Goal: Task Accomplishment & Management: Manage account settings

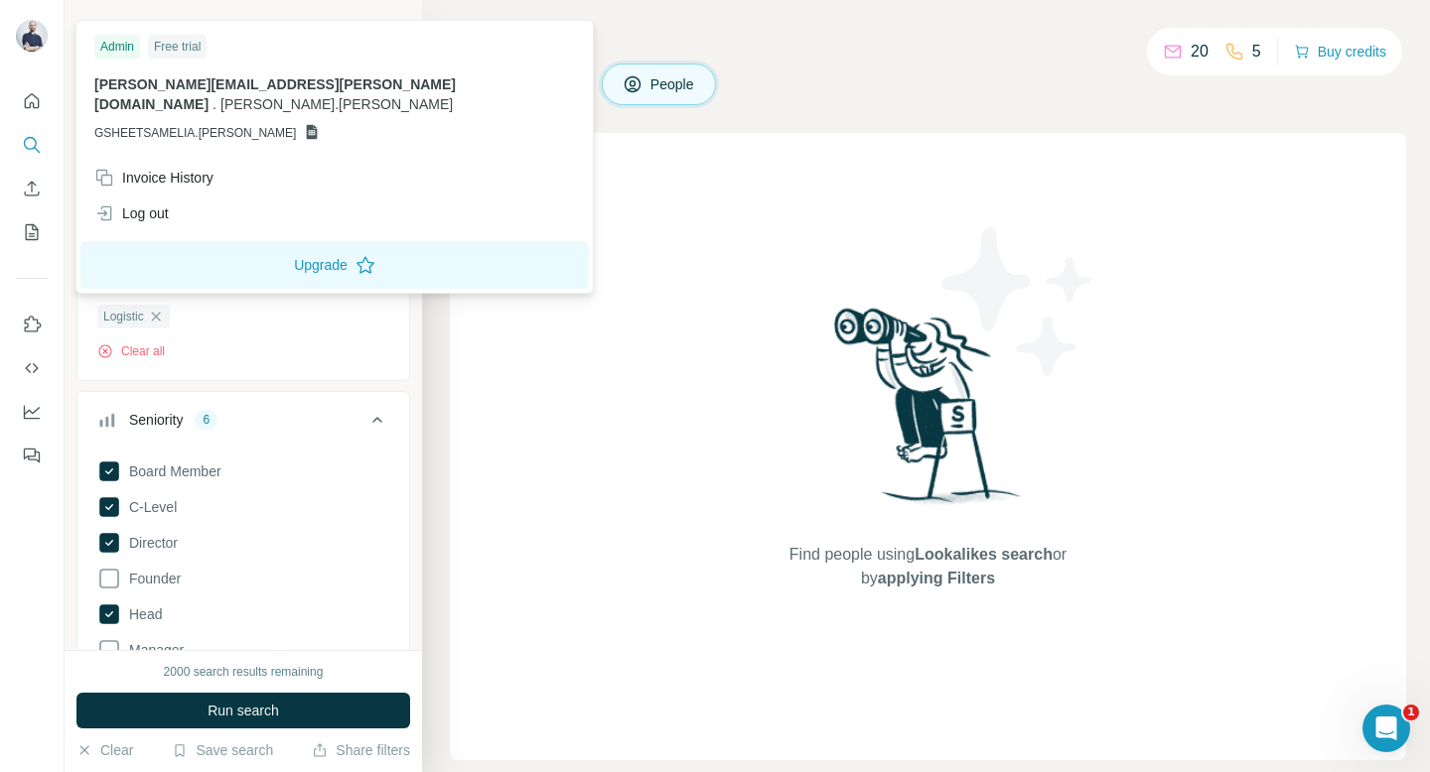
click at [33, 40] on img at bounding box center [32, 36] width 32 height 32
click at [31, 32] on img at bounding box center [32, 36] width 32 height 32
click at [33, 71] on div at bounding box center [32, 272] width 64 height 402
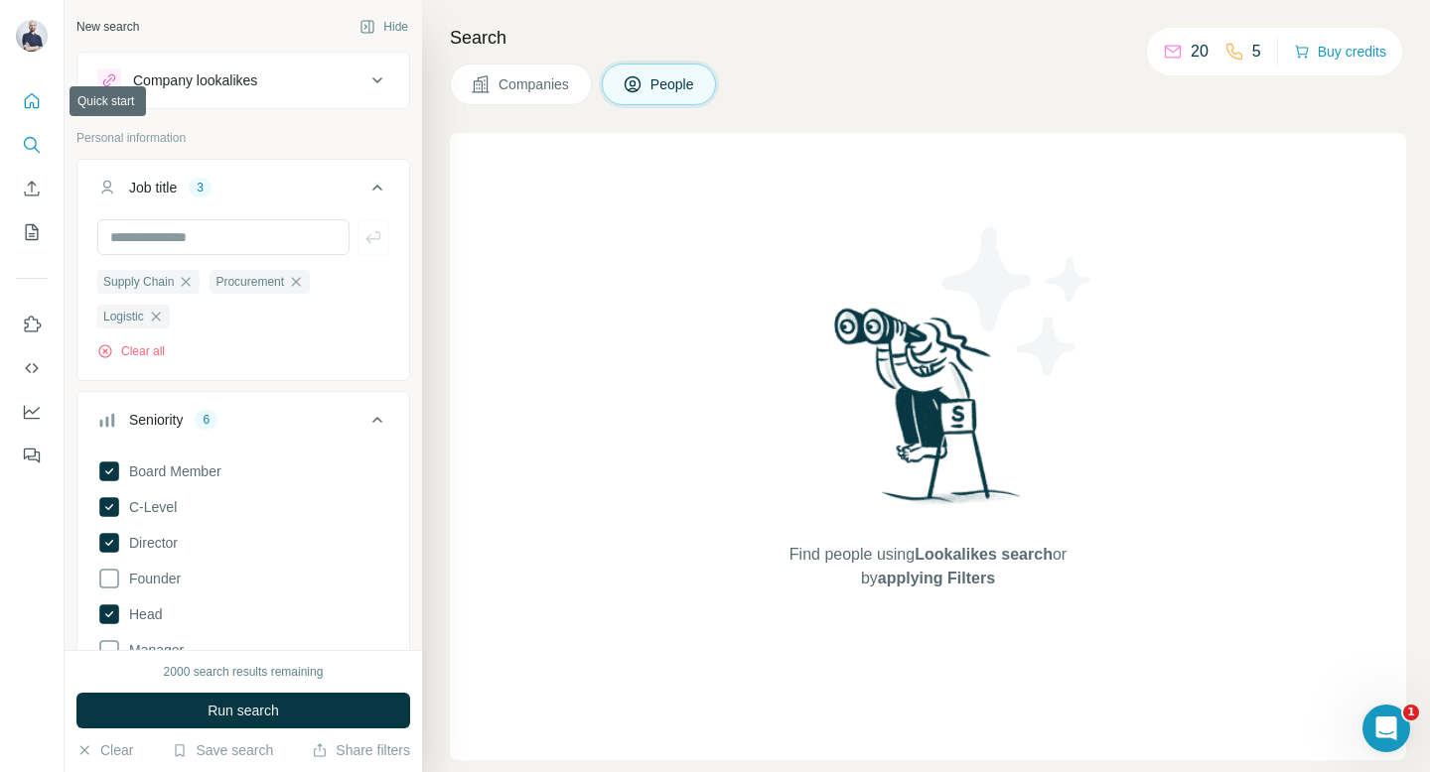
click at [30, 104] on icon "Quick start" at bounding box center [32, 100] width 15 height 15
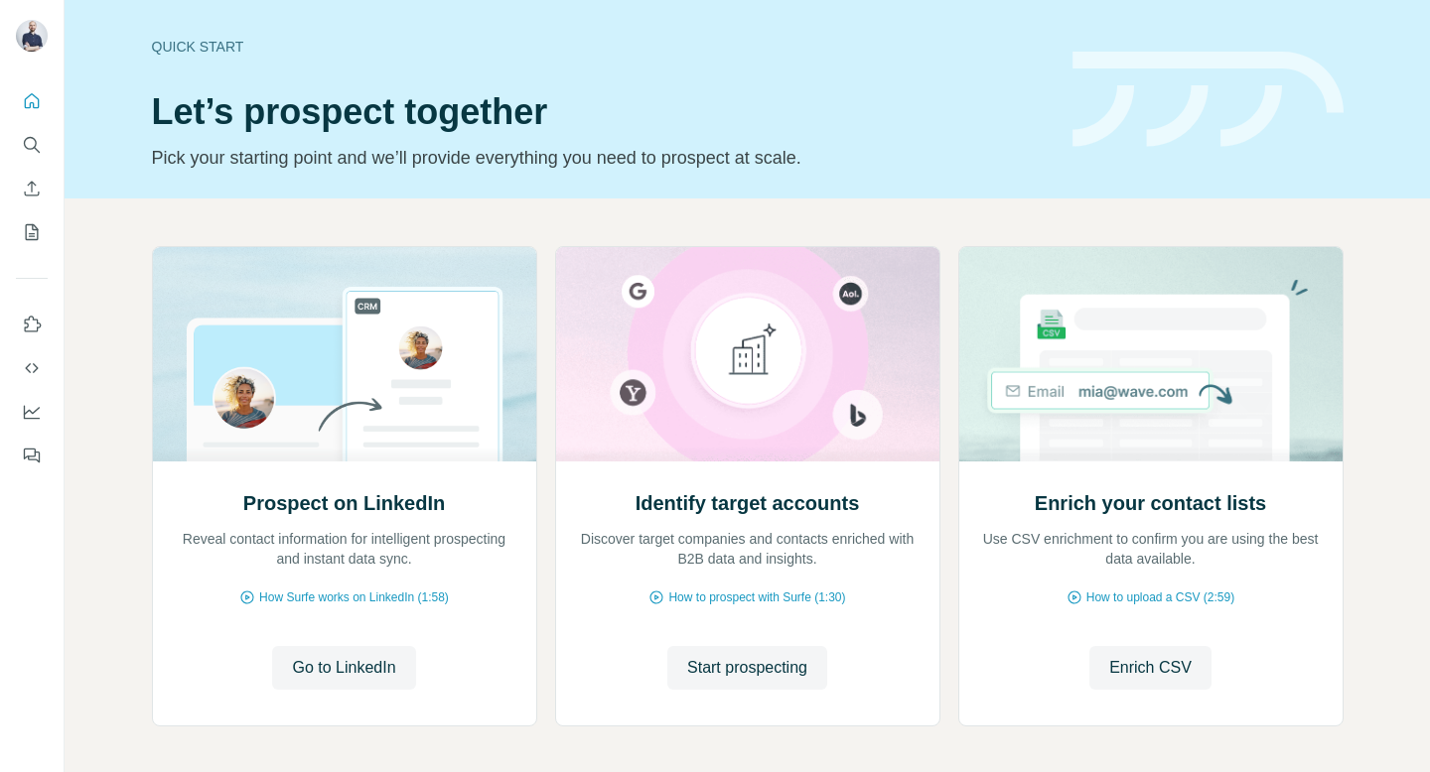
click at [26, 142] on icon "Search" at bounding box center [32, 145] width 20 height 20
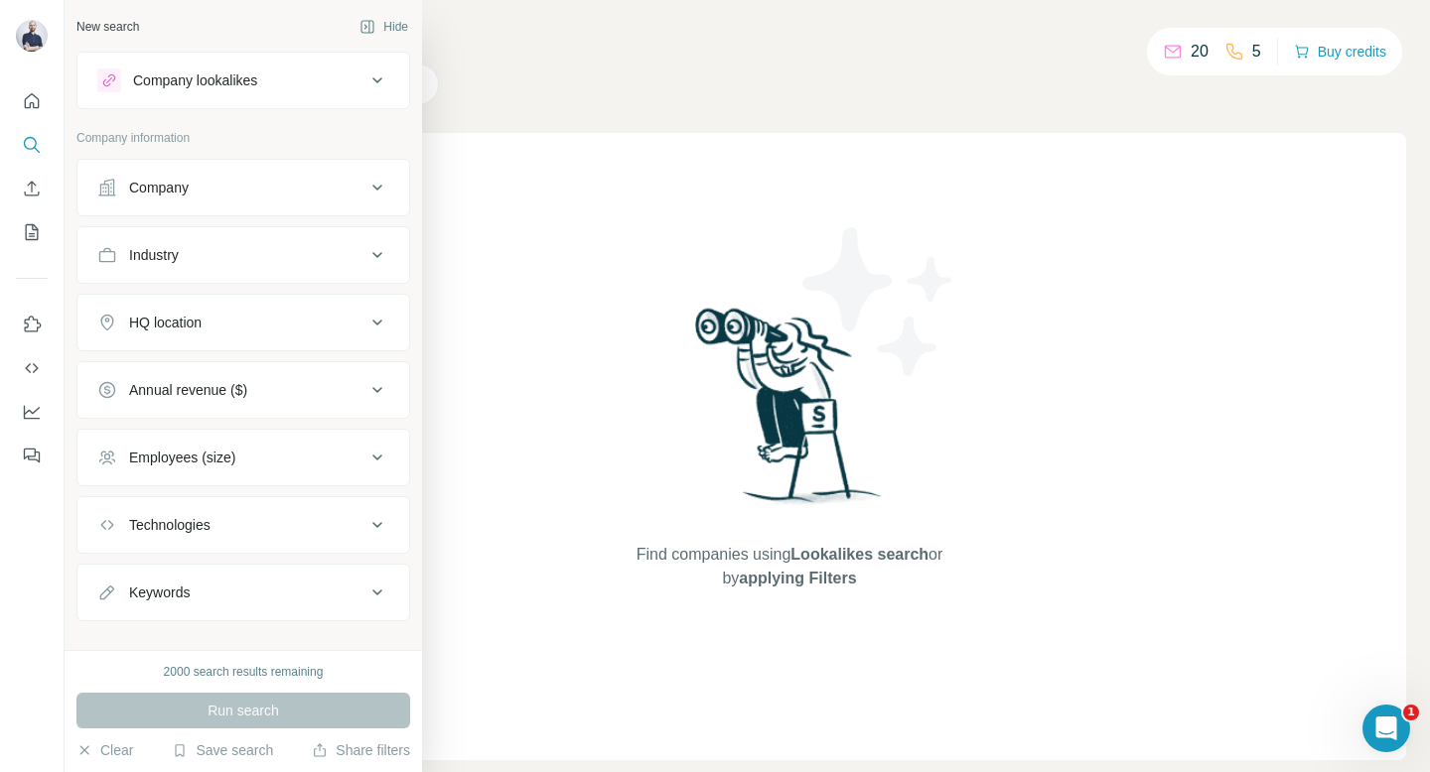
click at [257, 193] on div "Company" at bounding box center [231, 188] width 268 height 20
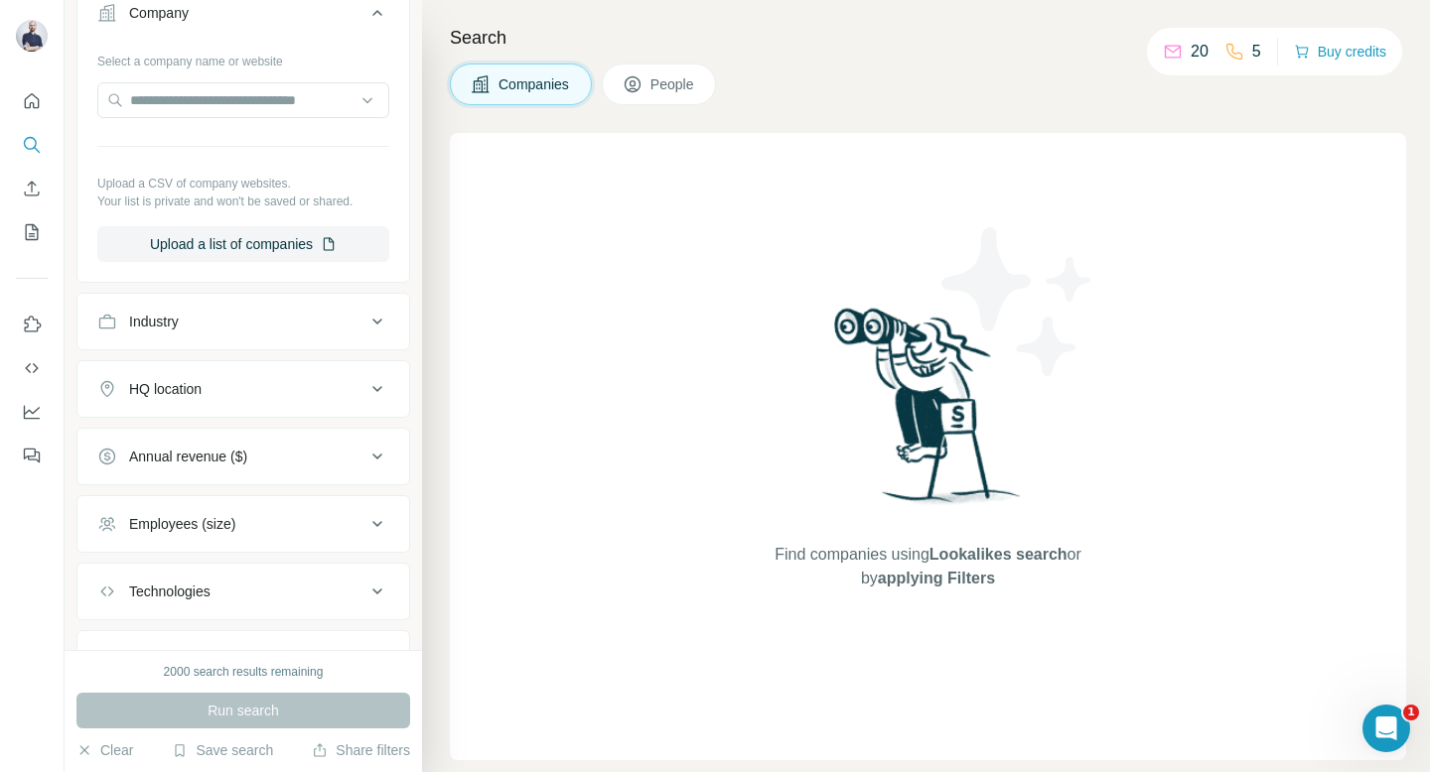
scroll to position [224, 0]
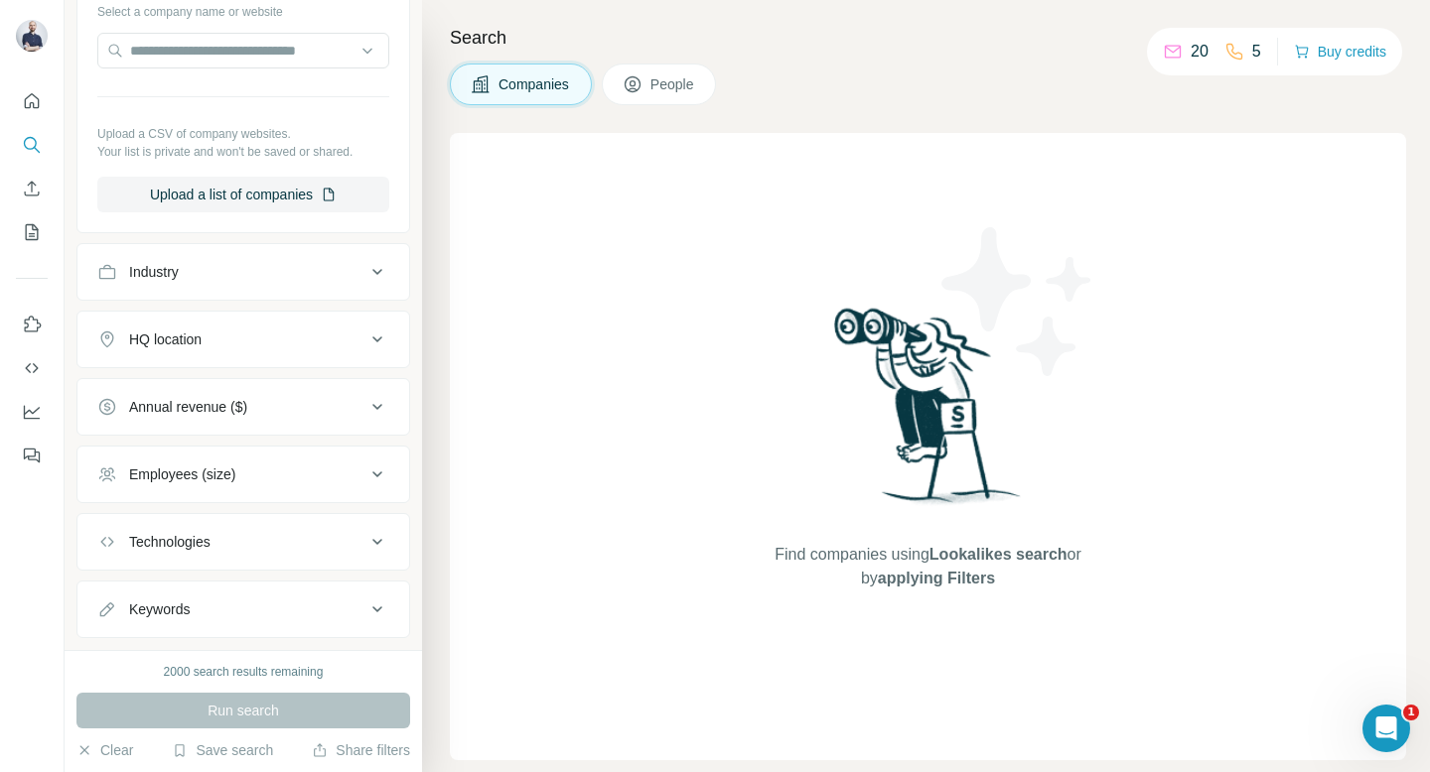
click at [270, 279] on div "Industry" at bounding box center [231, 272] width 268 height 20
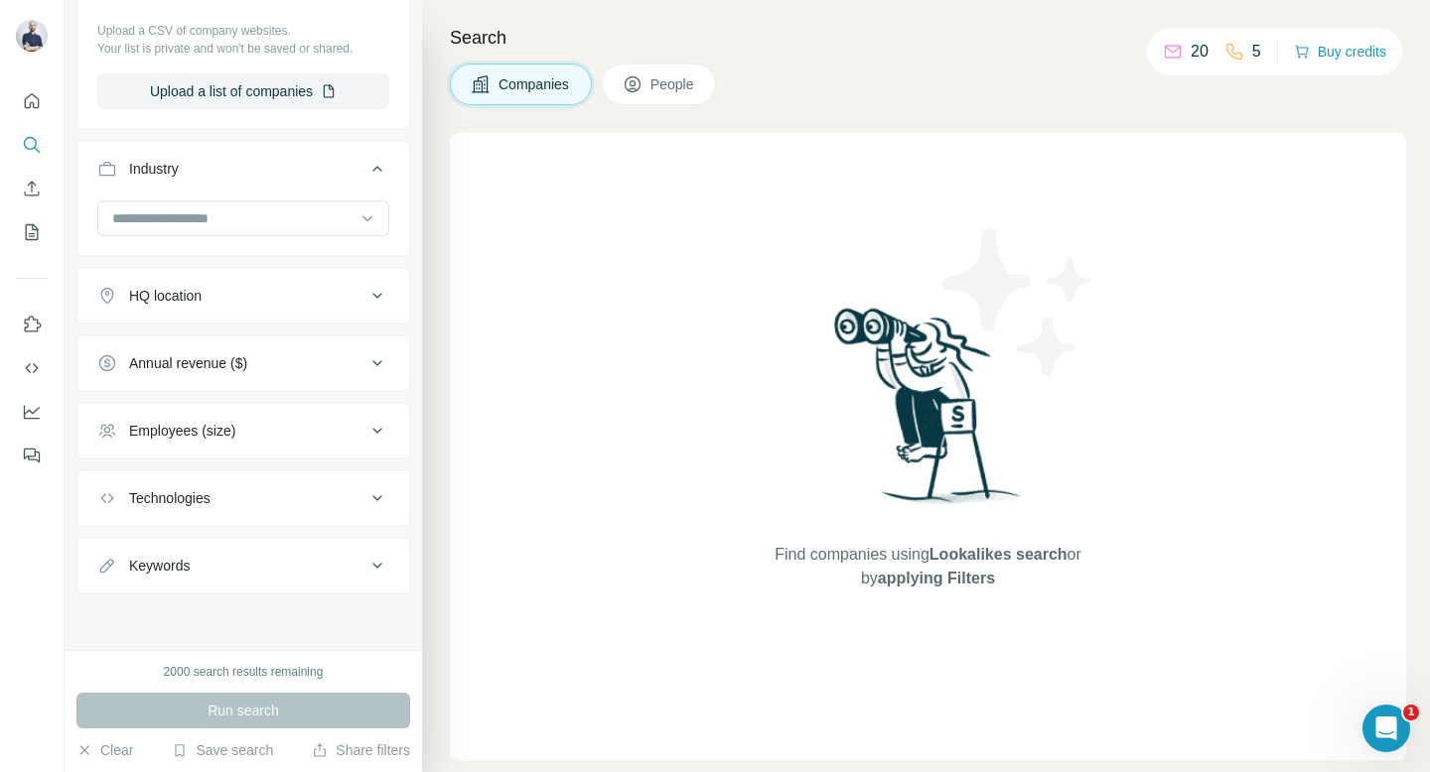
click at [262, 297] on div "HQ location" at bounding box center [231, 296] width 268 height 20
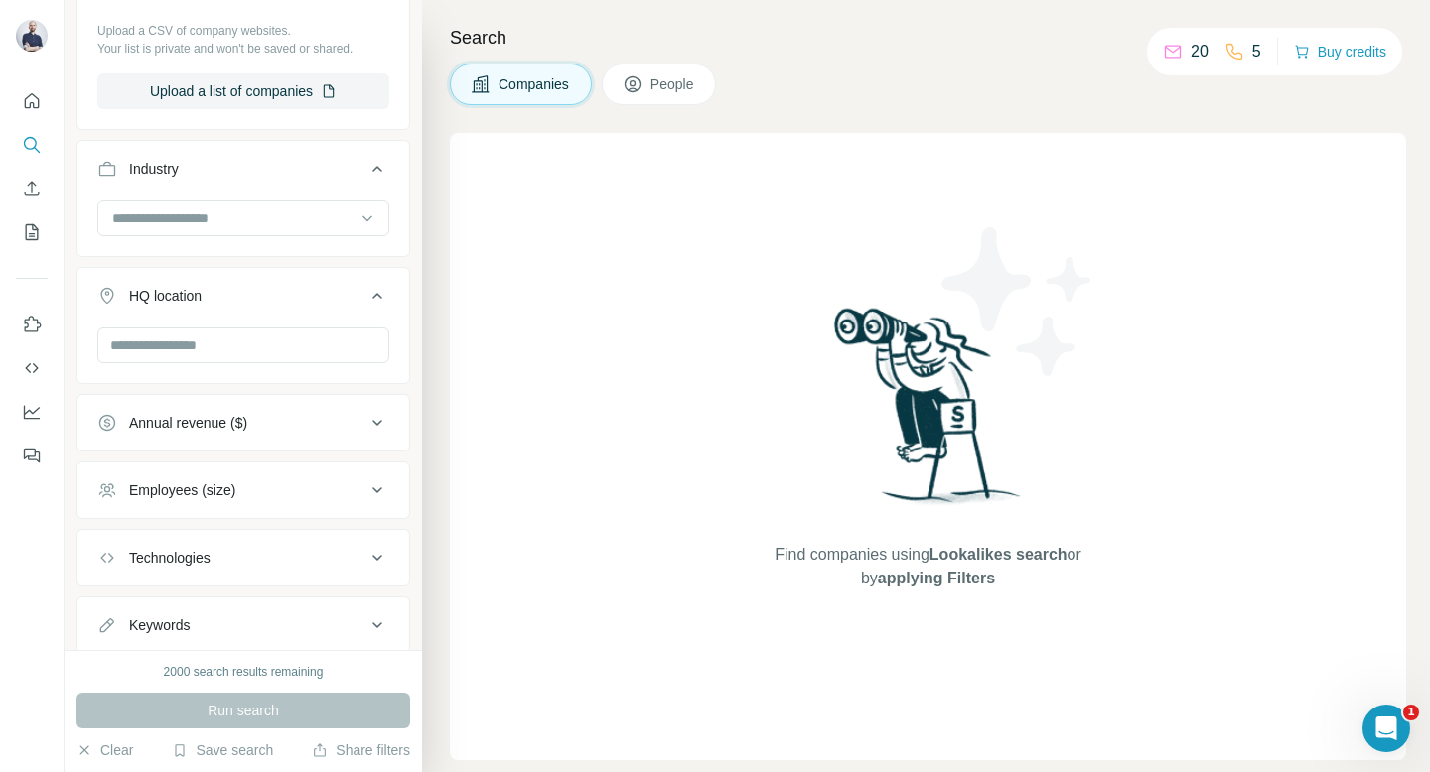
scroll to position [387, 0]
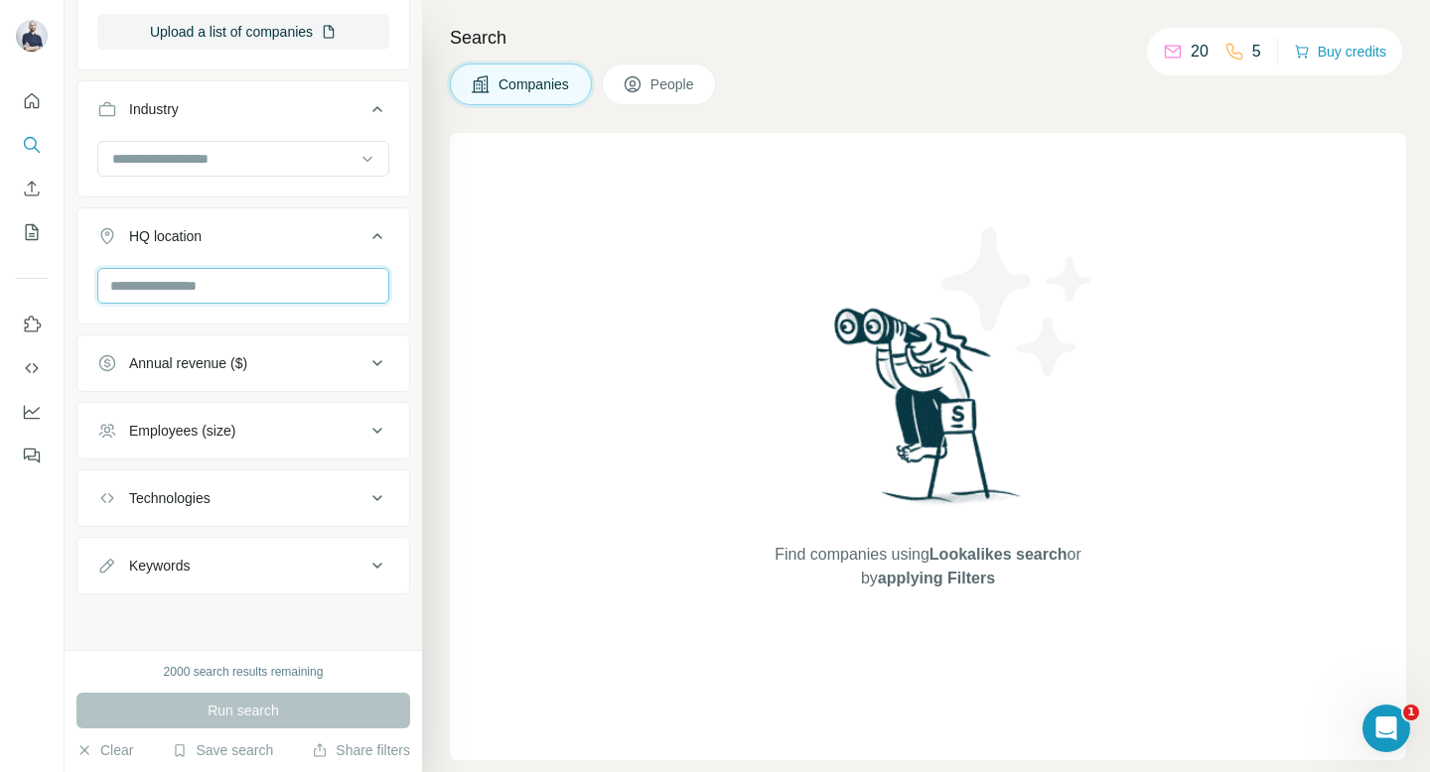
click at [262, 297] on input "text" at bounding box center [243, 286] width 292 height 36
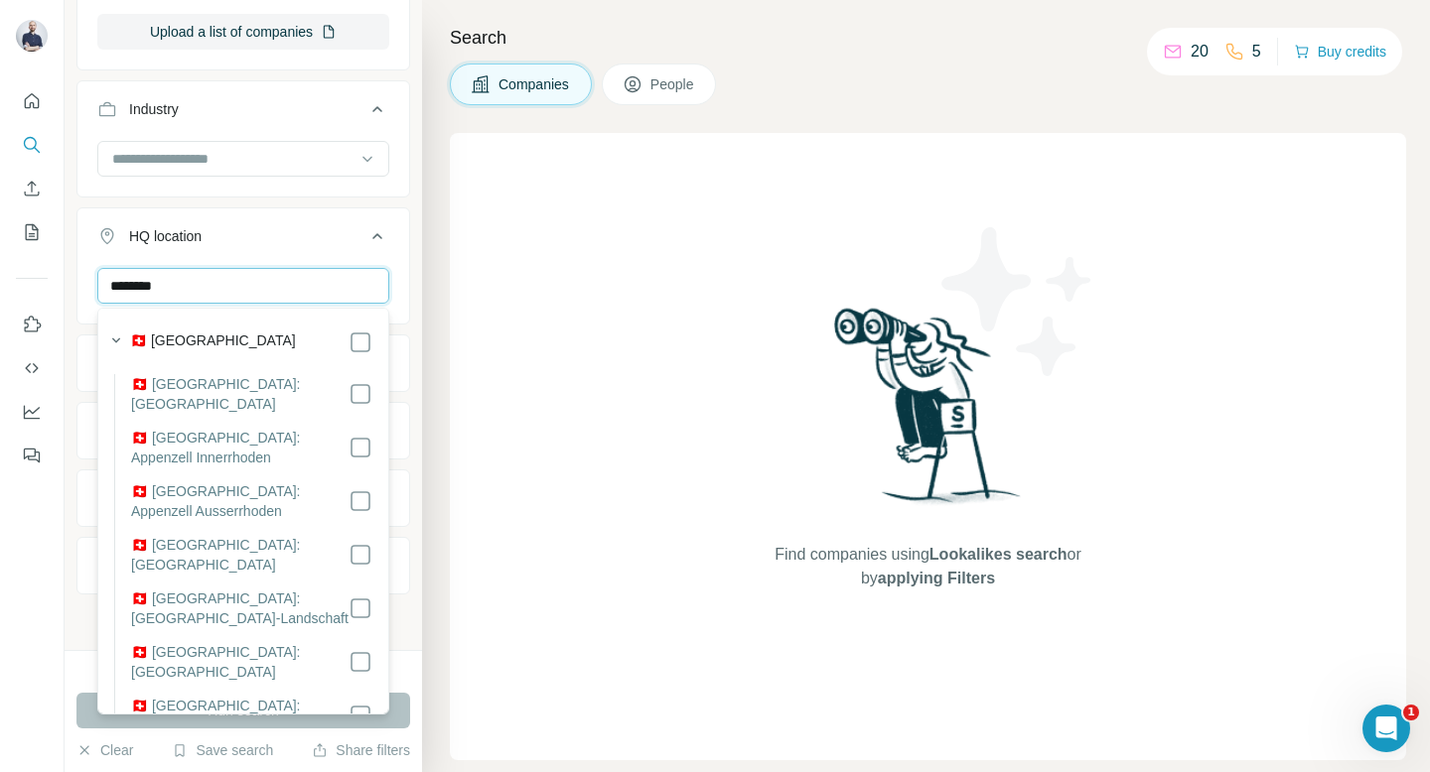
type input "********"
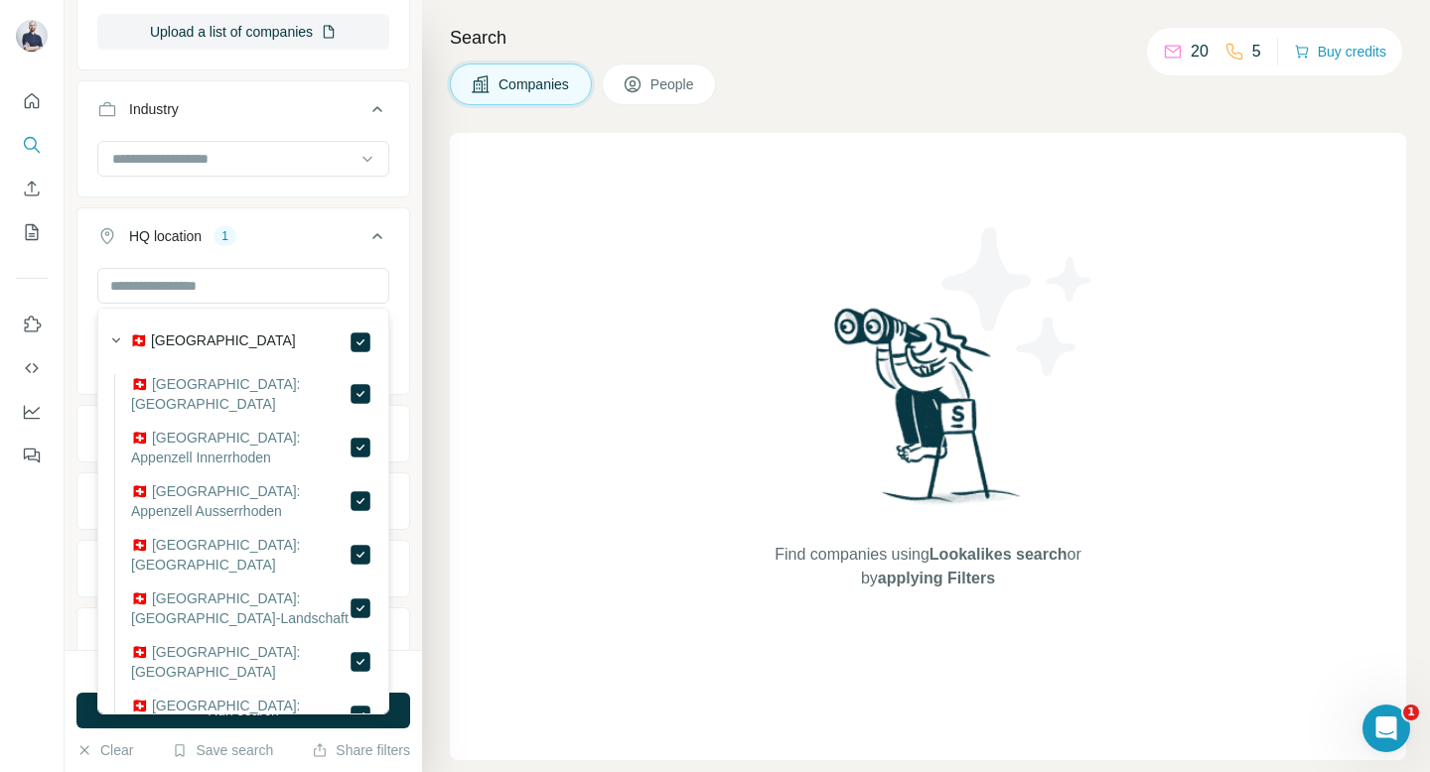
click at [380, 231] on icon at bounding box center [377, 236] width 24 height 24
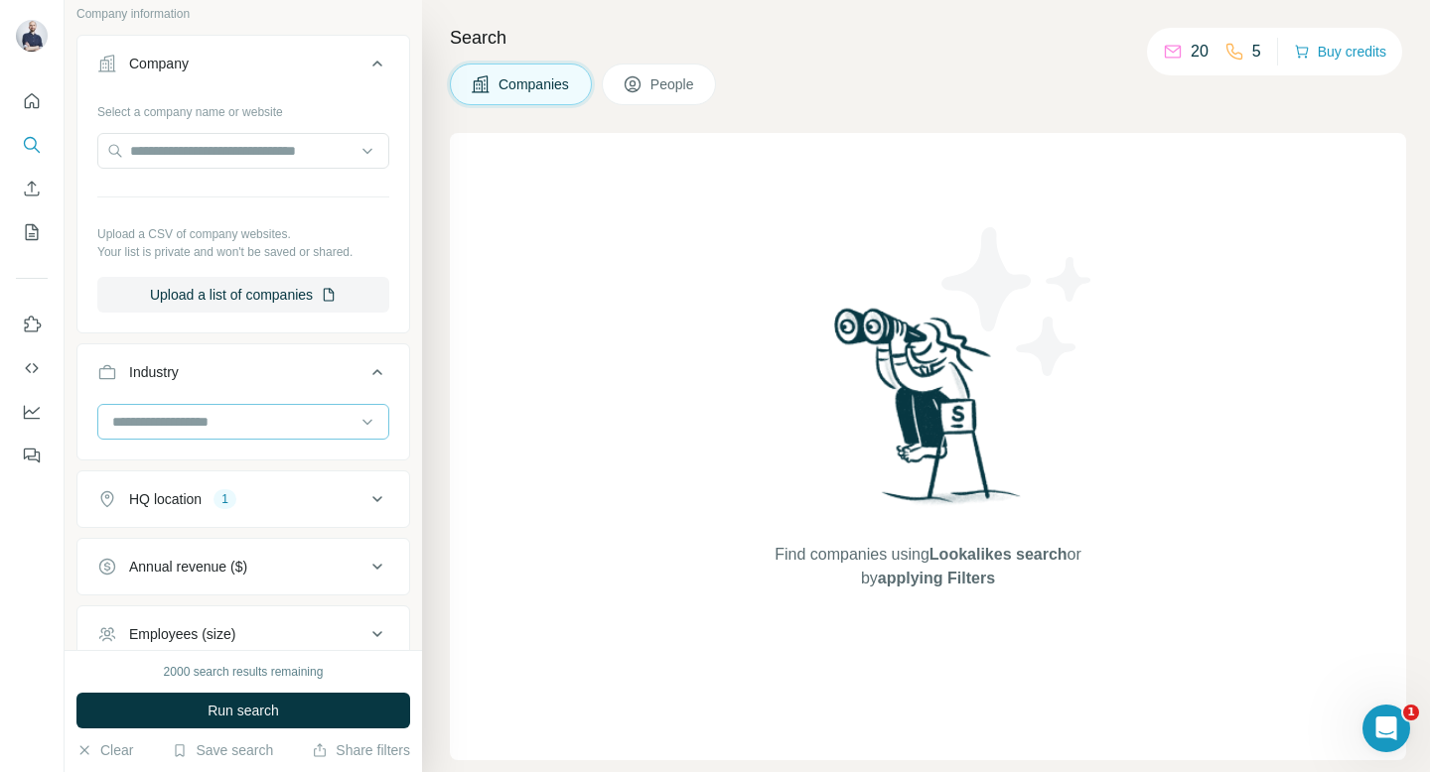
scroll to position [328, 0]
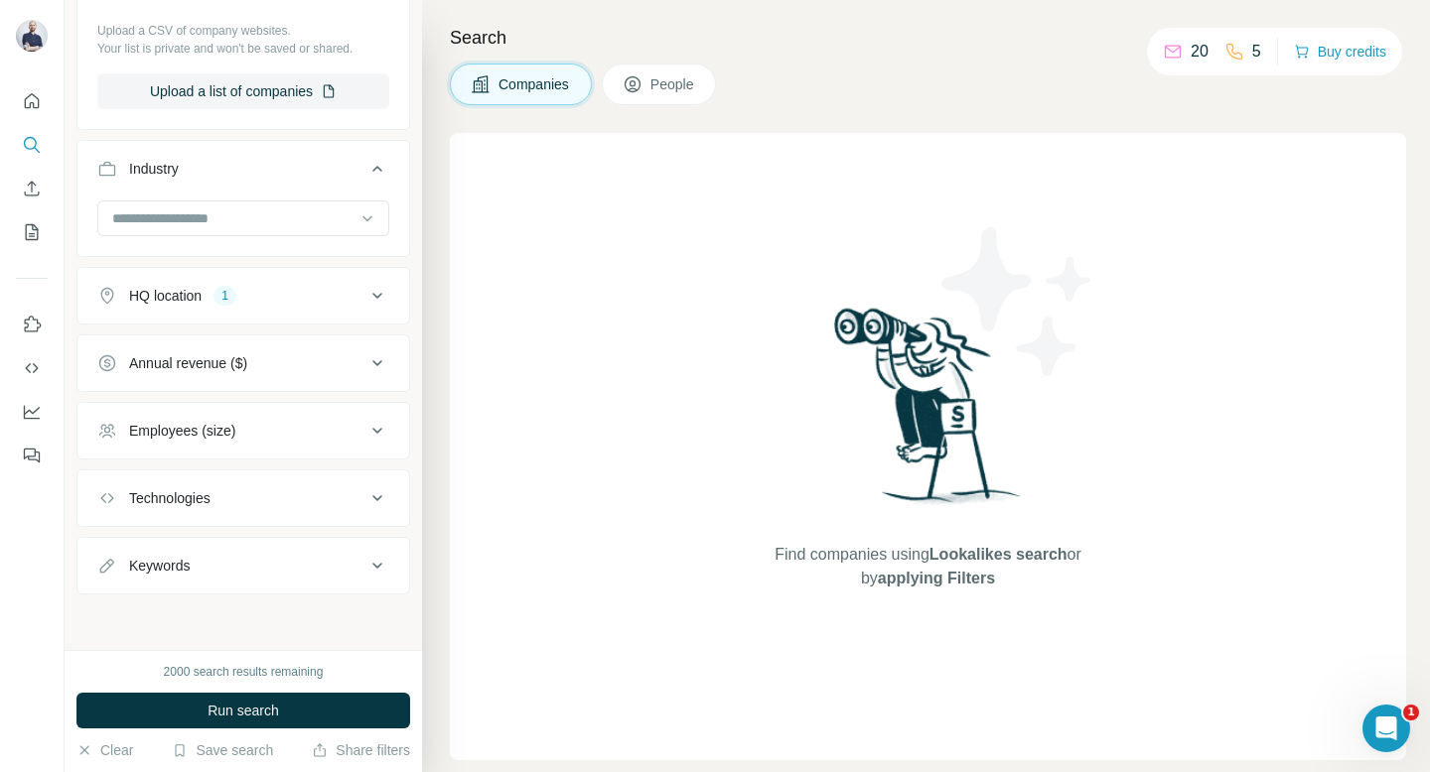
click at [247, 677] on div "2000 search results remaining" at bounding box center [244, 672] width 160 height 18
click at [247, 754] on button "Save search" at bounding box center [222, 751] width 101 height 20
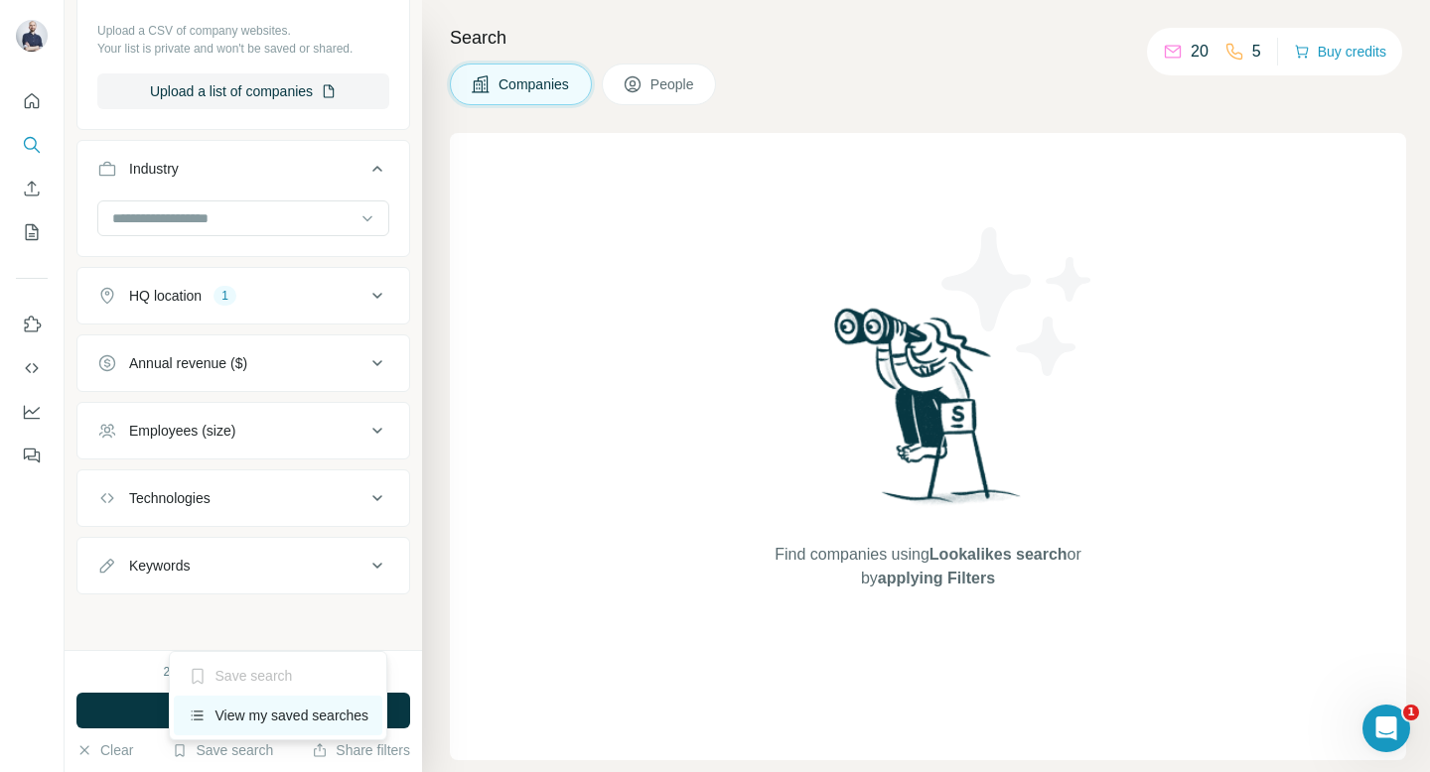
click at [248, 714] on div "View my saved searches" at bounding box center [278, 716] width 209 height 40
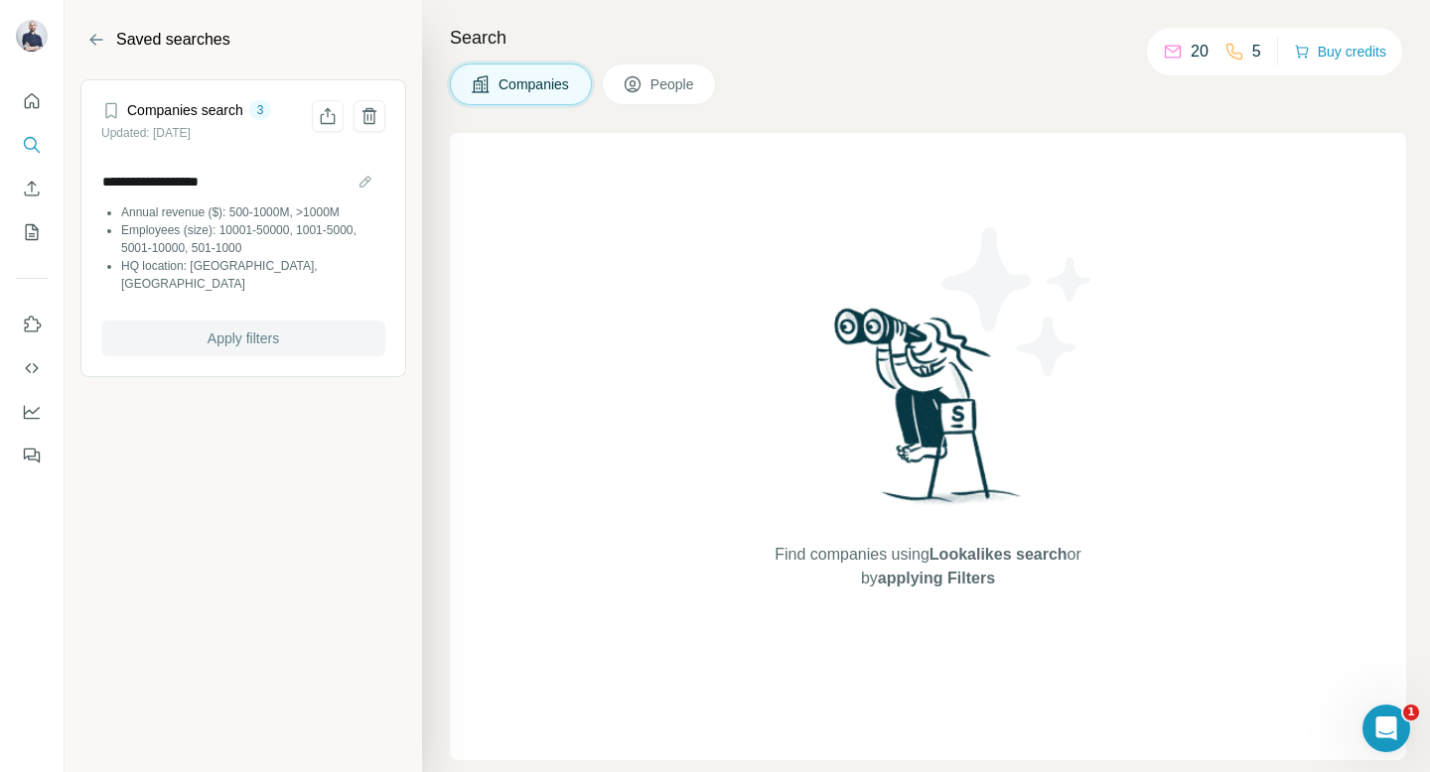
click at [217, 329] on span "Apply filters" at bounding box center [242, 339] width 71 height 20
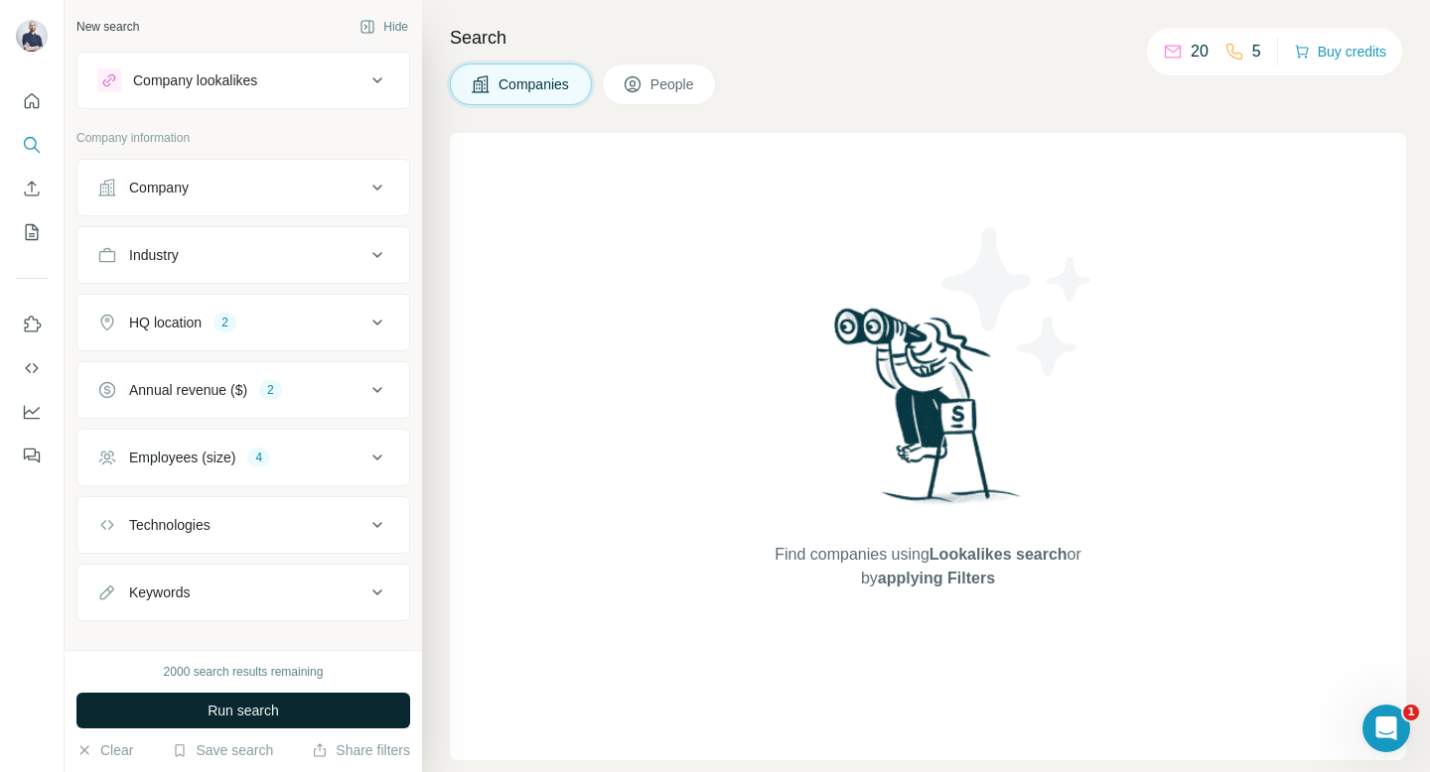
click at [174, 706] on button "Run search" at bounding box center [243, 711] width 334 height 36
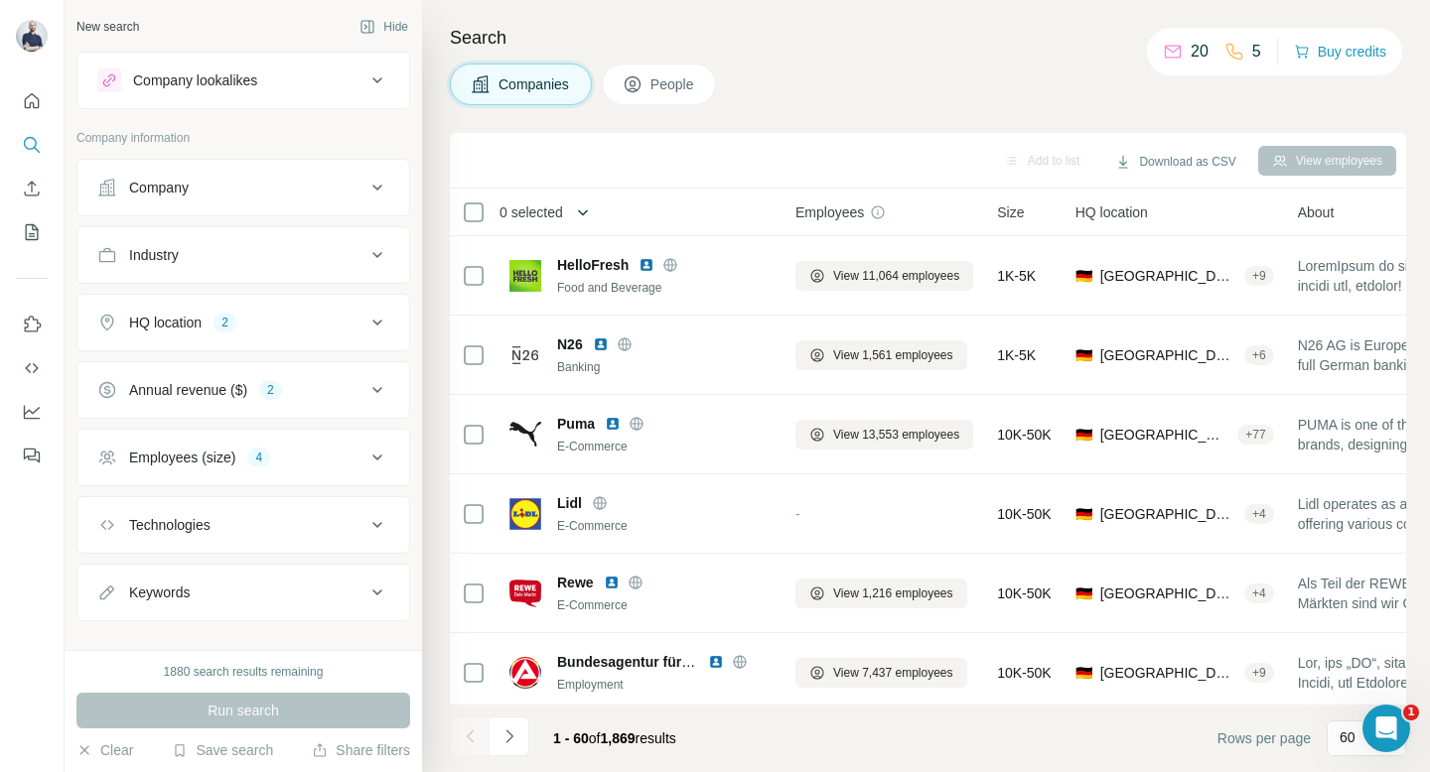
click at [582, 218] on icon "button" at bounding box center [583, 213] width 20 height 20
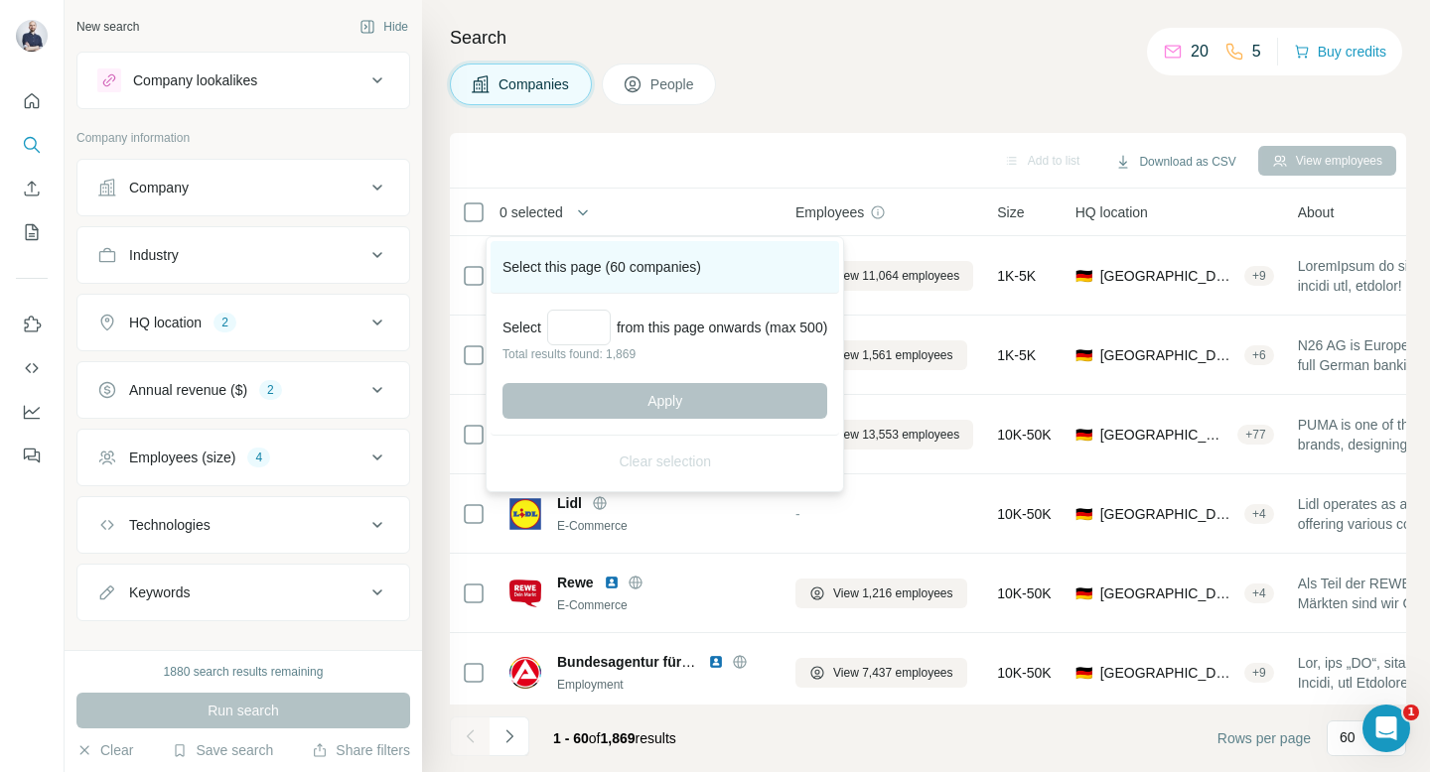
click at [636, 265] on div "Select this page (60 companies)" at bounding box center [664, 267] width 348 height 53
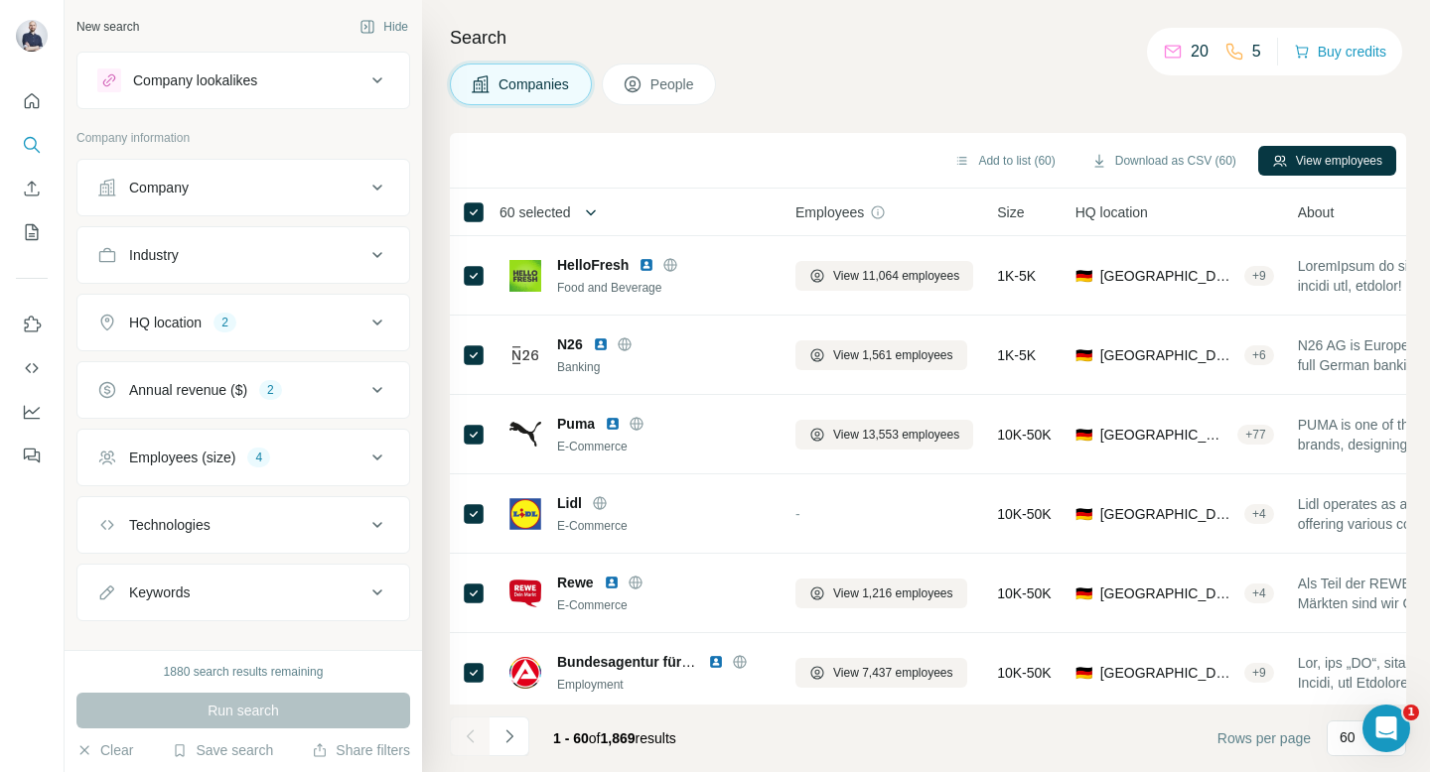
click at [580, 215] on button "button" at bounding box center [591, 213] width 40 height 40
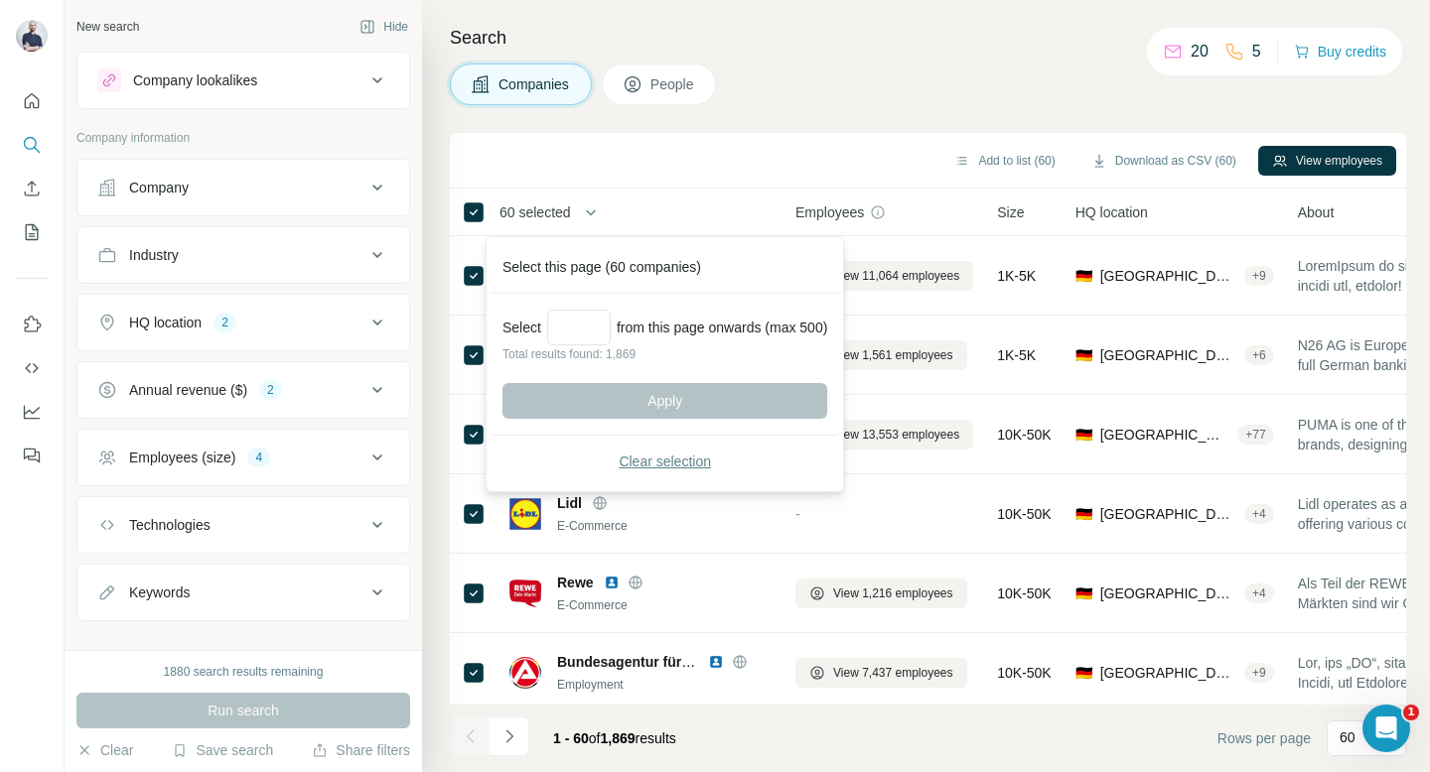
click at [617, 455] on button "Clear selection" at bounding box center [664, 462] width 325 height 36
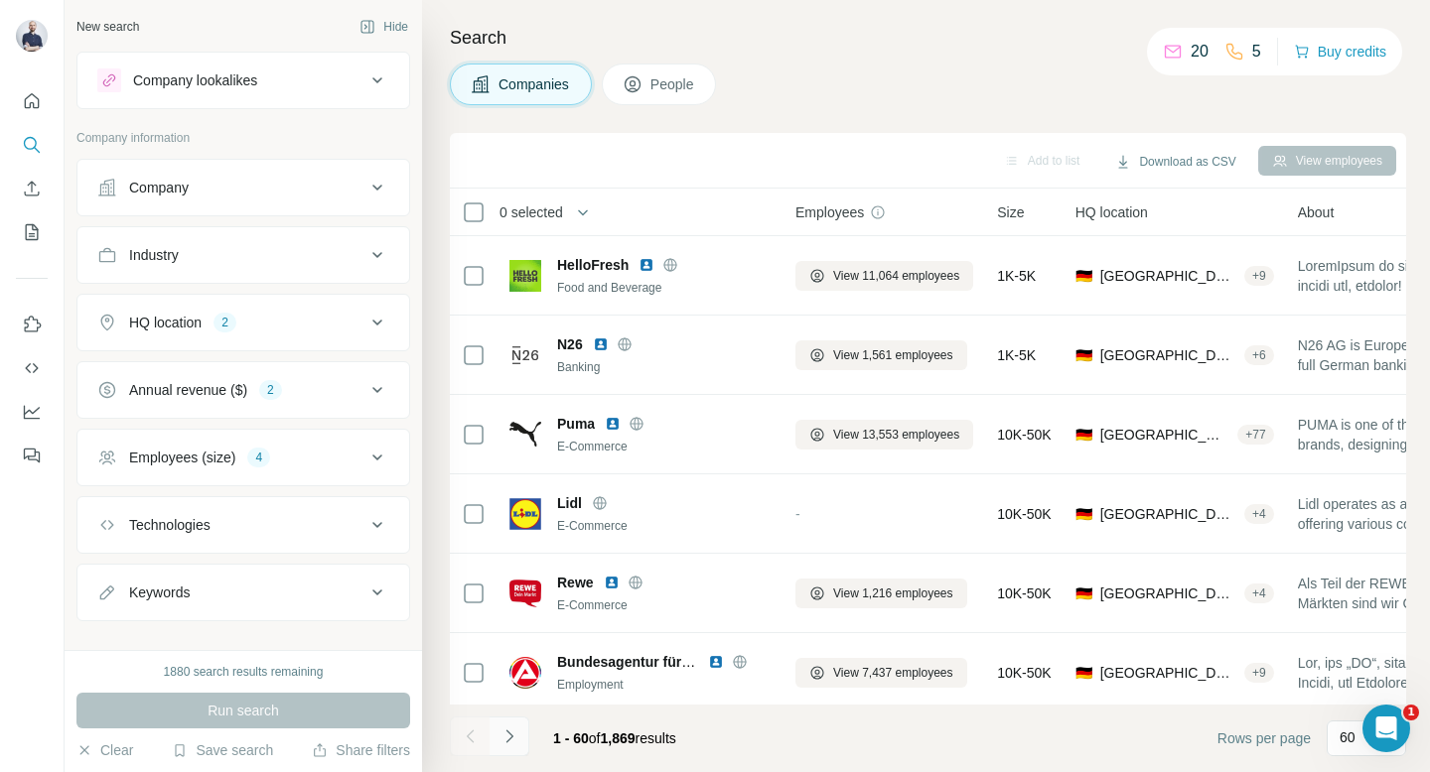
click at [518, 736] on icon "Navigate to next page" at bounding box center [509, 737] width 20 height 20
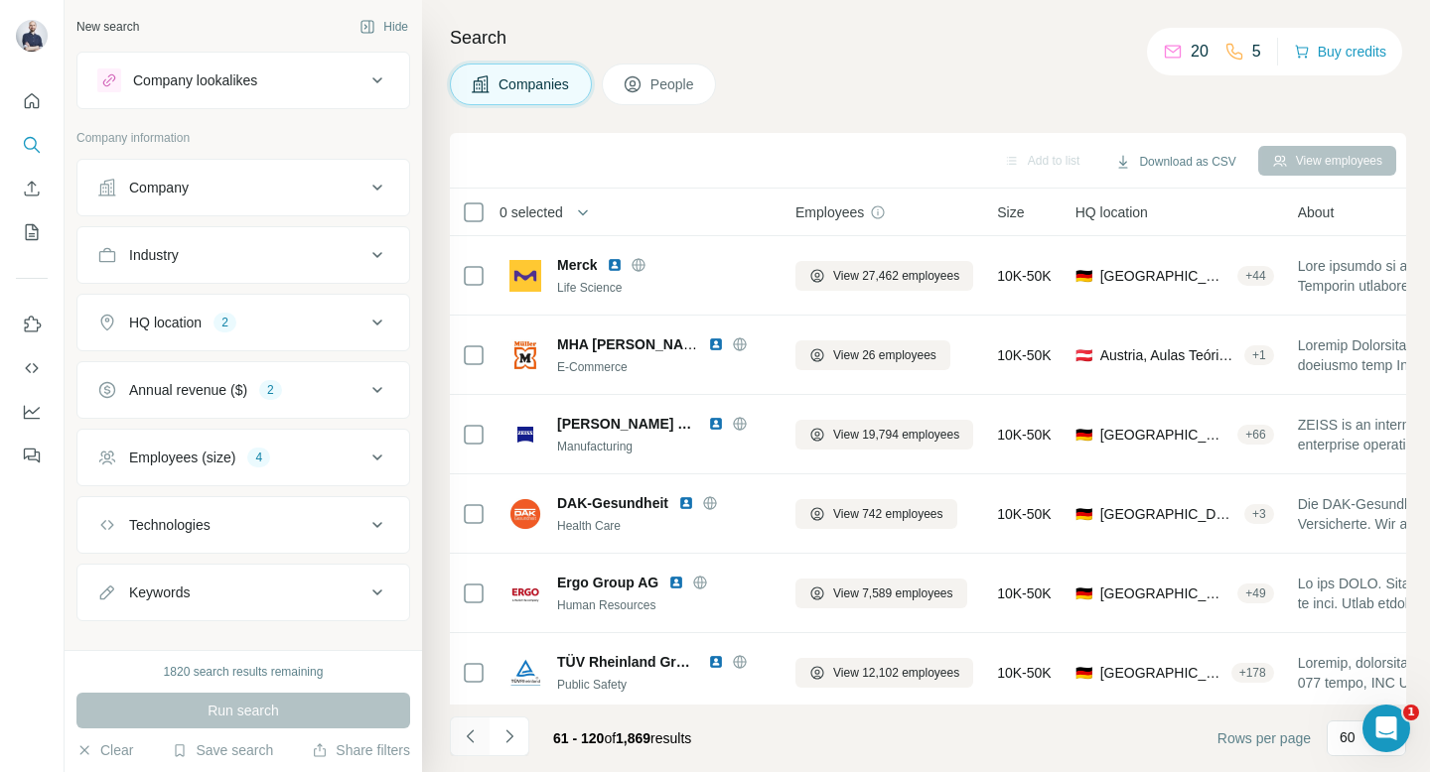
click at [478, 736] on icon "Navigate to previous page" at bounding box center [471, 737] width 20 height 20
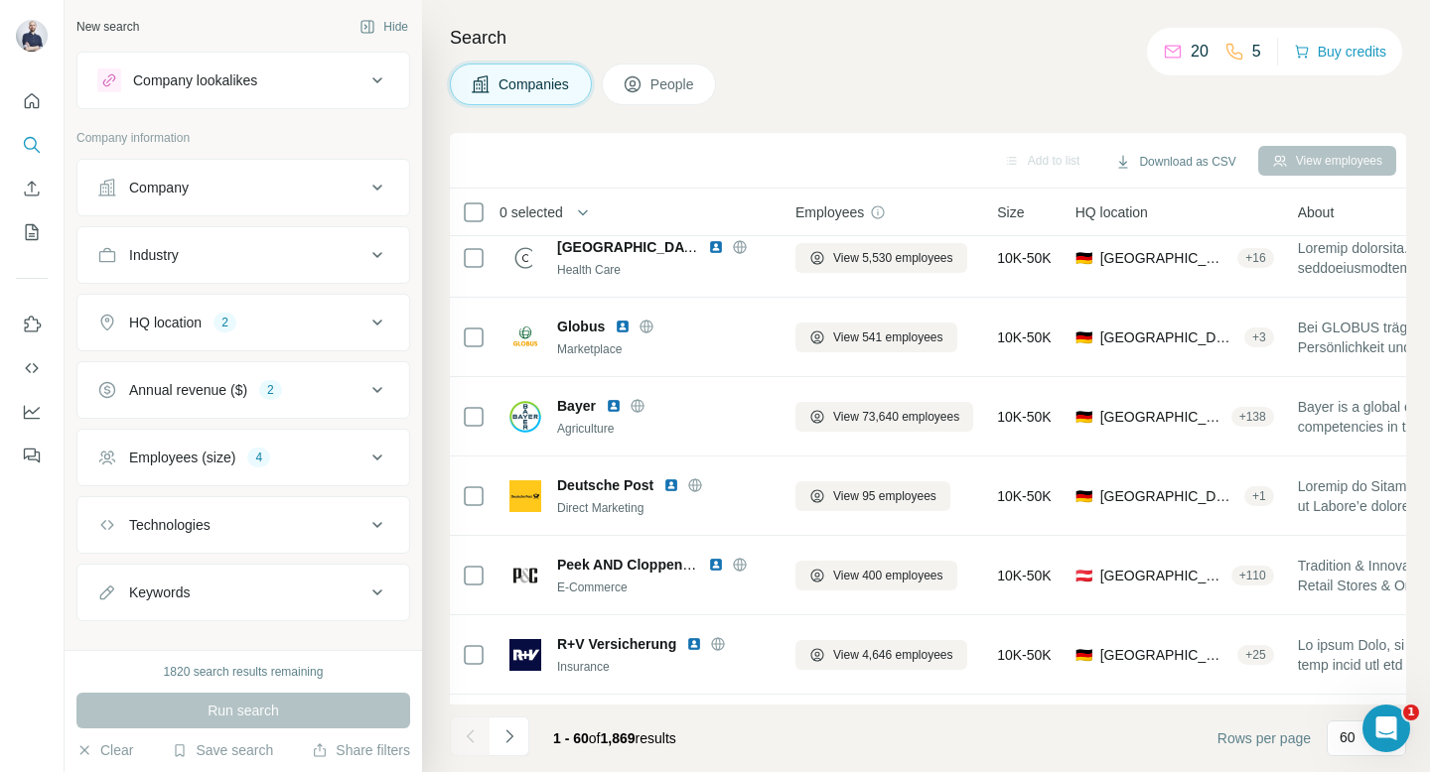
scroll to position [4297, 0]
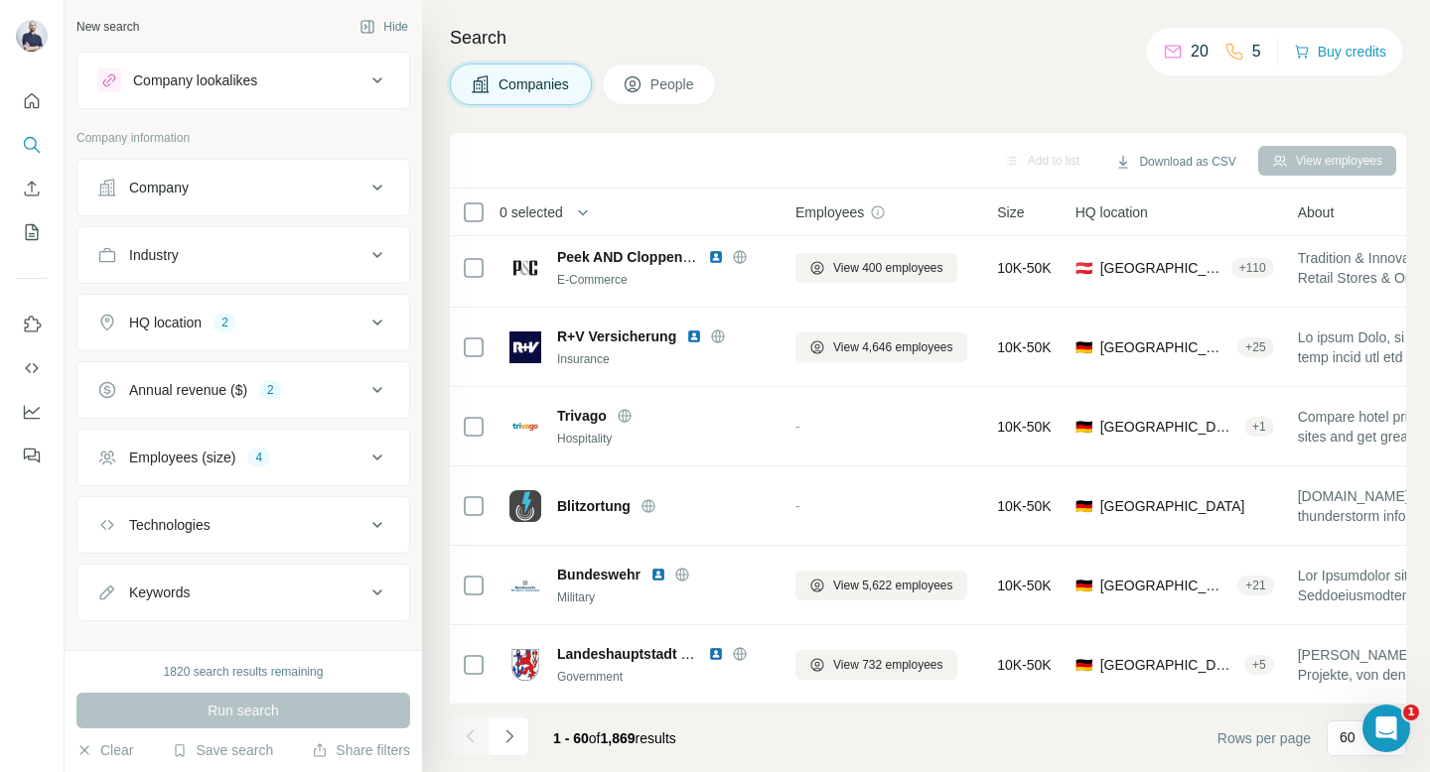
click at [215, 600] on div "Keywords" at bounding box center [231, 593] width 268 height 20
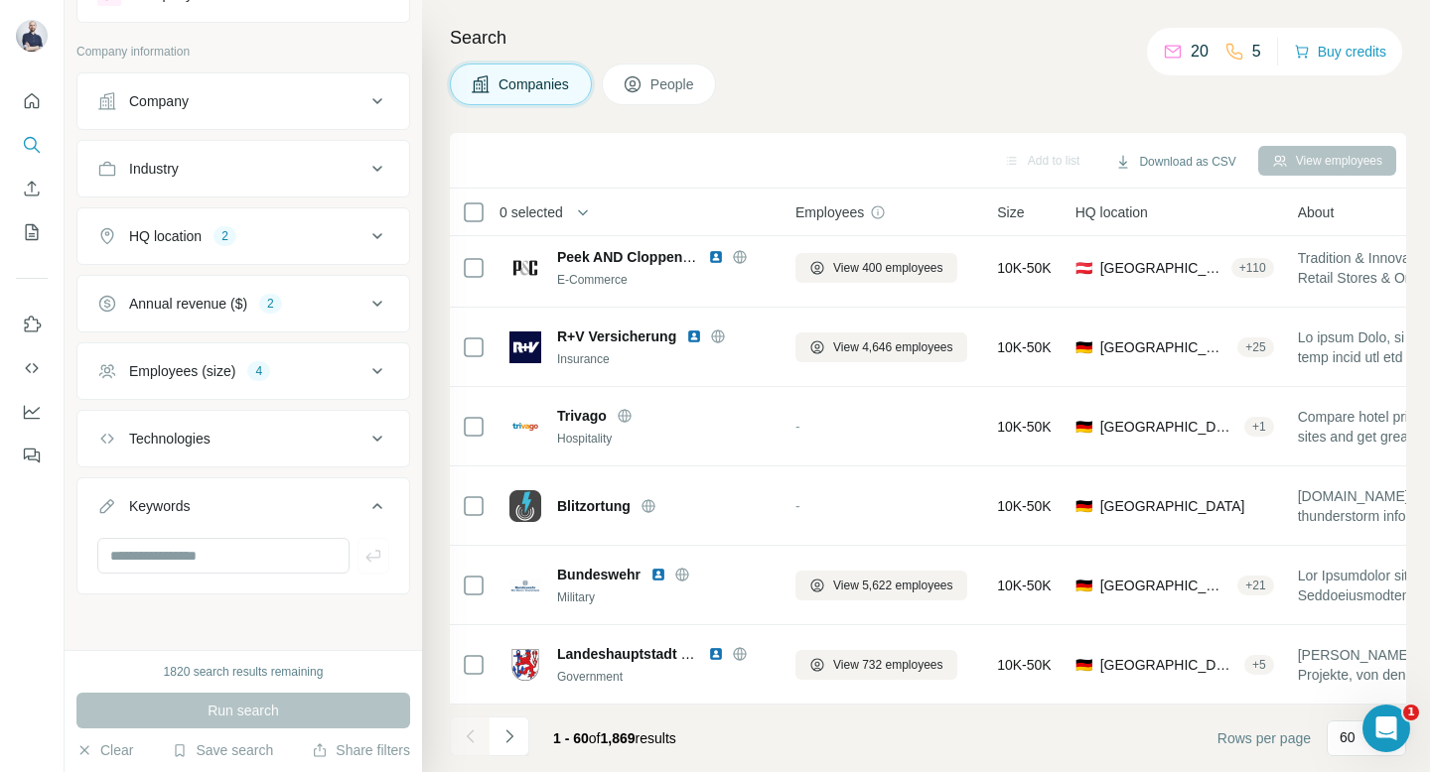
scroll to position [0, 0]
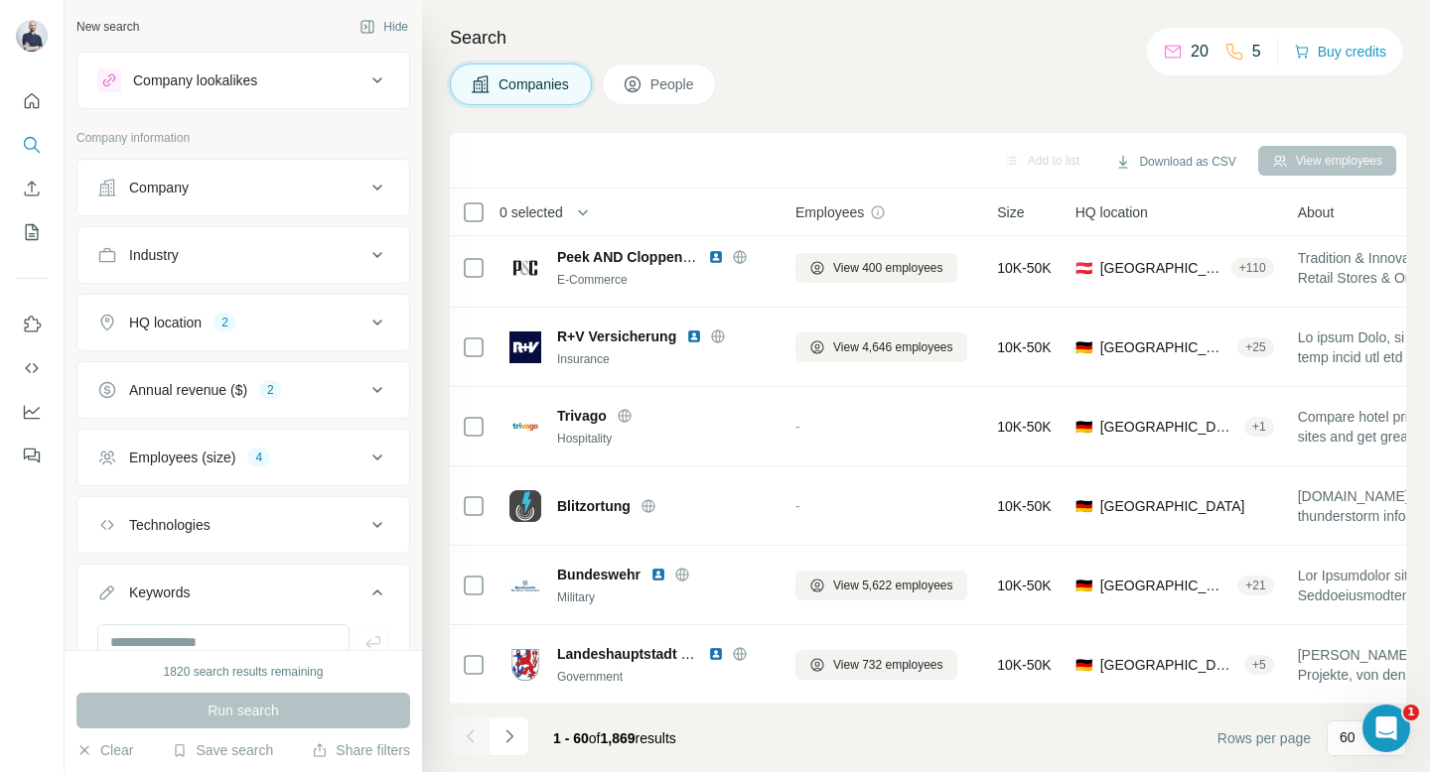
click at [257, 206] on button "Company" at bounding box center [243, 188] width 332 height 48
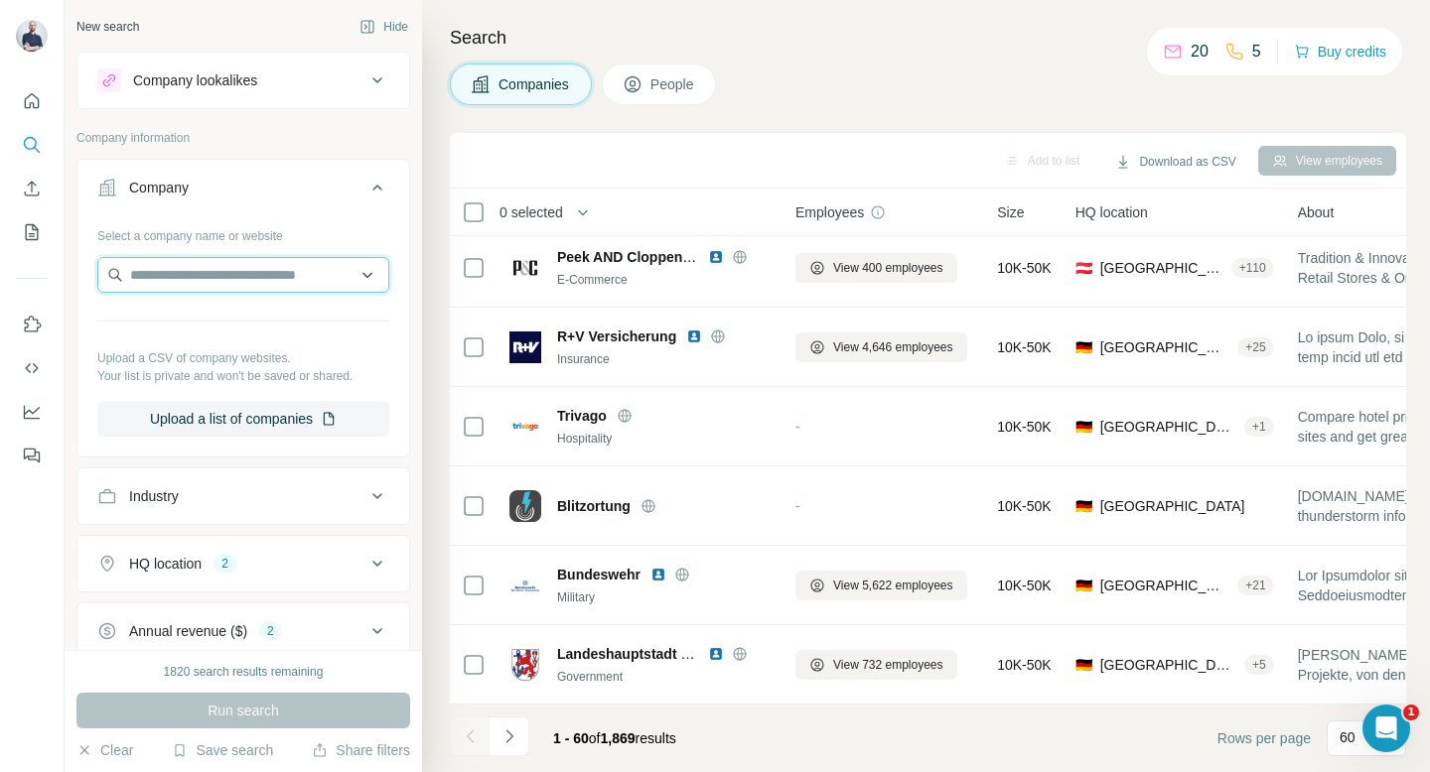
click at [238, 275] on input "text" at bounding box center [243, 275] width 292 height 36
click at [285, 202] on button "Company" at bounding box center [243, 192] width 332 height 56
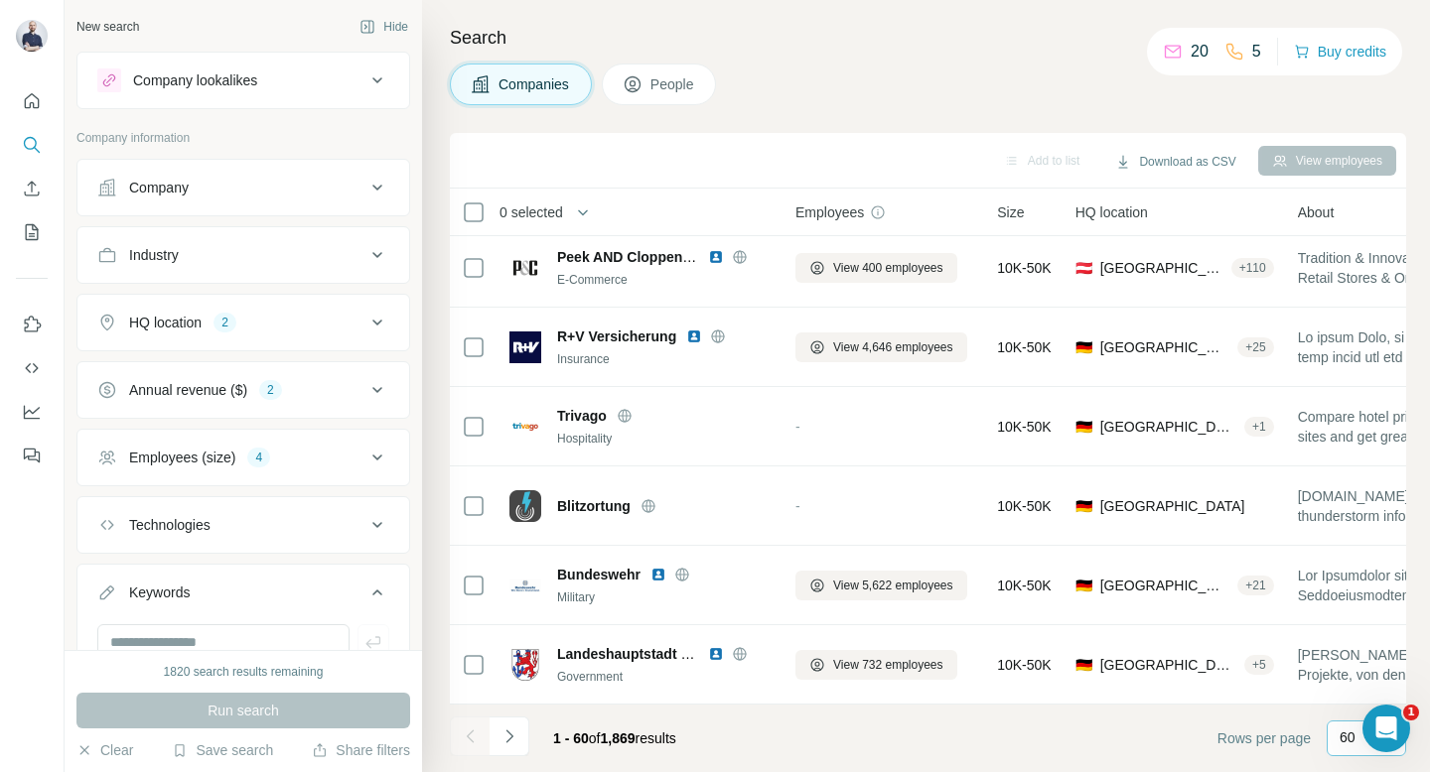
click at [1341, 732] on p "60" at bounding box center [1347, 738] width 16 height 20
click at [1192, 740] on footer "1 - 60 of 1,869 results Rows per page 60" at bounding box center [928, 739] width 956 height 68
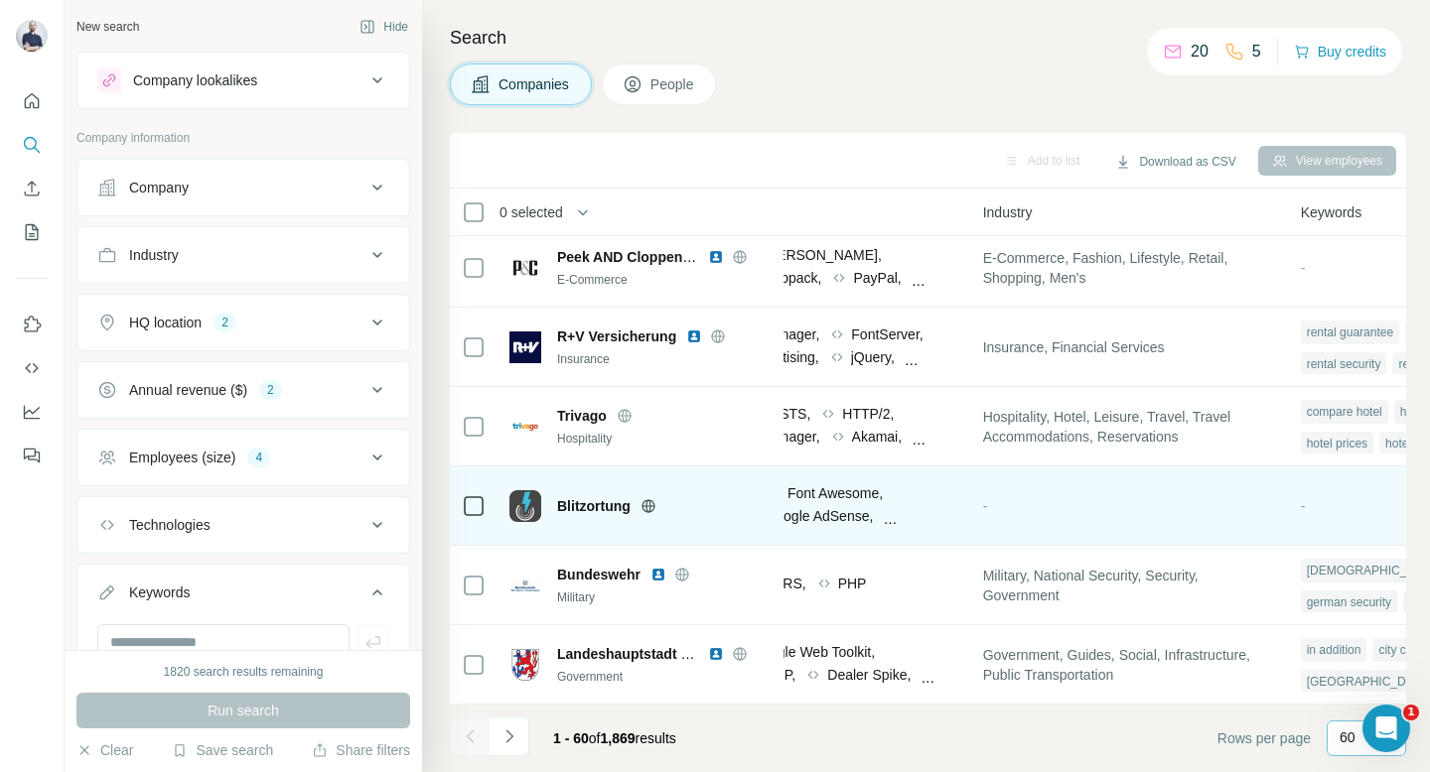
scroll to position [4297, 1266]
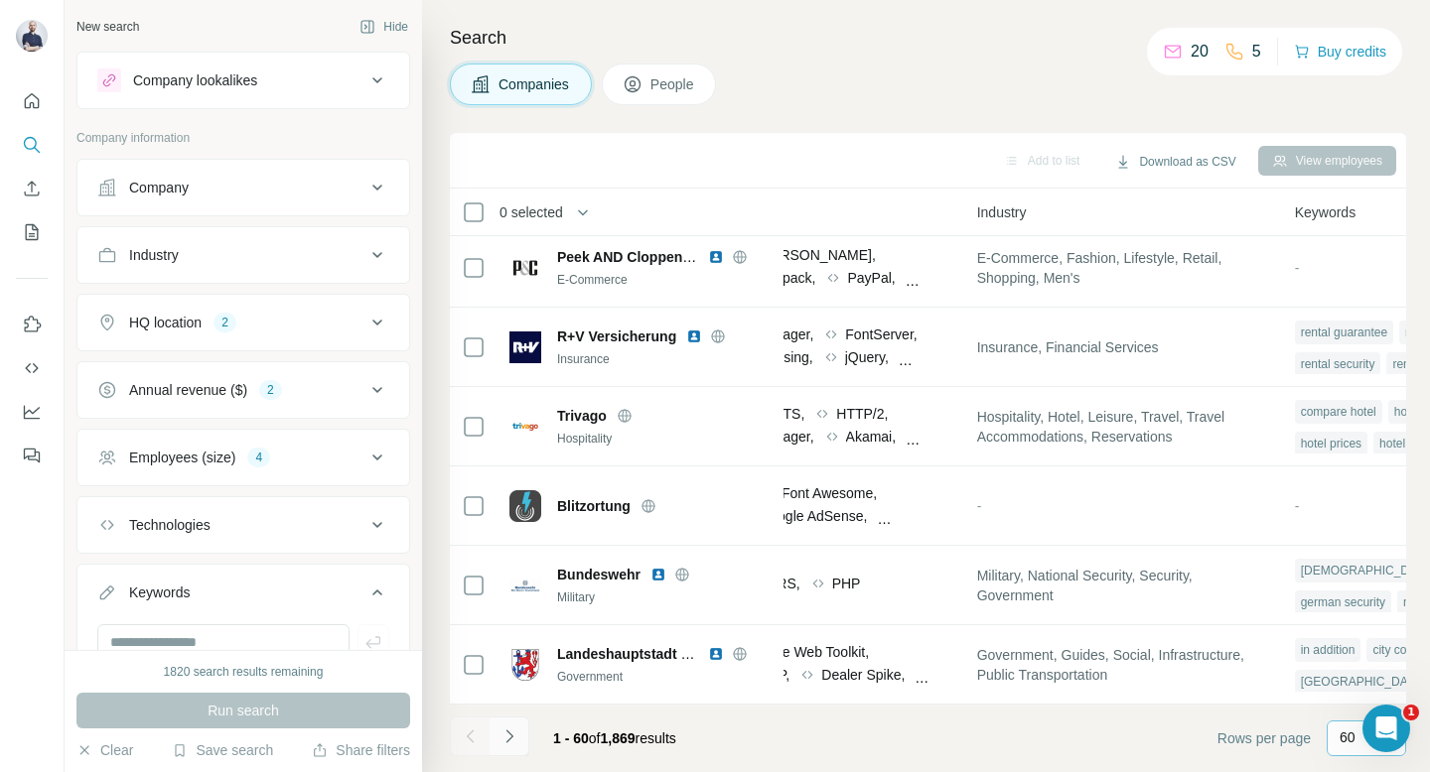
click at [509, 739] on icon "Navigate to next page" at bounding box center [508, 736] width 7 height 13
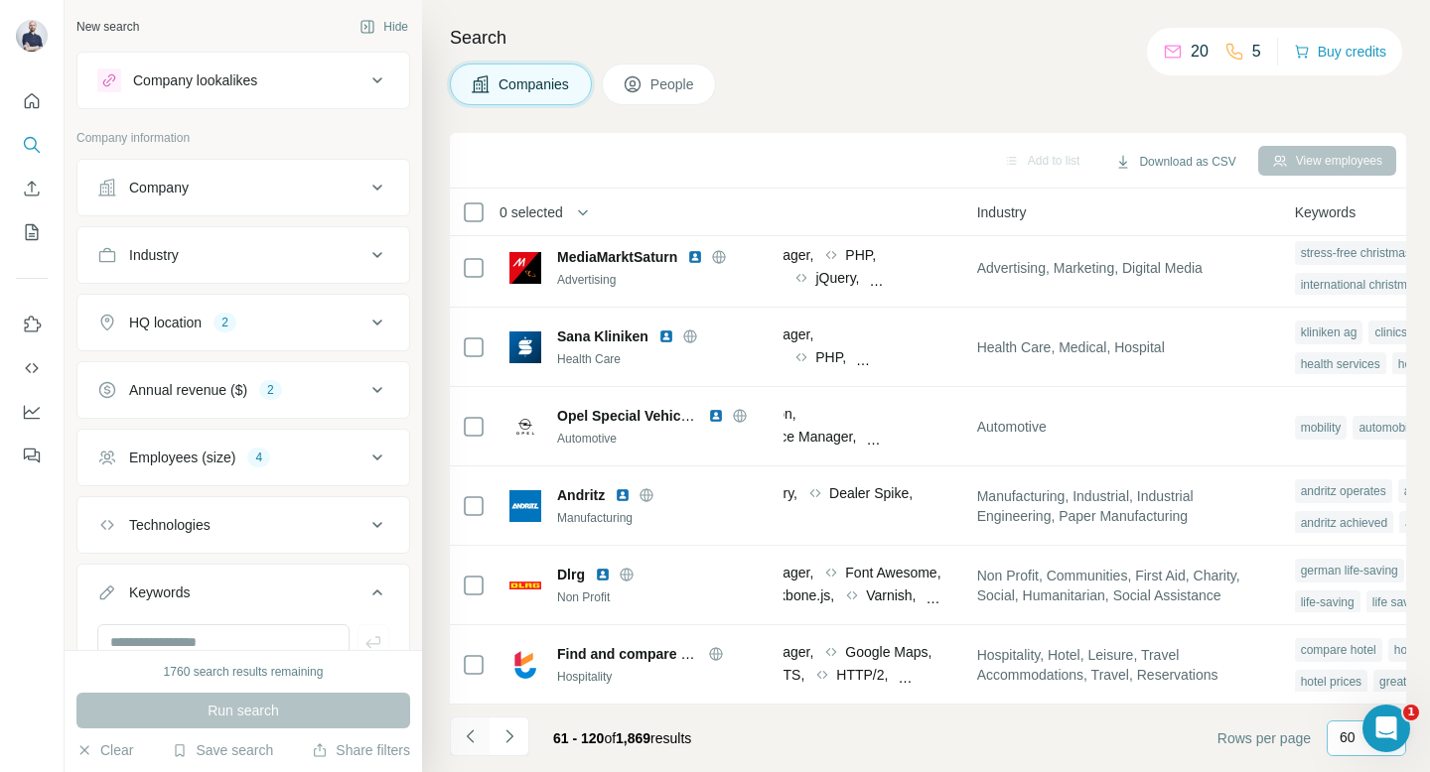
click at [471, 735] on icon "Navigate to previous page" at bounding box center [471, 737] width 20 height 20
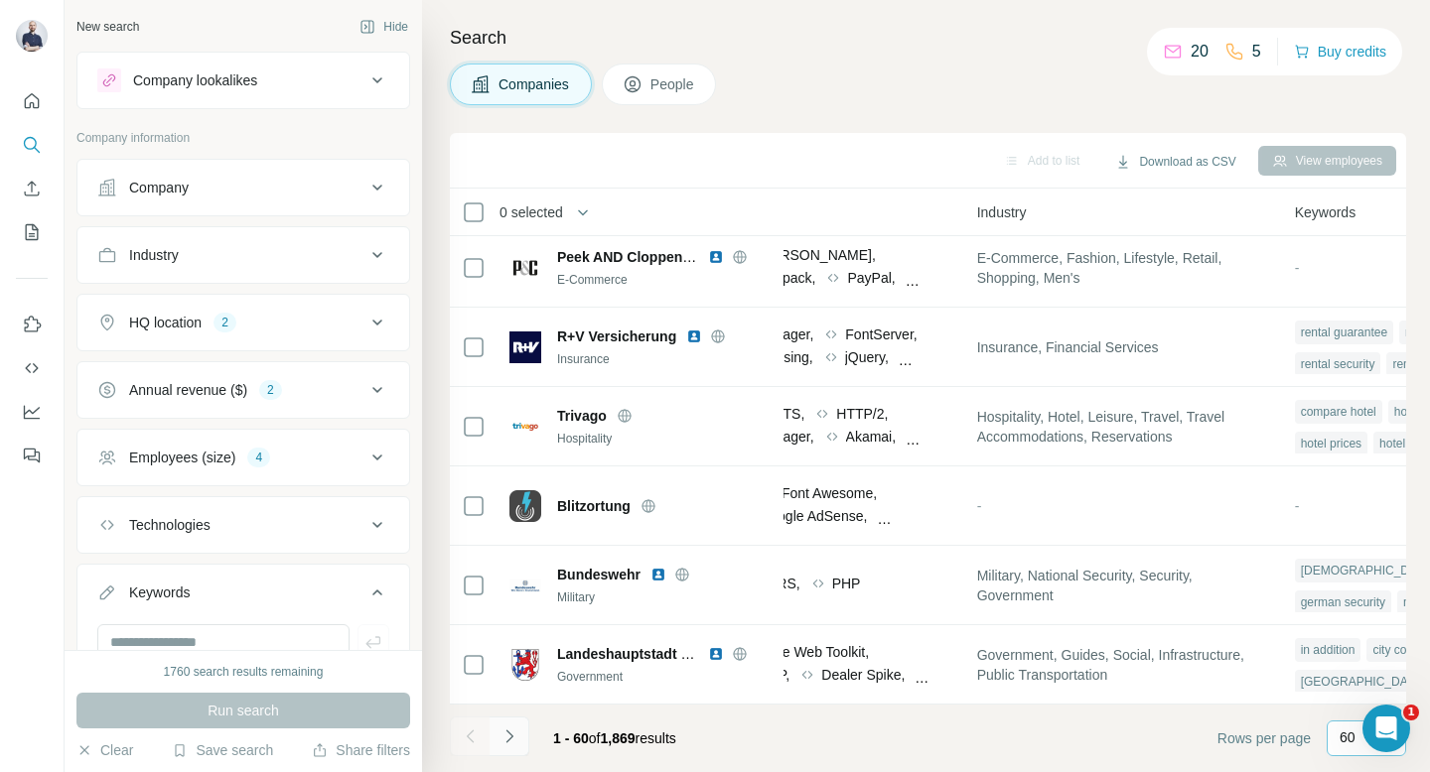
click at [513, 742] on icon "Navigate to next page" at bounding box center [509, 737] width 20 height 20
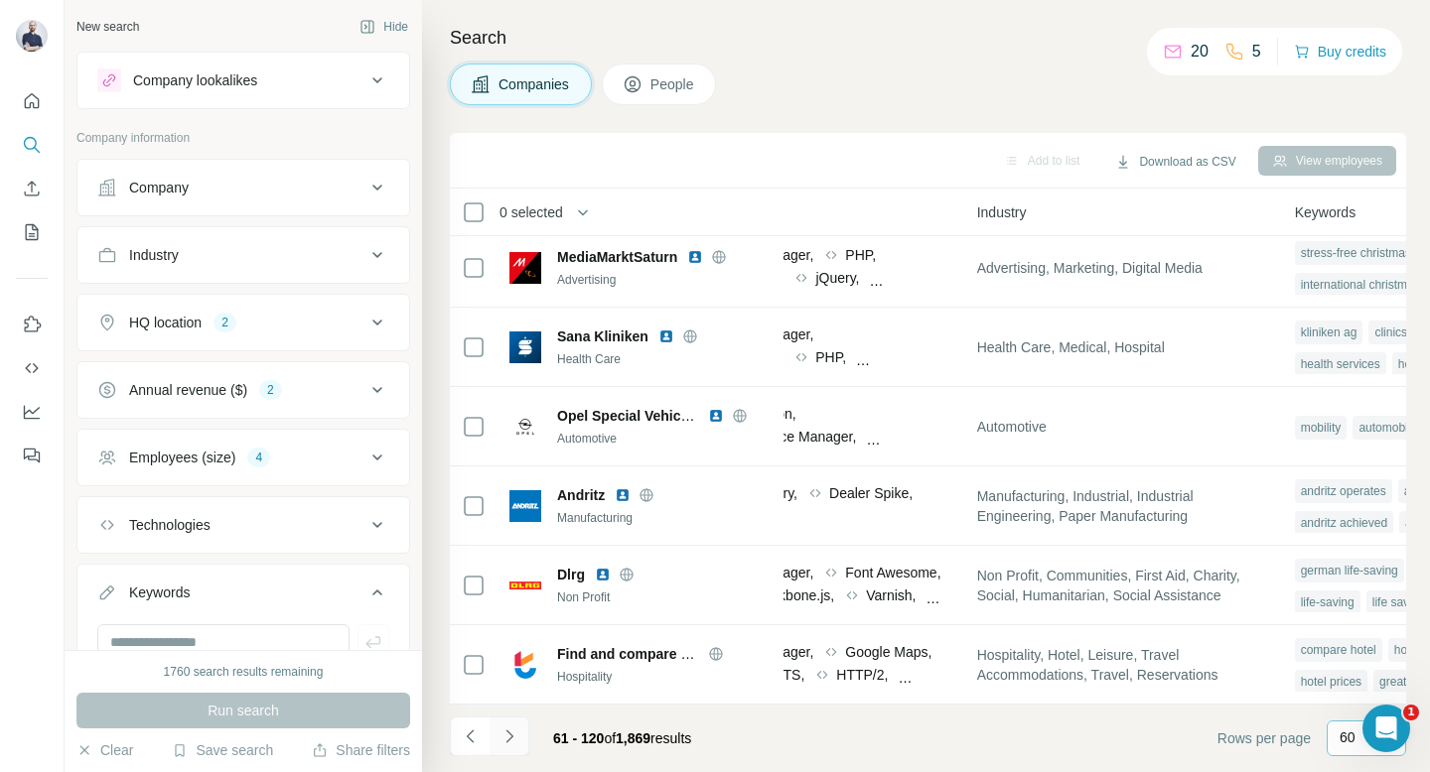
click at [512, 739] on icon "Navigate to next page" at bounding box center [509, 737] width 20 height 20
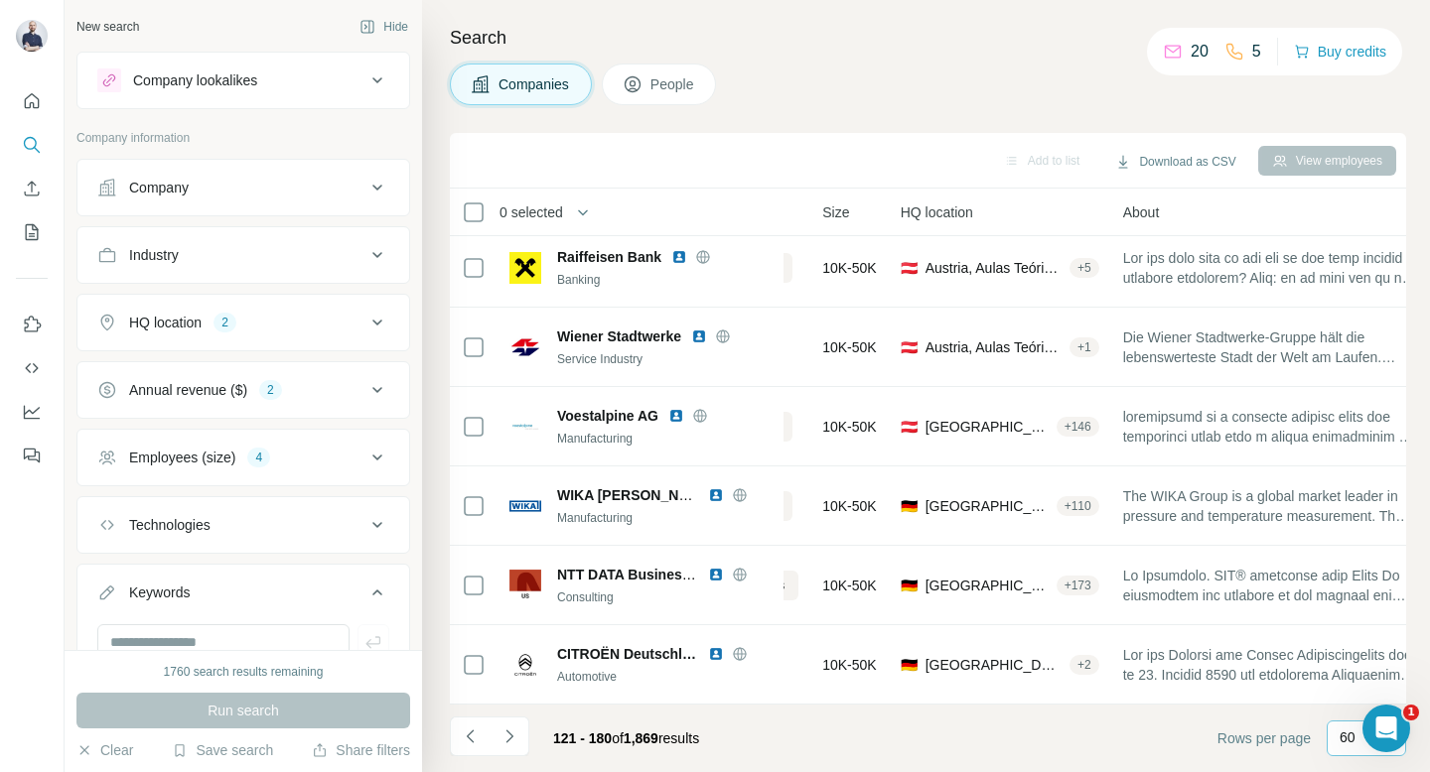
scroll to position [4297, 175]
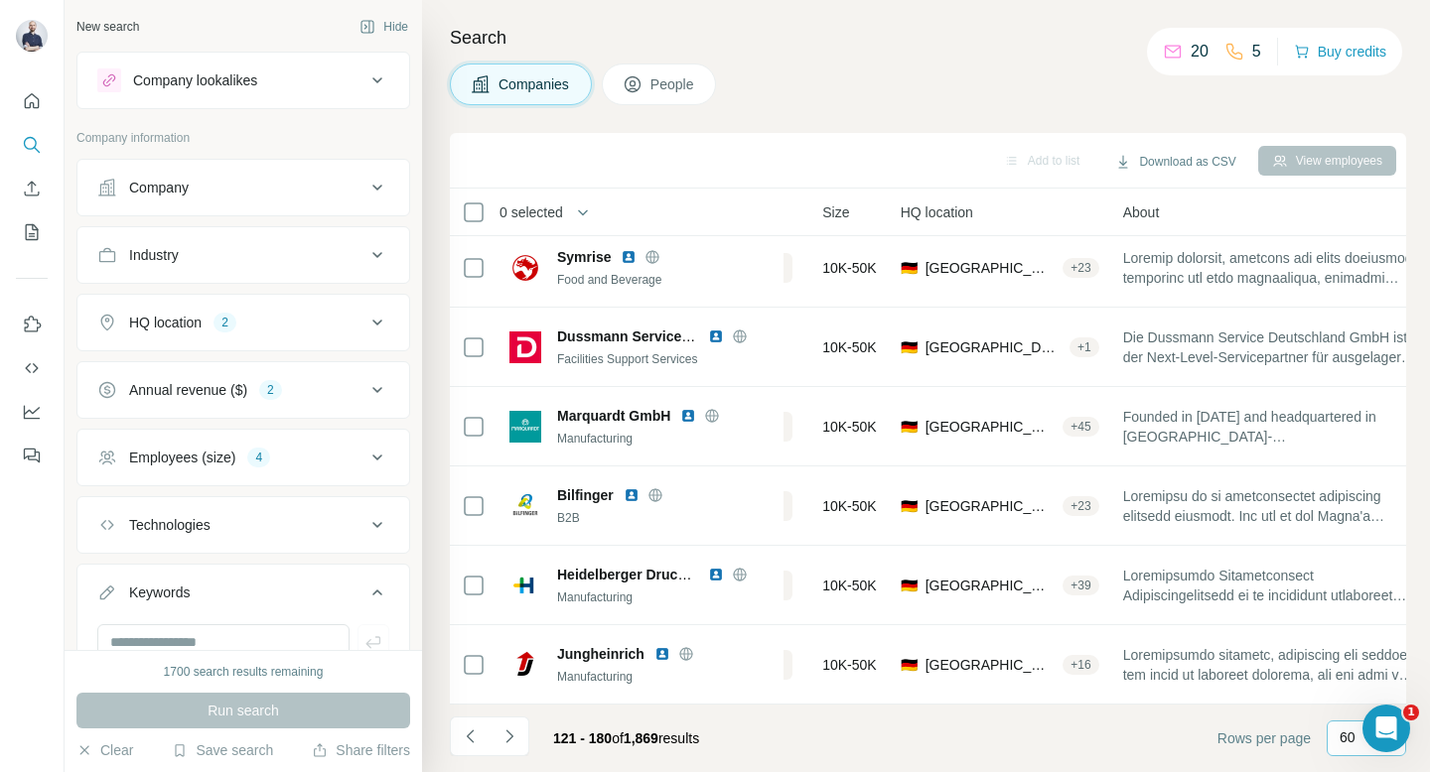
click at [600, 746] on span "121 - 180" at bounding box center [582, 739] width 59 height 16
click at [559, 737] on span "121 - 180" at bounding box center [582, 739] width 59 height 16
click at [658, 737] on span "1,869" at bounding box center [640, 739] width 35 height 16
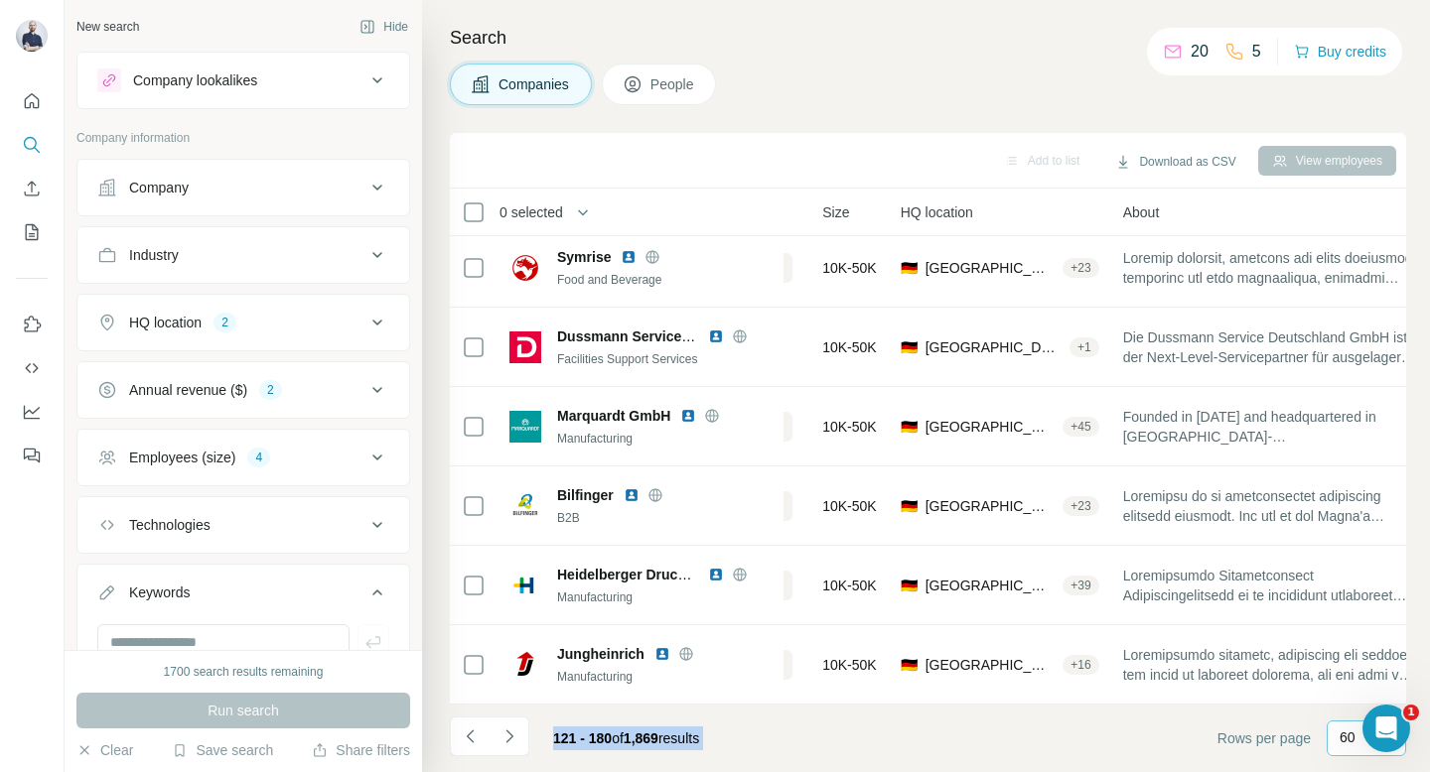
click at [658, 737] on span "1,869" at bounding box center [640, 739] width 35 height 16
click at [649, 737] on span "1,869" at bounding box center [640, 739] width 35 height 16
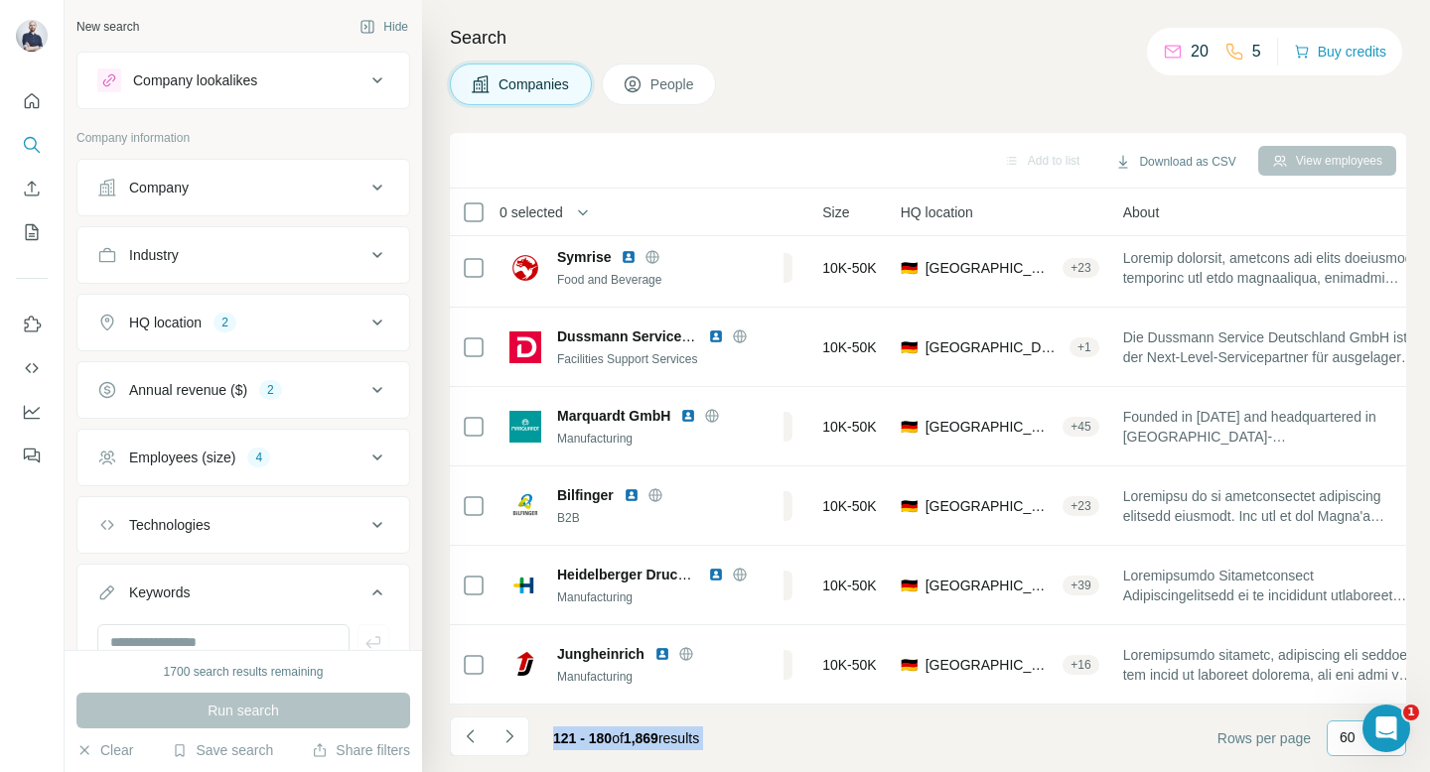
click at [649, 737] on span "1,869" at bounding box center [640, 739] width 35 height 16
click at [674, 747] on span "121 - 180 of 1,869 results" at bounding box center [626, 739] width 146 height 16
click at [507, 739] on icon "Navigate to next page" at bounding box center [509, 737] width 20 height 20
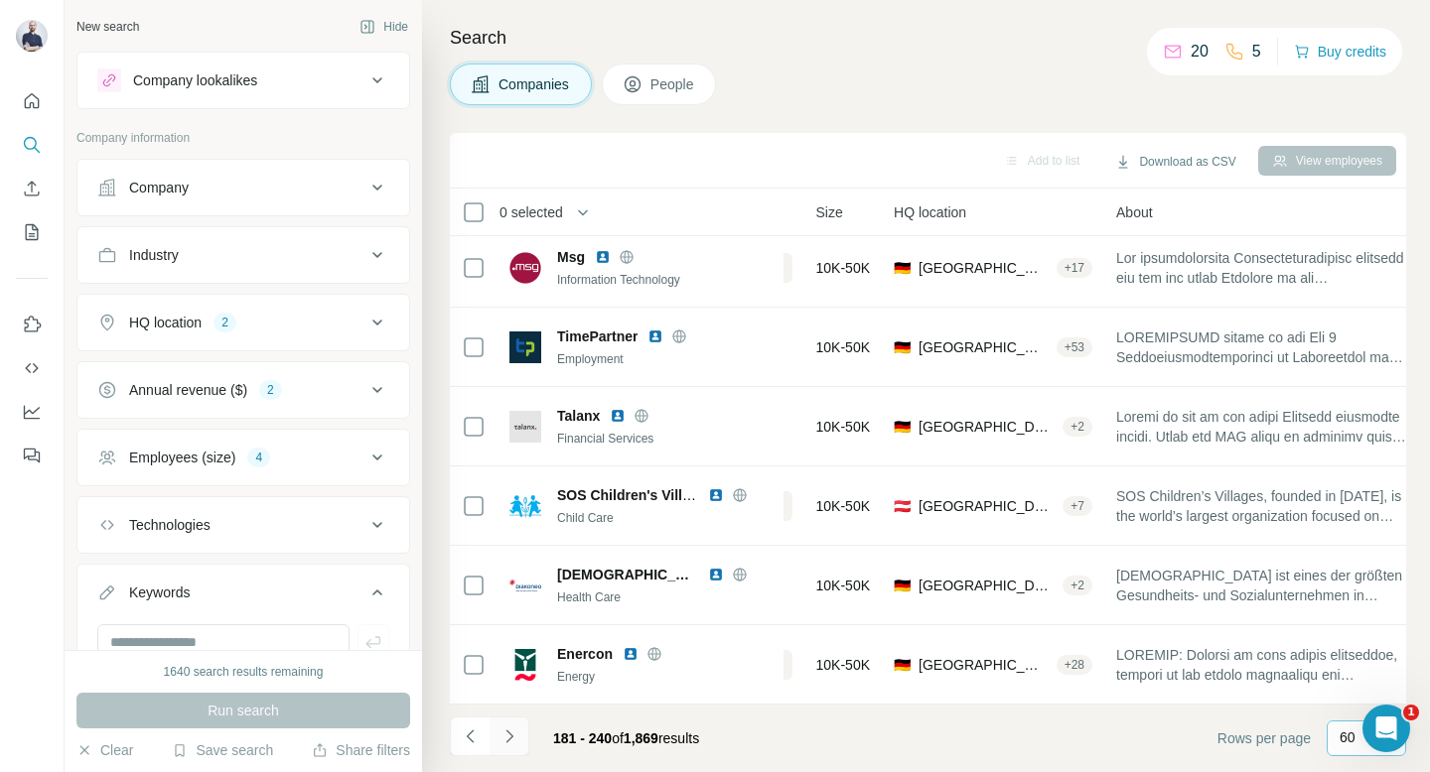
click at [510, 734] on icon "Navigate to next page" at bounding box center [509, 737] width 20 height 20
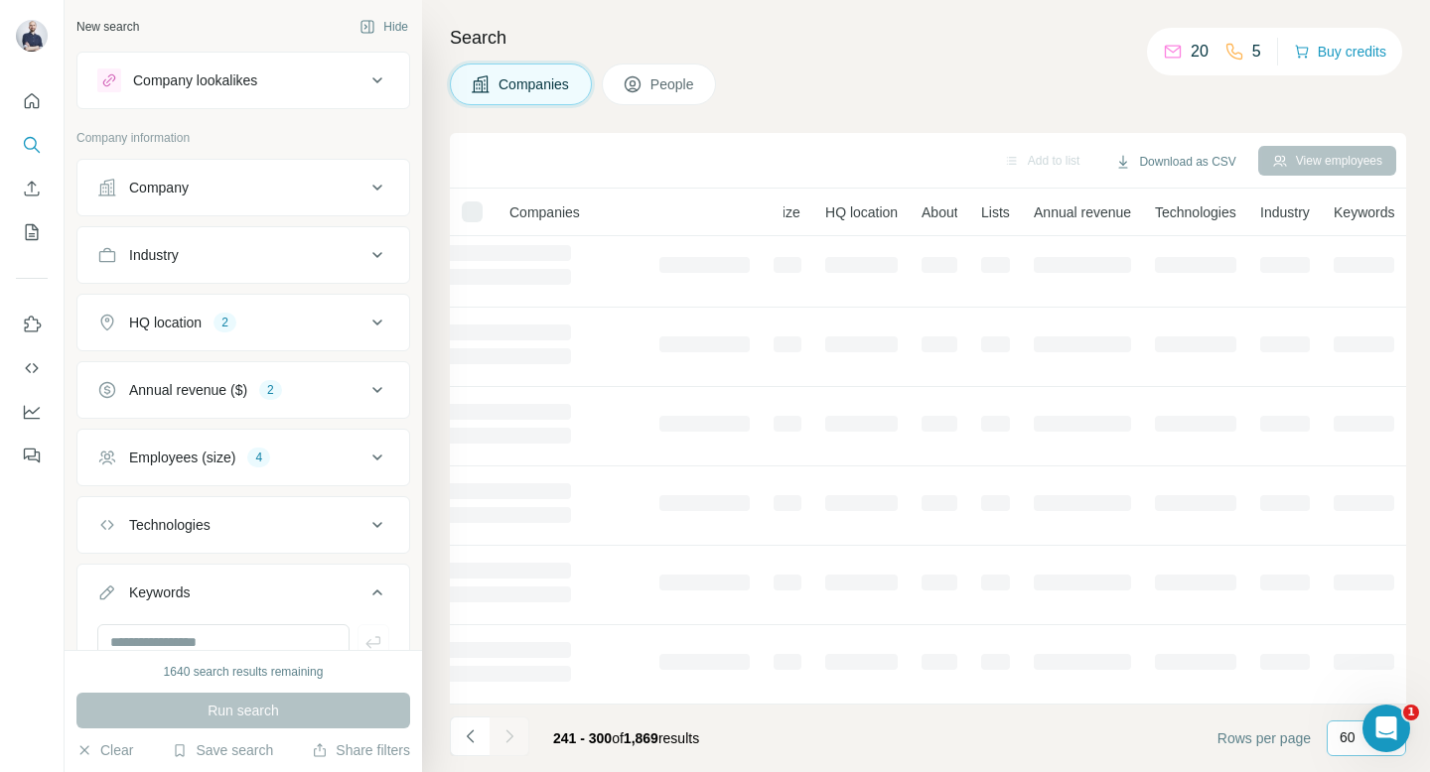
scroll to position [326, 175]
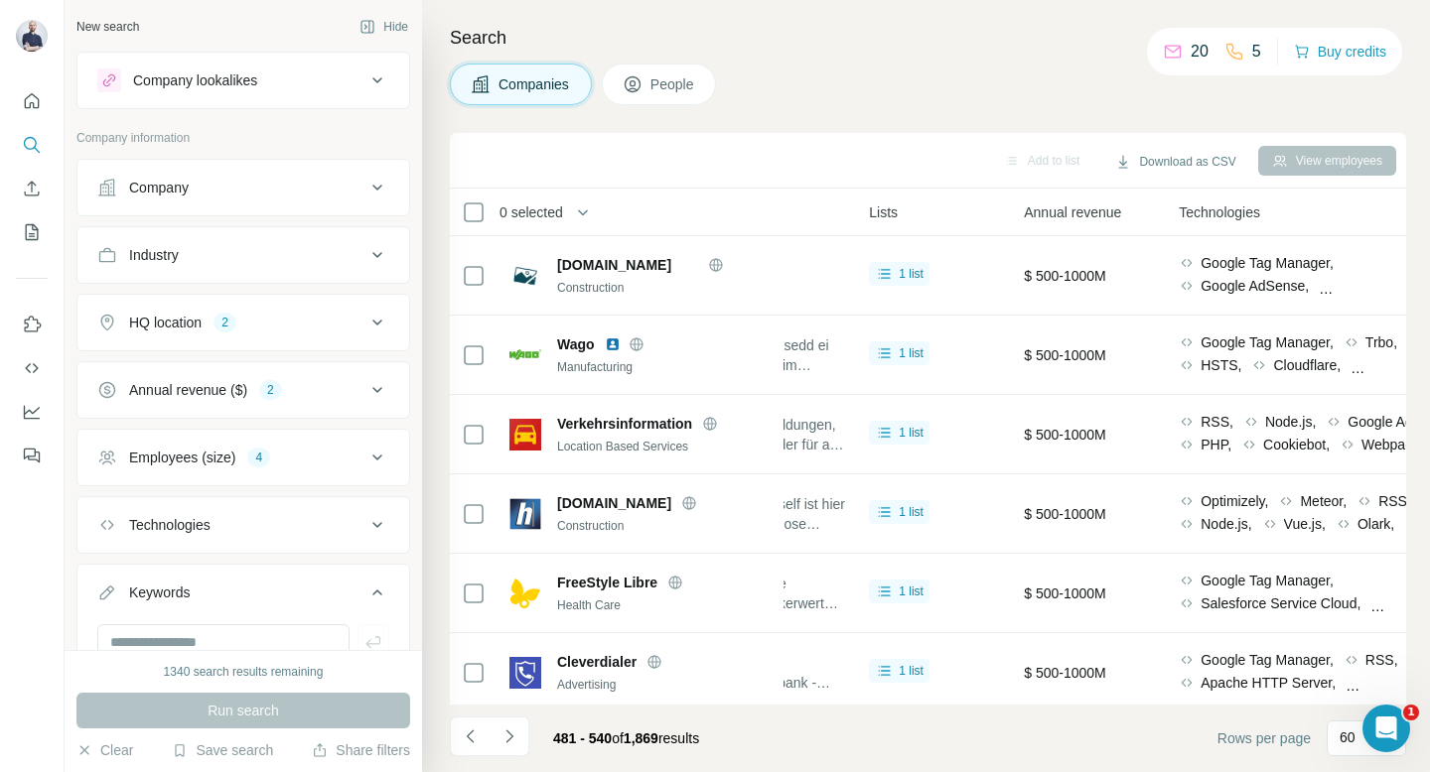
scroll to position [0, 733]
click at [508, 742] on icon "Navigate to next page" at bounding box center [509, 737] width 20 height 20
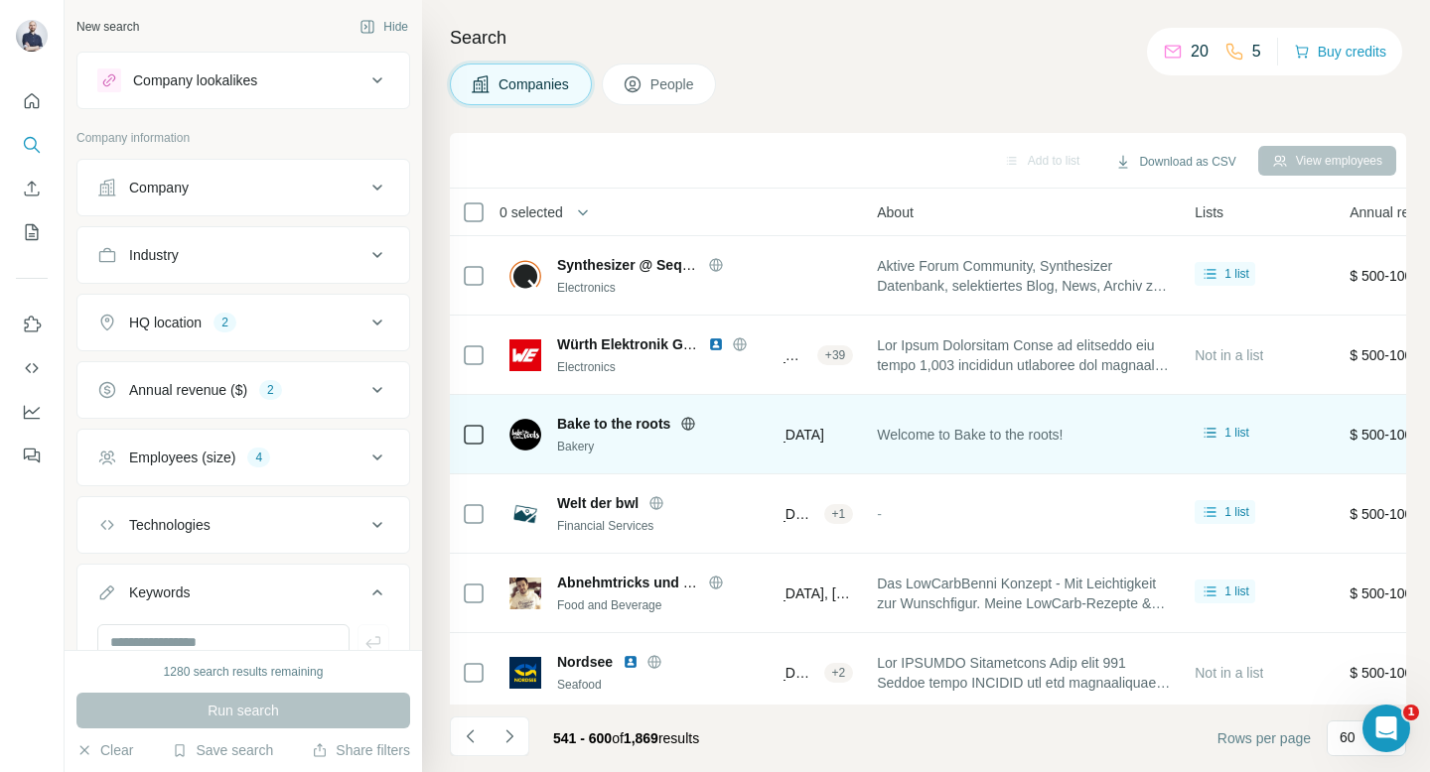
scroll to position [0, 407]
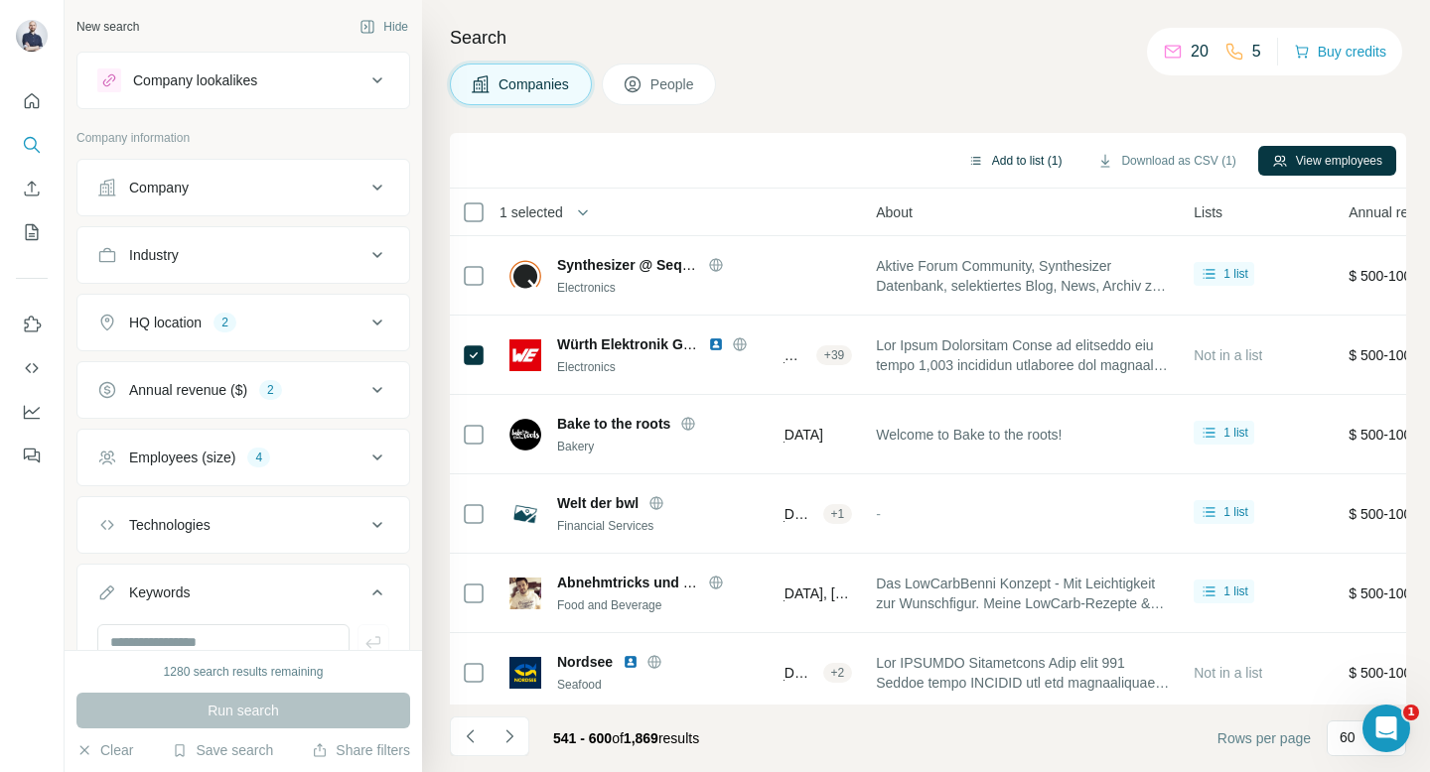
click at [1021, 157] on button "Add to list (1)" at bounding box center [1015, 161] width 122 height 30
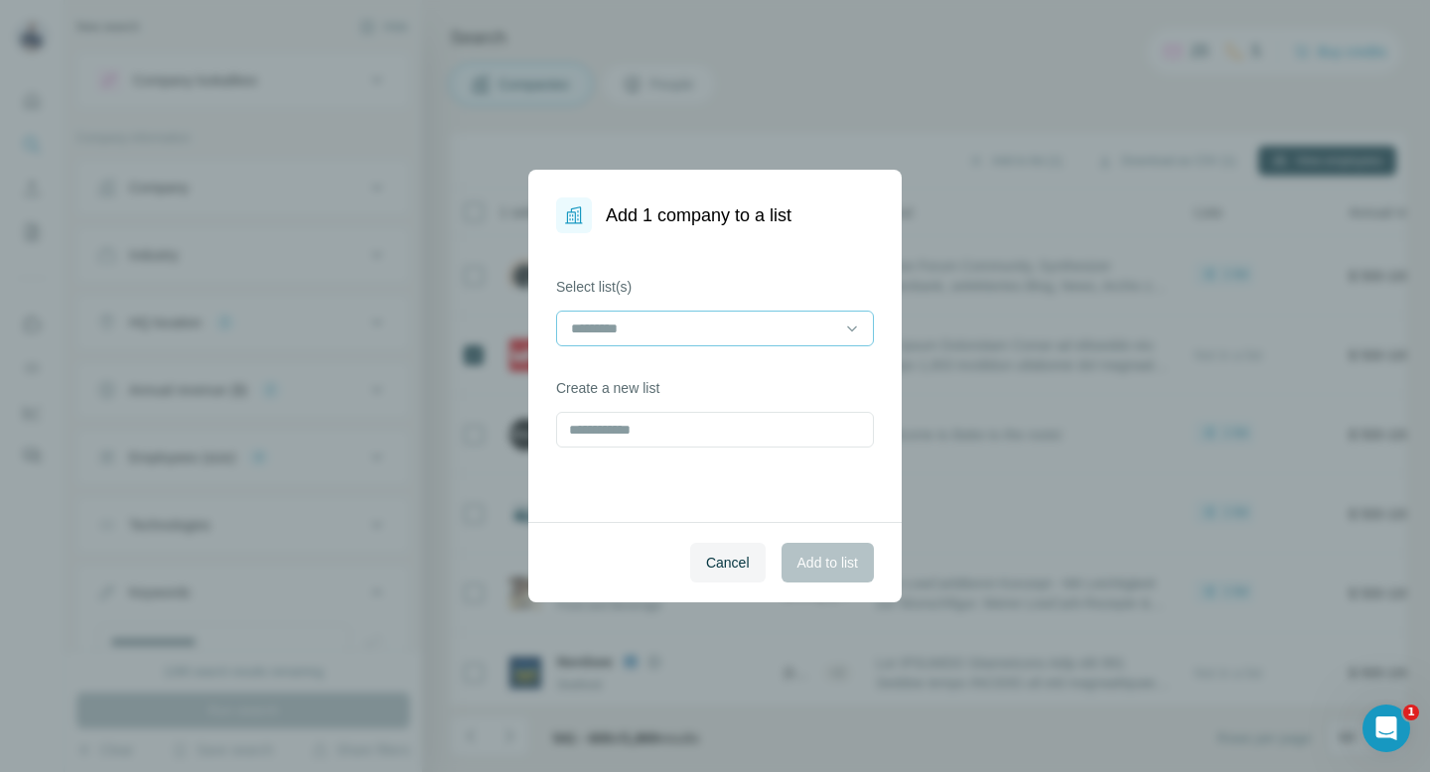
click at [824, 314] on div at bounding box center [703, 329] width 268 height 34
click at [750, 379] on div "Companies - DACH" at bounding box center [715, 373] width 284 height 20
click at [836, 574] on button "Add to list" at bounding box center [827, 563] width 92 height 40
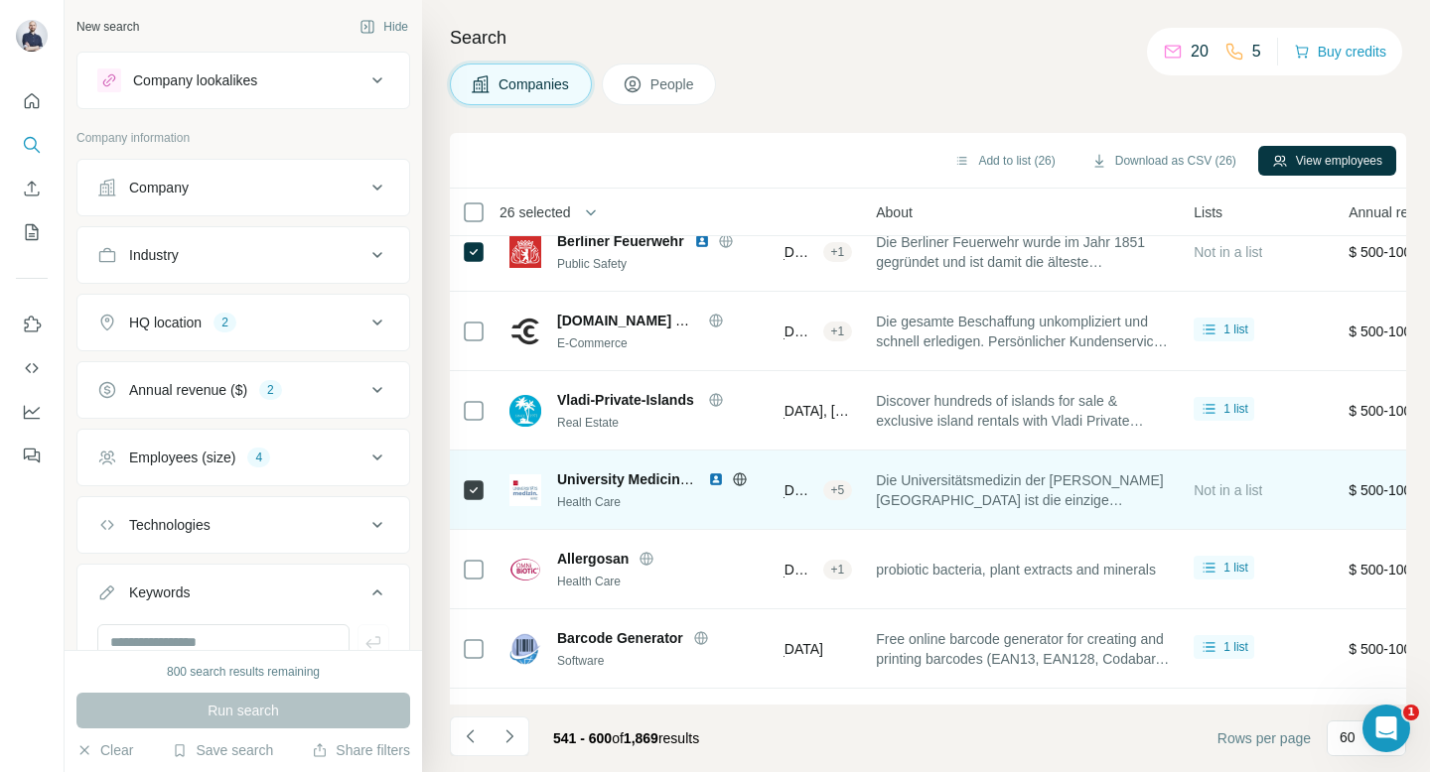
scroll to position [4297, 407]
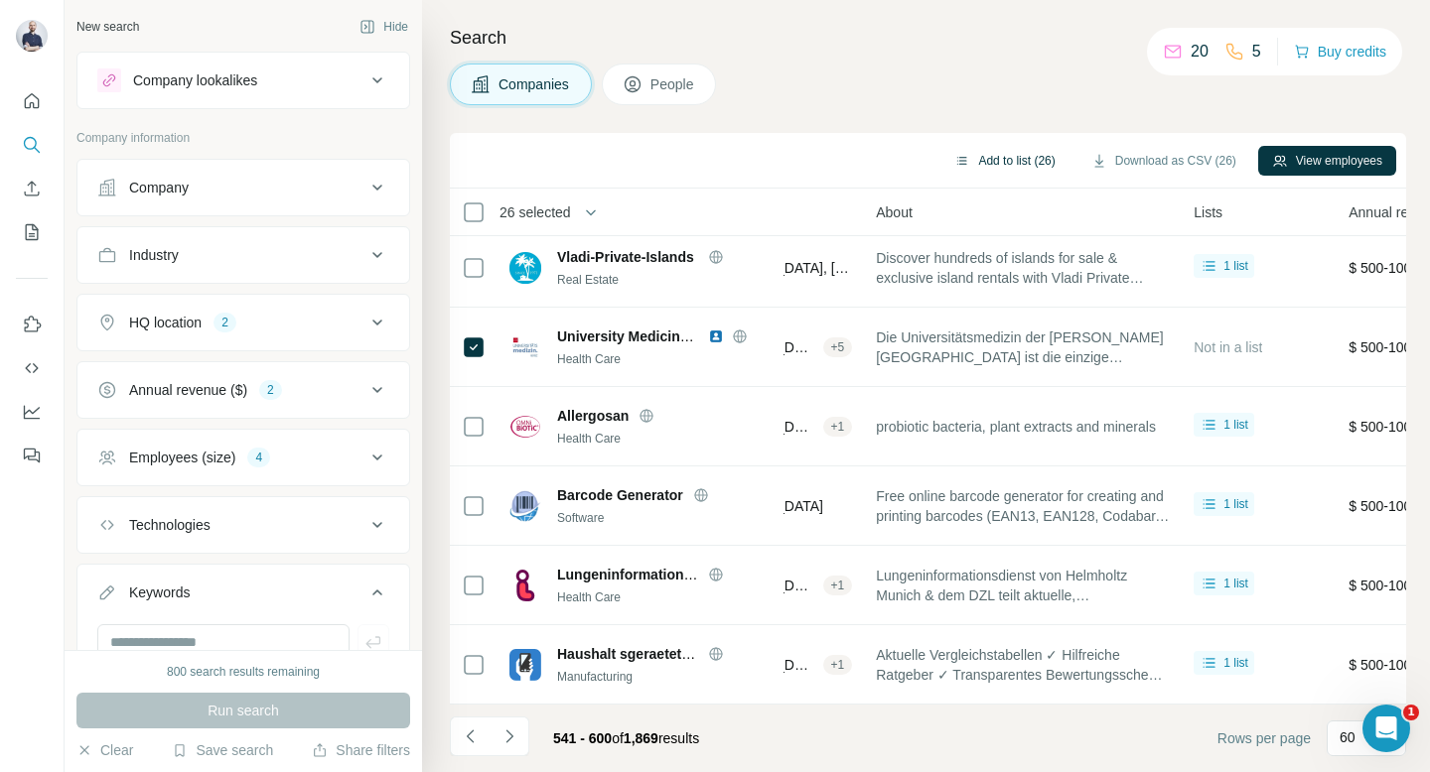
click at [990, 161] on button "Add to list (26)" at bounding box center [1004, 161] width 128 height 30
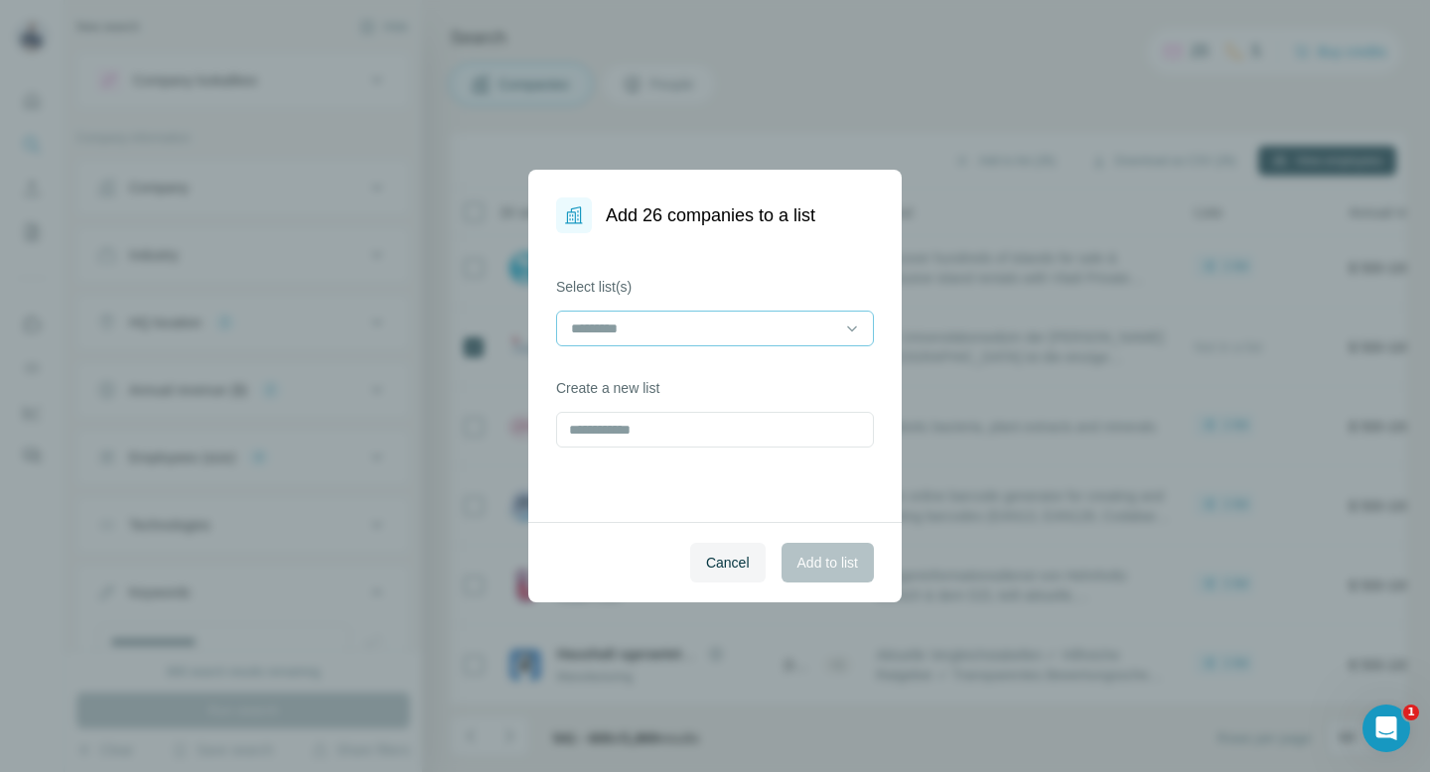
click at [872, 317] on div at bounding box center [715, 329] width 318 height 36
click at [761, 378] on div "Companies - DACH" at bounding box center [715, 373] width 284 height 20
click at [821, 554] on span "Add to list" at bounding box center [827, 563] width 61 height 20
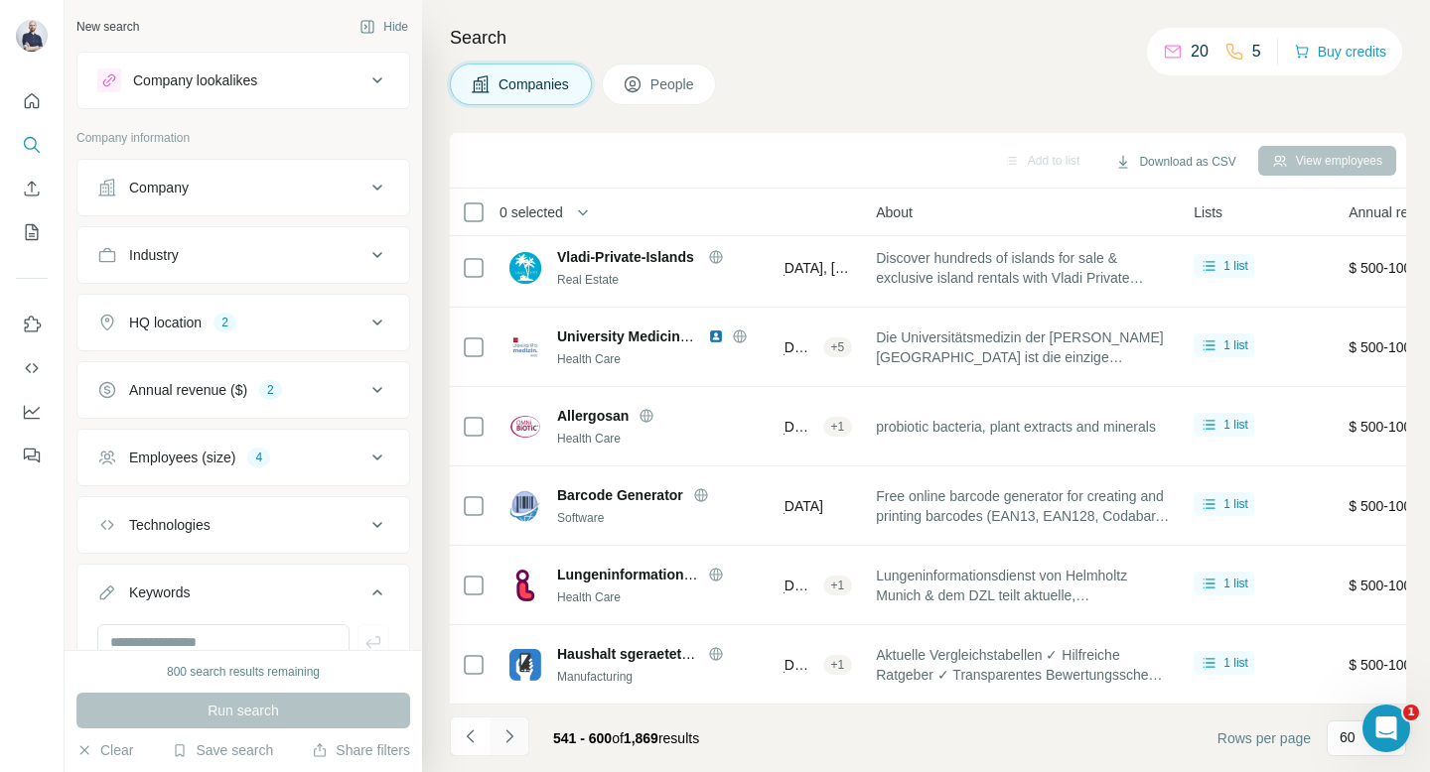
click at [510, 744] on icon "Navigate to next page" at bounding box center [509, 737] width 20 height 20
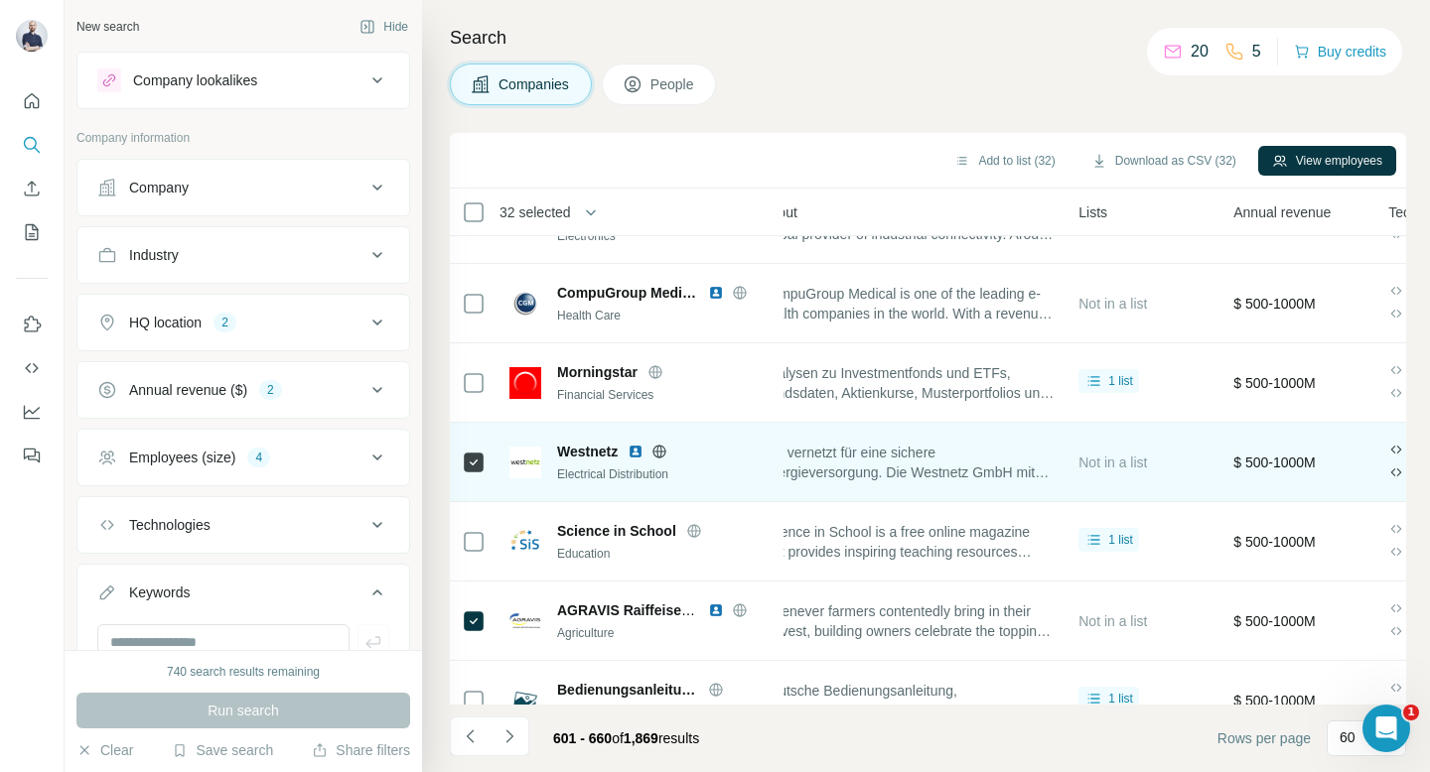
scroll to position [0, 522]
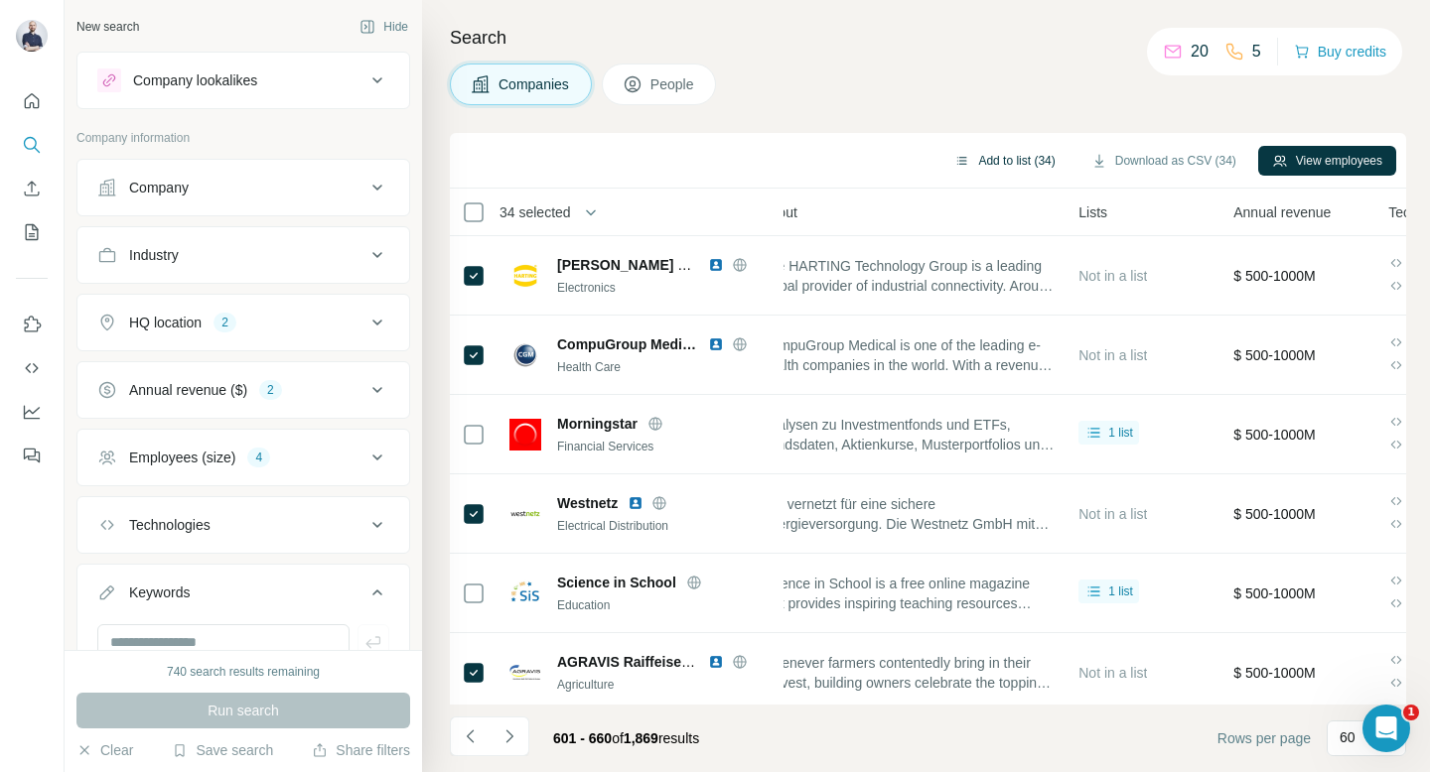
click at [965, 158] on button "Add to list (34)" at bounding box center [1004, 161] width 128 height 30
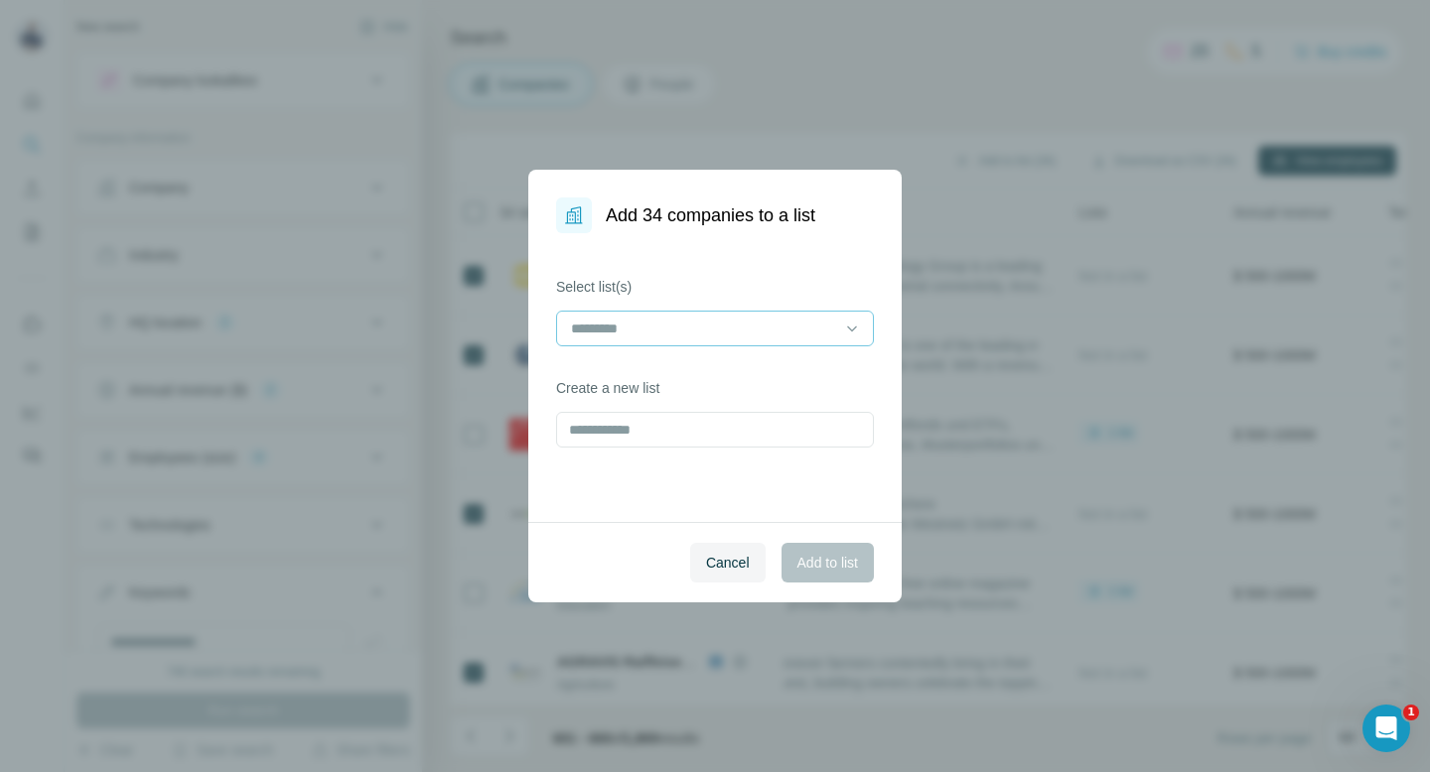
click at [799, 335] on input at bounding box center [703, 329] width 268 height 22
click at [736, 386] on div "Companies - DACH" at bounding box center [715, 373] width 308 height 36
click at [812, 567] on span "Add to list" at bounding box center [827, 563] width 61 height 20
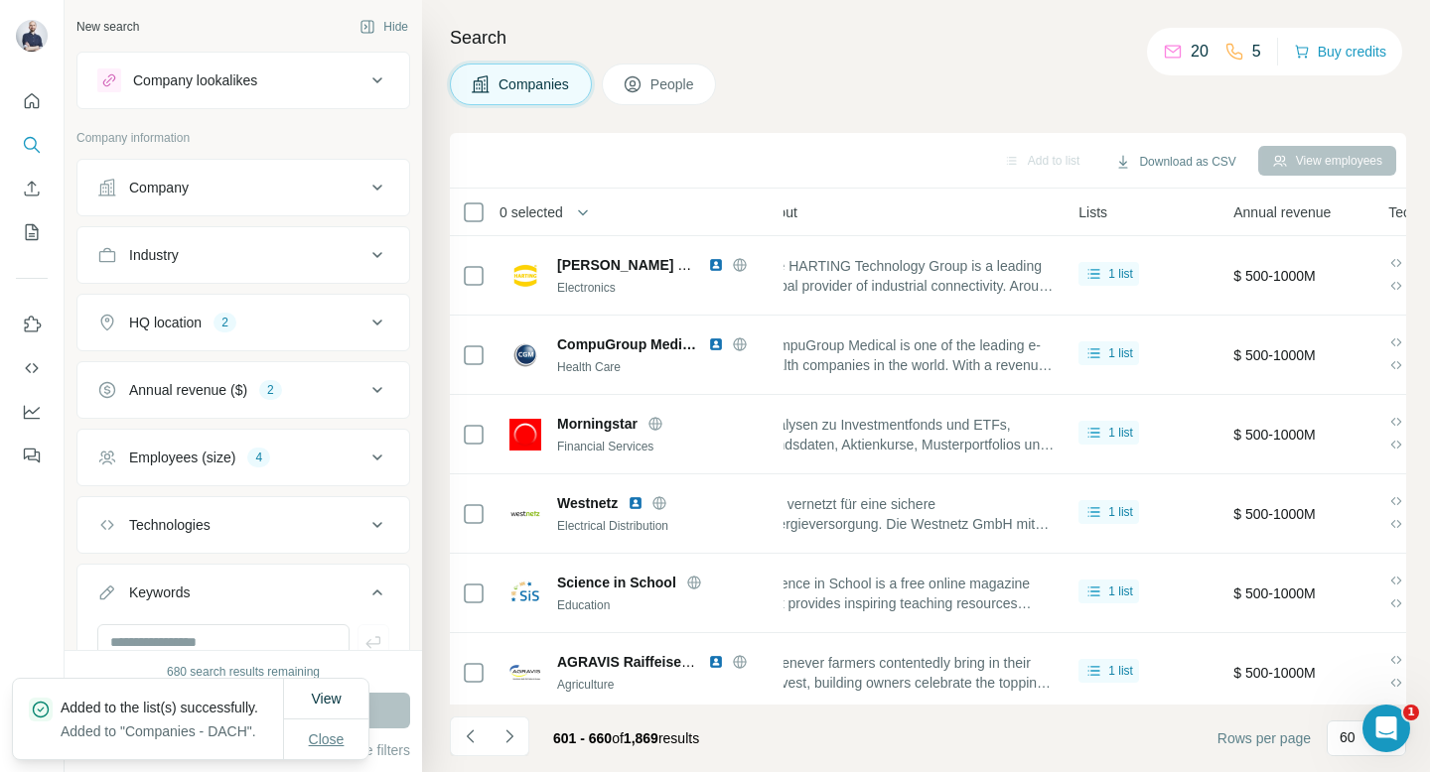
click at [338, 734] on span "Close" at bounding box center [327, 740] width 36 height 20
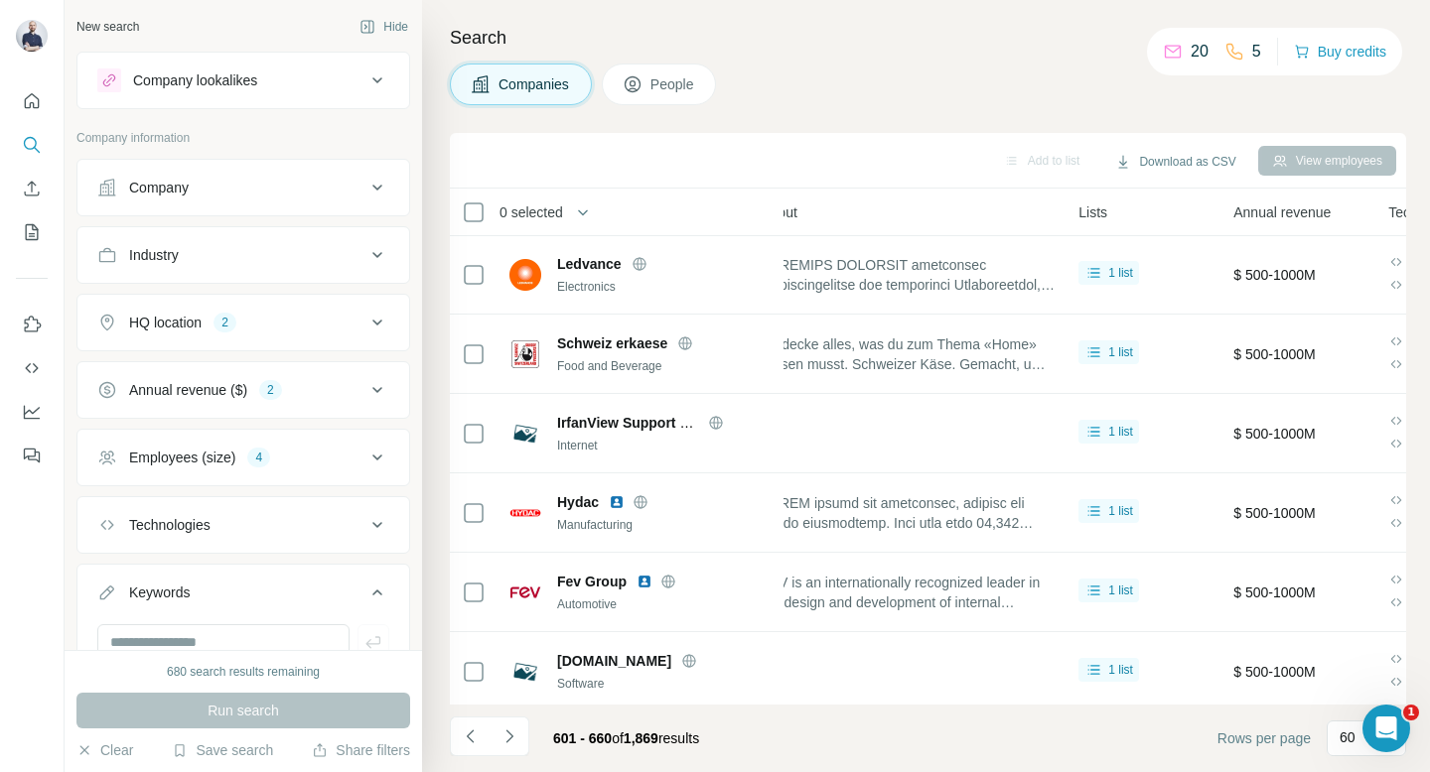
scroll to position [4297, 522]
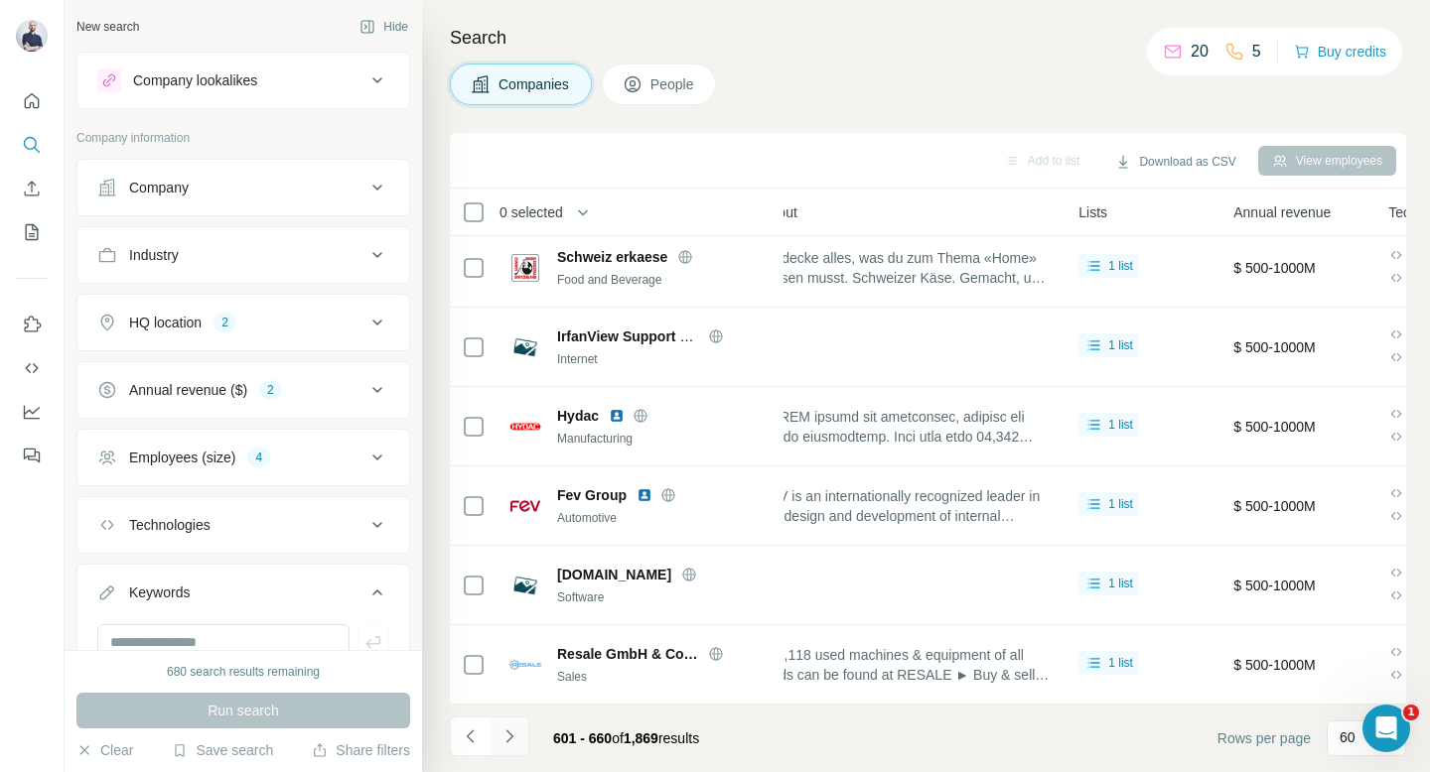
click at [513, 737] on icon "Navigate to next page" at bounding box center [509, 737] width 20 height 20
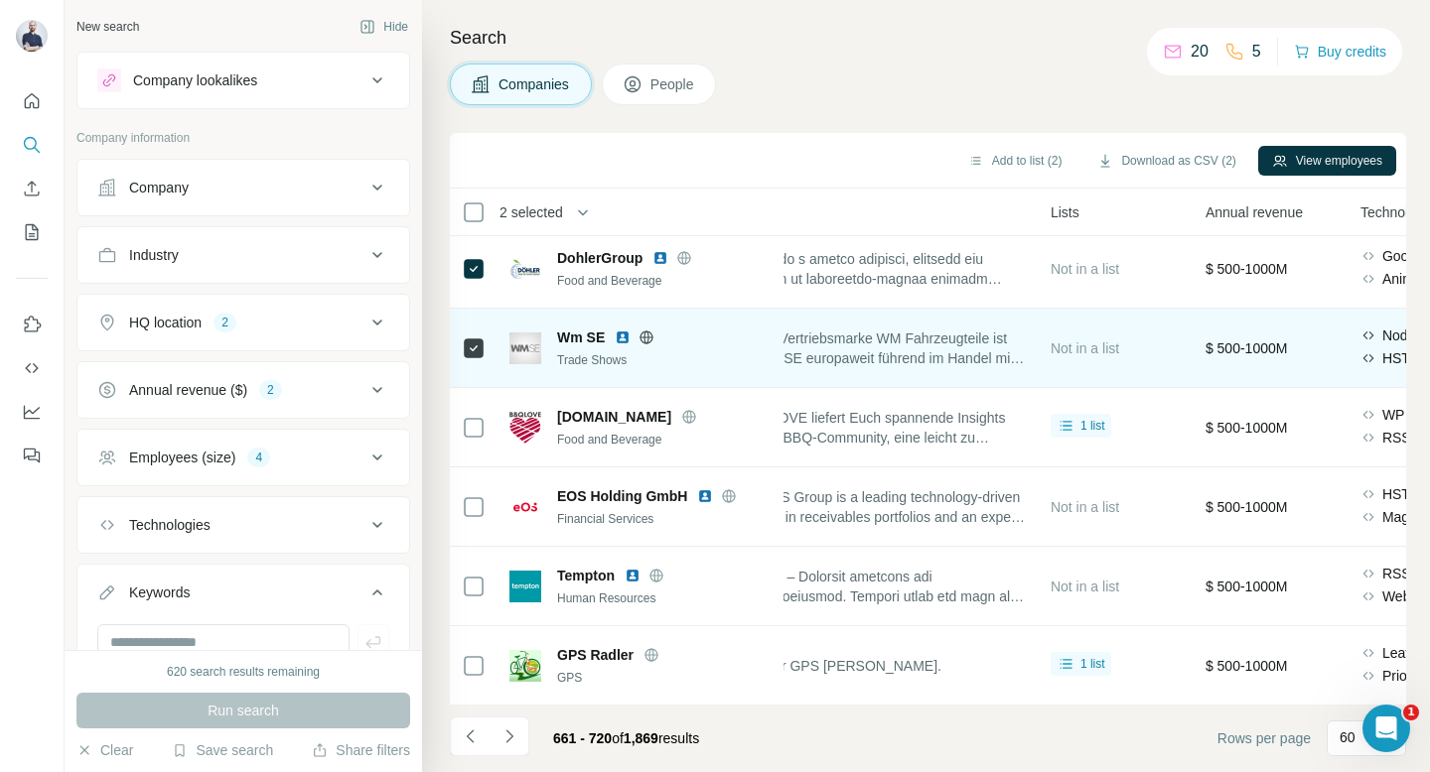
scroll to position [117, 557]
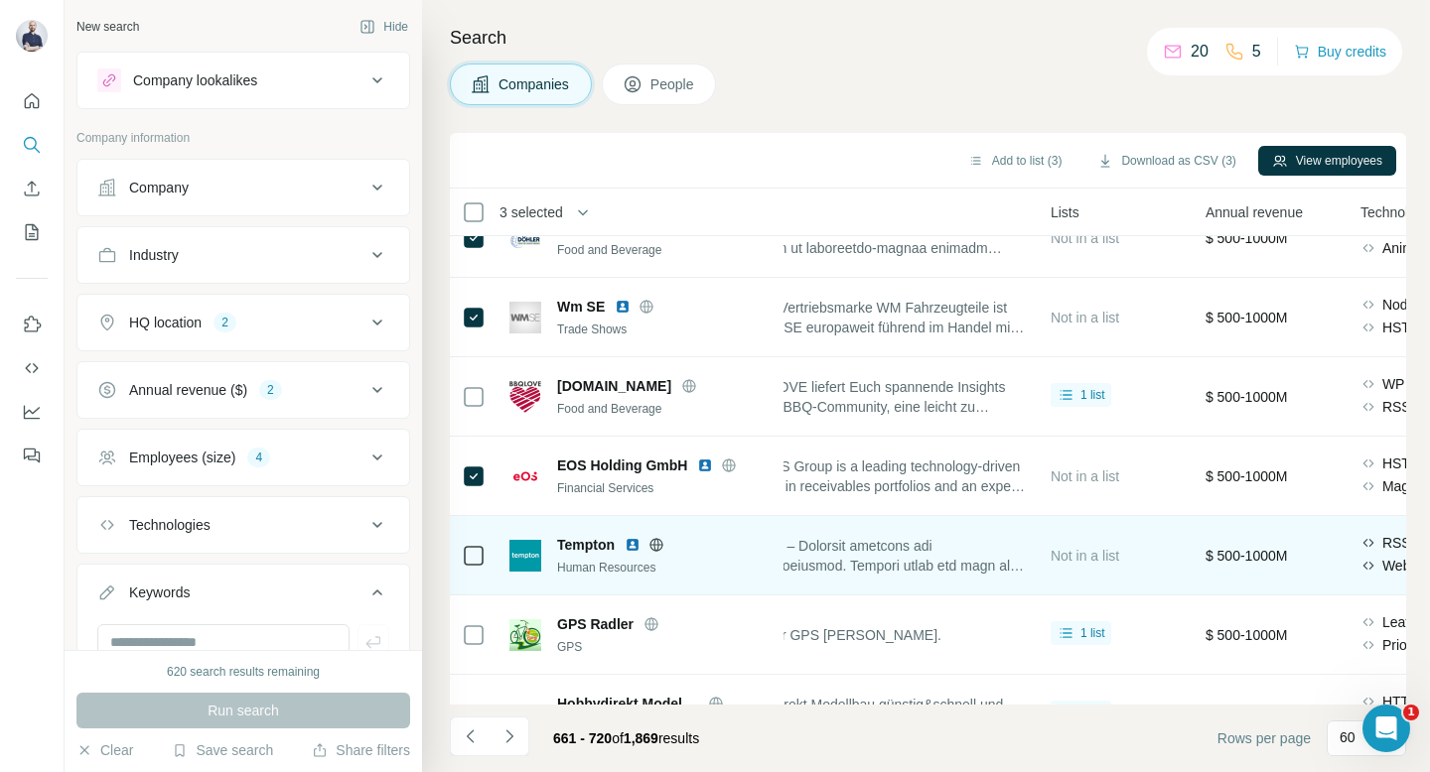
click at [475, 538] on div at bounding box center [474, 555] width 24 height 55
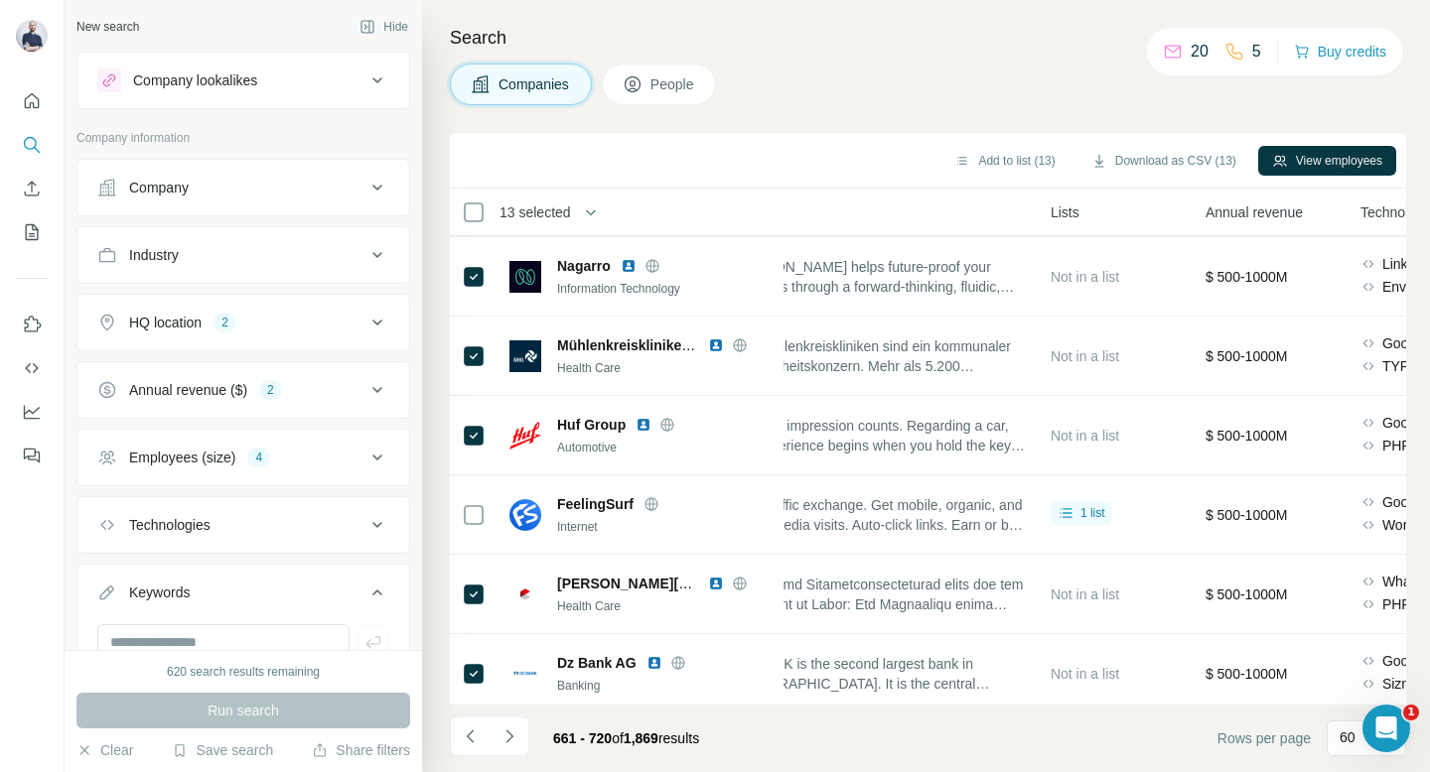
scroll to position [0, 557]
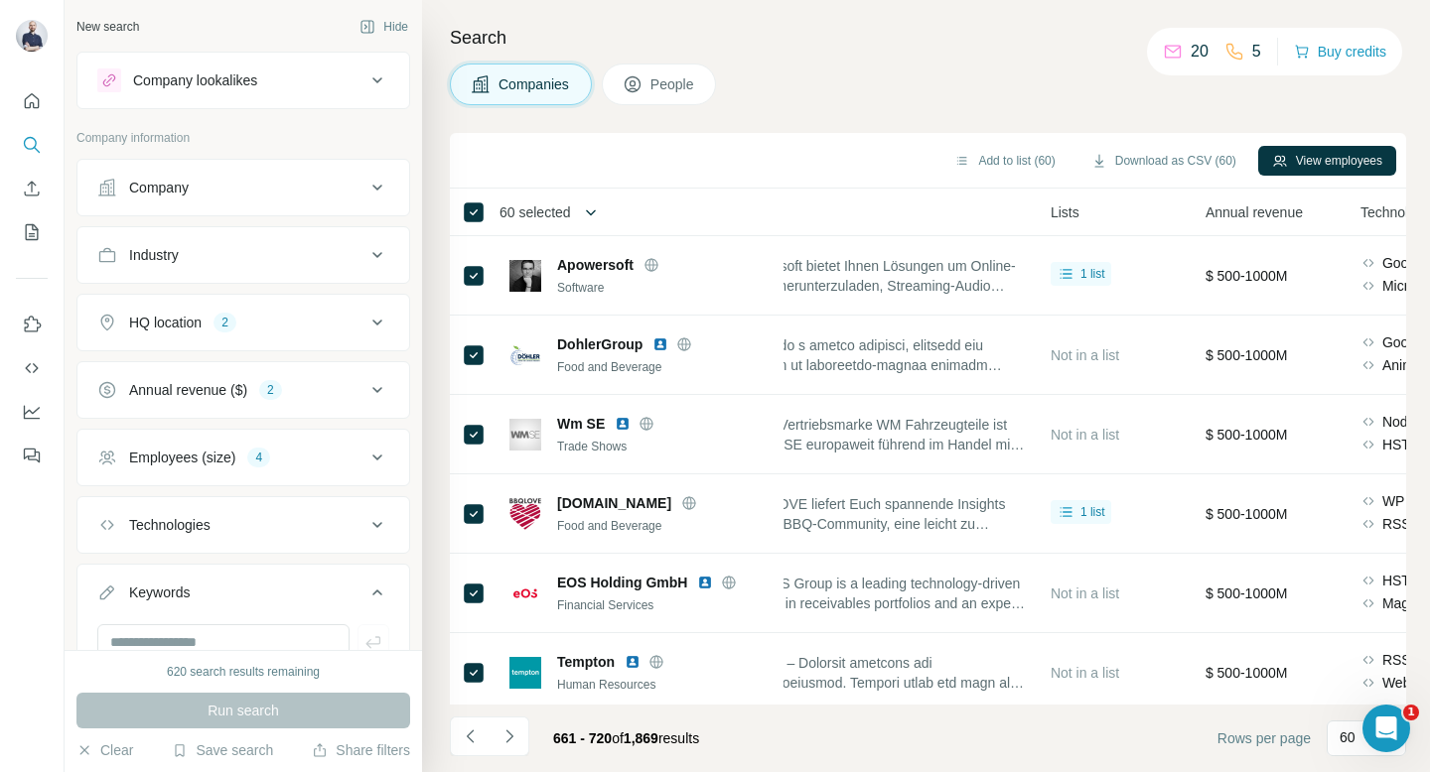
click at [588, 207] on icon "button" at bounding box center [591, 213] width 20 height 20
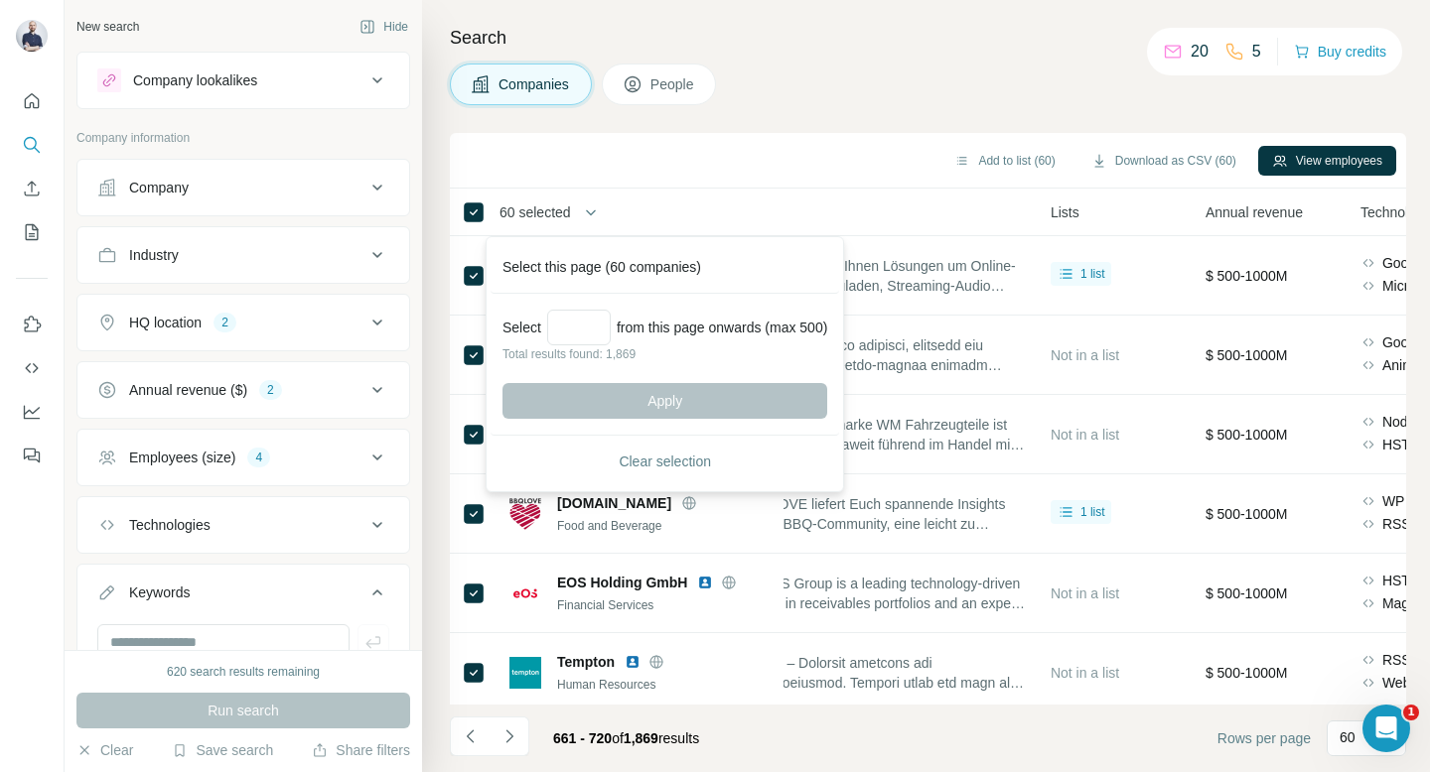
click at [691, 178] on div "Add to list (60) Download as CSV (60) View employees" at bounding box center [928, 161] width 956 height 56
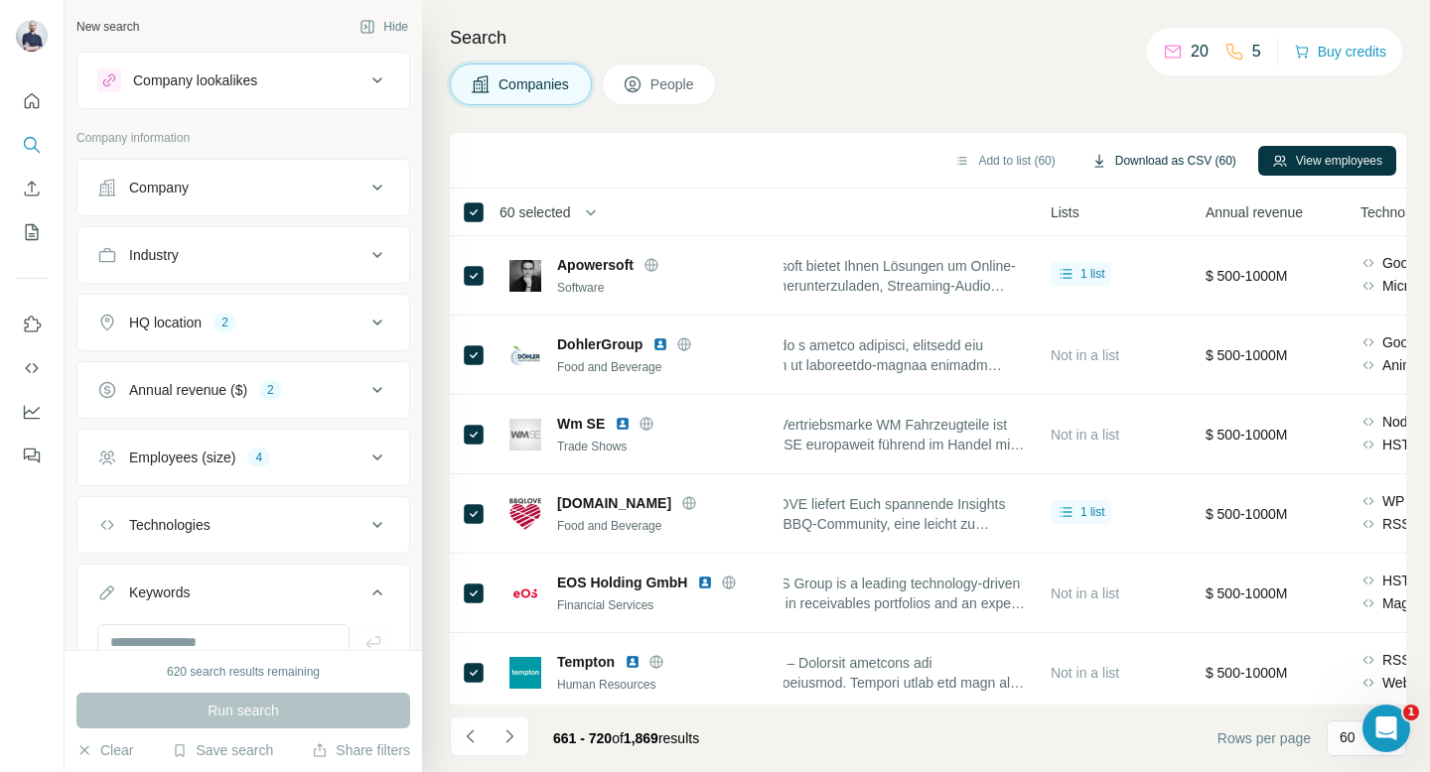
click at [1109, 162] on button "Download as CSV (60)" at bounding box center [1163, 161] width 173 height 30
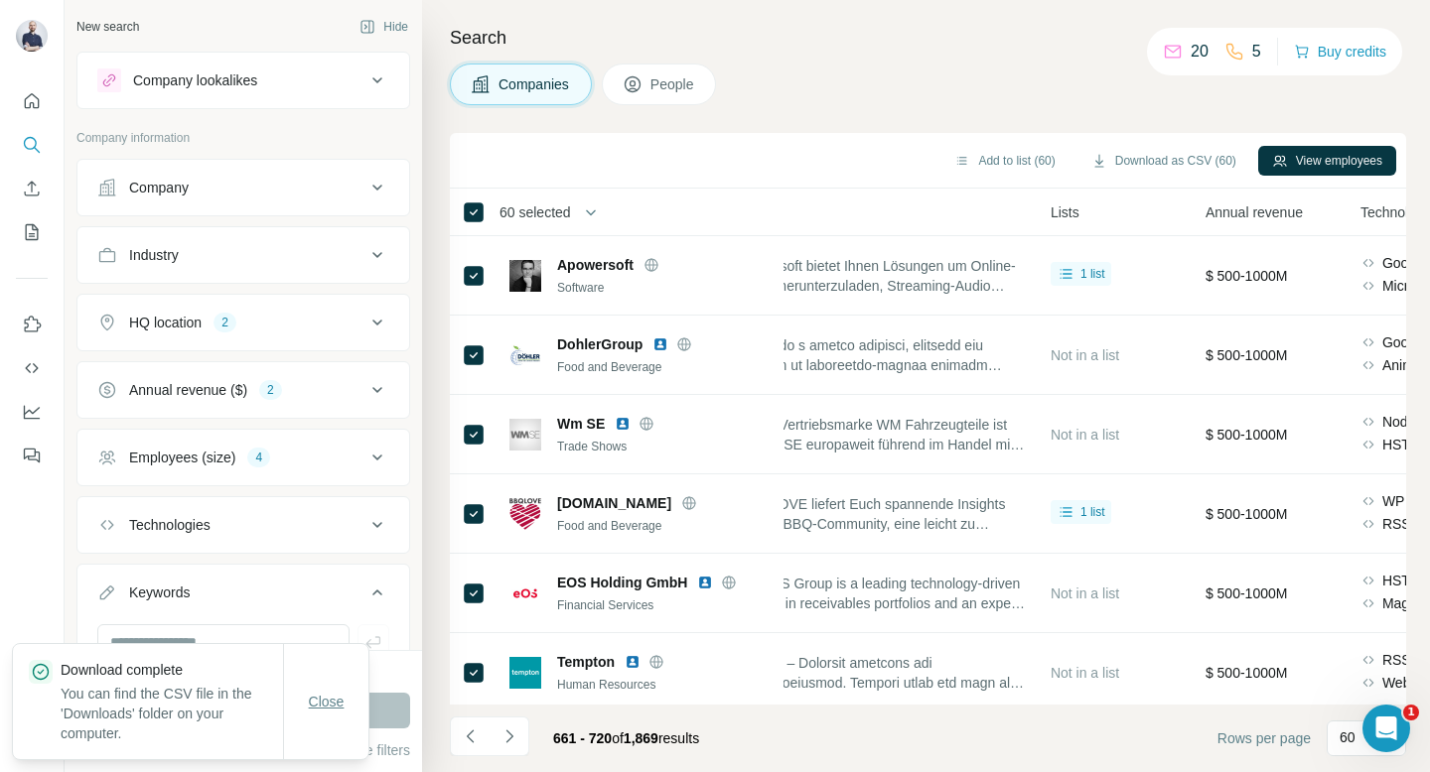
click at [328, 695] on span "Close" at bounding box center [327, 702] width 36 height 20
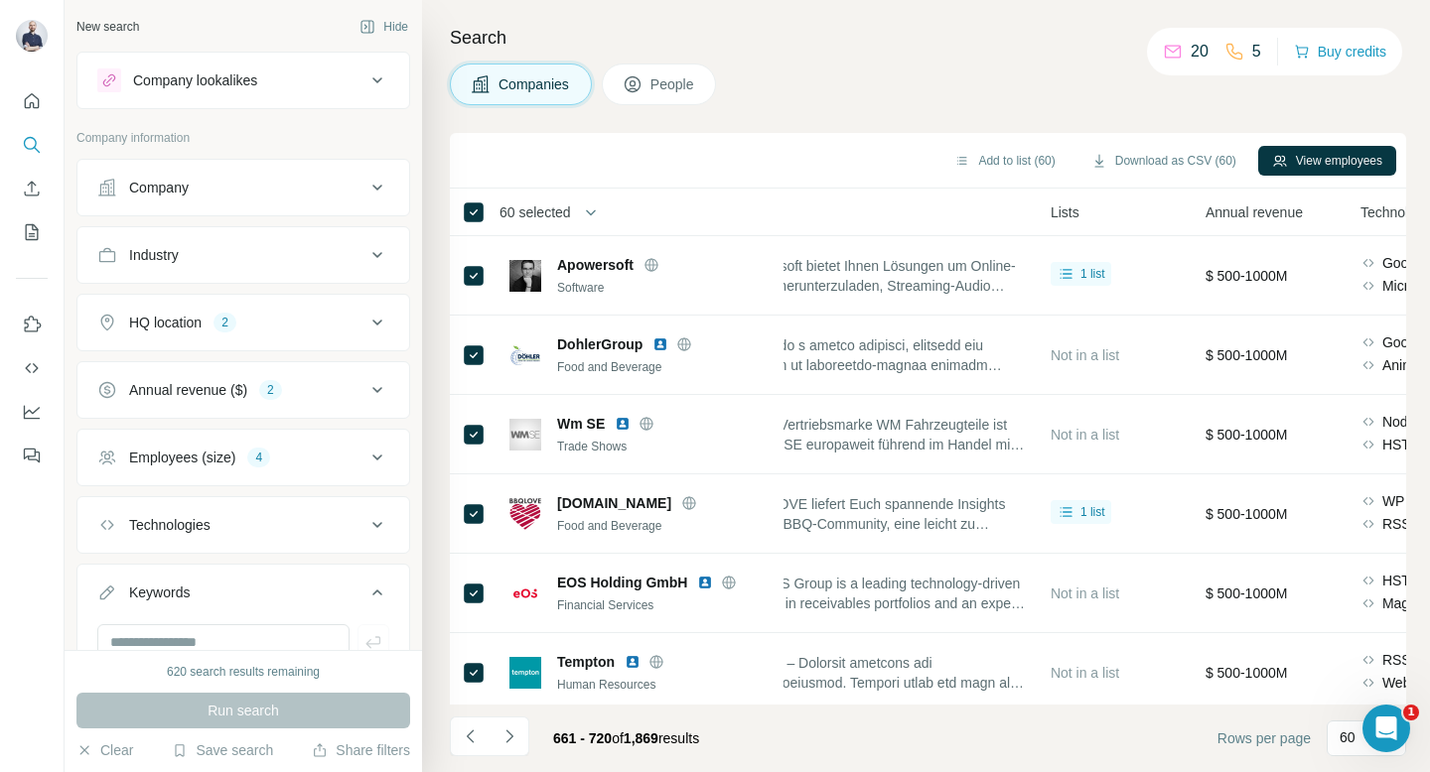
click at [799, 83] on div "Companies People" at bounding box center [928, 85] width 956 height 42
click at [814, 42] on h4 "Search" at bounding box center [928, 38] width 956 height 28
click at [514, 737] on icon "Navigate to next page" at bounding box center [509, 737] width 20 height 20
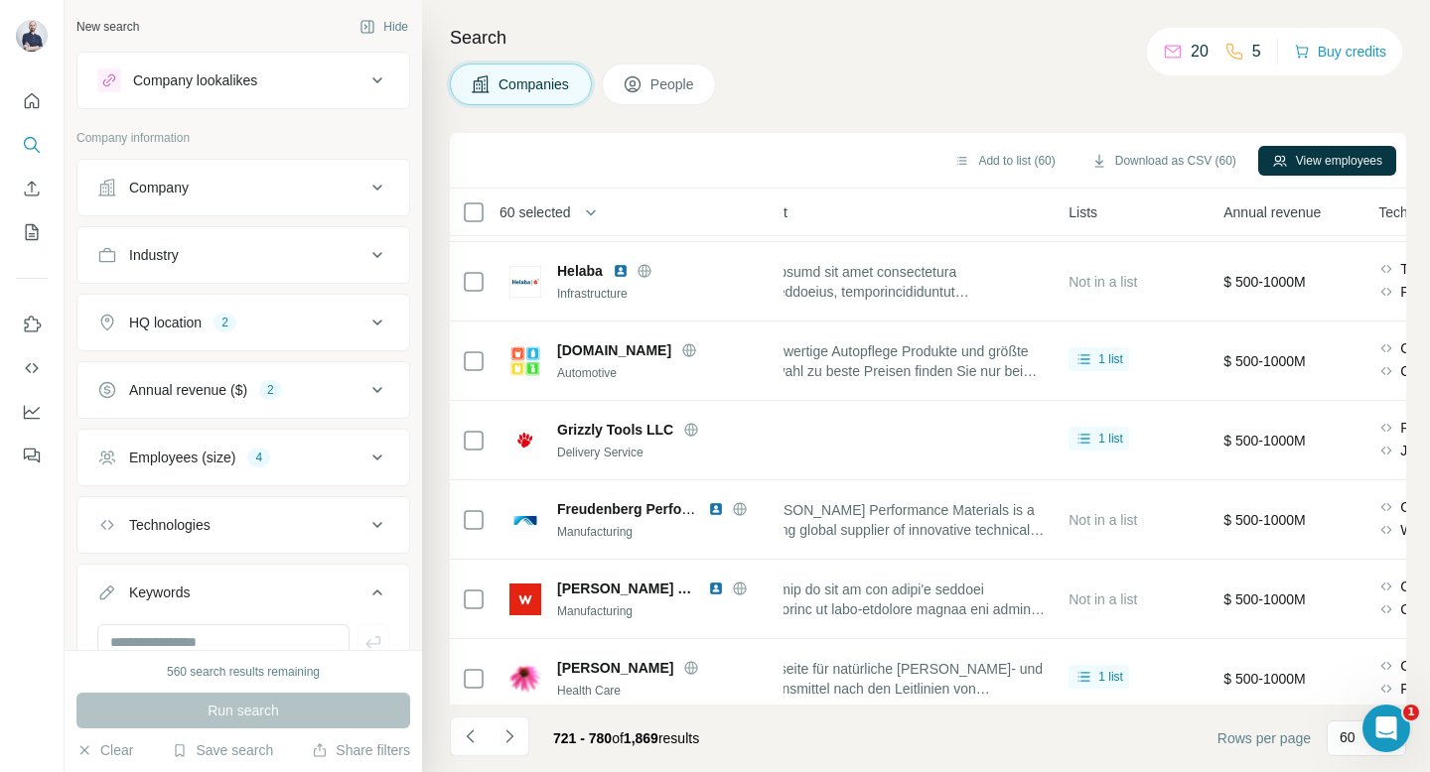
scroll to position [4297, 532]
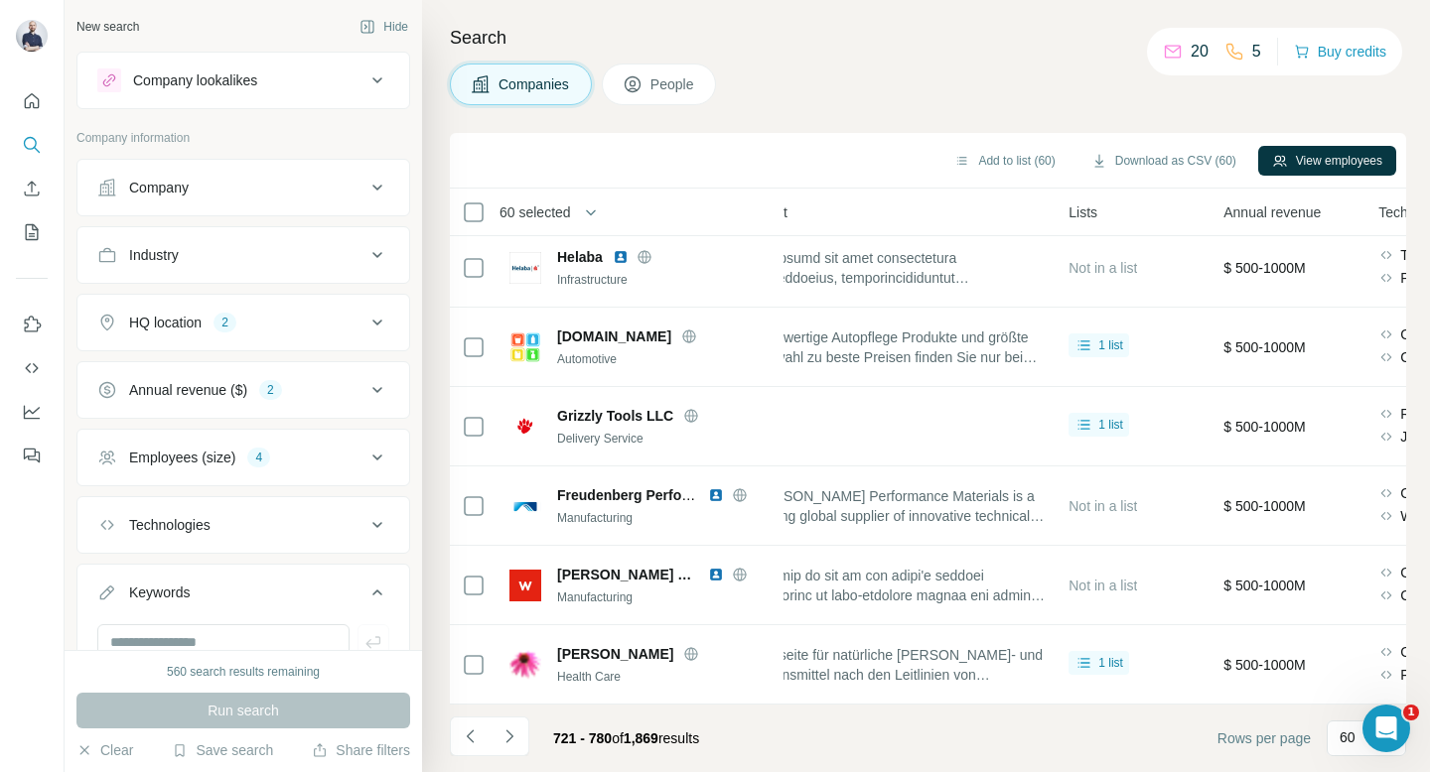
click at [568, 207] on span "60 selected" at bounding box center [534, 213] width 71 height 20
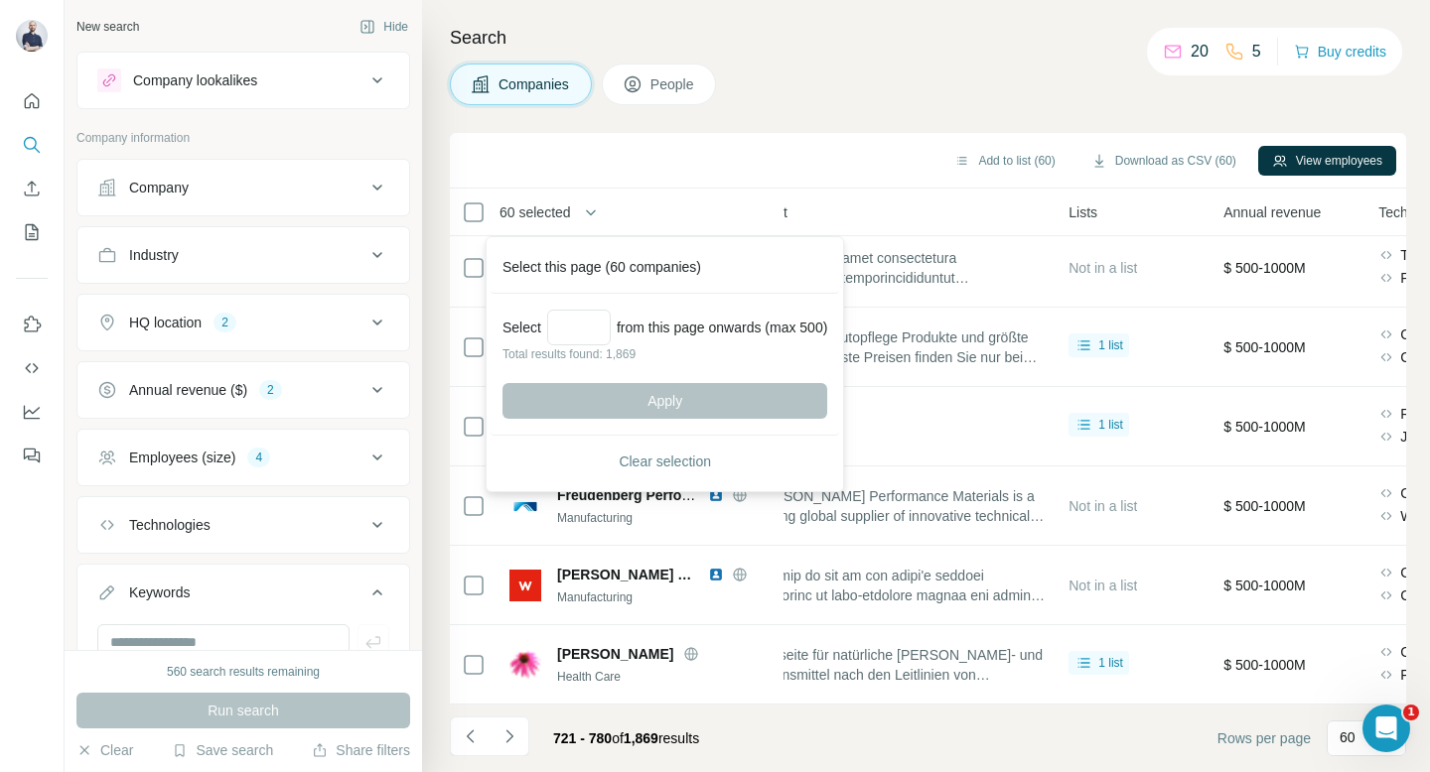
click at [580, 301] on div "Select from this page onwards (max 500) Total results found: 1,869 Apply" at bounding box center [664, 365] width 348 height 142
click at [583, 327] on input "Select a number (up to 500)" at bounding box center [579, 328] width 64 height 36
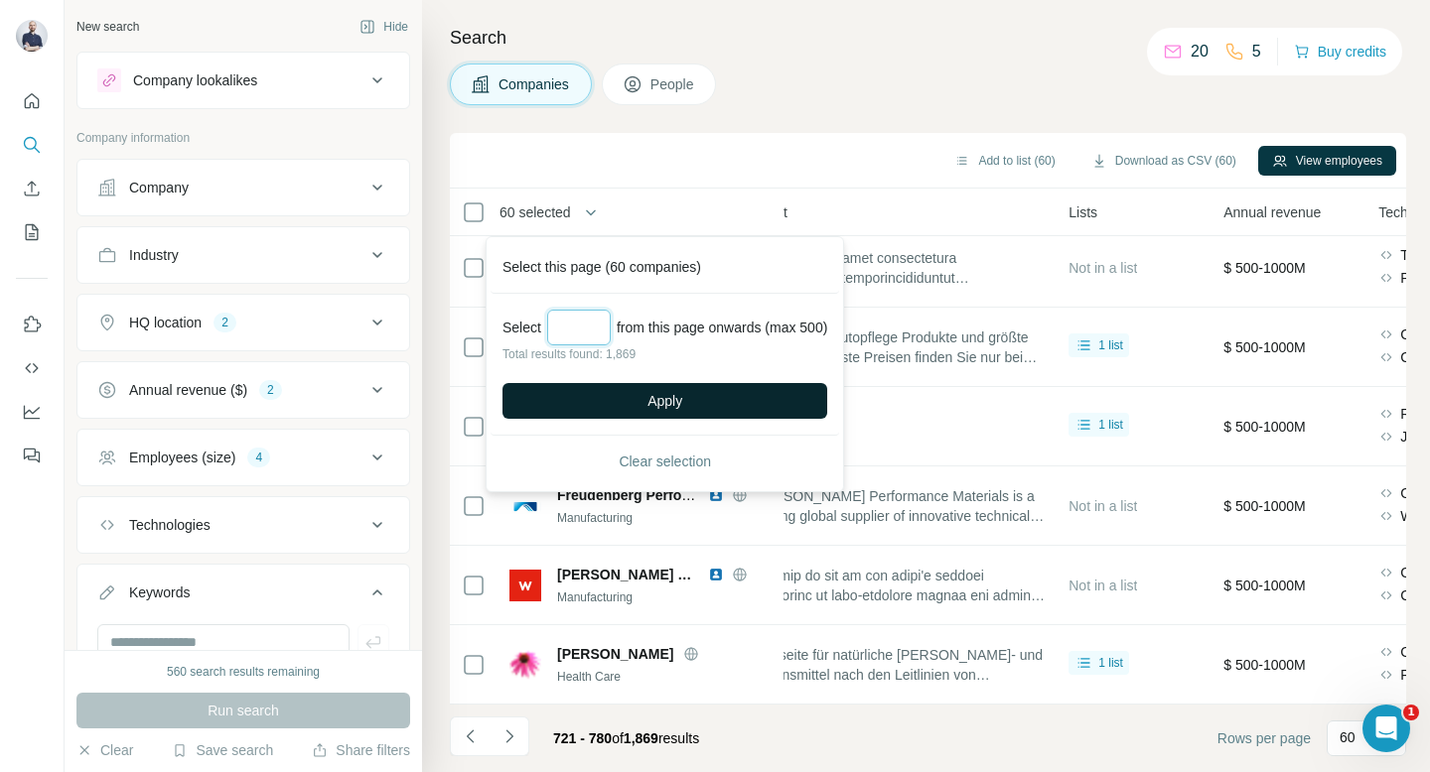
type input "***"
click at [618, 394] on button "Apply" at bounding box center [664, 401] width 325 height 36
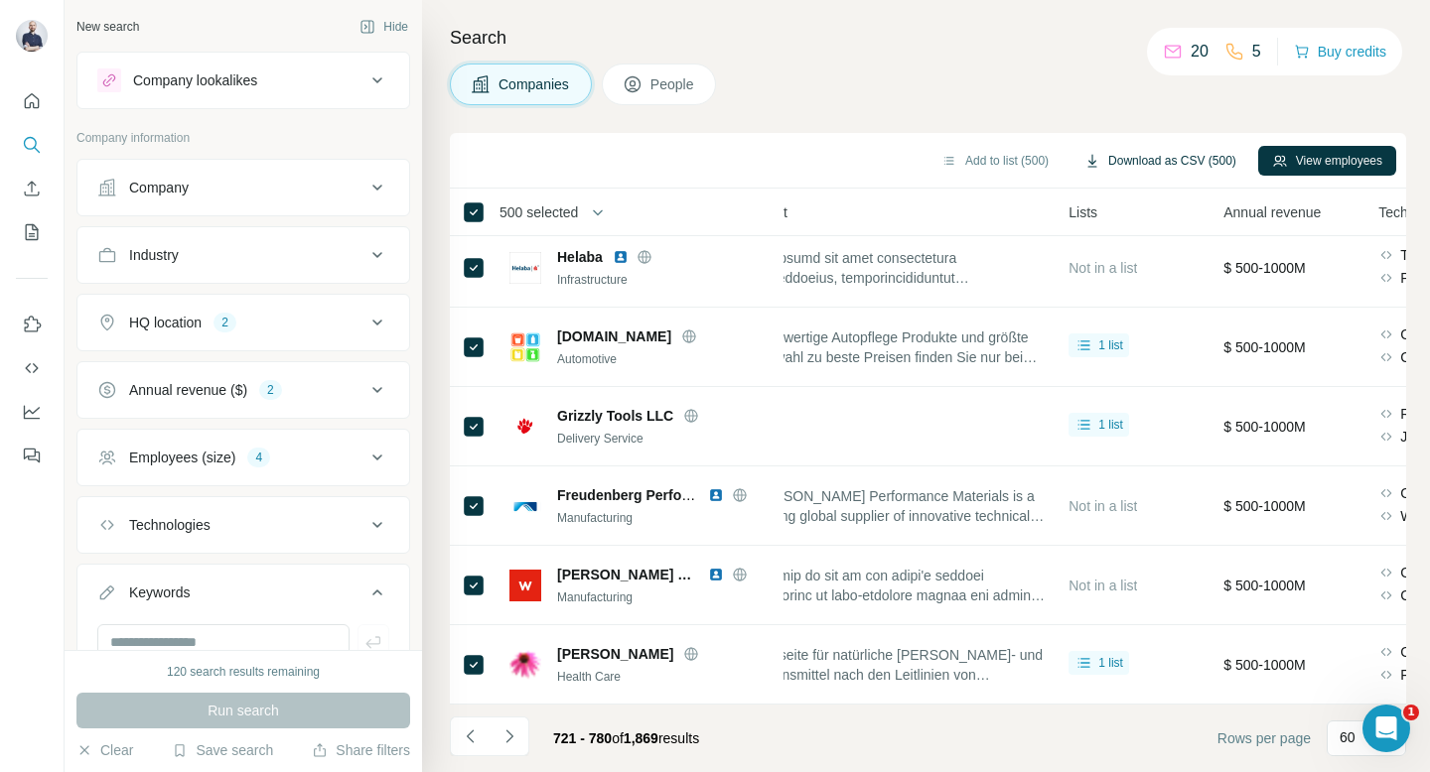
click at [1098, 159] on button "Download as CSV (500)" at bounding box center [1160, 161] width 180 height 30
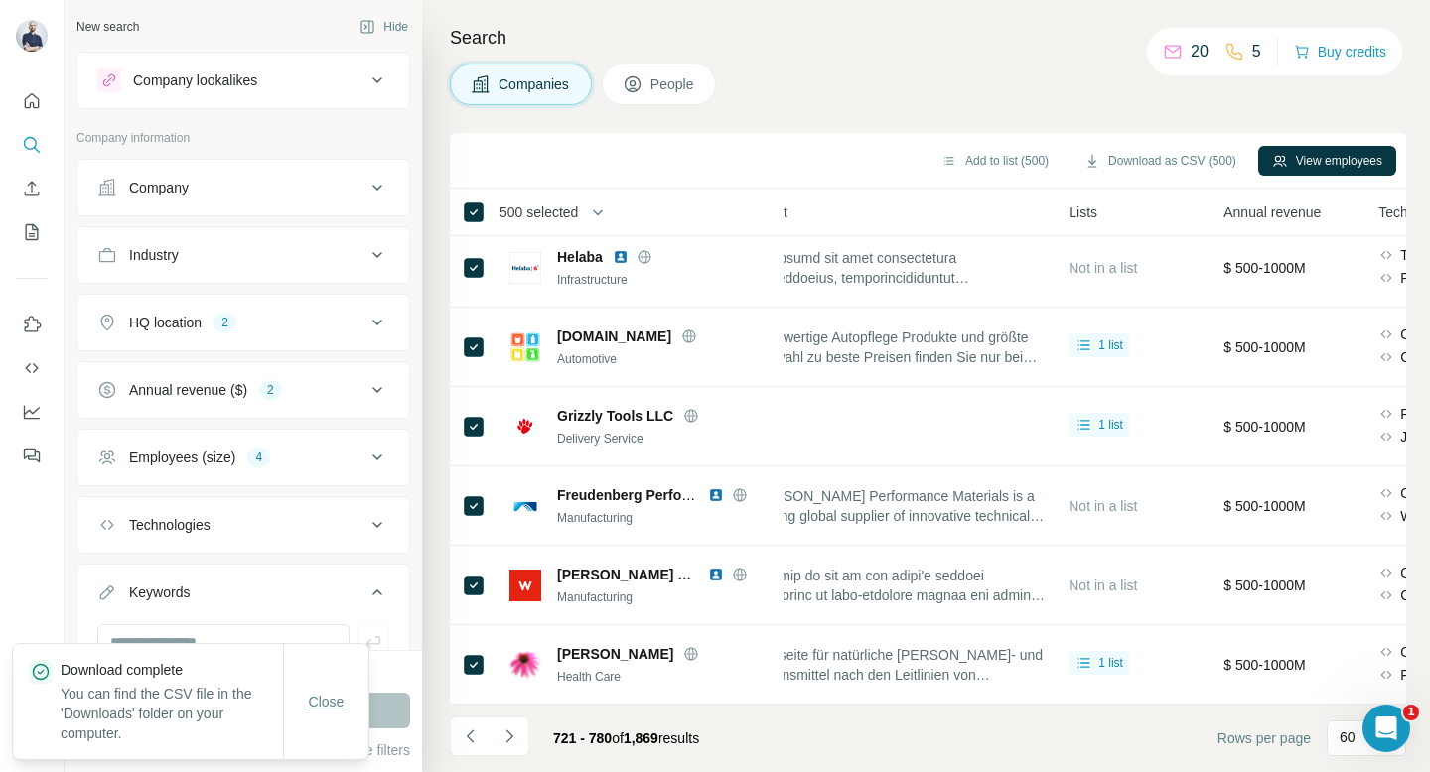
click at [337, 718] on button "Close" at bounding box center [327, 702] width 64 height 36
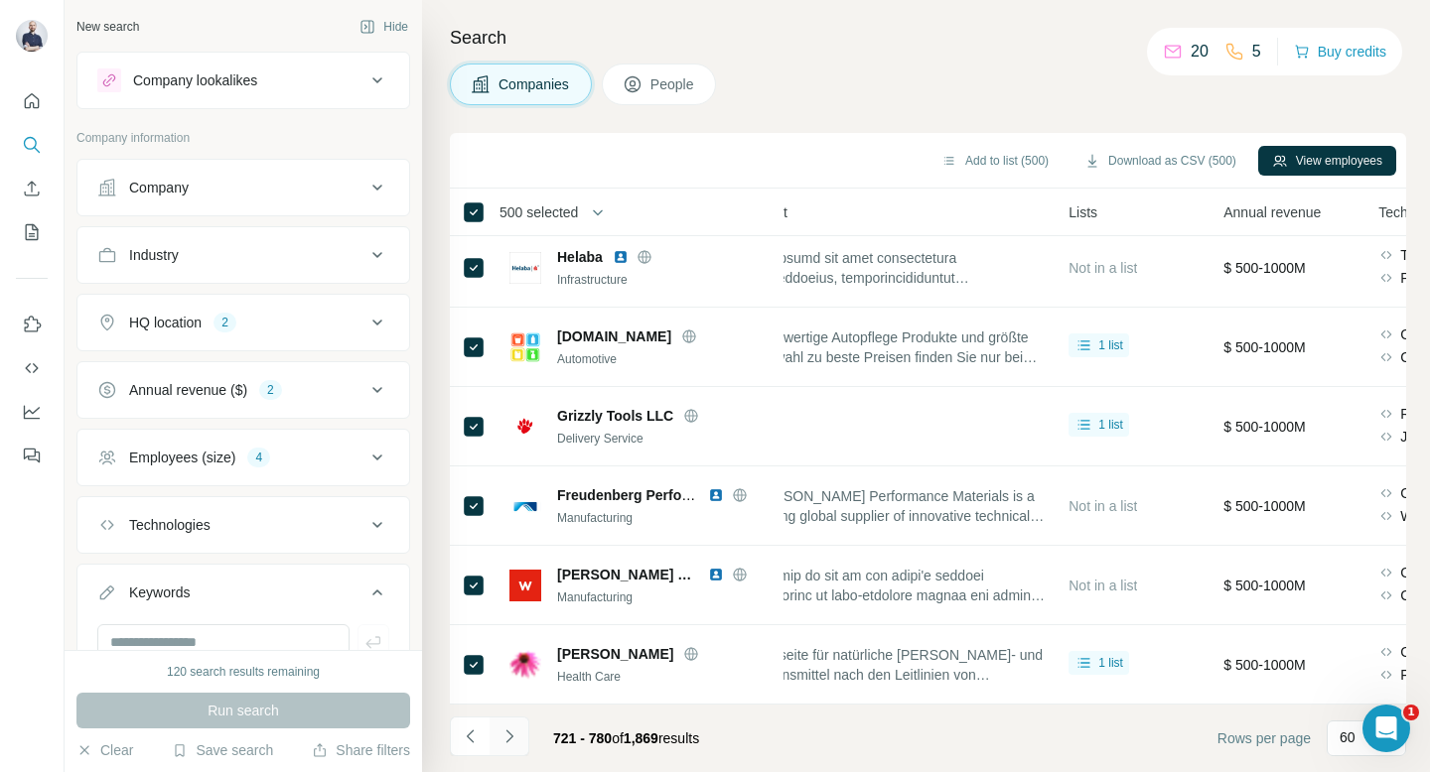
click at [504, 745] on icon "Navigate to next page" at bounding box center [509, 737] width 20 height 20
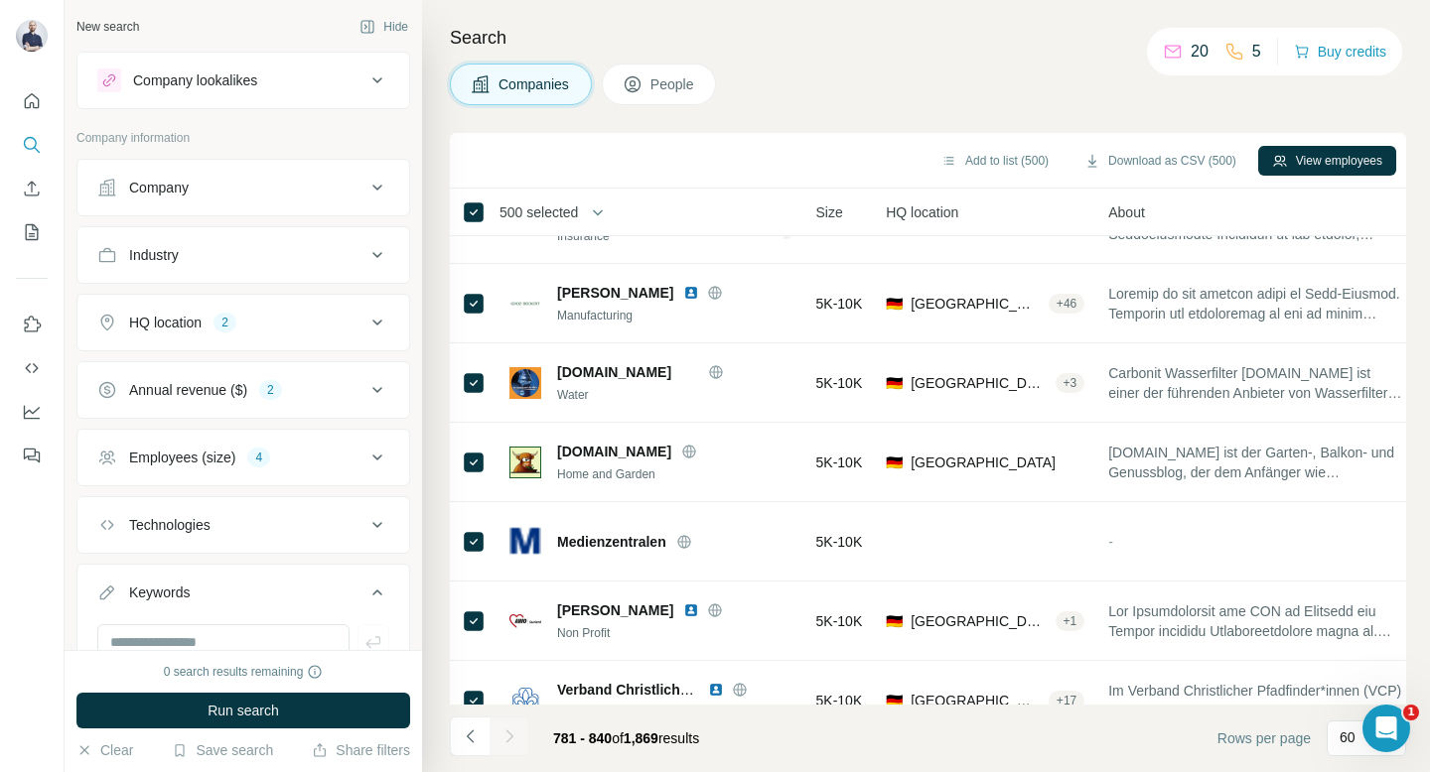
scroll to position [4297, 175]
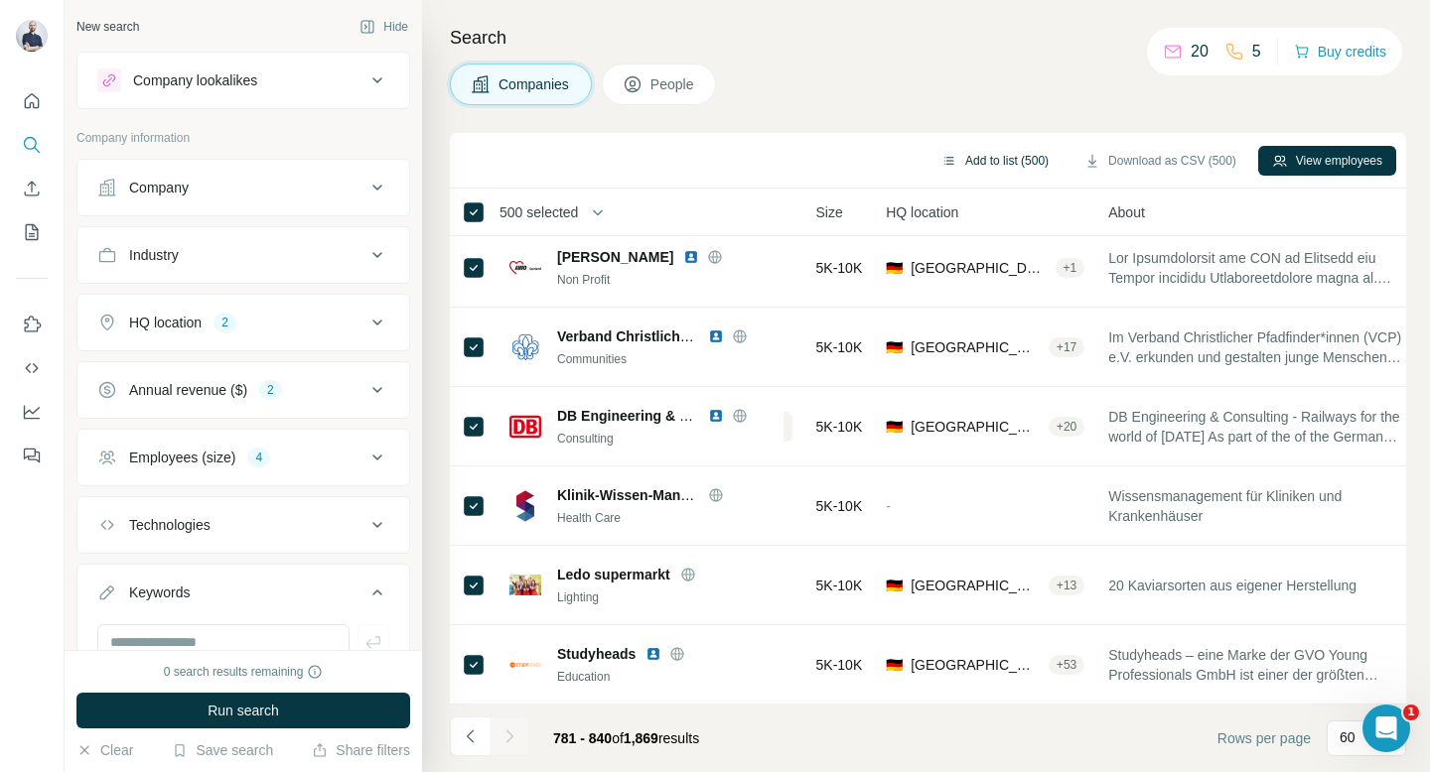
click at [986, 171] on button "Add to list (500)" at bounding box center [994, 161] width 135 height 30
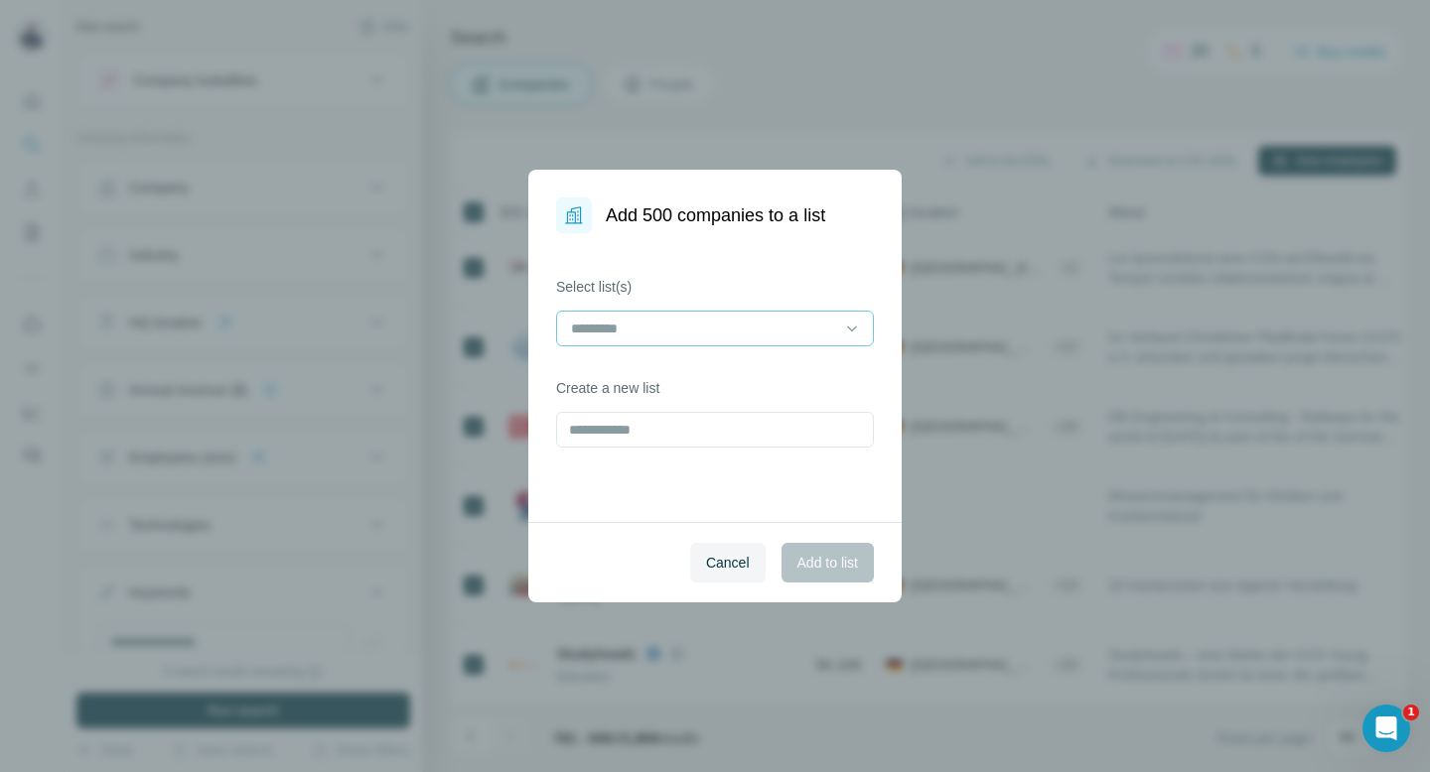
click at [715, 318] on input at bounding box center [703, 329] width 268 height 22
click at [742, 376] on div "Companies - DACH" at bounding box center [715, 373] width 284 height 20
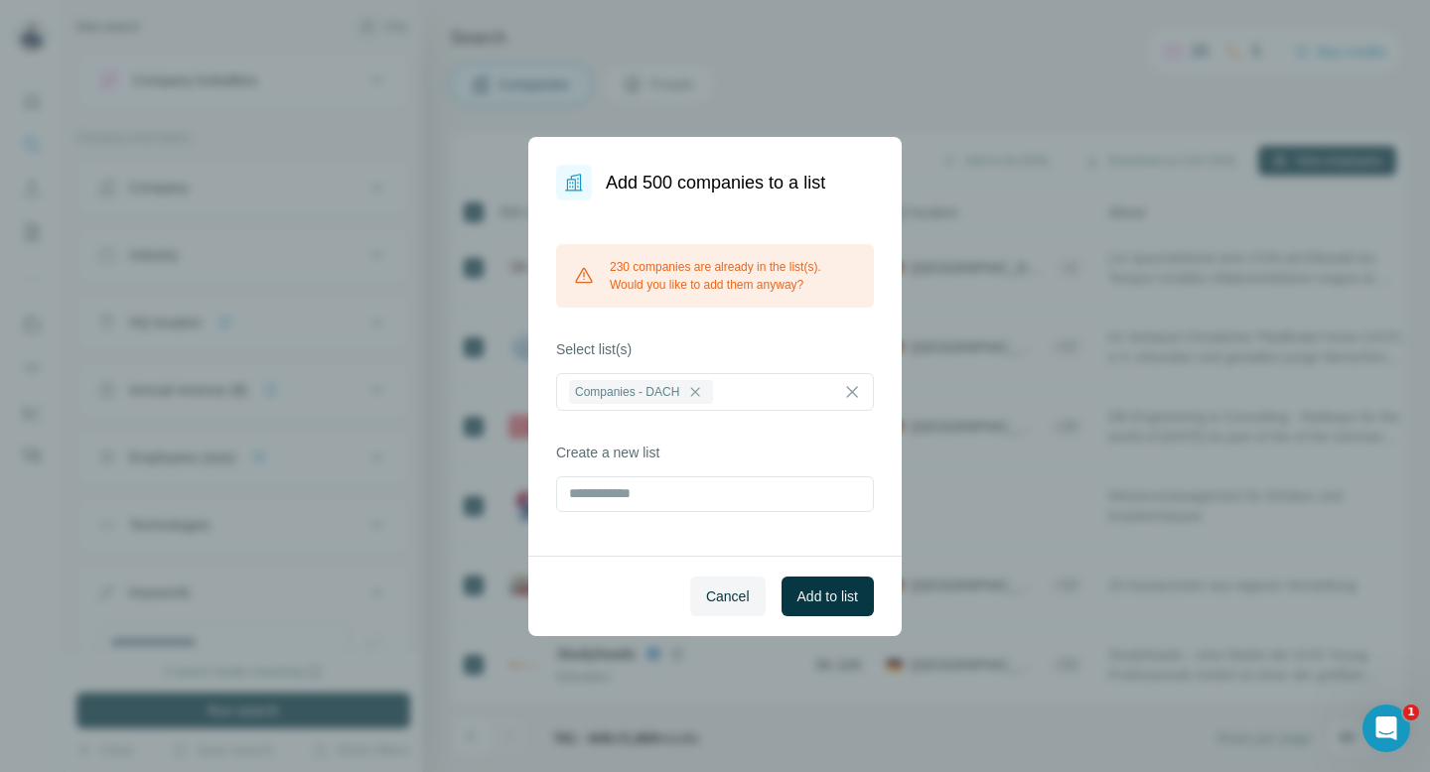
click at [805, 260] on div "230 companies are already in the list(s). Would you like to add them anyway?" at bounding box center [715, 276] width 318 height 64
click at [824, 600] on span "Add to list" at bounding box center [827, 597] width 61 height 20
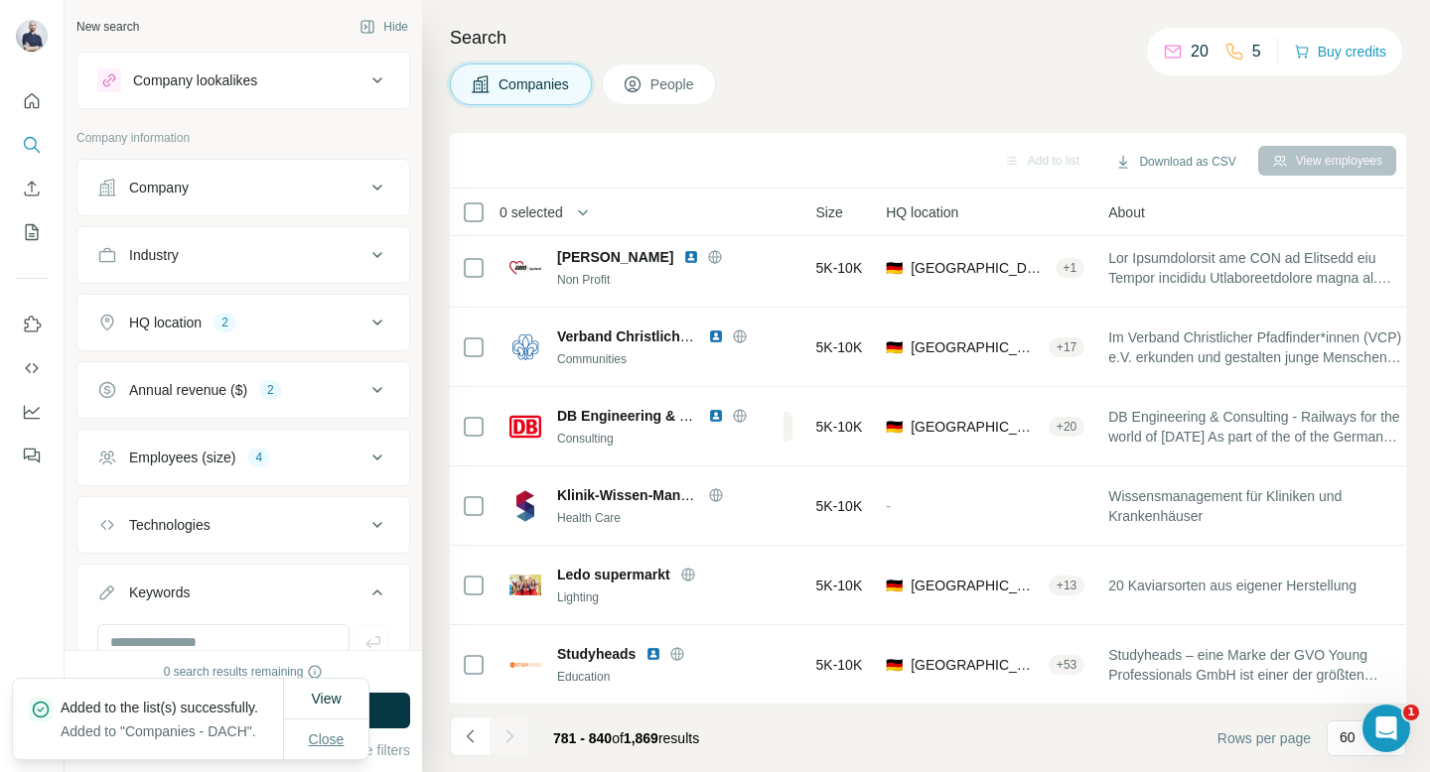
click at [334, 736] on span "Close" at bounding box center [327, 740] width 36 height 20
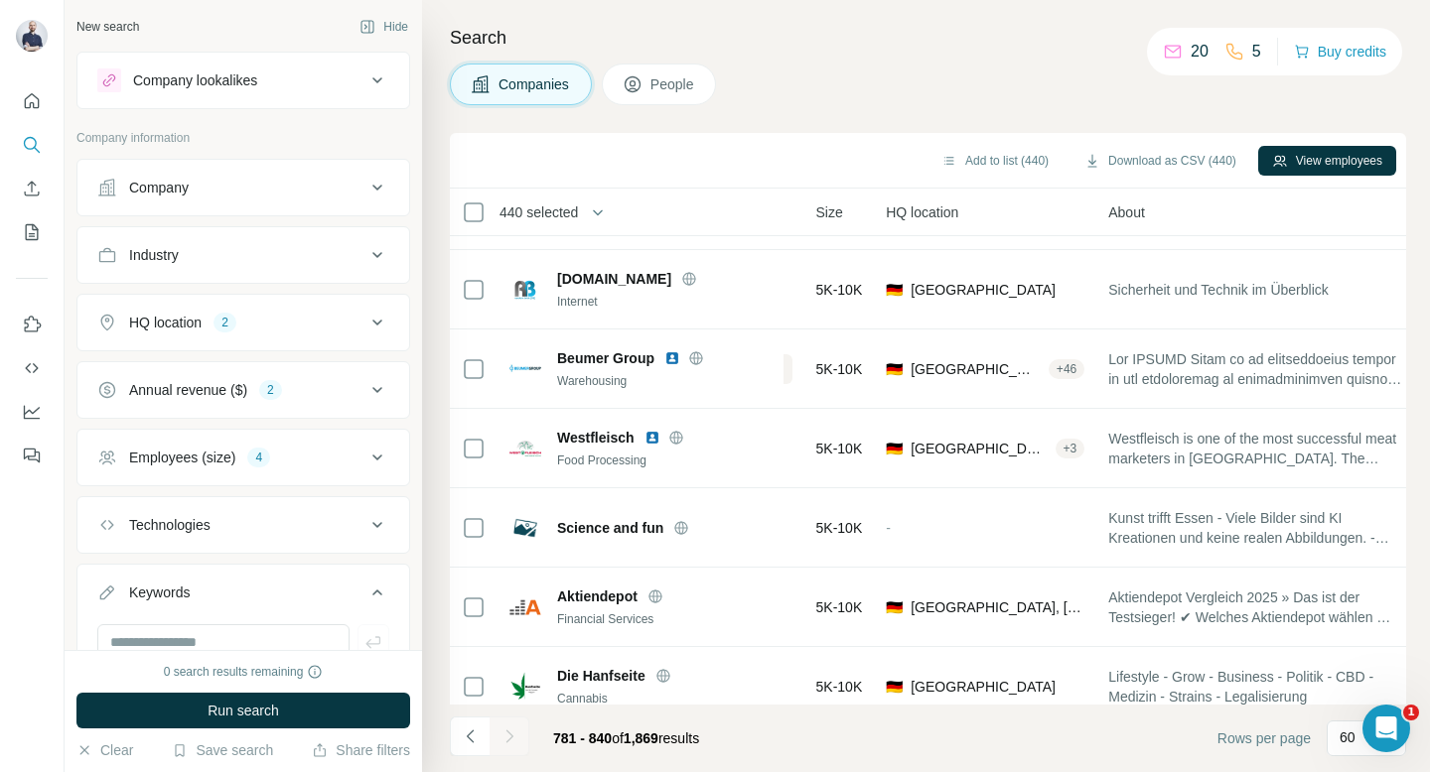
scroll to position [0, 175]
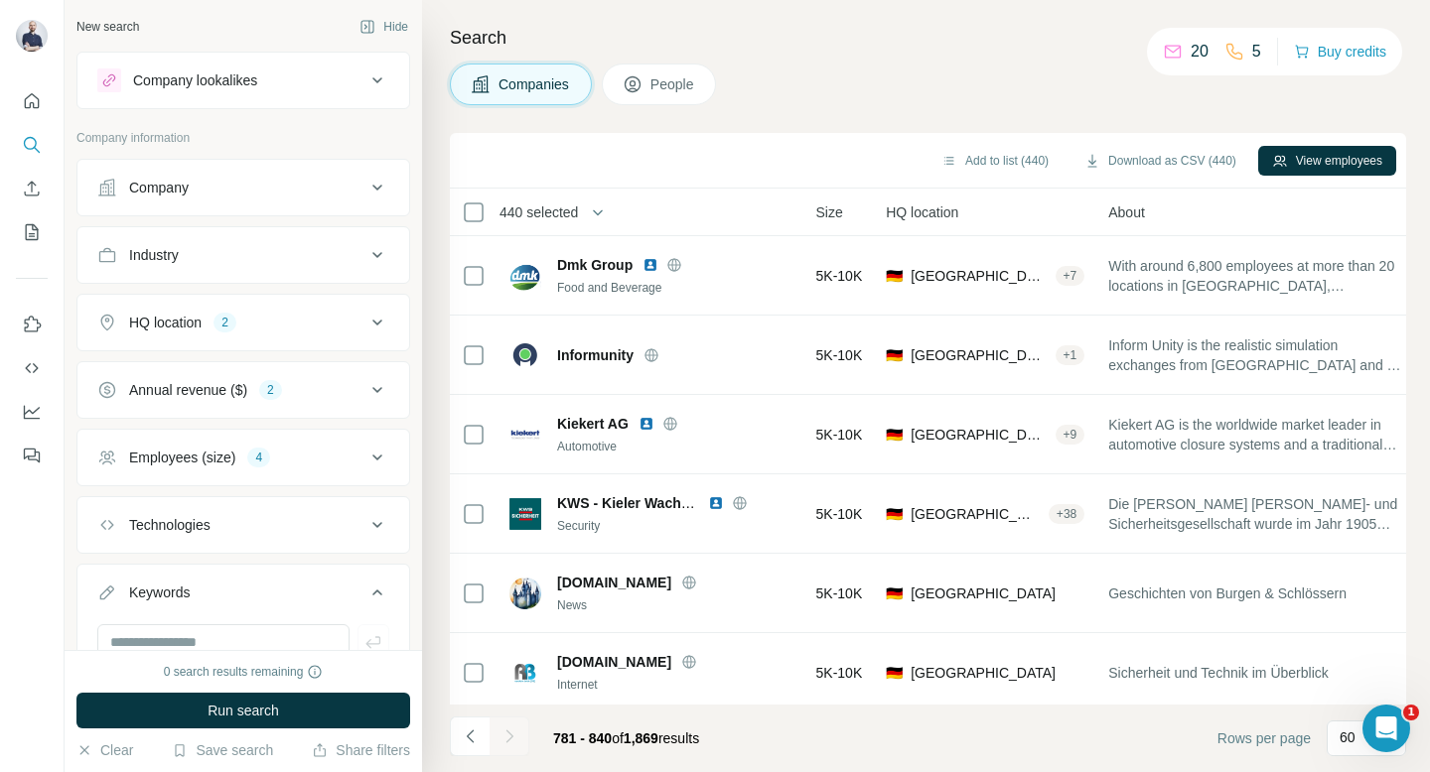
click at [302, 98] on button "Company lookalikes" at bounding box center [243, 81] width 332 height 48
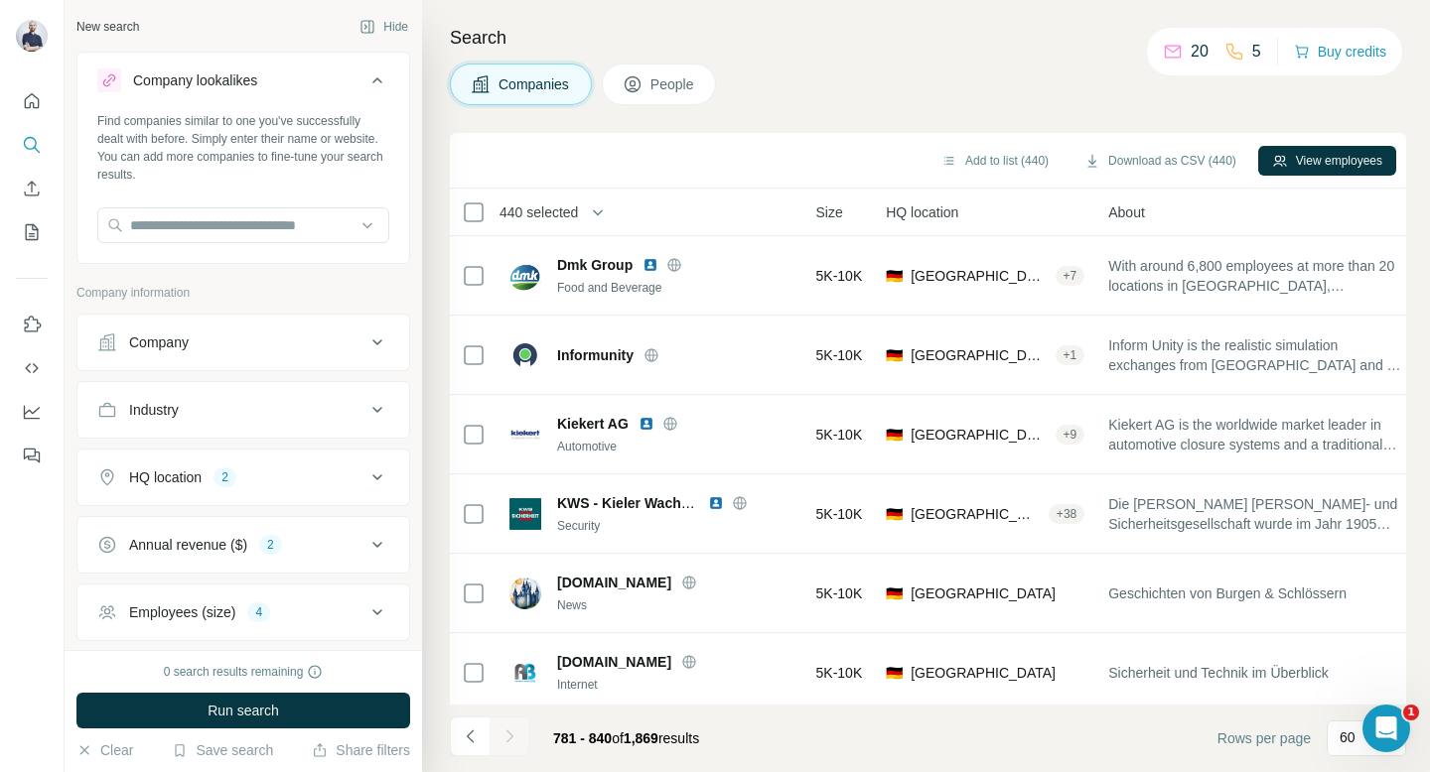
click at [302, 98] on button "Company lookalikes" at bounding box center [243, 85] width 332 height 56
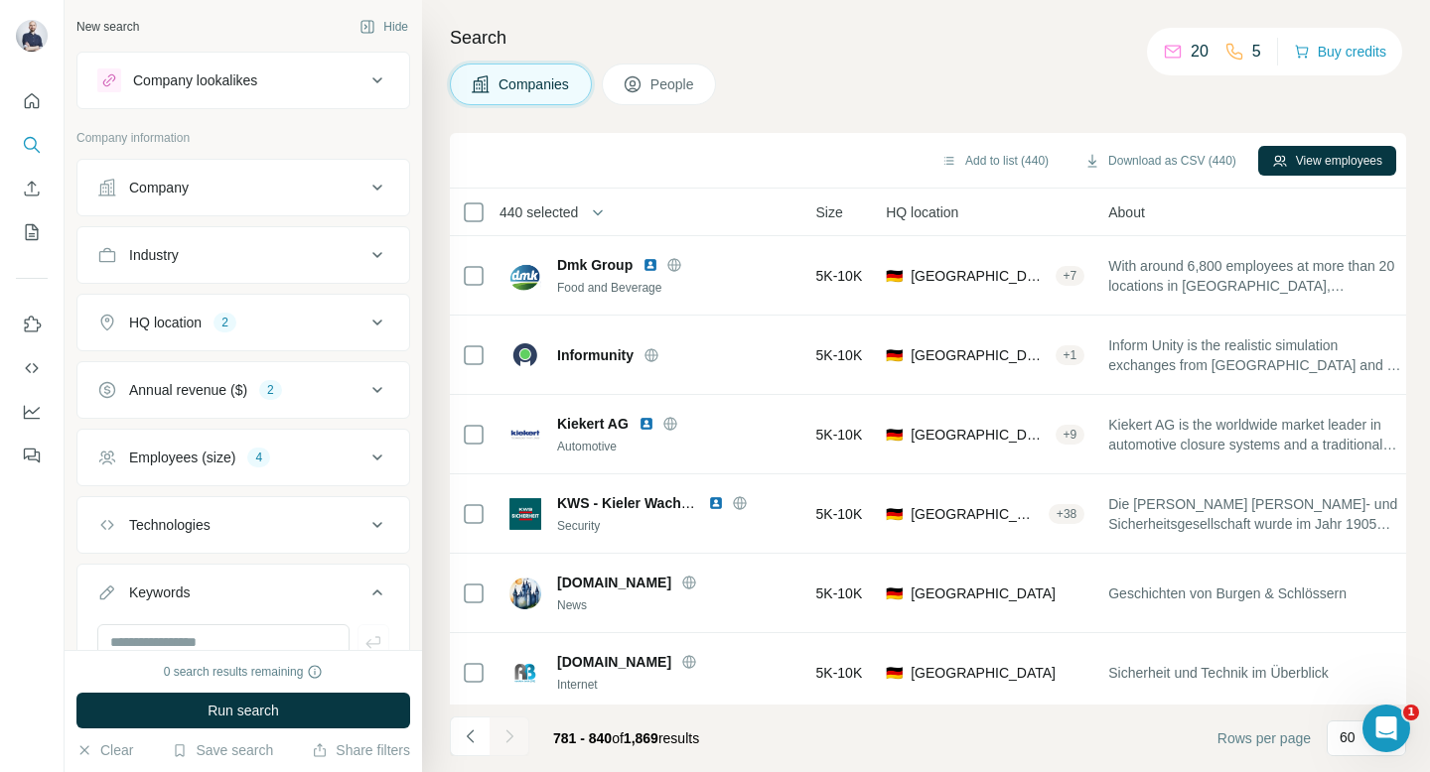
click at [277, 208] on button "Company" at bounding box center [243, 188] width 332 height 48
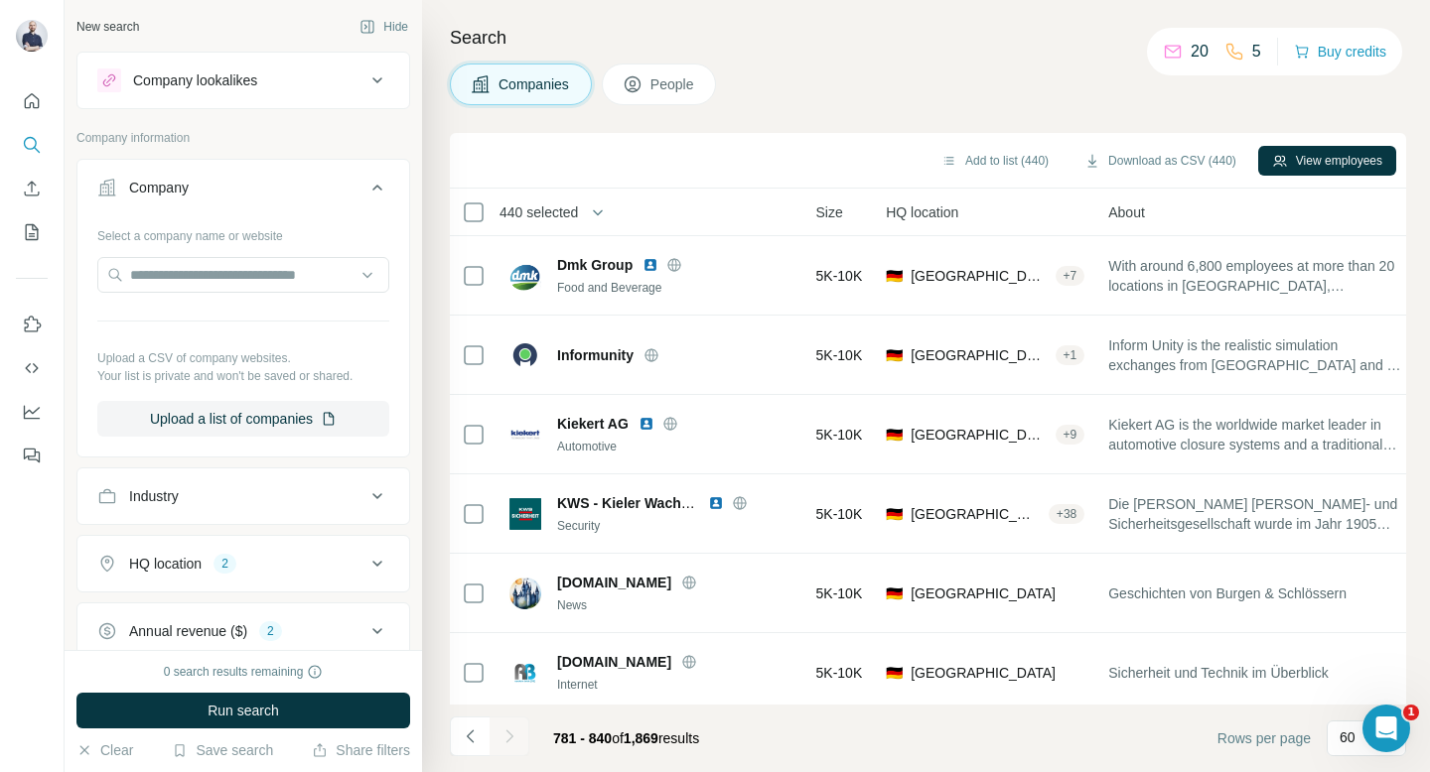
click at [277, 208] on button "Company" at bounding box center [243, 192] width 332 height 56
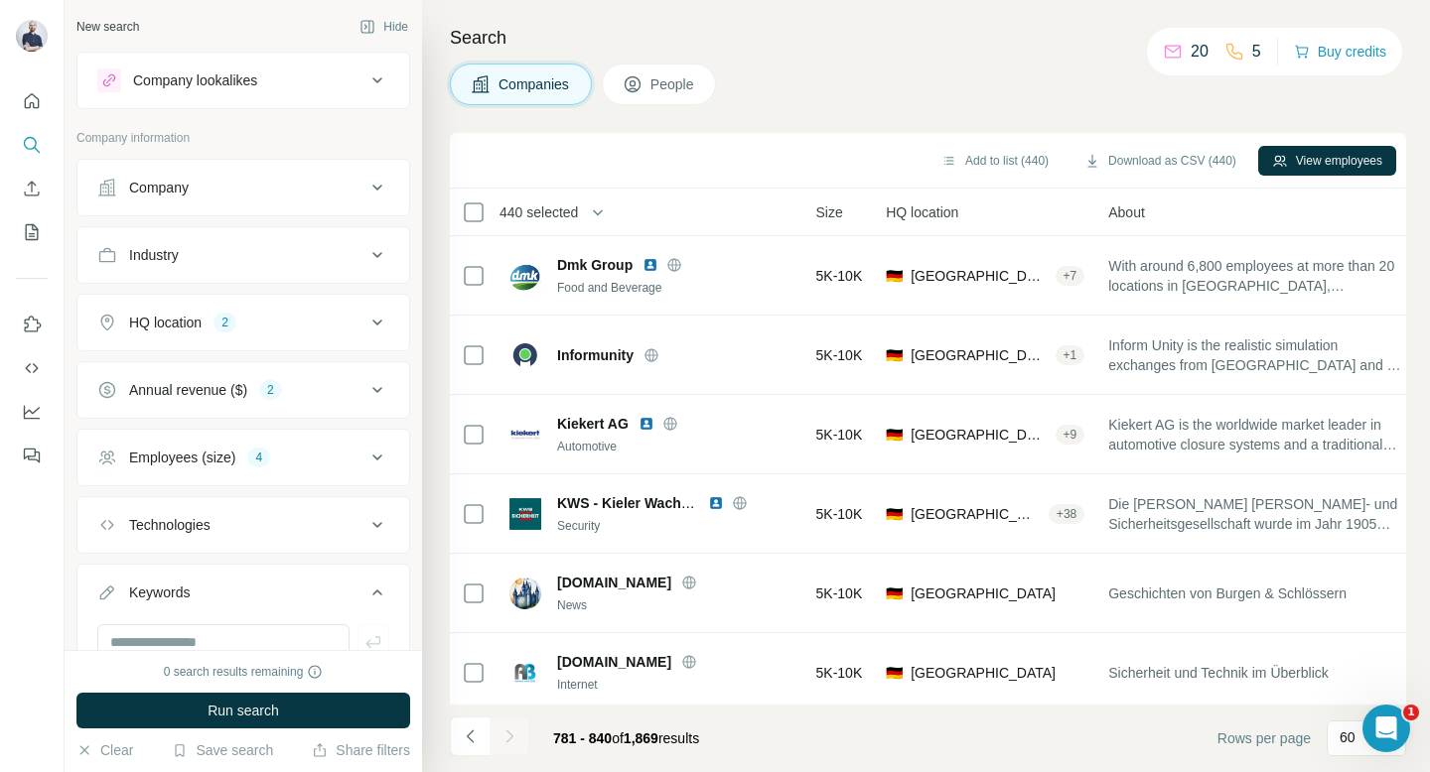
click at [261, 267] on button "Industry" at bounding box center [243, 255] width 332 height 48
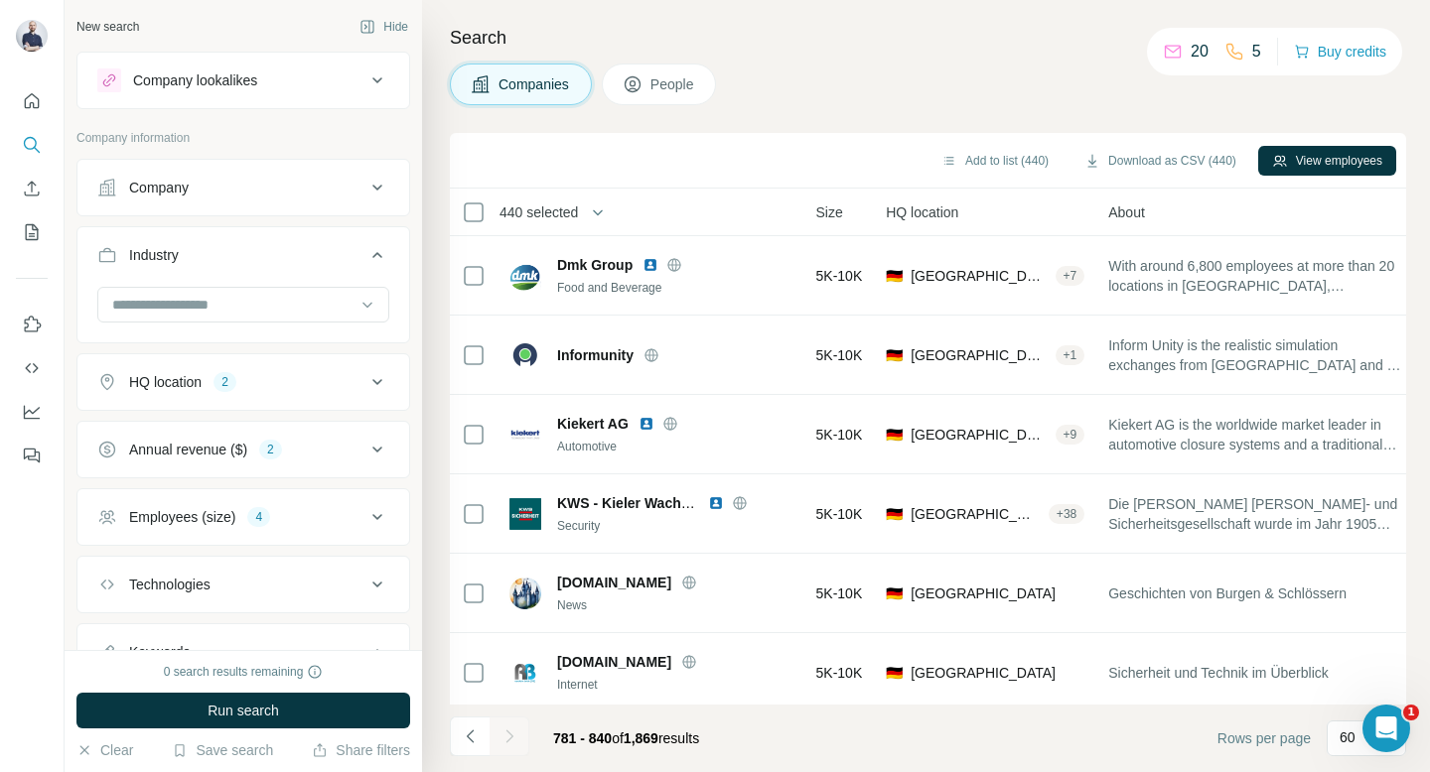
click at [261, 267] on button "Industry" at bounding box center [243, 259] width 332 height 56
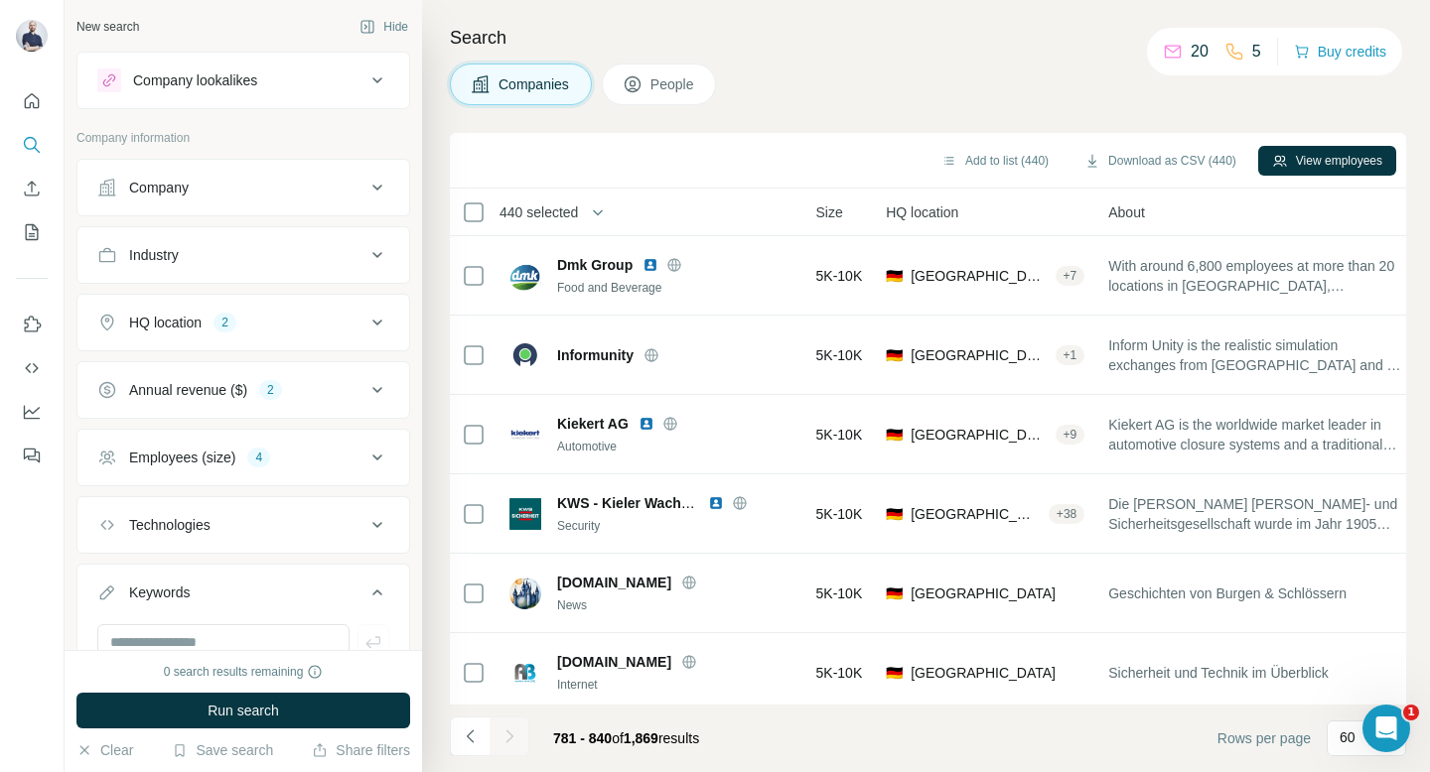
click at [258, 333] on button "HQ location 2" at bounding box center [243, 323] width 332 height 48
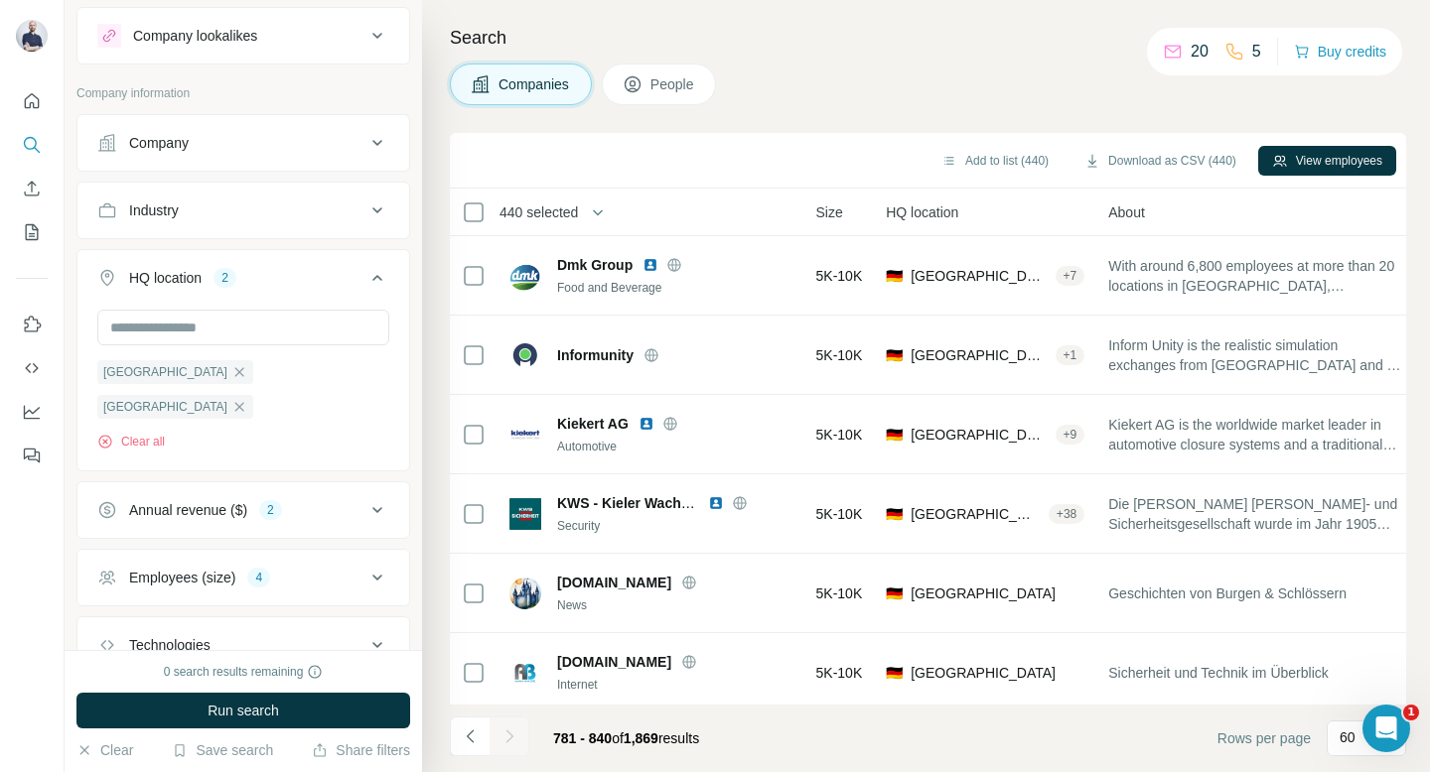
scroll to position [58, 0]
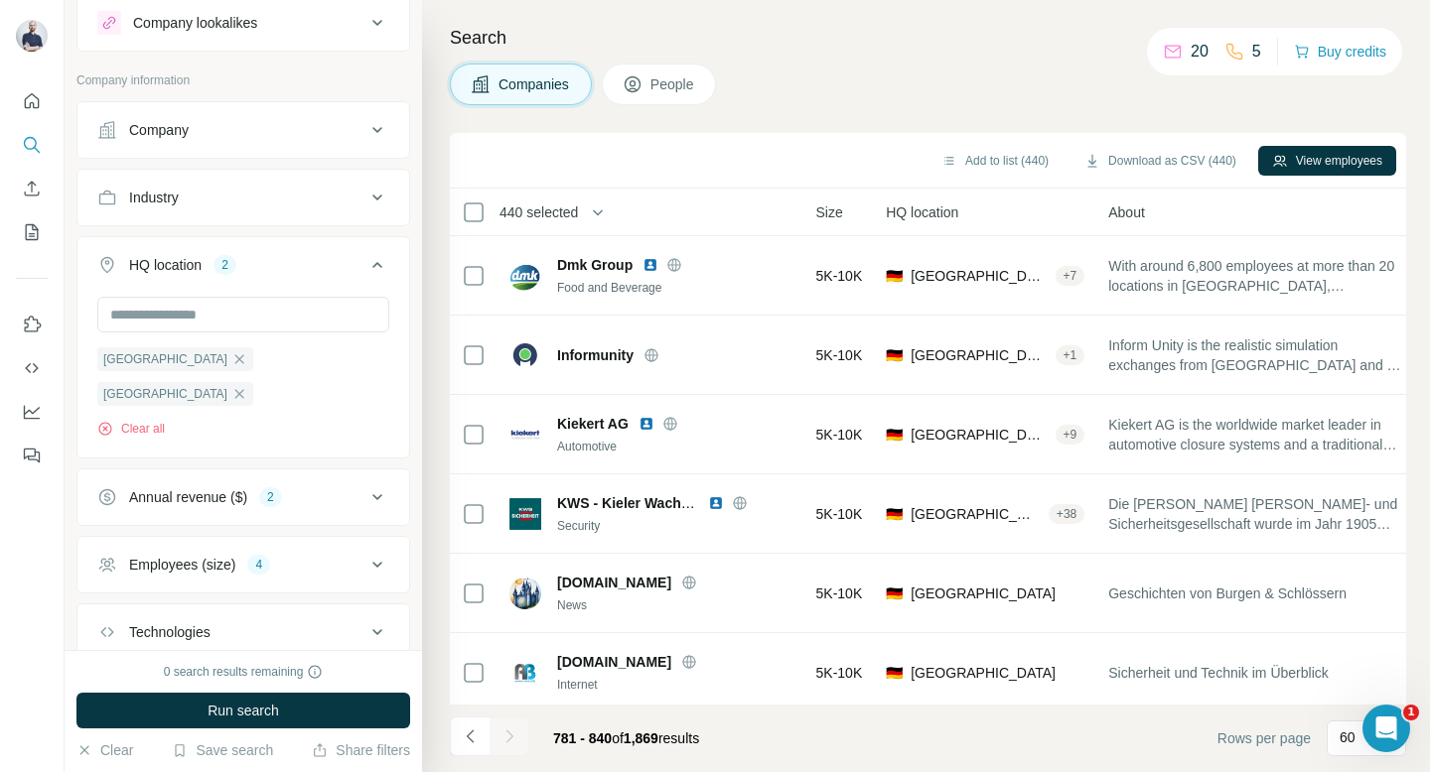
click at [305, 487] on div "Annual revenue ($) 2" at bounding box center [231, 497] width 268 height 20
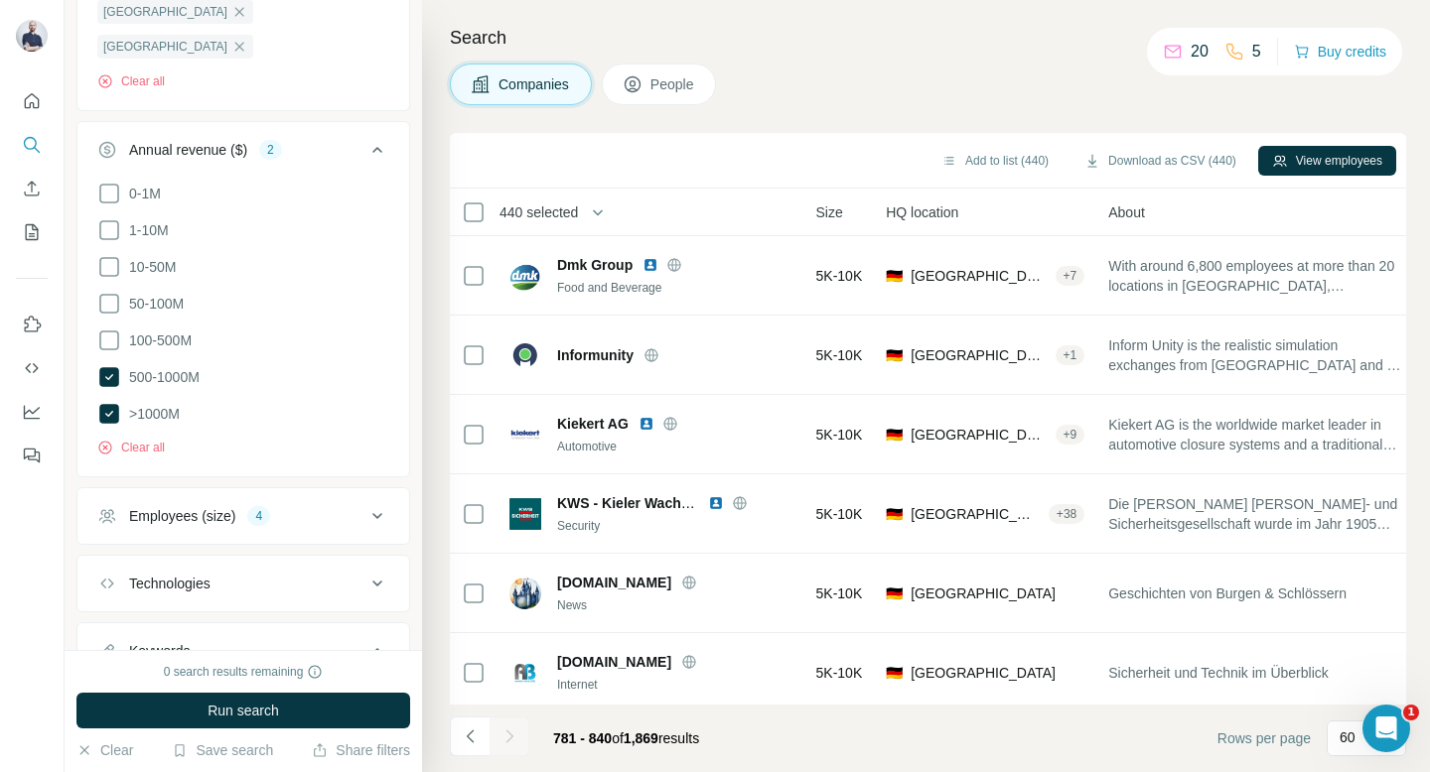
scroll to position [407, 0]
click at [305, 490] on button "Employees (size) 4" at bounding box center [243, 514] width 332 height 48
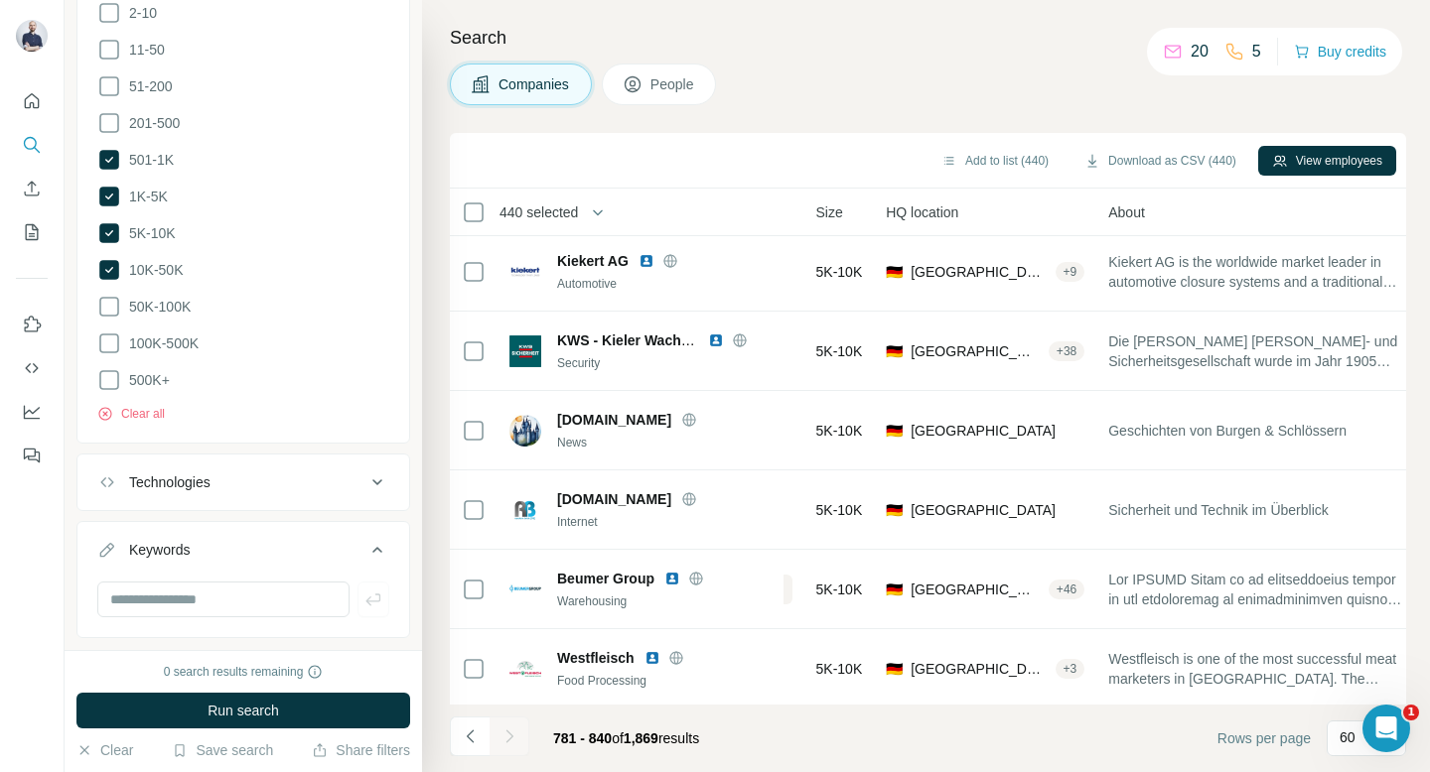
scroll to position [0, 175]
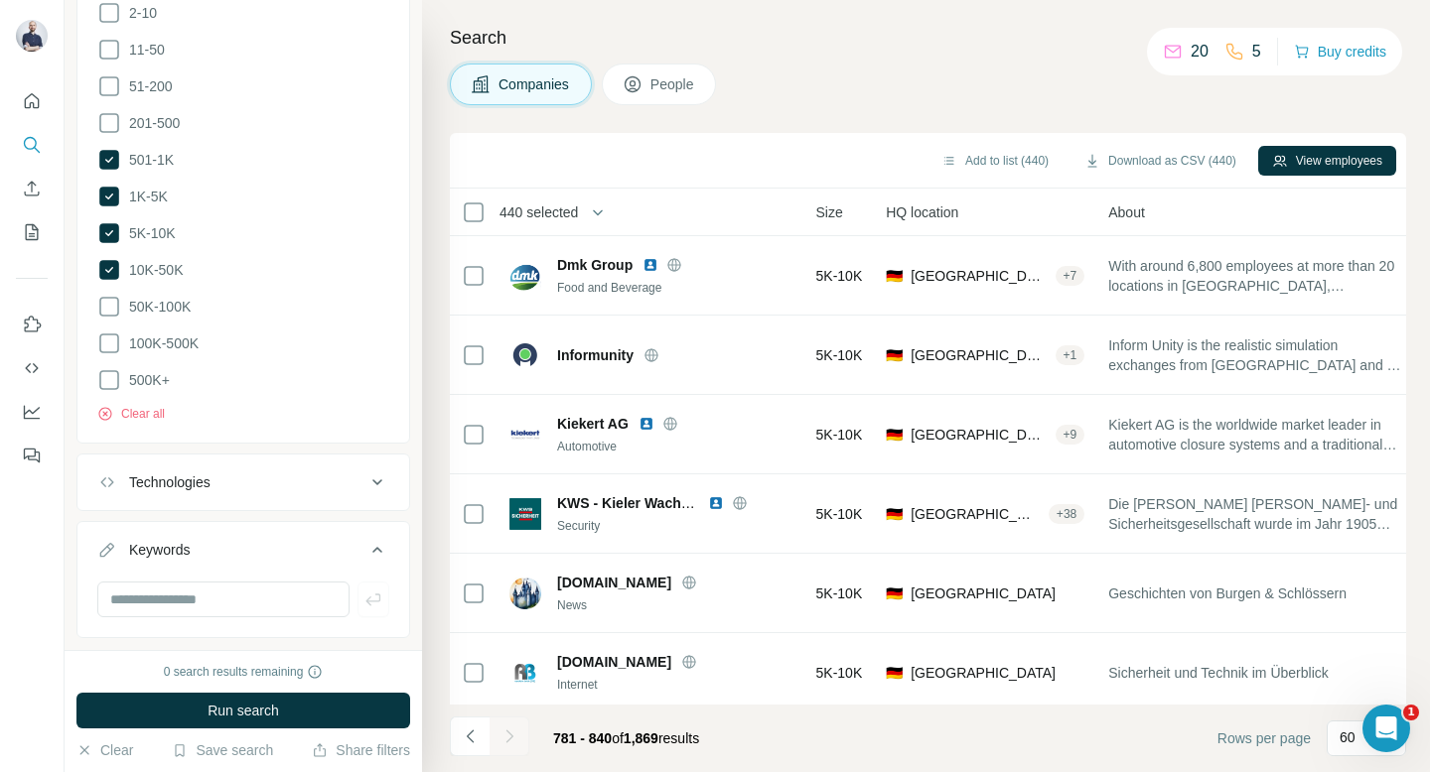
click at [553, 209] on span "440 selected" at bounding box center [538, 213] width 78 height 20
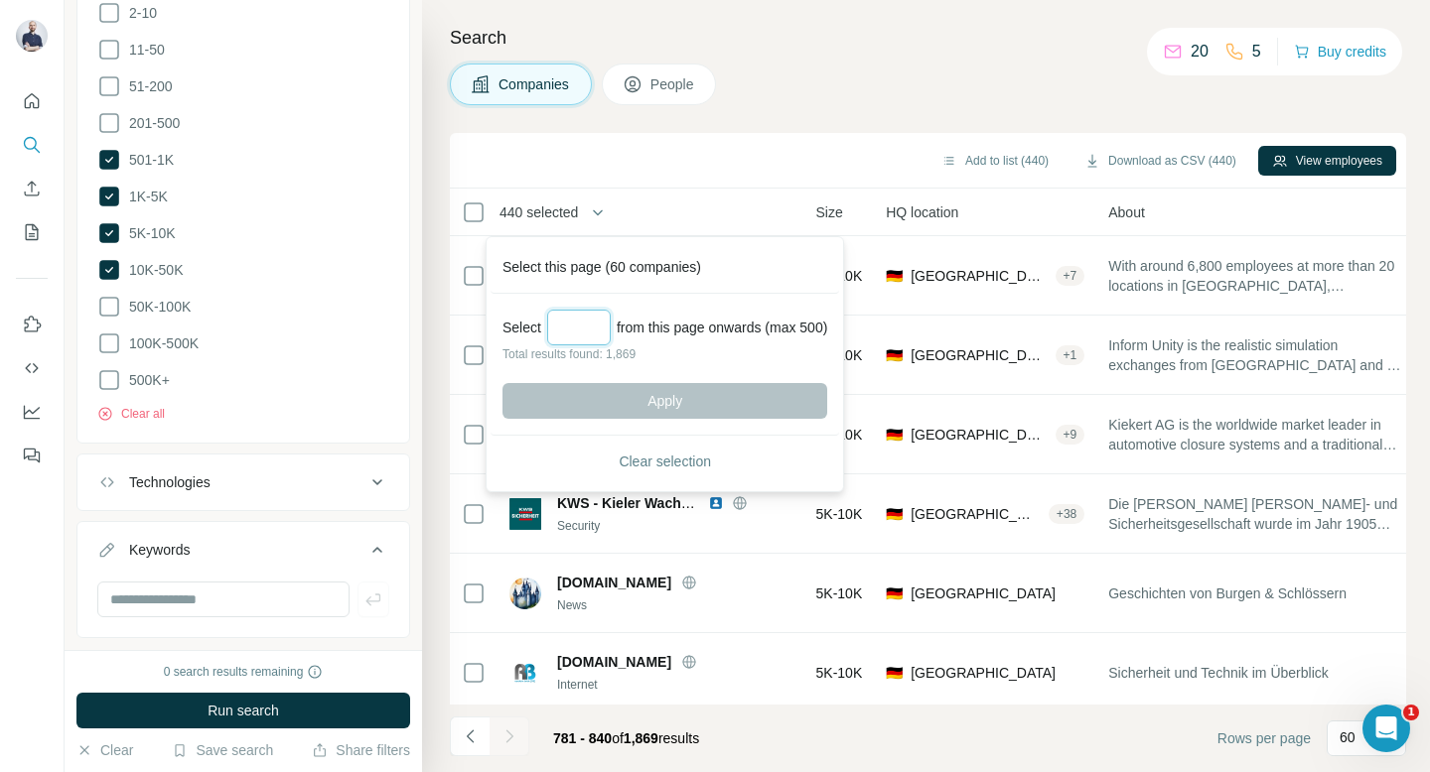
click at [596, 328] on input "Select a number (up to 500)" at bounding box center [579, 328] width 64 height 36
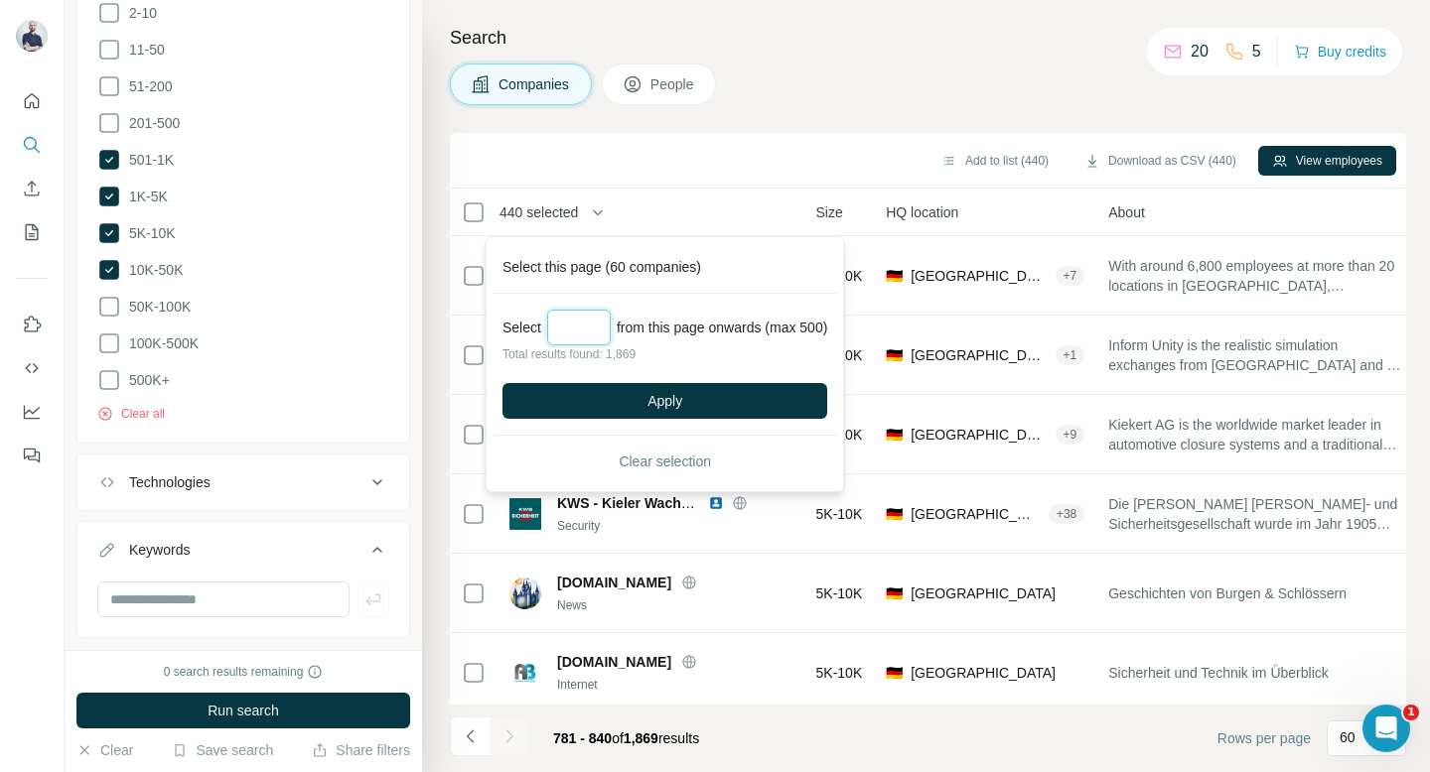
type input "***"
click at [965, 83] on div "Companies People" at bounding box center [928, 85] width 956 height 42
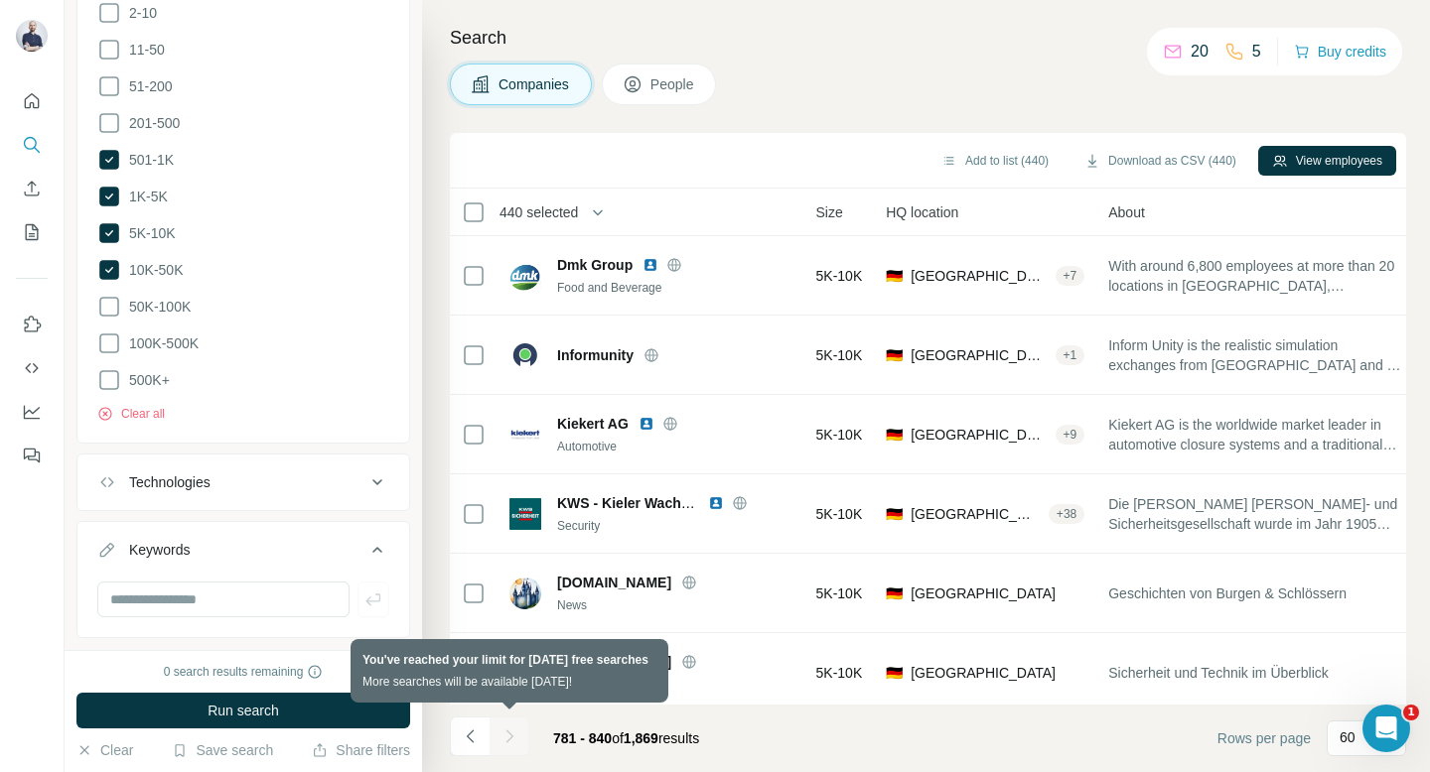
click at [517, 739] on div at bounding box center [509, 737] width 40 height 40
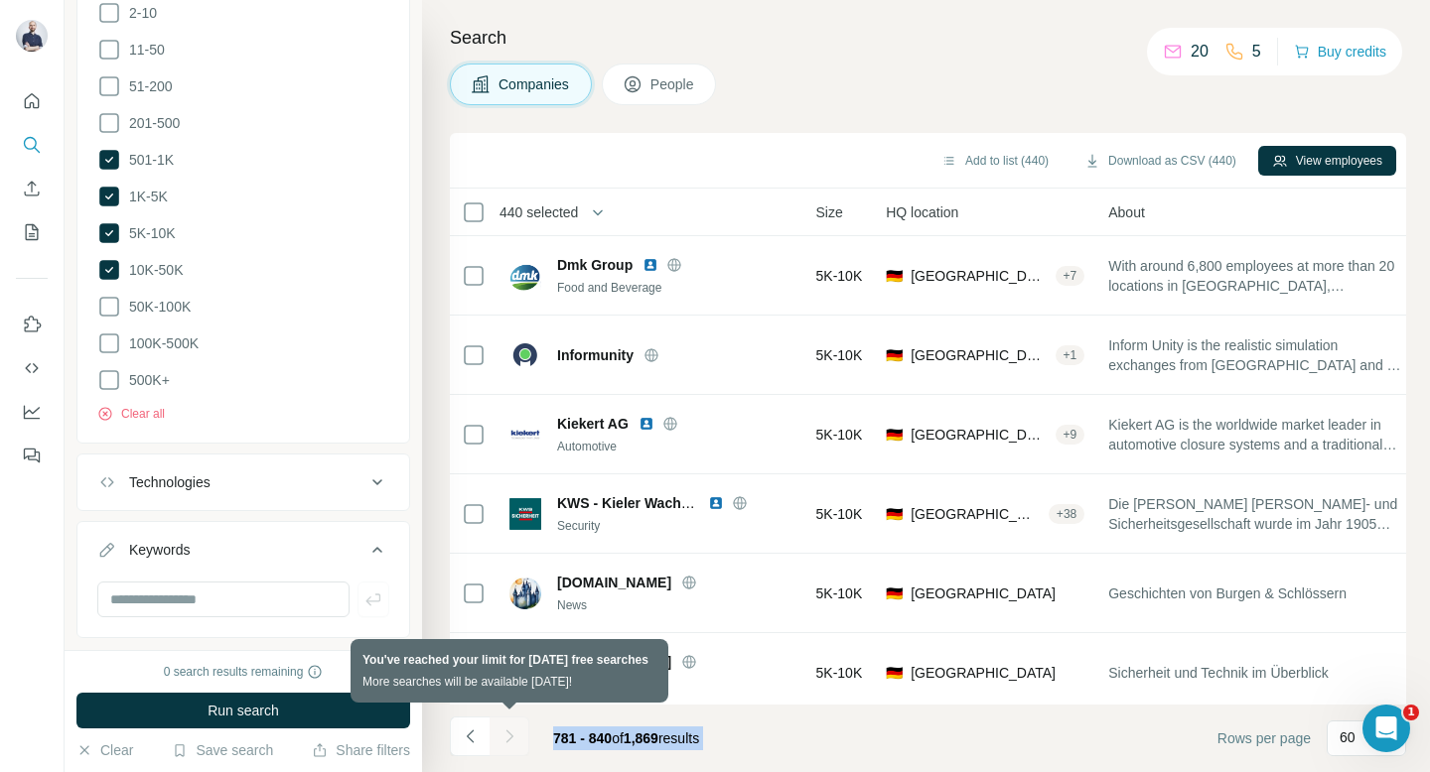
click at [517, 739] on div at bounding box center [509, 737] width 40 height 40
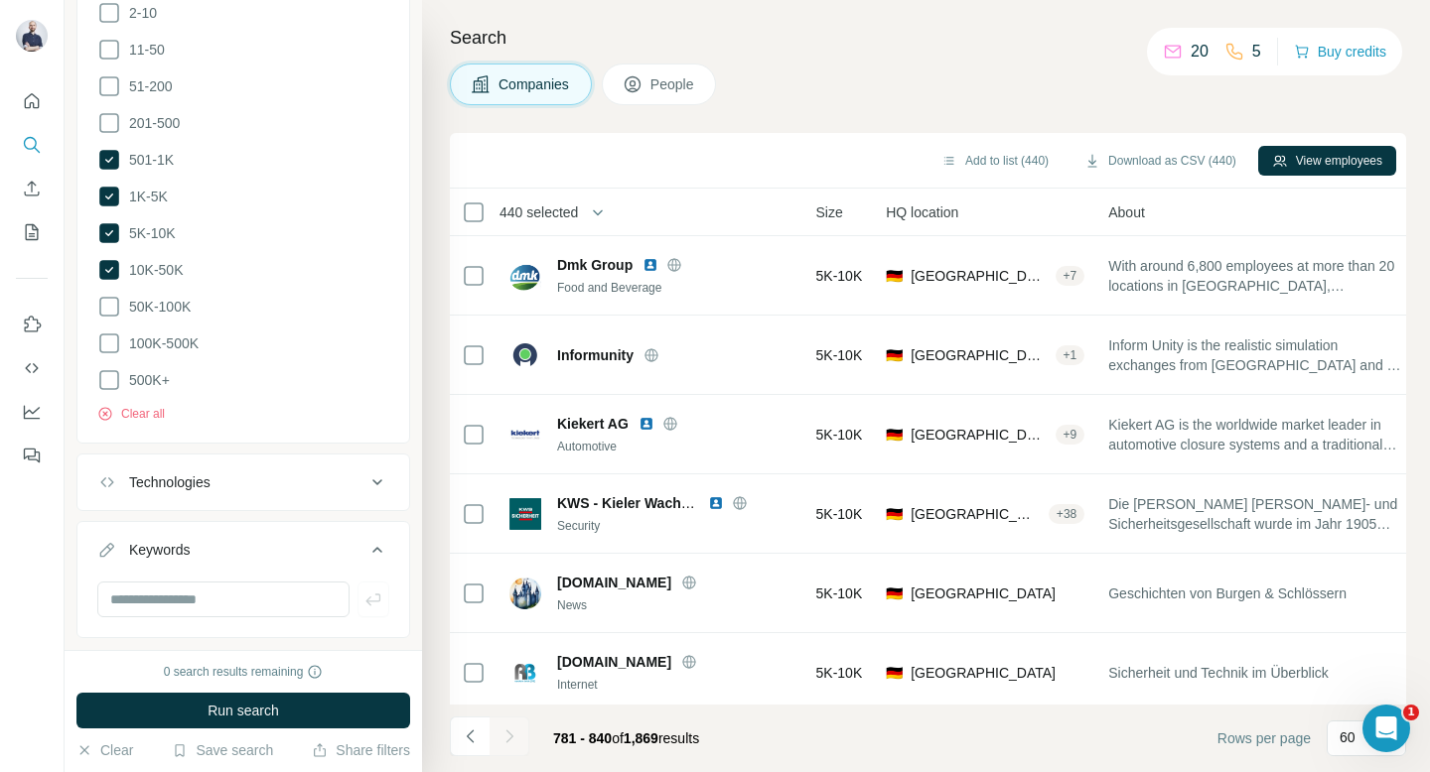
click at [568, 734] on span "781 - 840" at bounding box center [582, 739] width 59 height 16
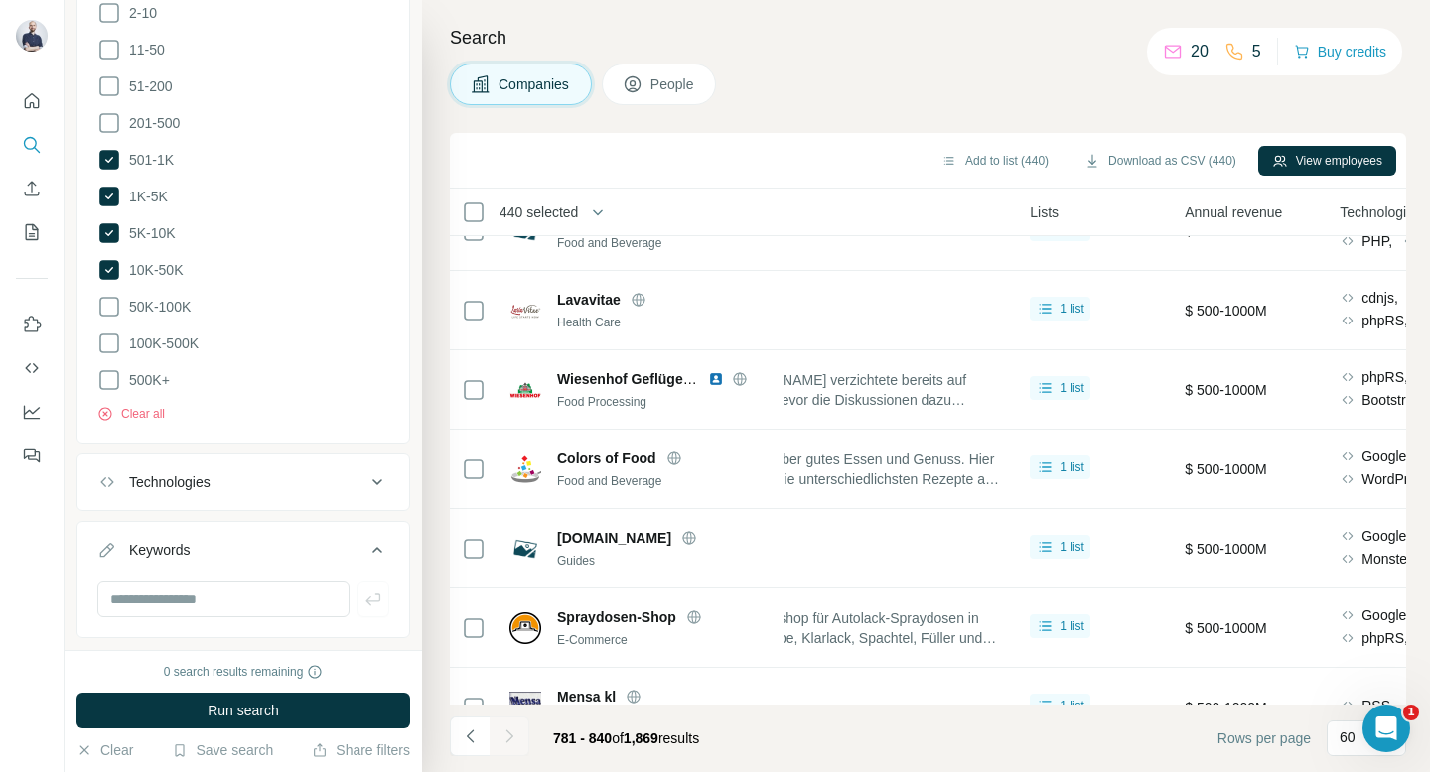
scroll to position [2586, 650]
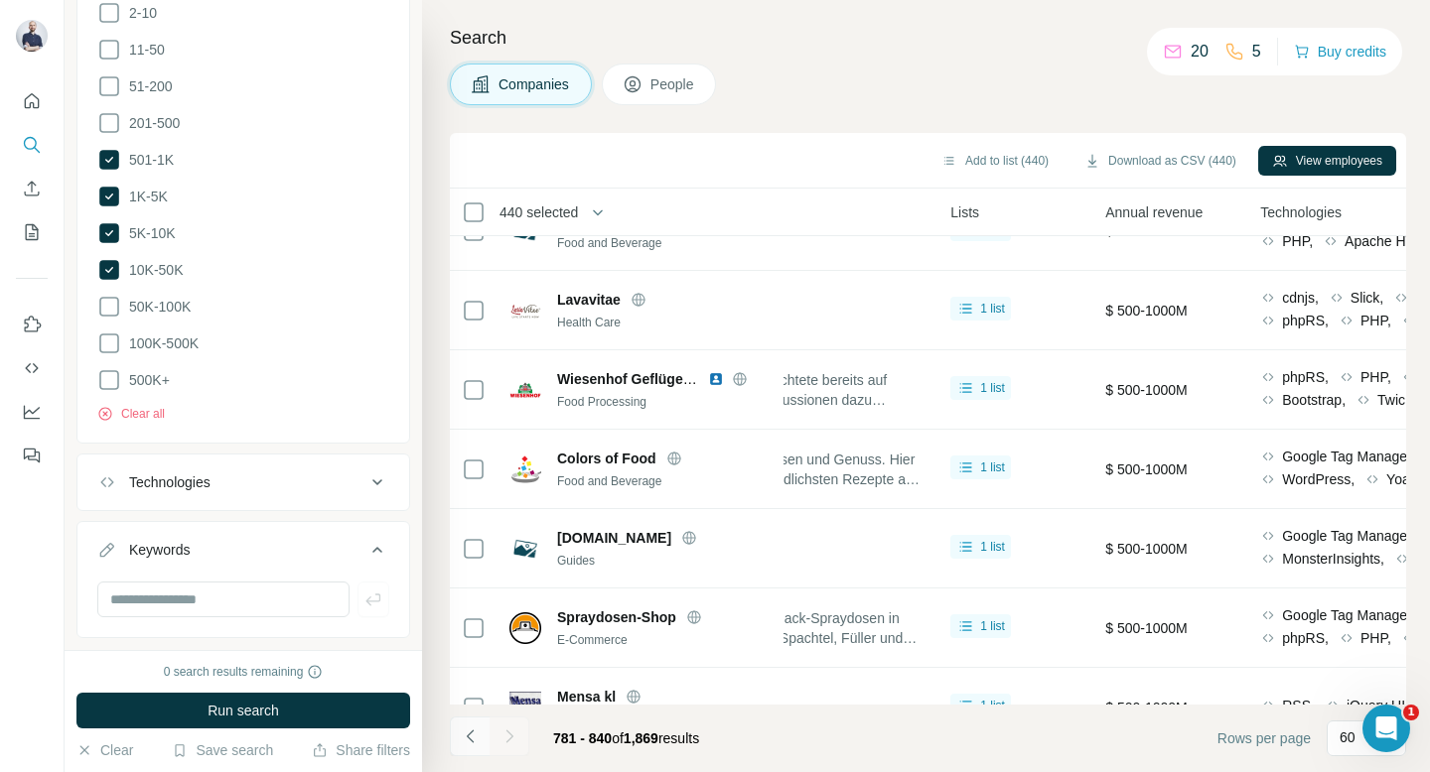
click at [465, 734] on icon "Navigate to previous page" at bounding box center [471, 737] width 20 height 20
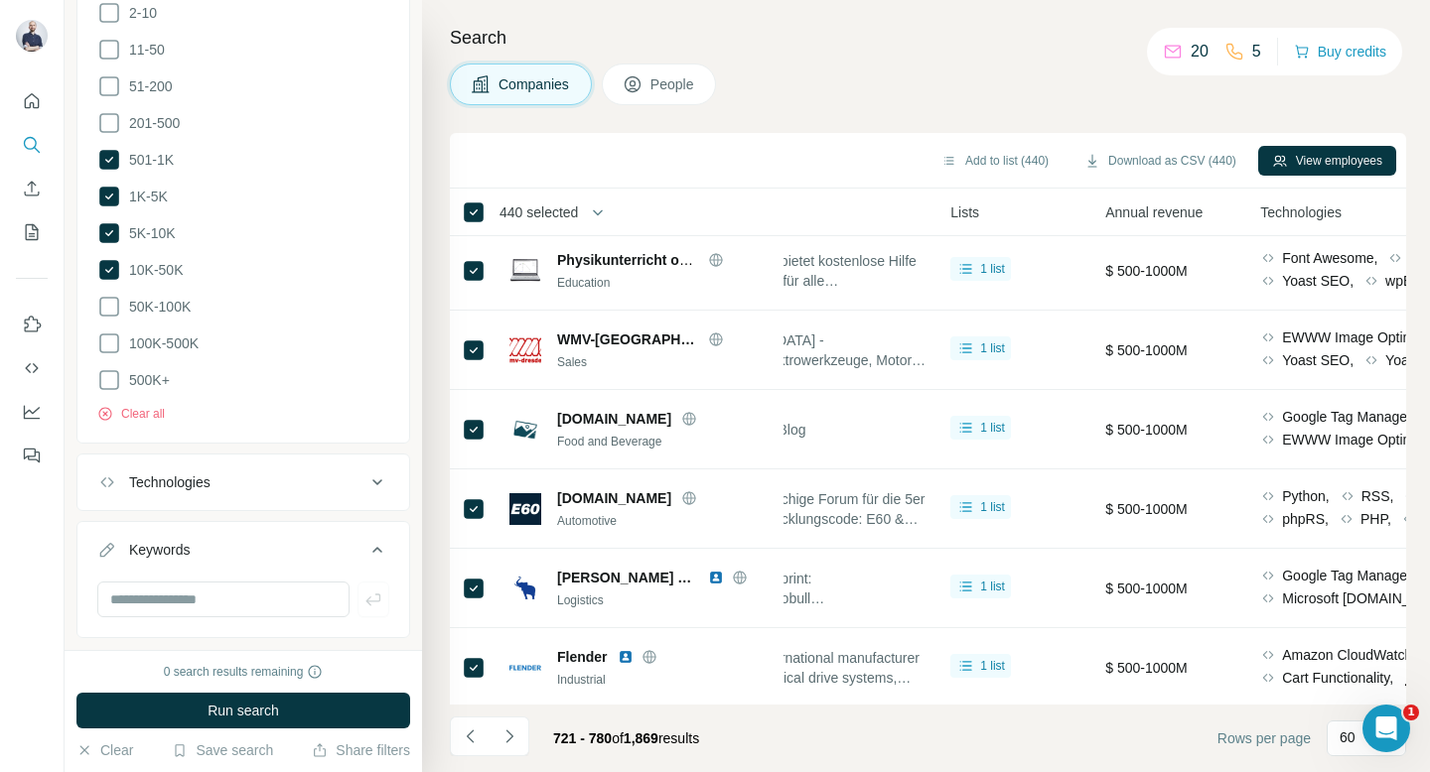
scroll to position [0, 650]
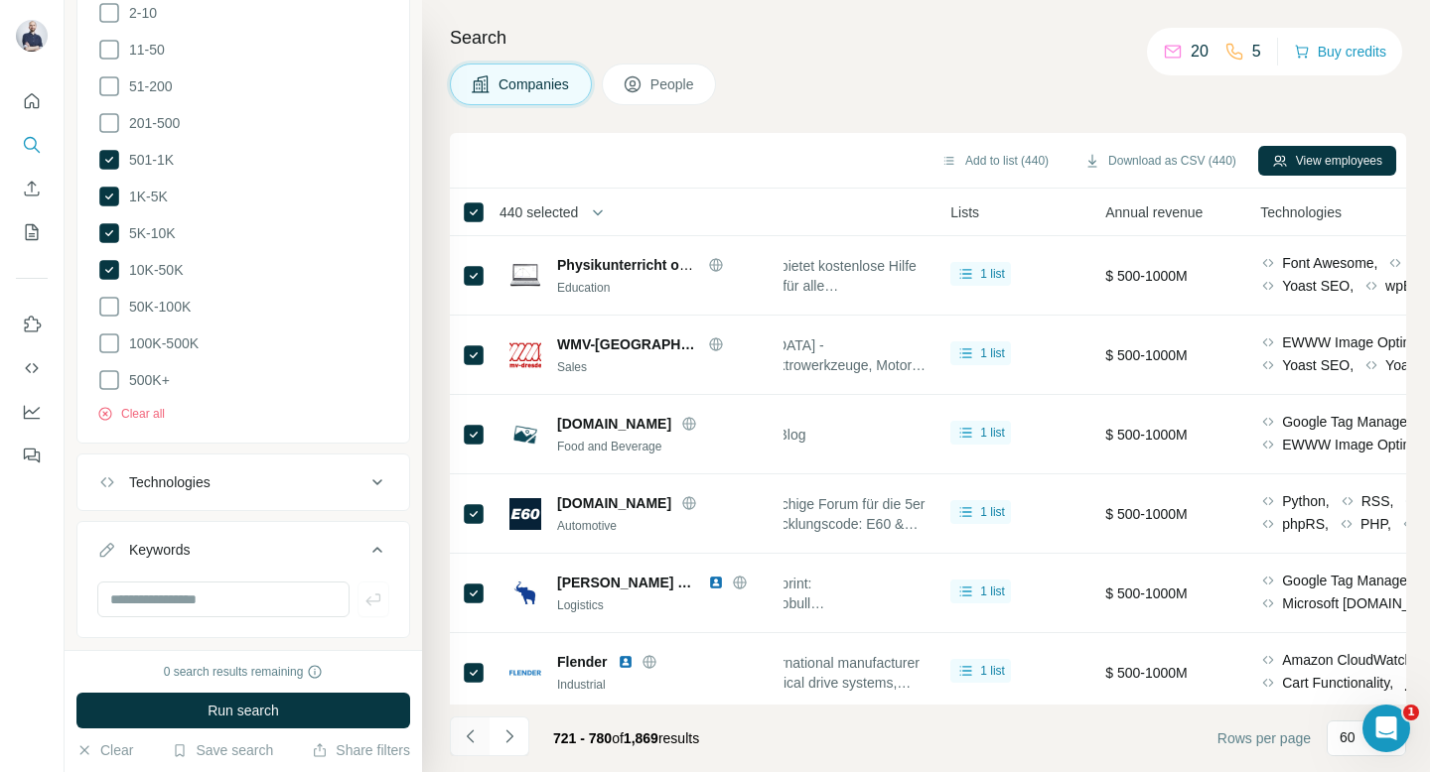
click at [478, 745] on icon "Navigate to previous page" at bounding box center [471, 737] width 20 height 20
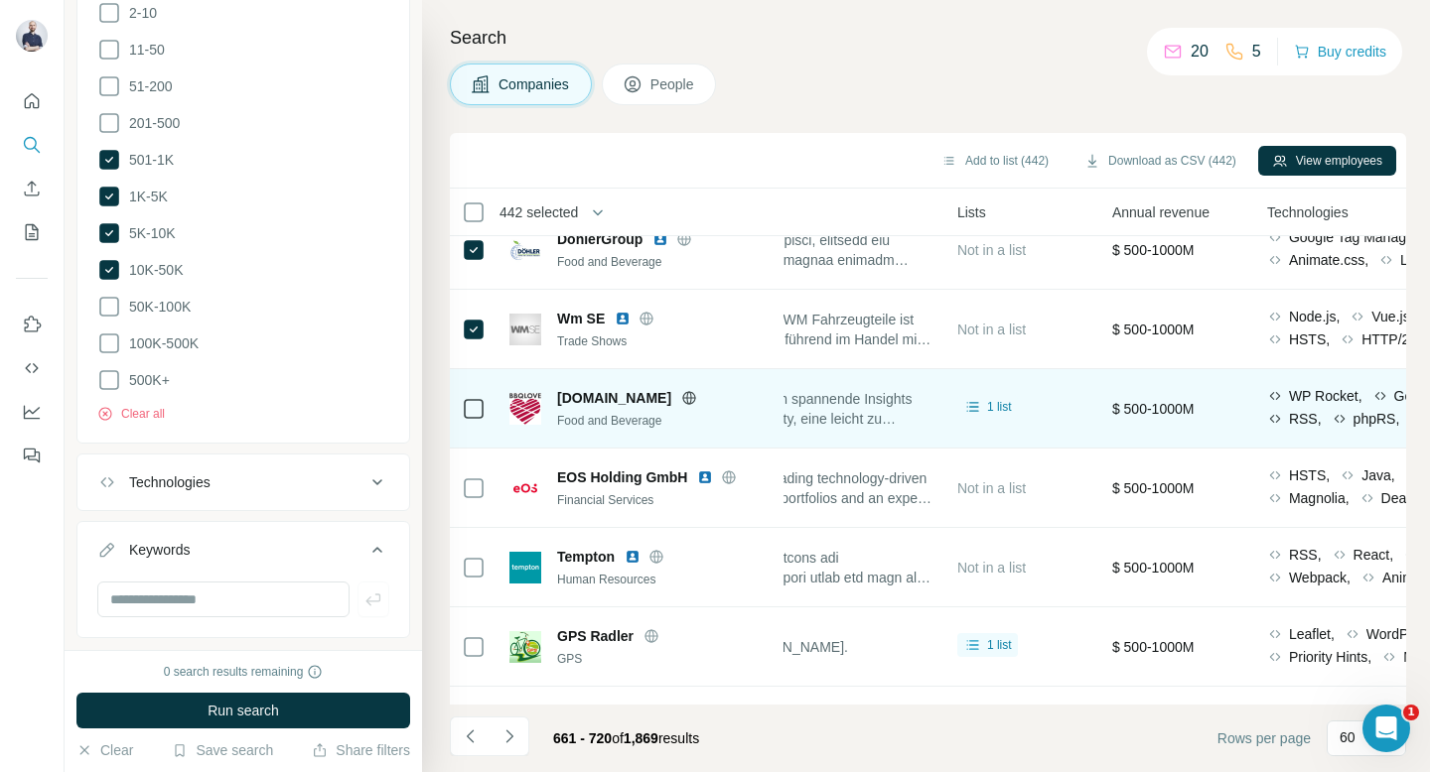
scroll to position [219, 650]
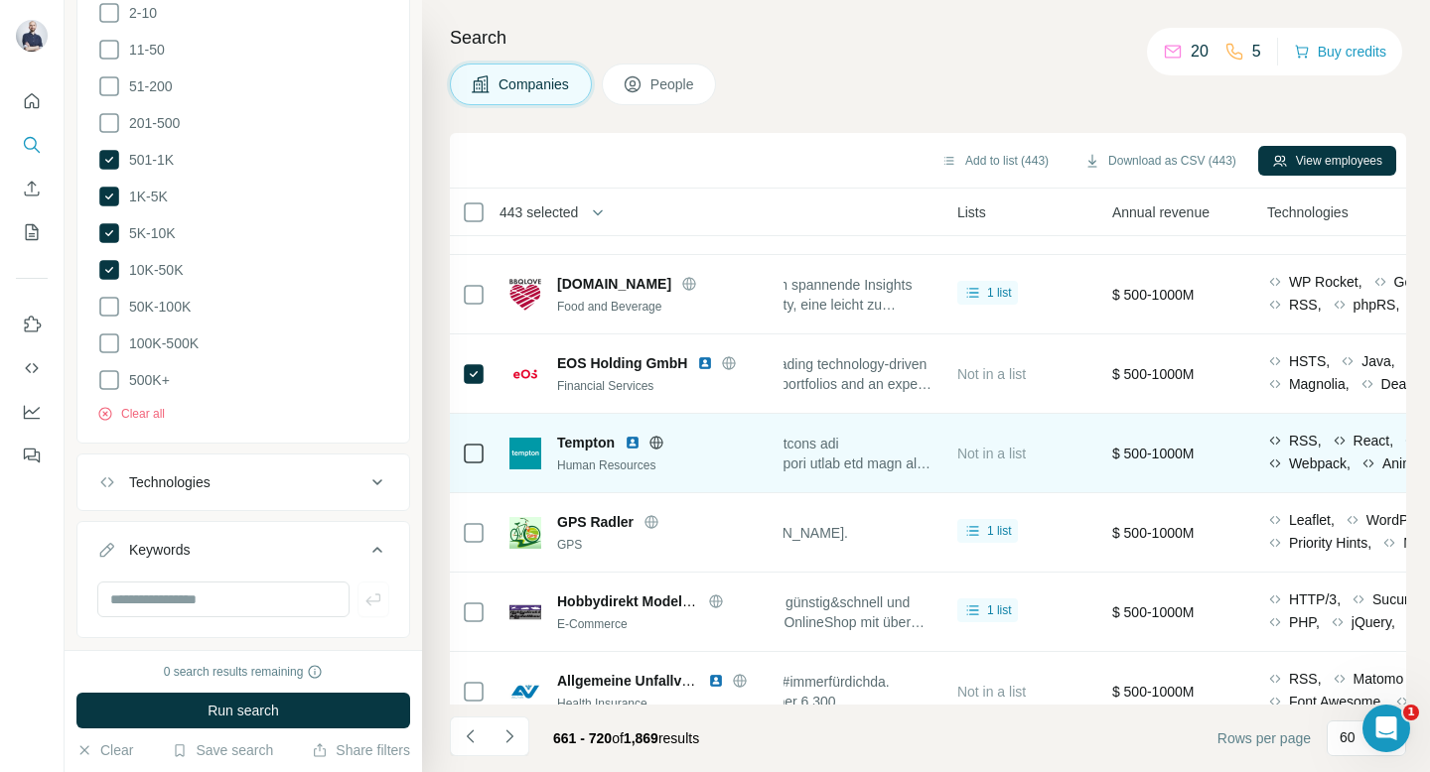
click at [478, 467] on div at bounding box center [474, 453] width 24 height 55
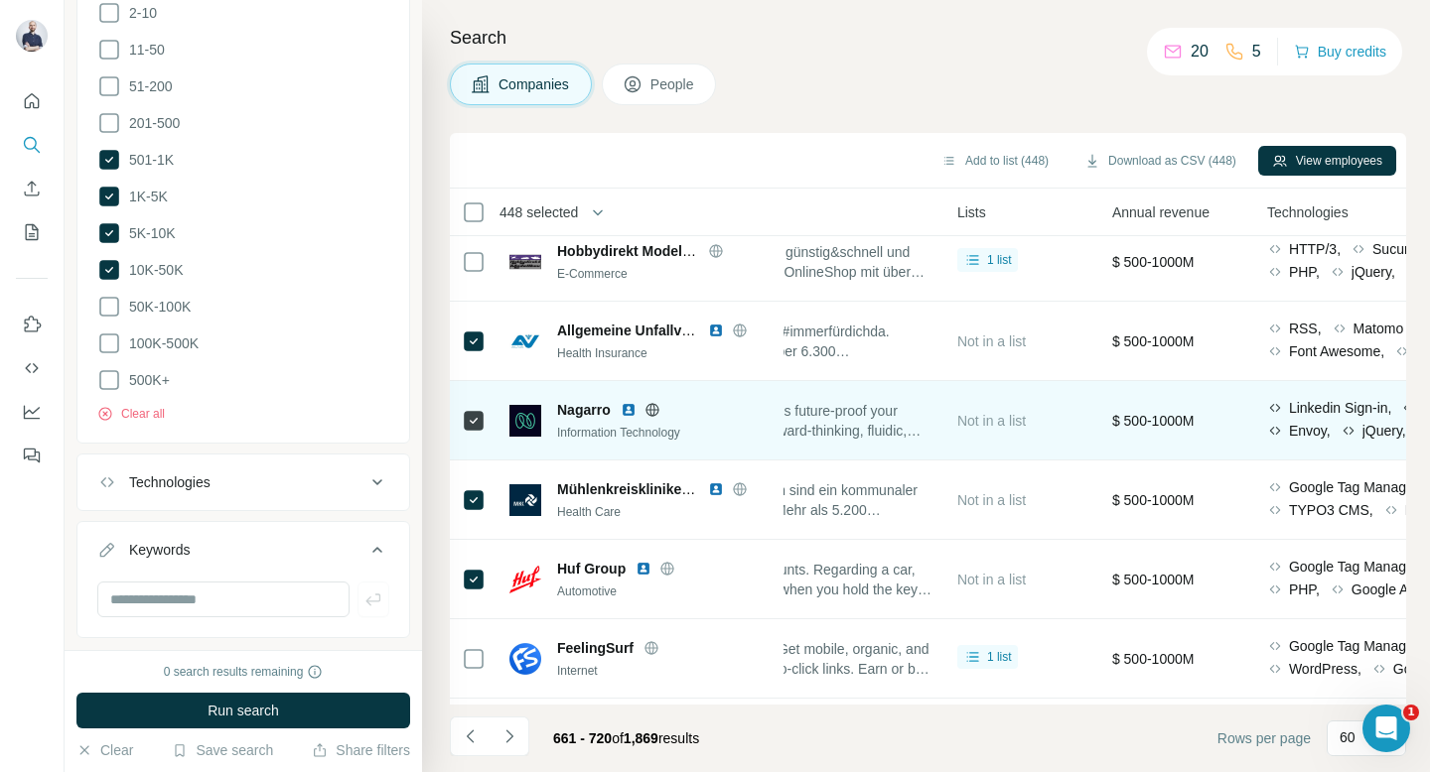
scroll to position [989, 650]
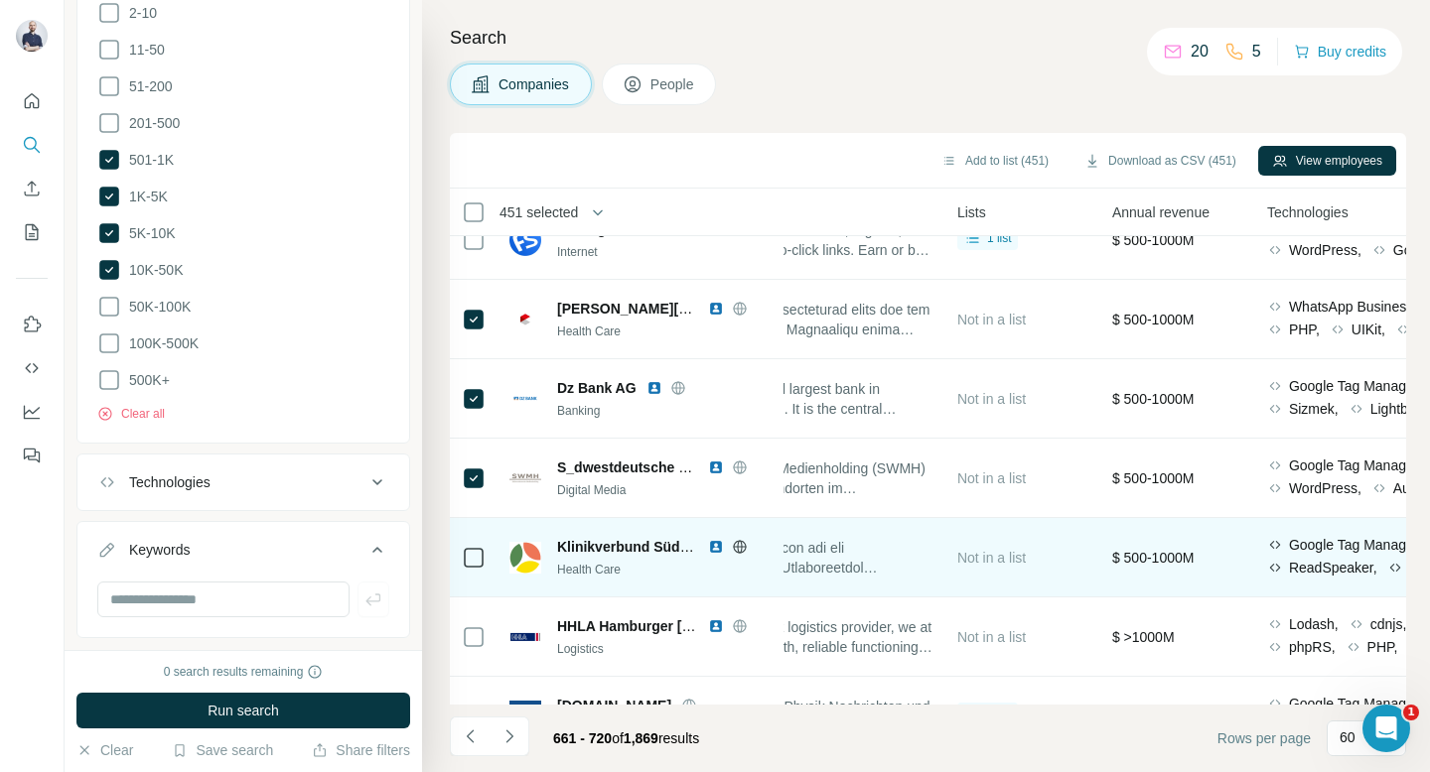
click at [473, 540] on div at bounding box center [474, 557] width 24 height 55
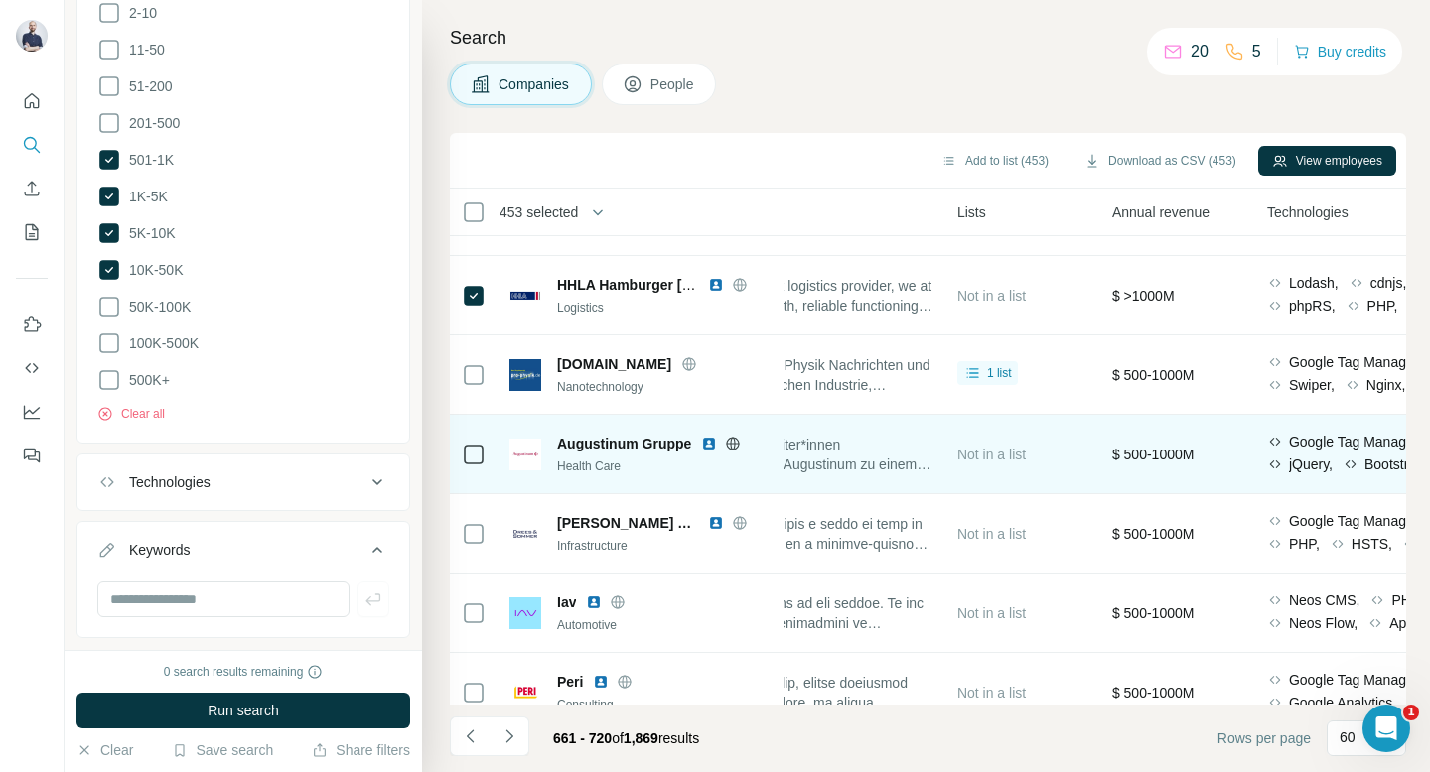
scroll to position [1348, 650]
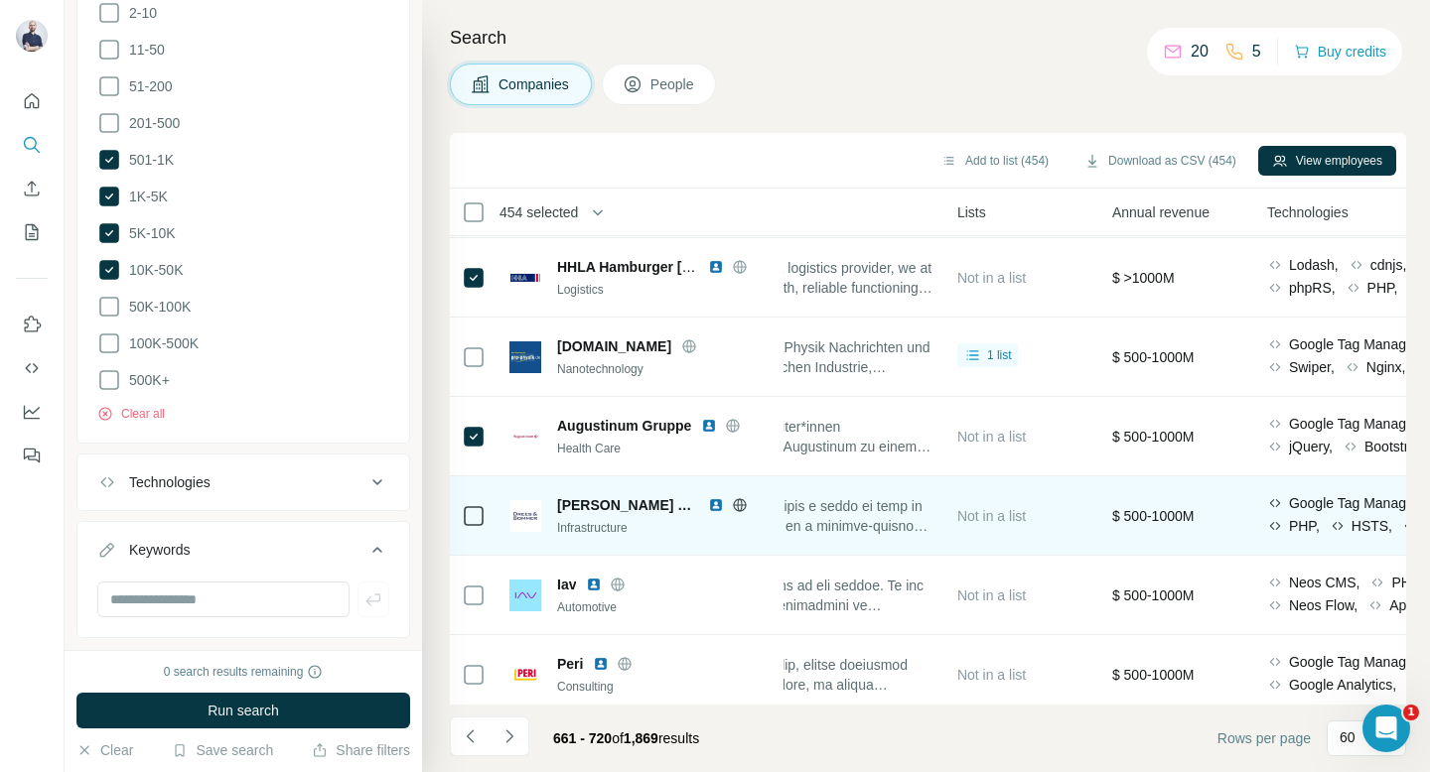
click at [476, 527] on div at bounding box center [474, 515] width 24 height 55
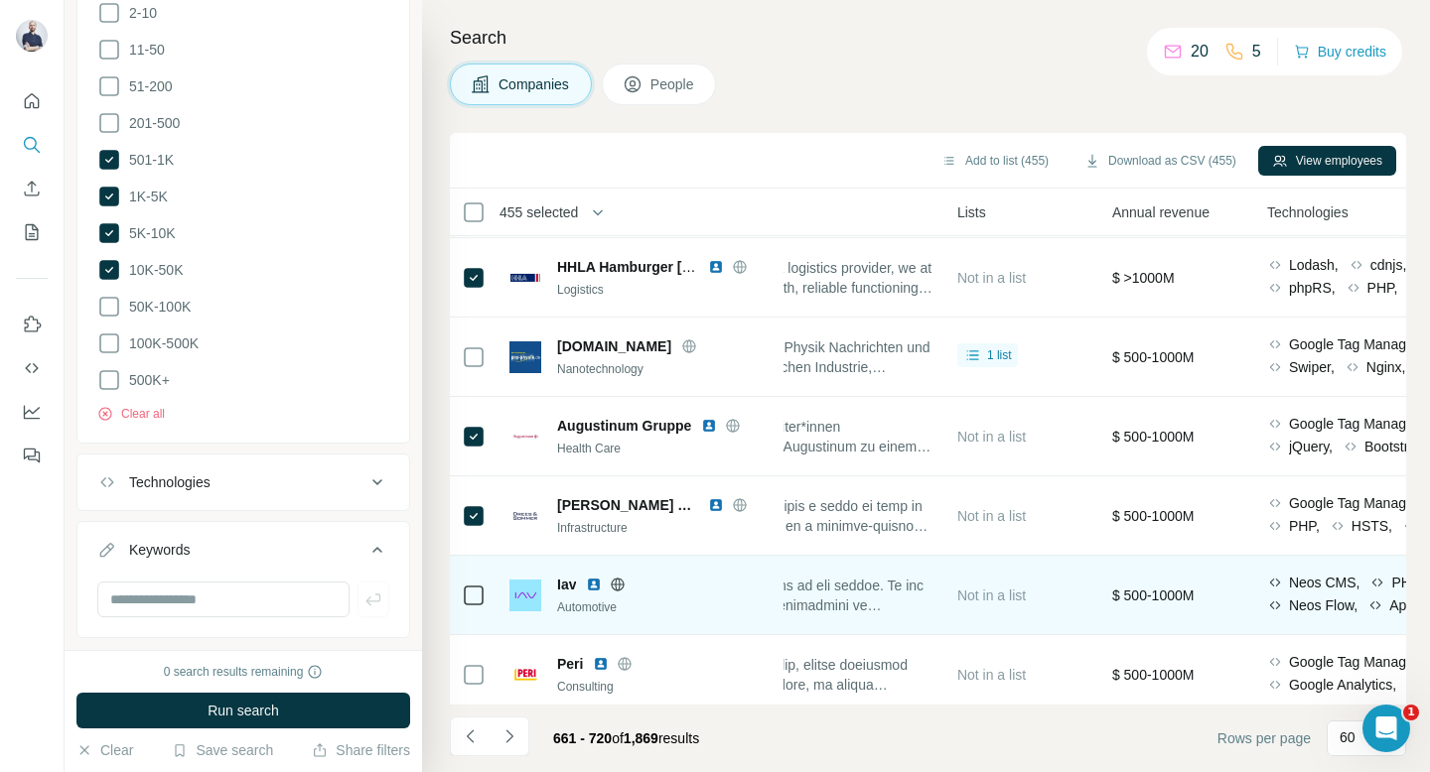
click at [474, 579] on div at bounding box center [474, 595] width 24 height 55
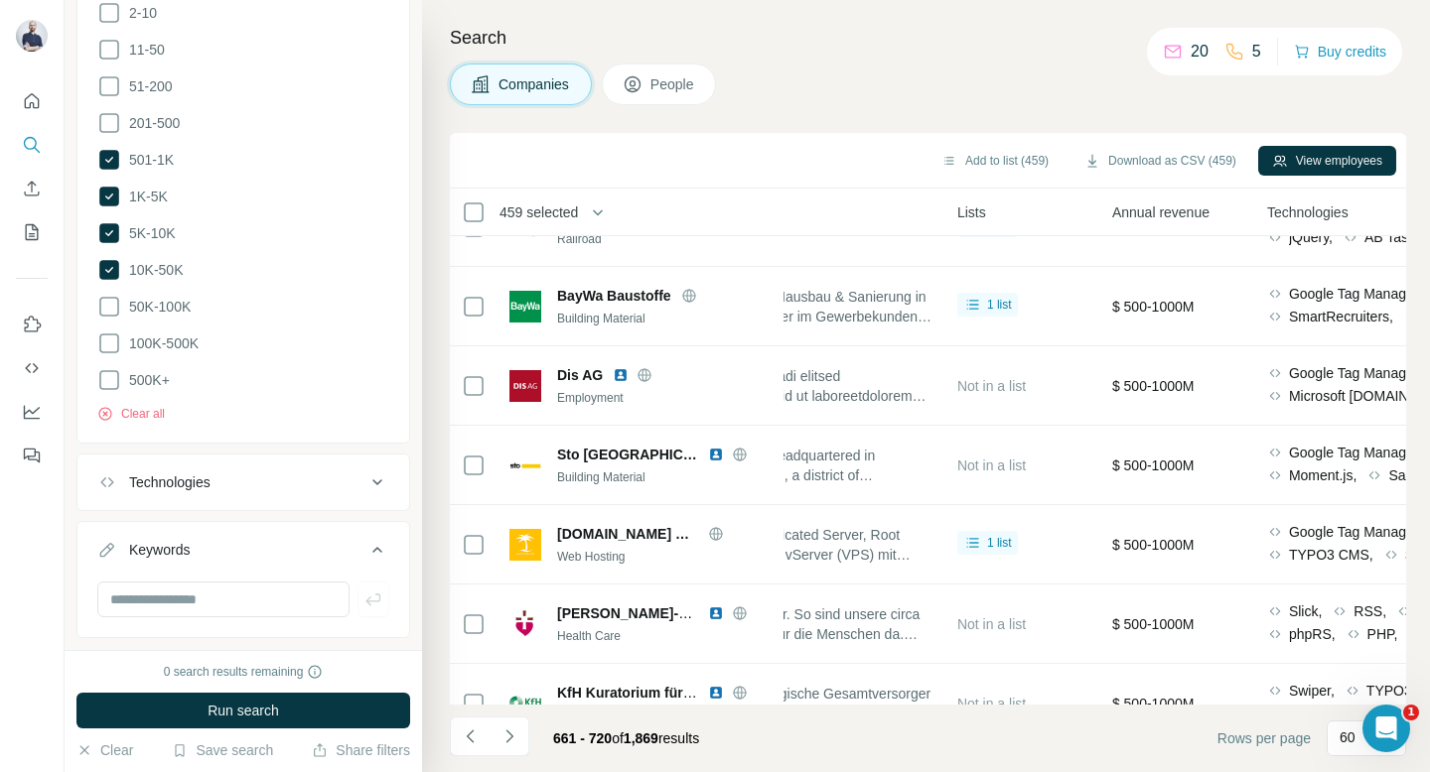
scroll to position [2498, 650]
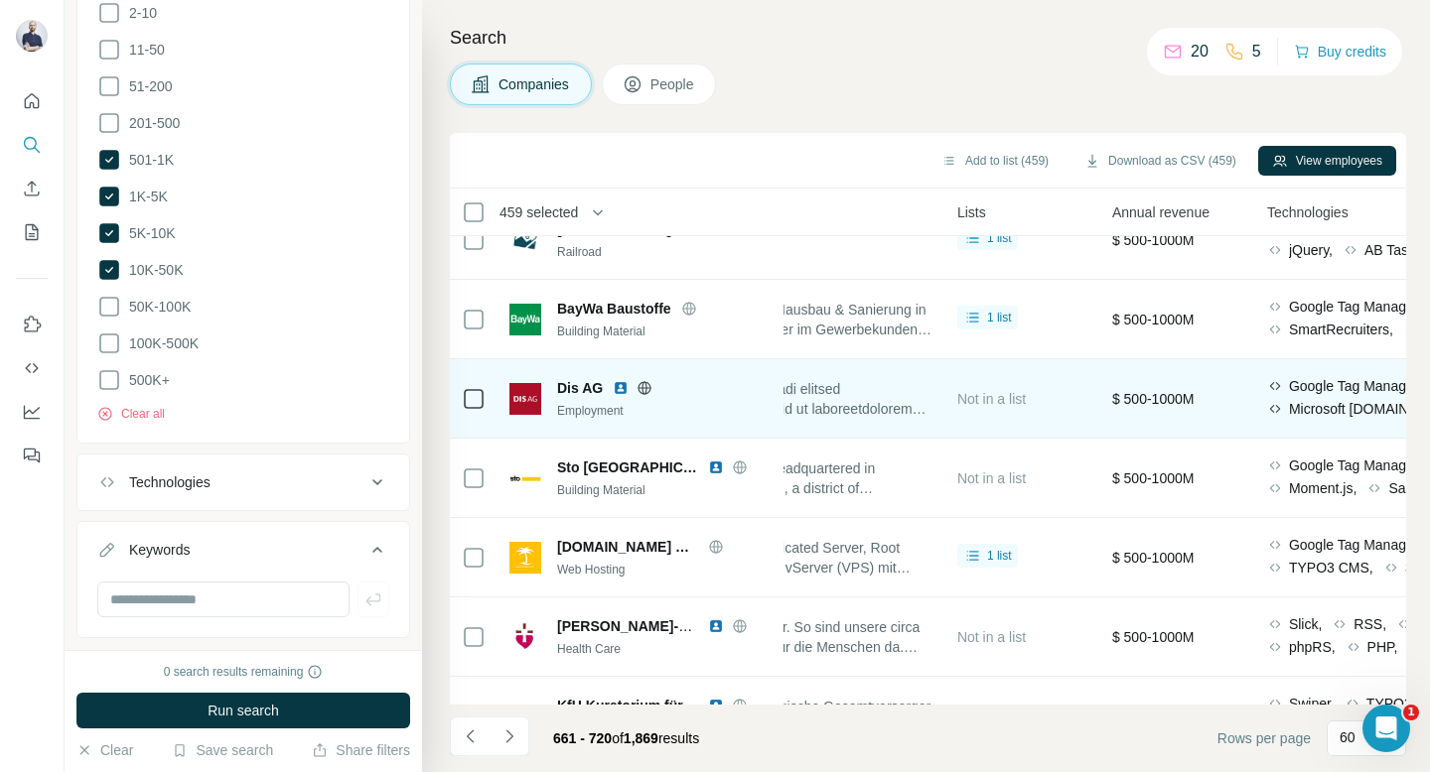
click at [483, 393] on icon at bounding box center [474, 399] width 24 height 24
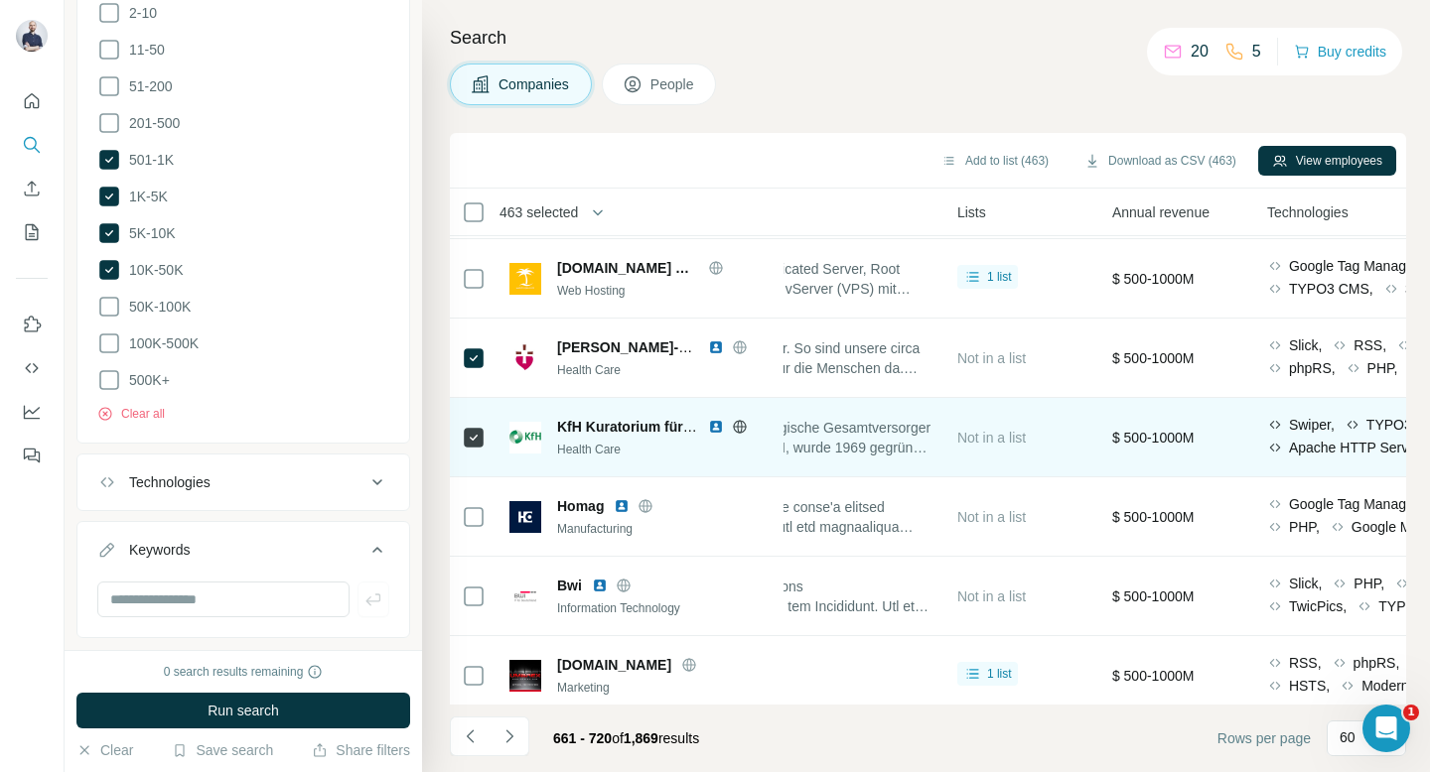
scroll to position [2789, 650]
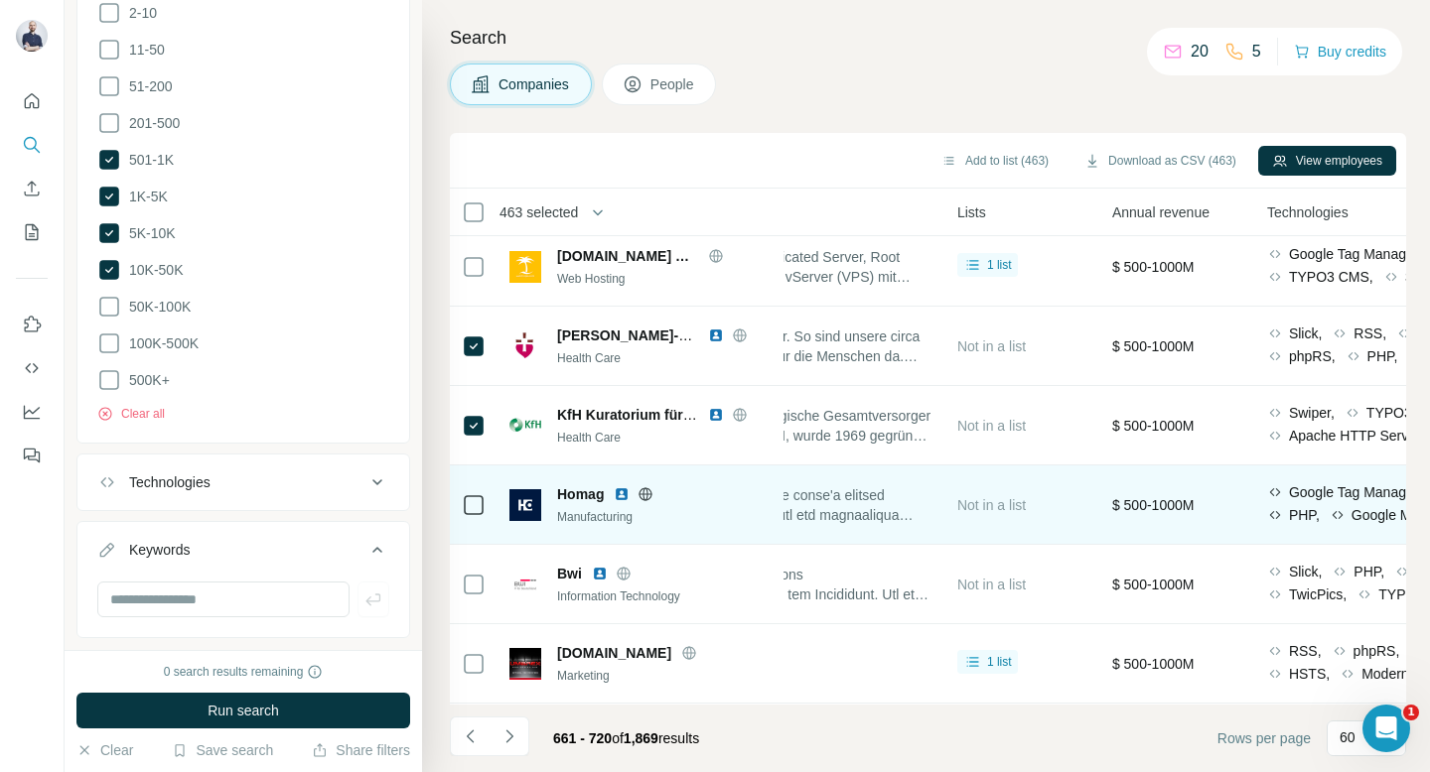
click at [473, 514] on icon at bounding box center [474, 505] width 24 height 24
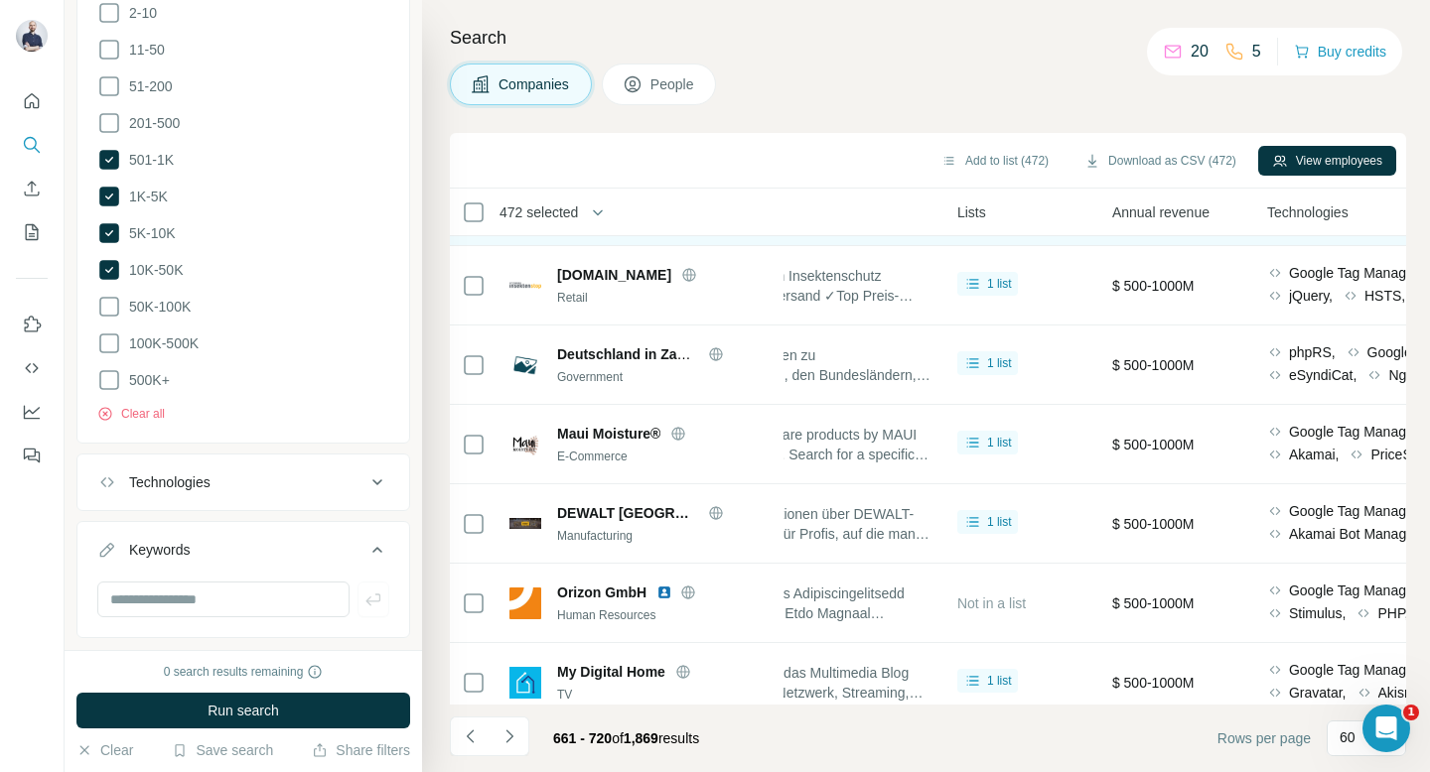
scroll to position [4297, 650]
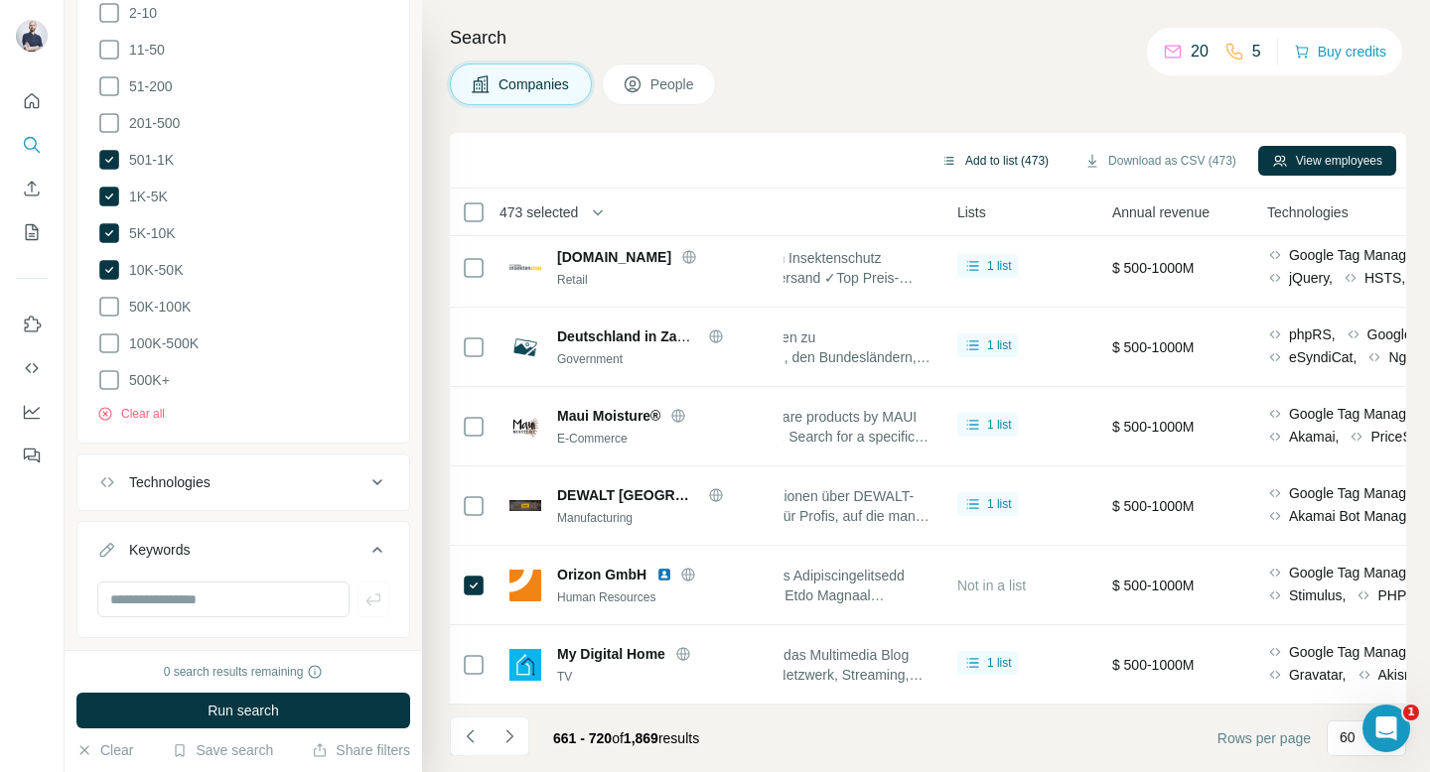
click at [975, 164] on button "Add to list (473)" at bounding box center [994, 161] width 135 height 30
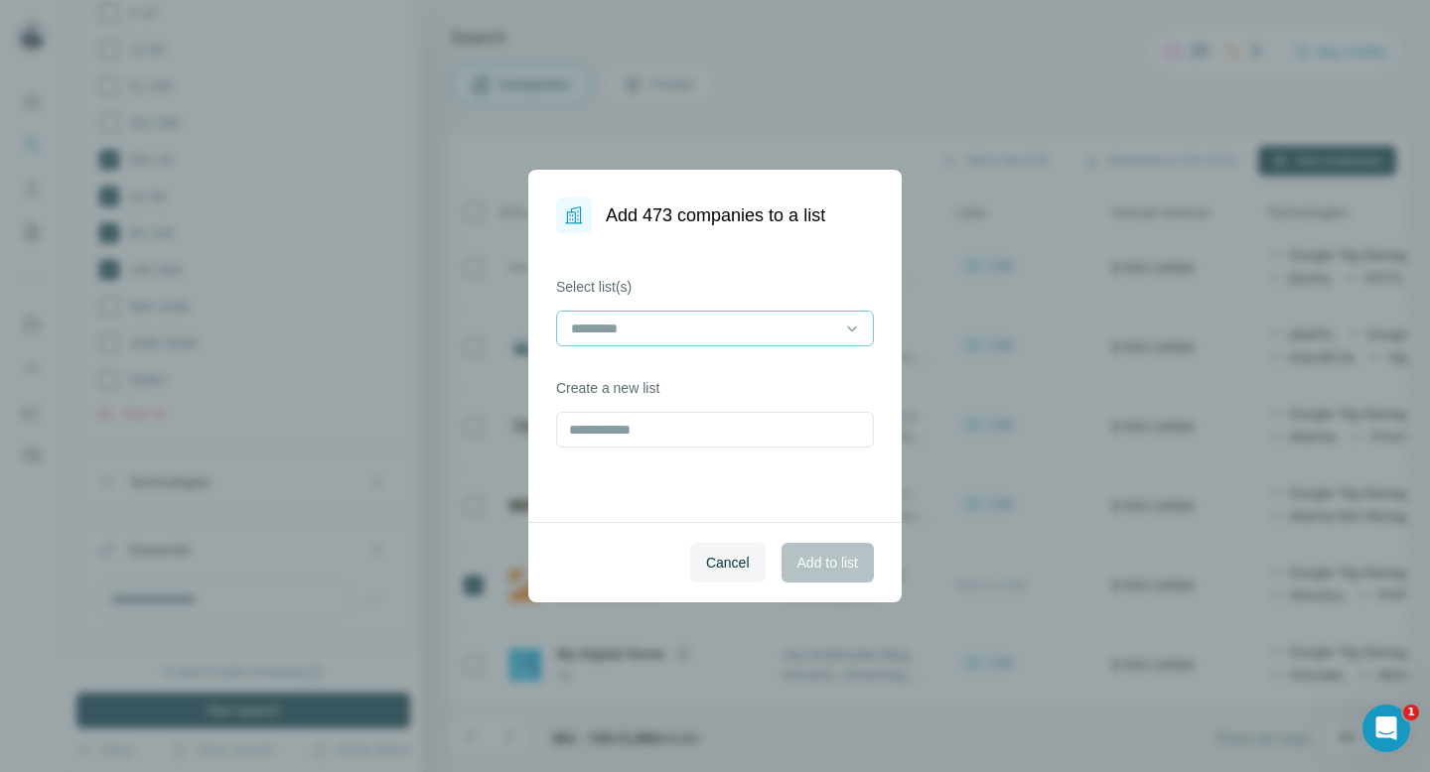
click at [810, 316] on div at bounding box center [703, 329] width 268 height 34
click at [723, 381] on div "Companies - DACH" at bounding box center [715, 373] width 284 height 20
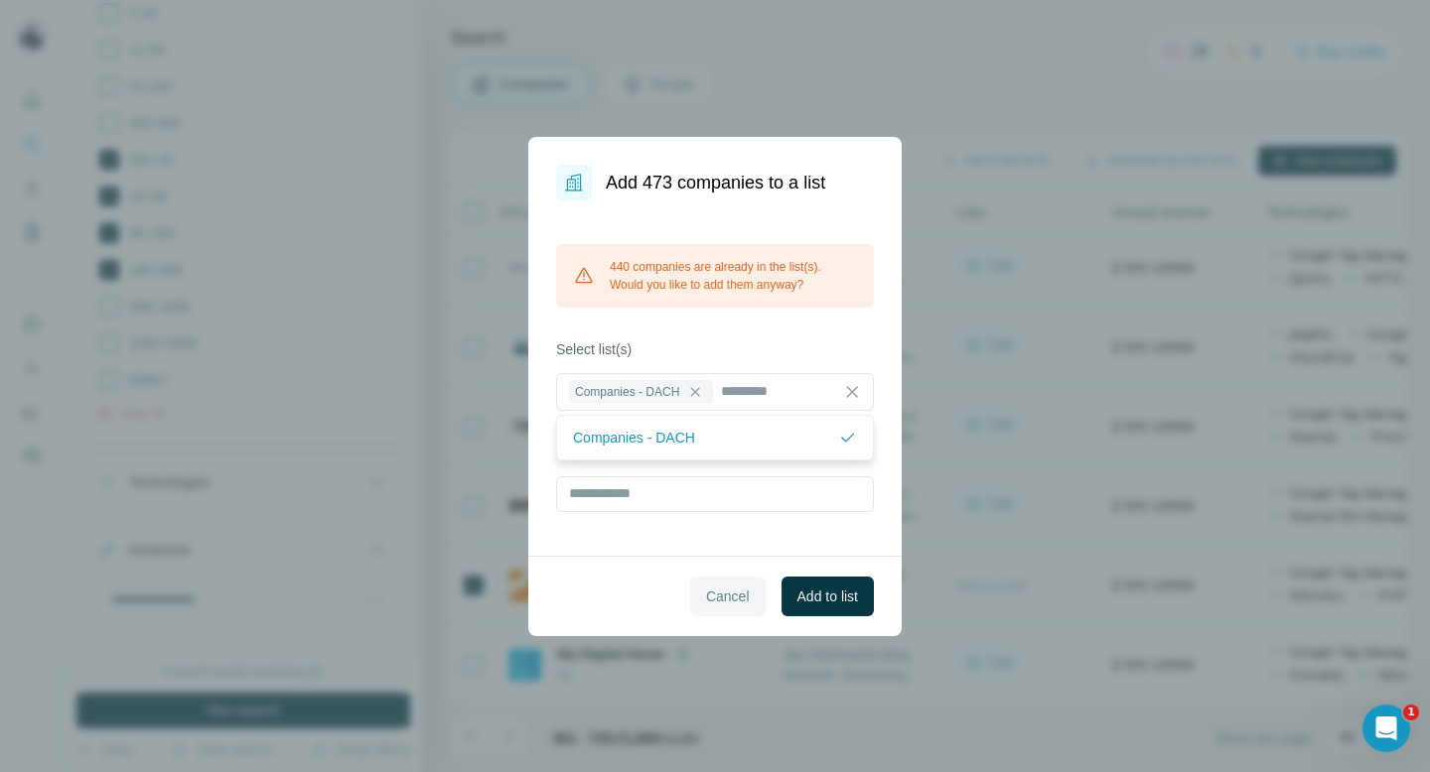
click at [748, 586] on button "Cancel" at bounding box center [727, 597] width 75 height 40
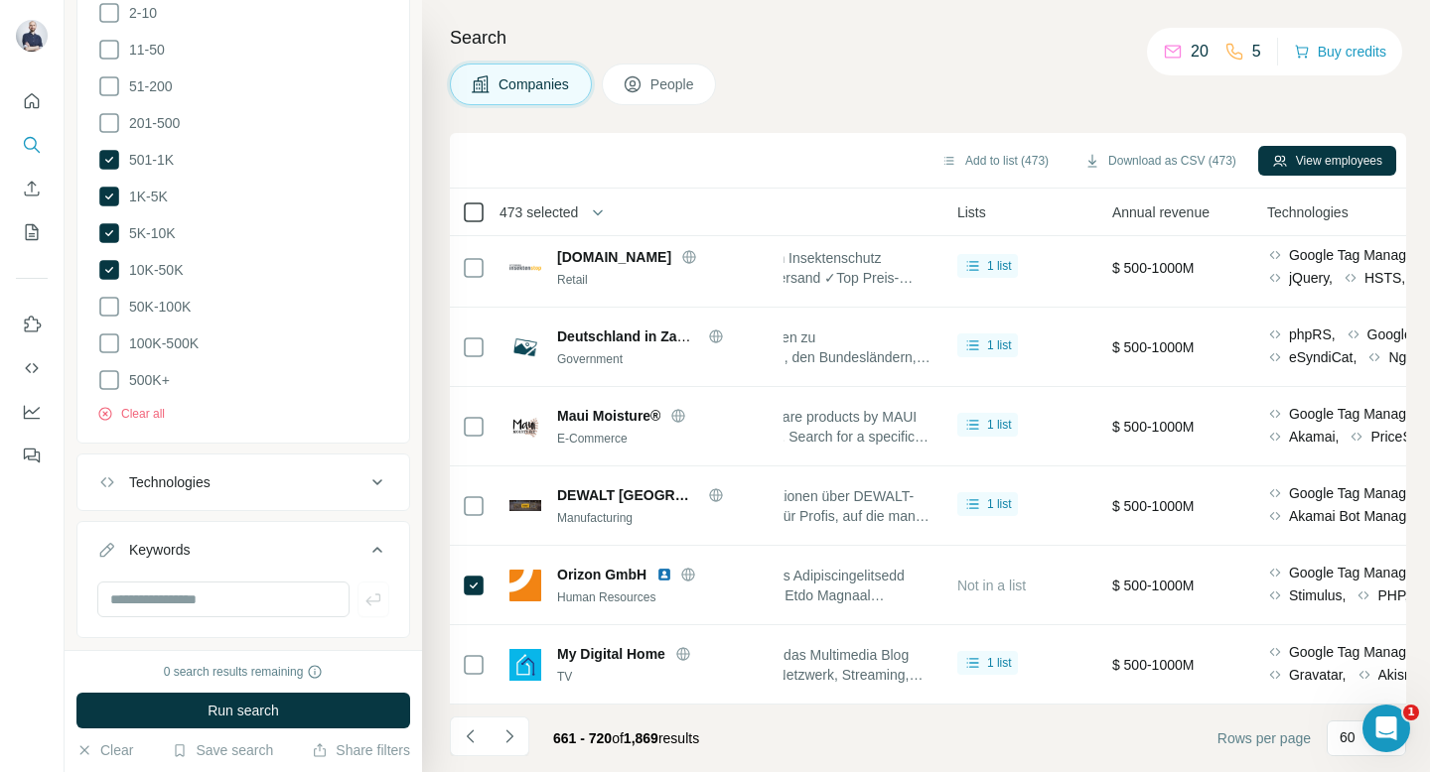
click at [484, 202] on icon at bounding box center [474, 213] width 24 height 24
click at [598, 210] on icon "button" at bounding box center [598, 213] width 20 height 20
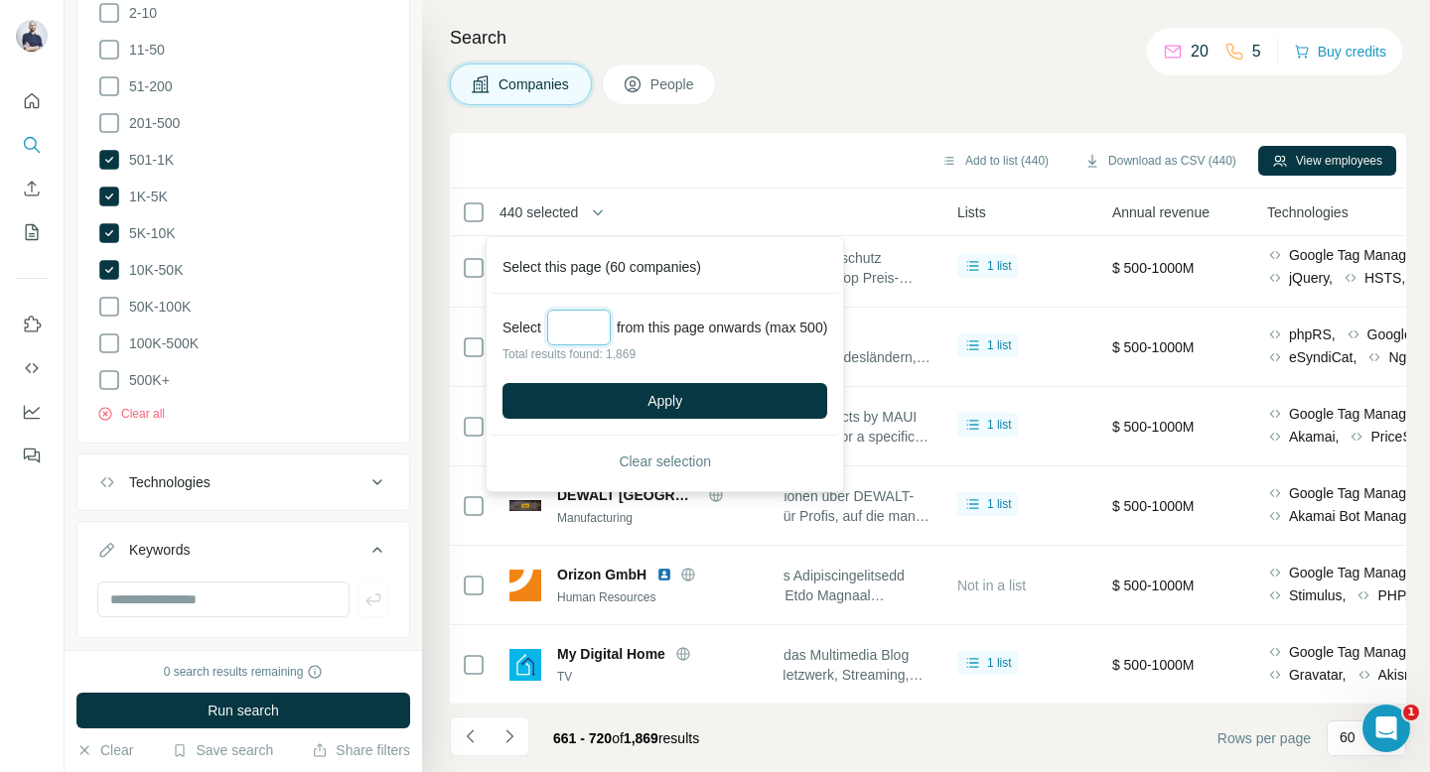
drag, startPoint x: 594, startPoint y: 333, endPoint x: 514, endPoint y: 330, distance: 79.5
click at [515, 331] on div "Select *** from this page onwards (max 500)" at bounding box center [664, 328] width 325 height 36
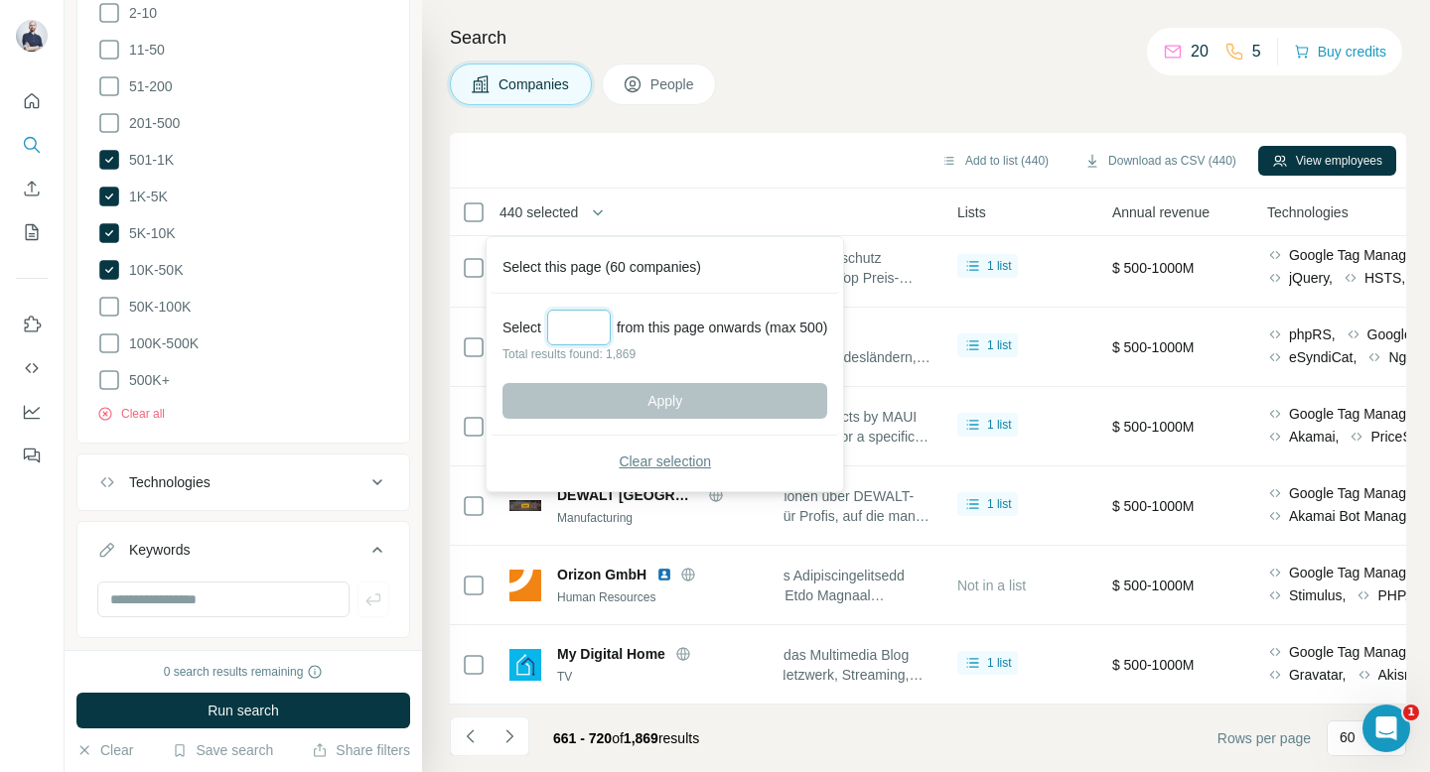
type input "*"
click at [698, 455] on span "Clear selection" at bounding box center [665, 462] width 92 height 20
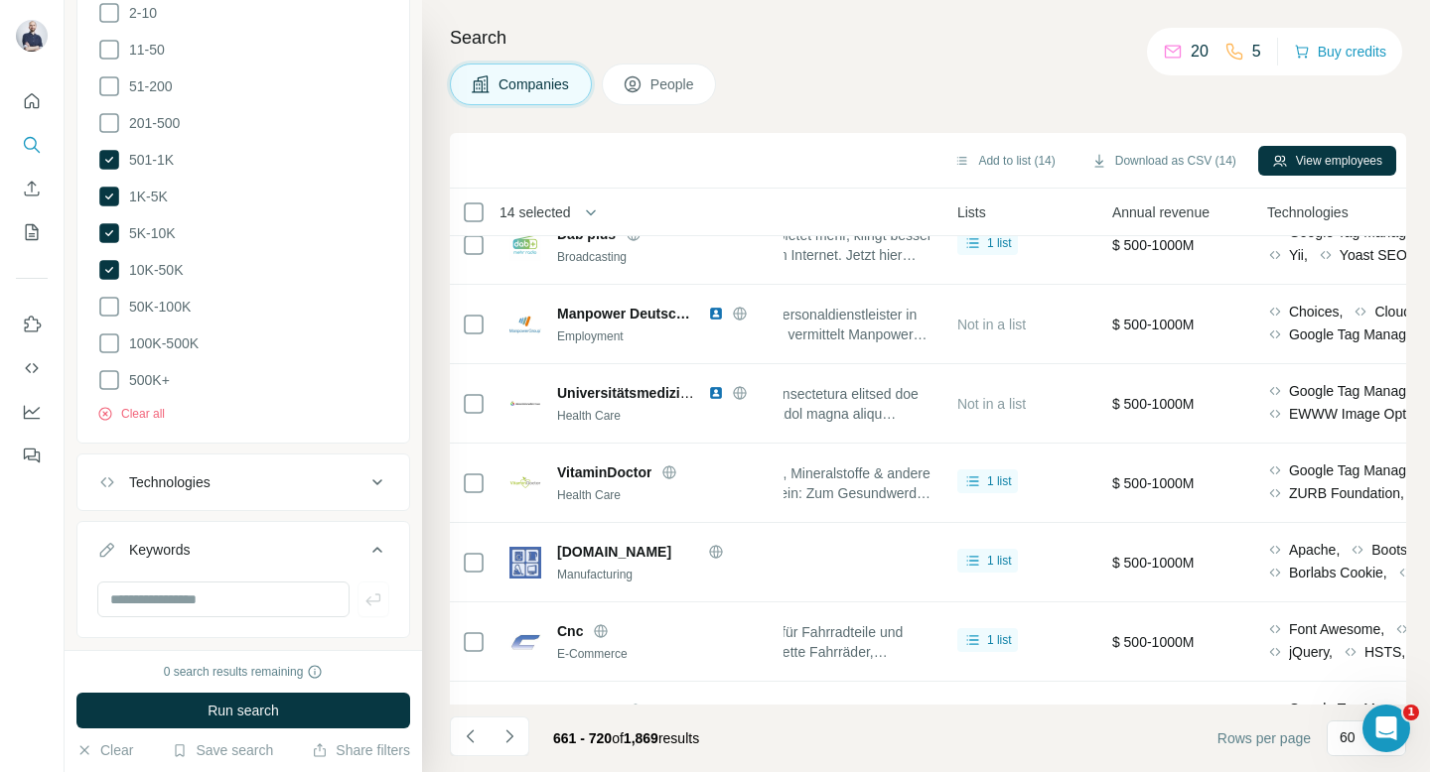
scroll to position [1833, 650]
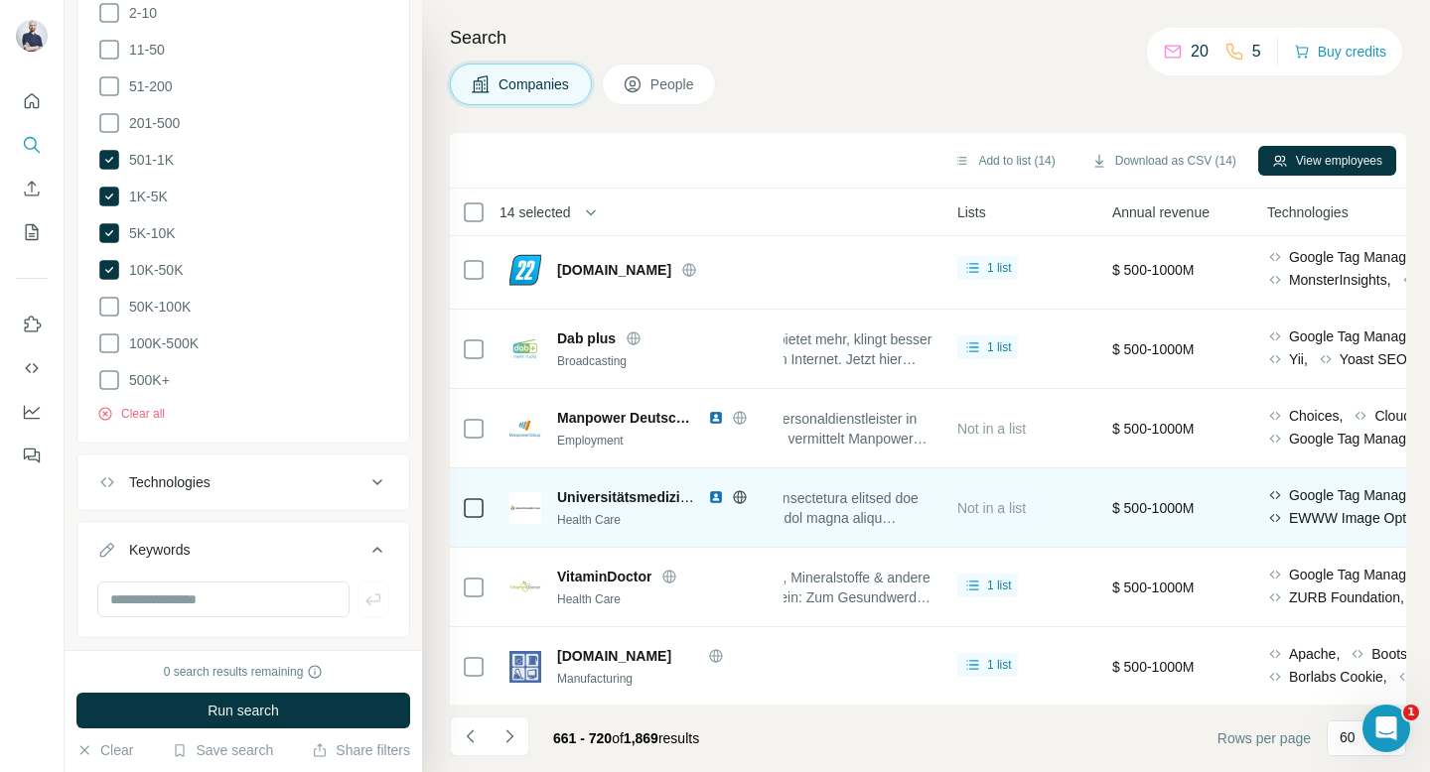
click at [477, 520] on div at bounding box center [474, 508] width 24 height 55
click at [471, 526] on div at bounding box center [474, 508] width 24 height 55
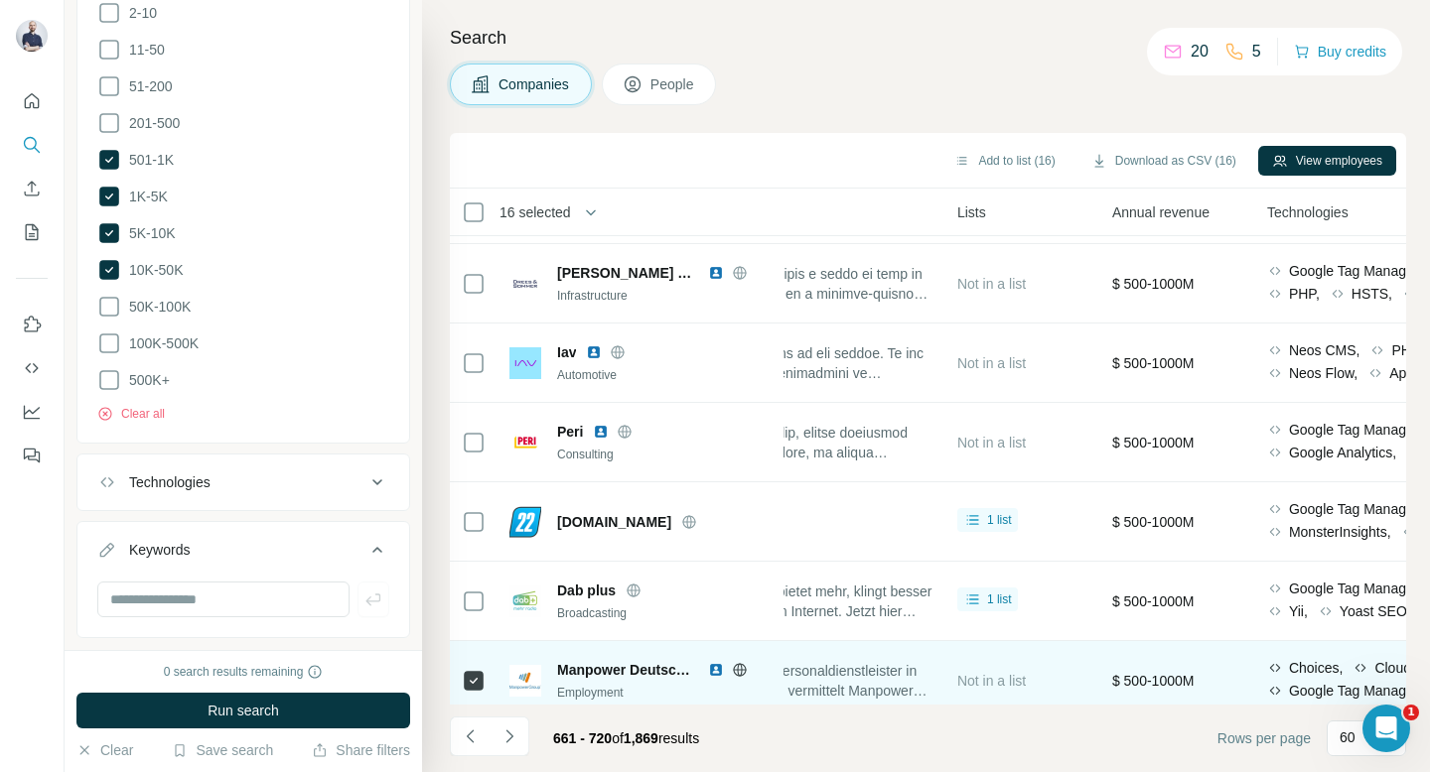
scroll to position [1563, 650]
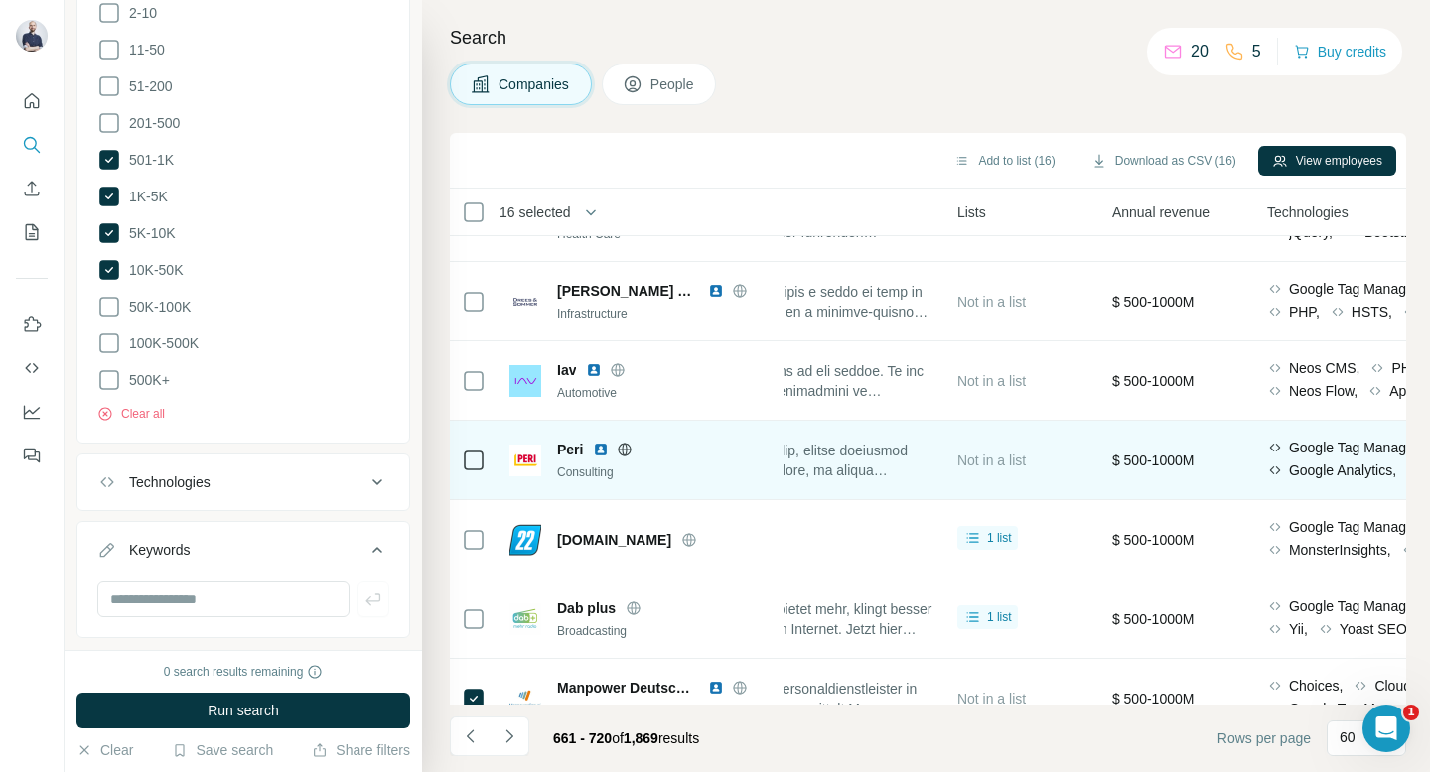
click at [473, 447] on div at bounding box center [474, 460] width 24 height 55
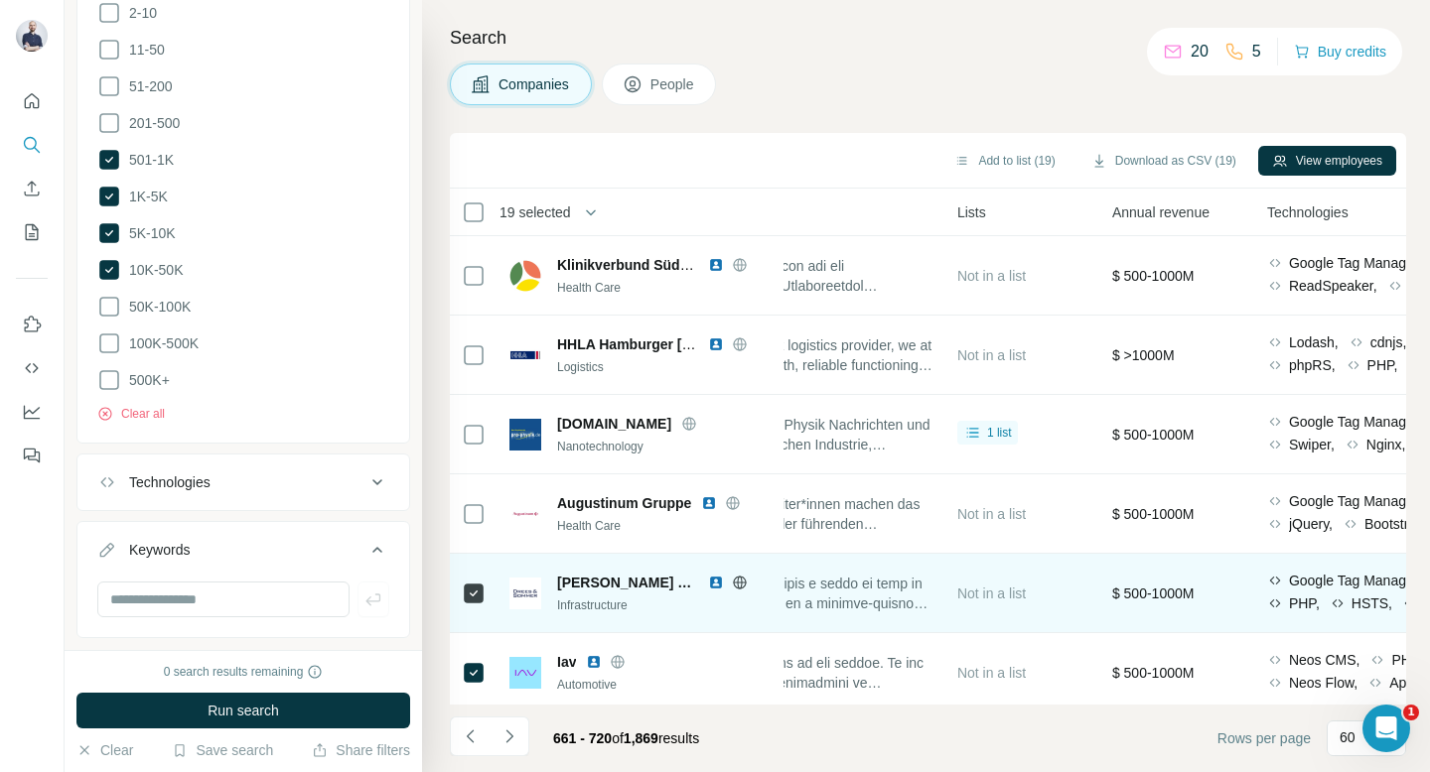
scroll to position [1242, 650]
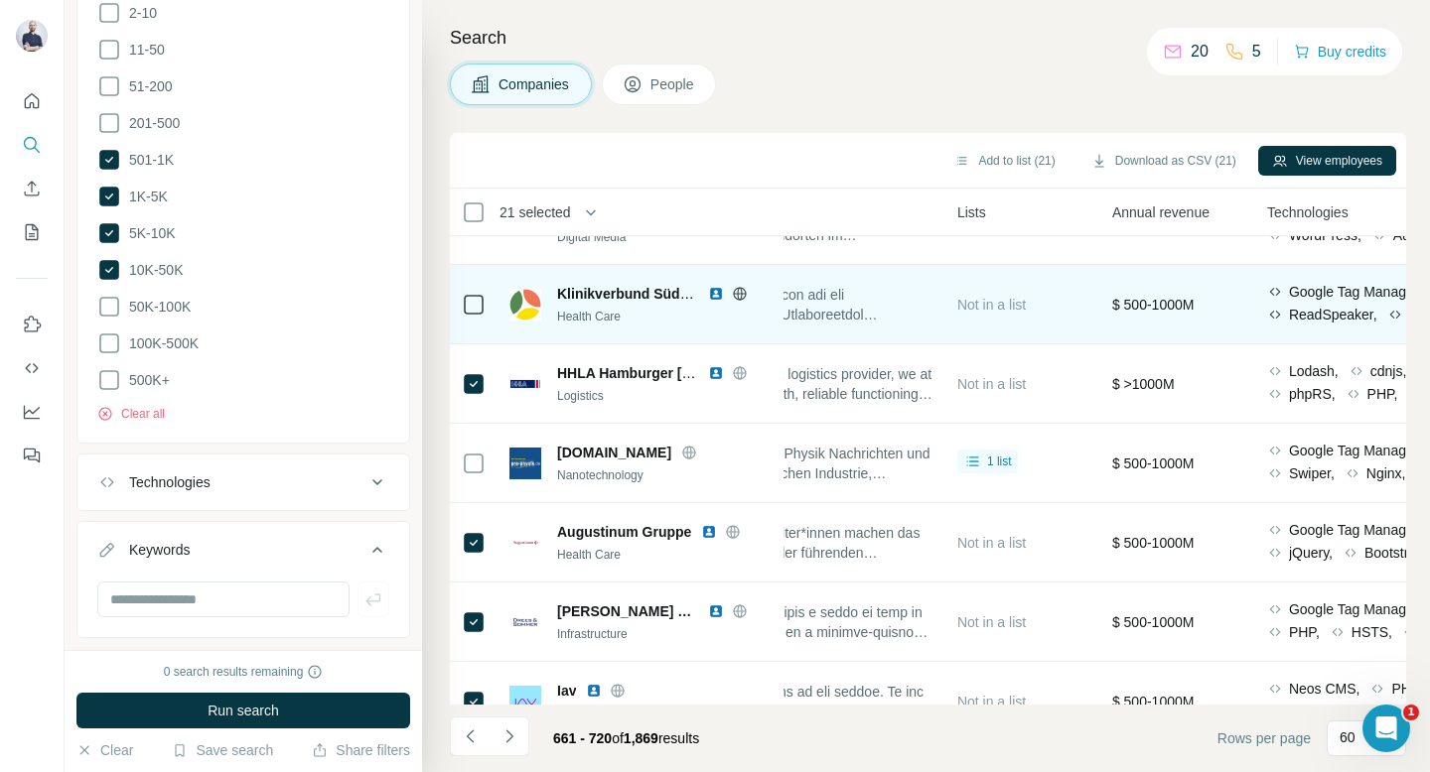
click at [470, 319] on div at bounding box center [474, 304] width 24 height 55
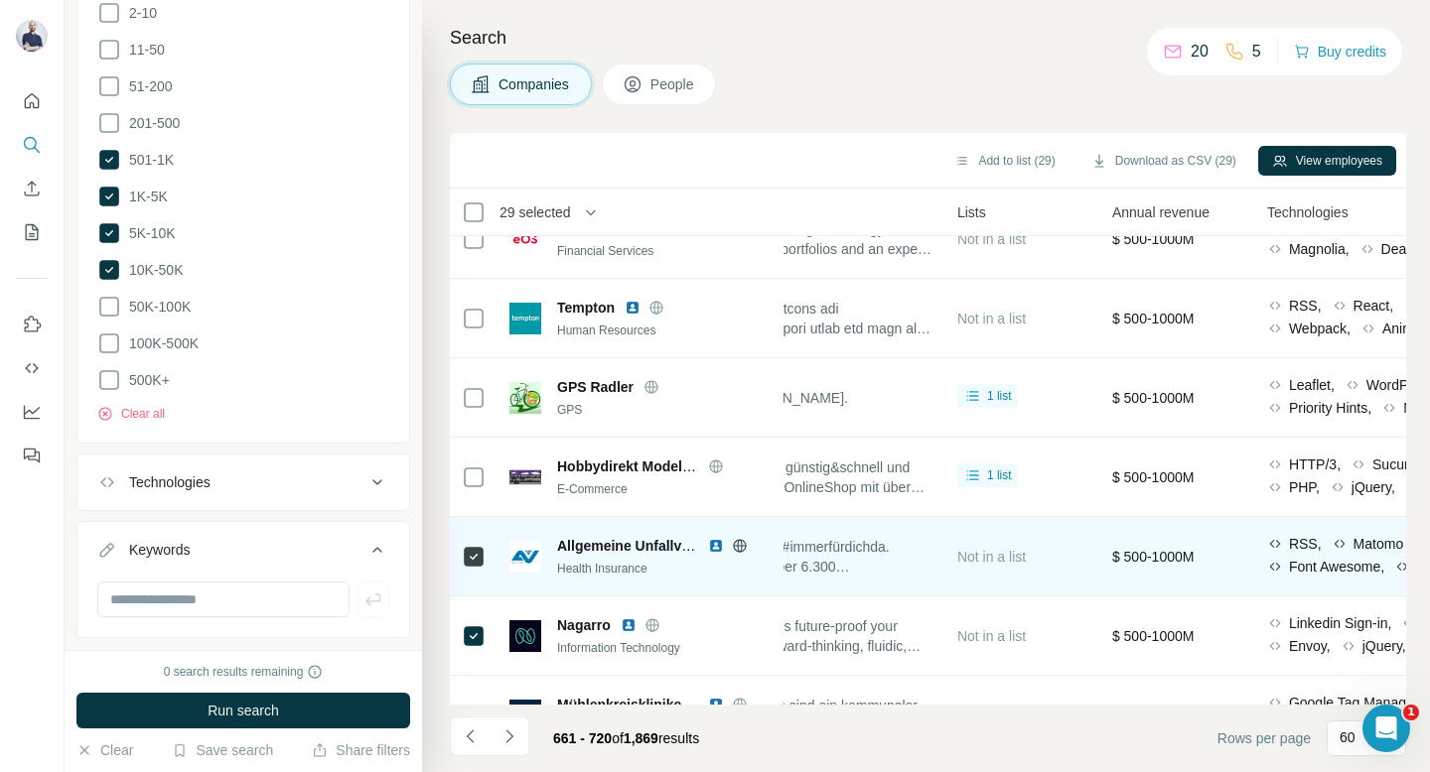
scroll to position [270, 650]
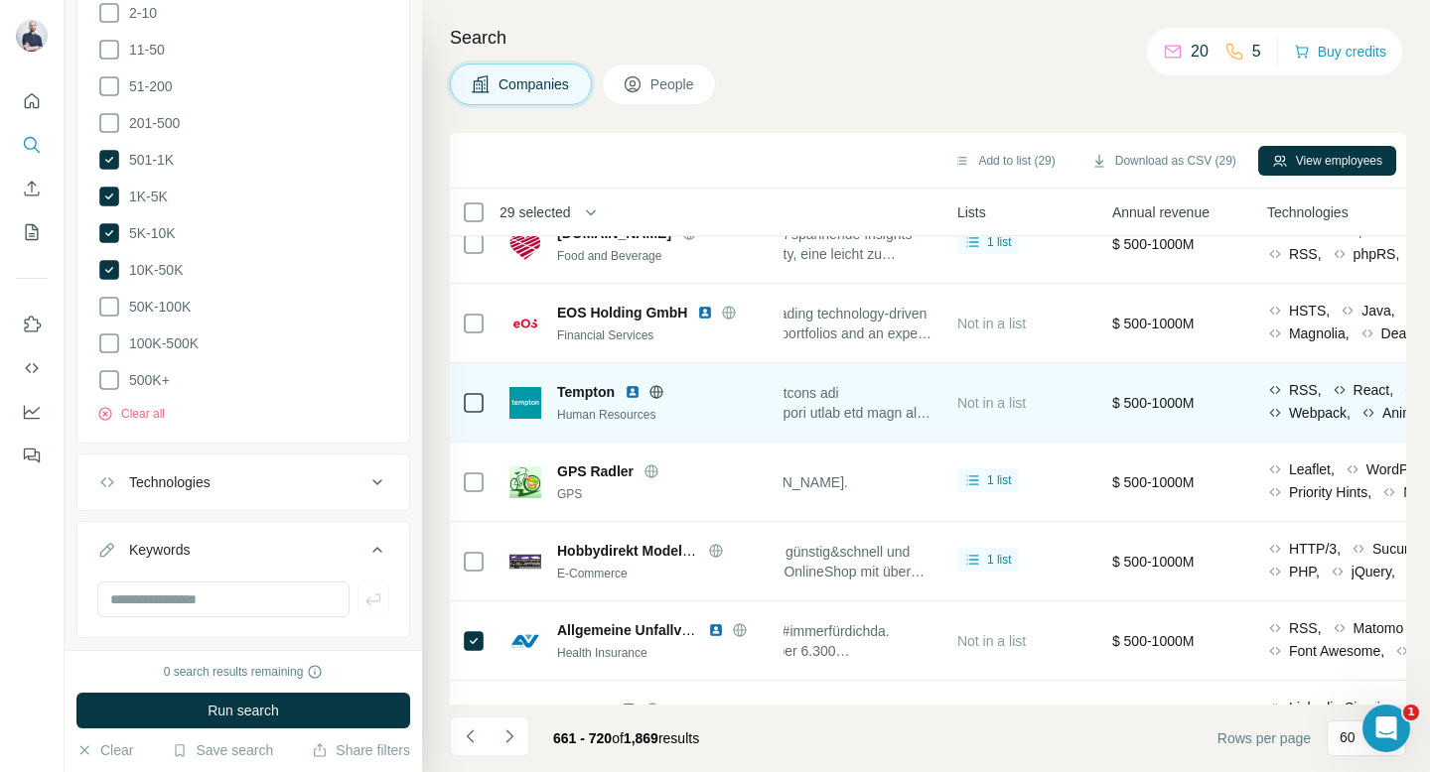
click at [472, 385] on div at bounding box center [474, 402] width 24 height 55
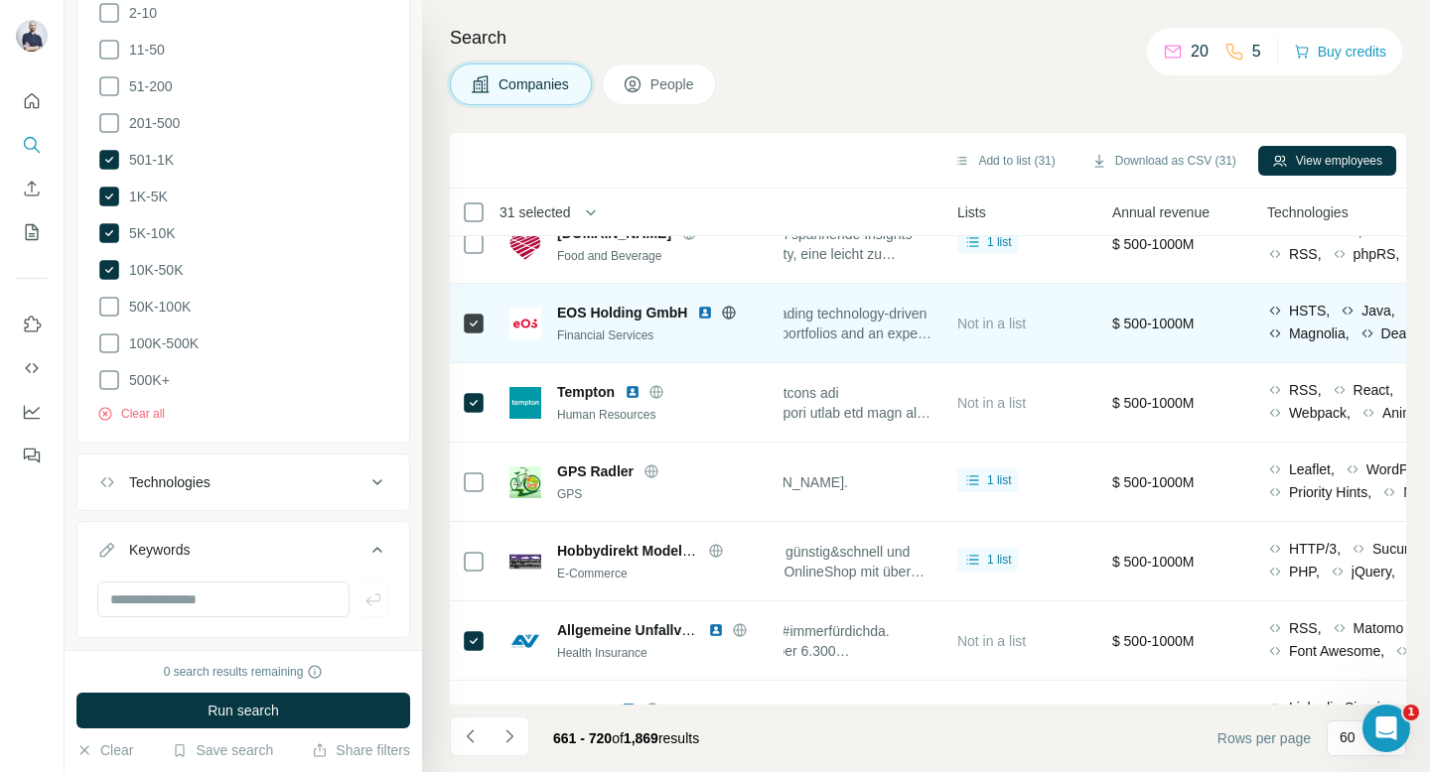
scroll to position [0, 650]
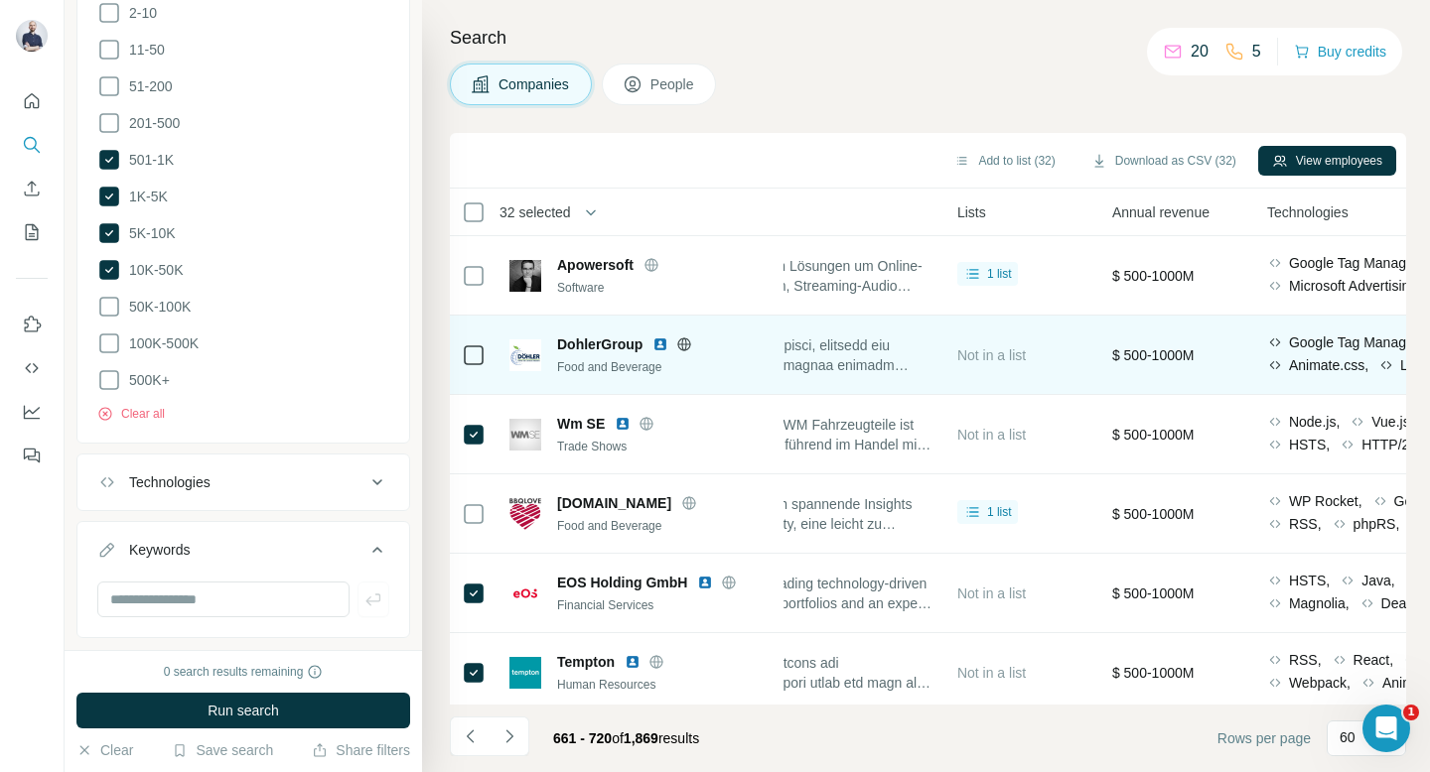
click at [476, 365] on icon at bounding box center [474, 356] width 24 height 24
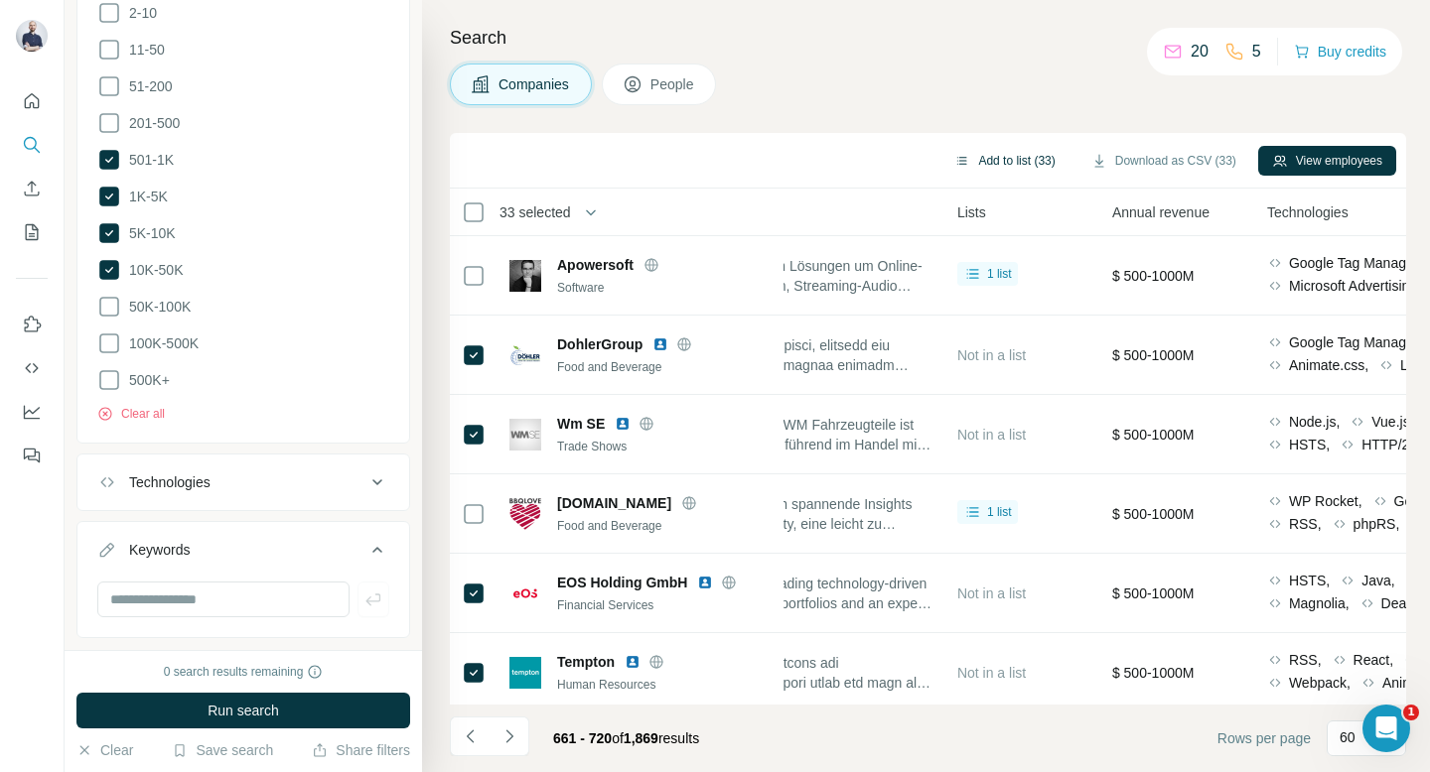
click at [982, 161] on button "Add to list (33)" at bounding box center [1004, 161] width 128 height 30
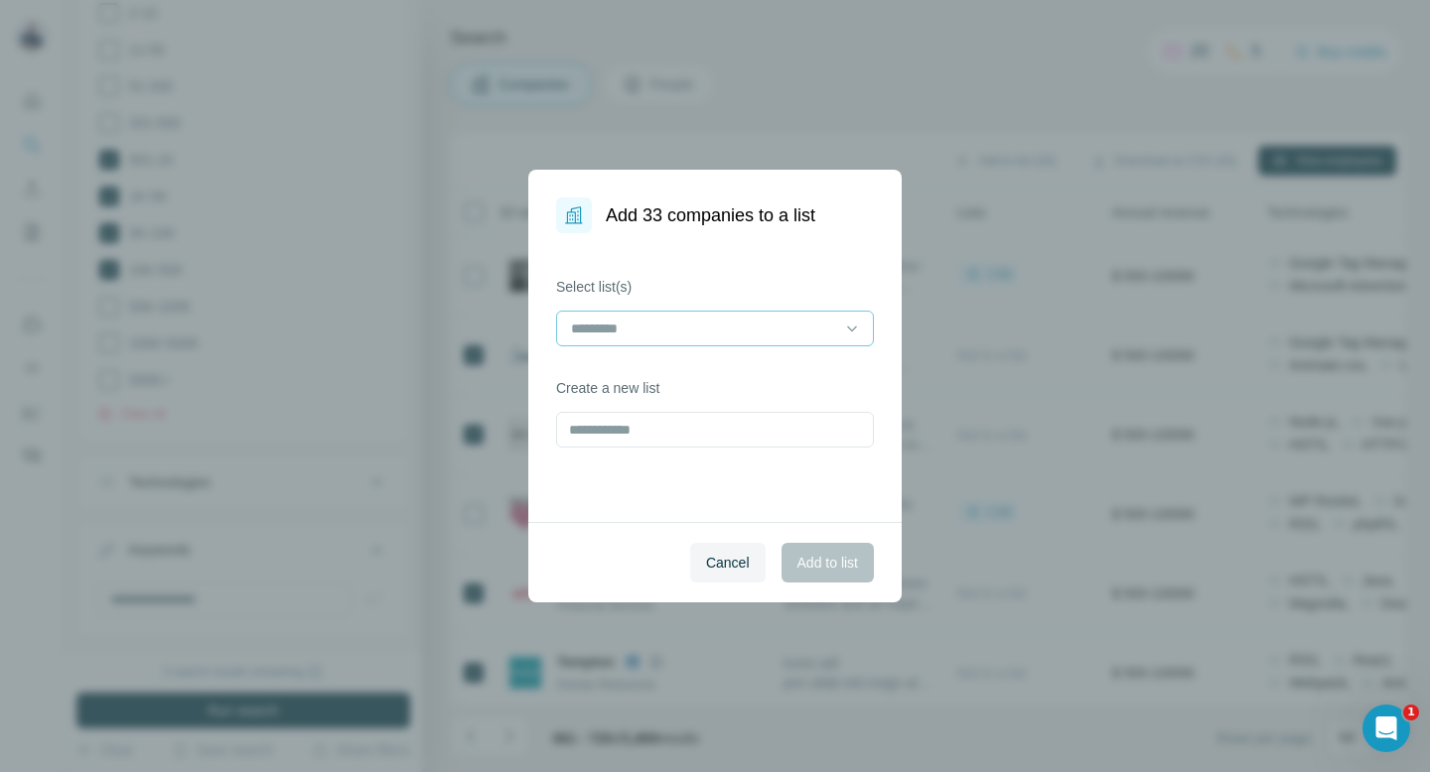
click at [689, 338] on input at bounding box center [703, 329] width 268 height 22
click at [677, 381] on p "Companies - DACH" at bounding box center [634, 373] width 122 height 20
click at [822, 561] on span "Add to list" at bounding box center [827, 563] width 61 height 20
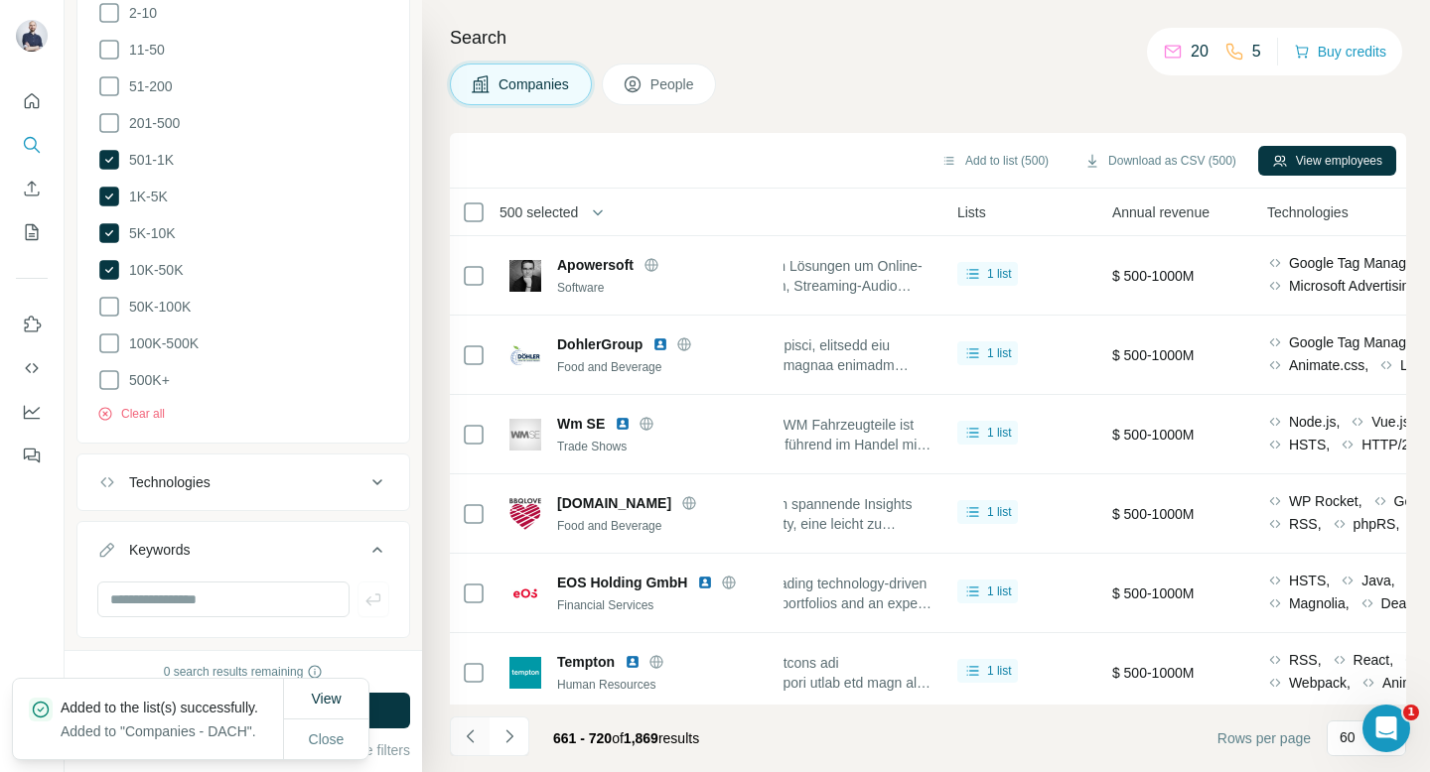
click at [475, 733] on icon "Navigate to previous page" at bounding box center [471, 737] width 20 height 20
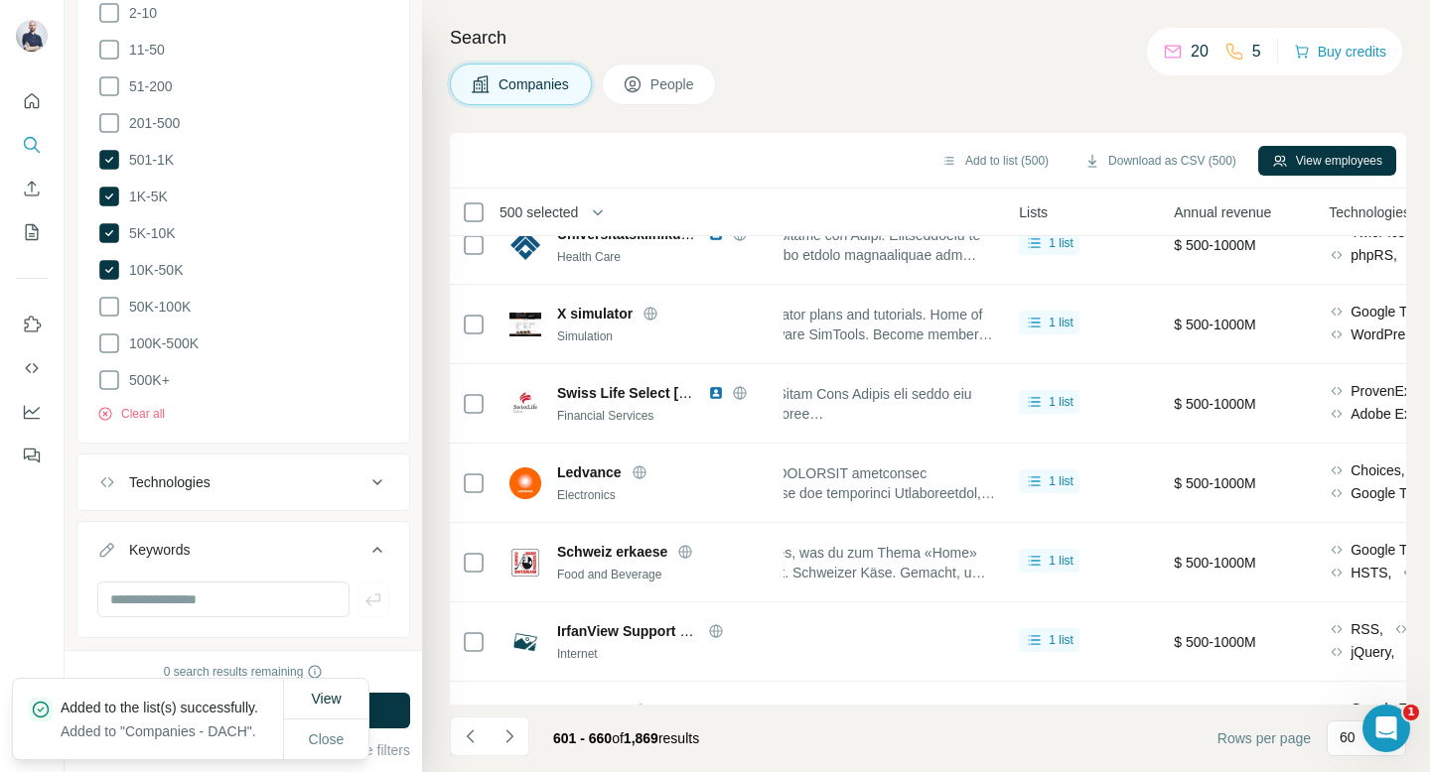
scroll to position [4297, 582]
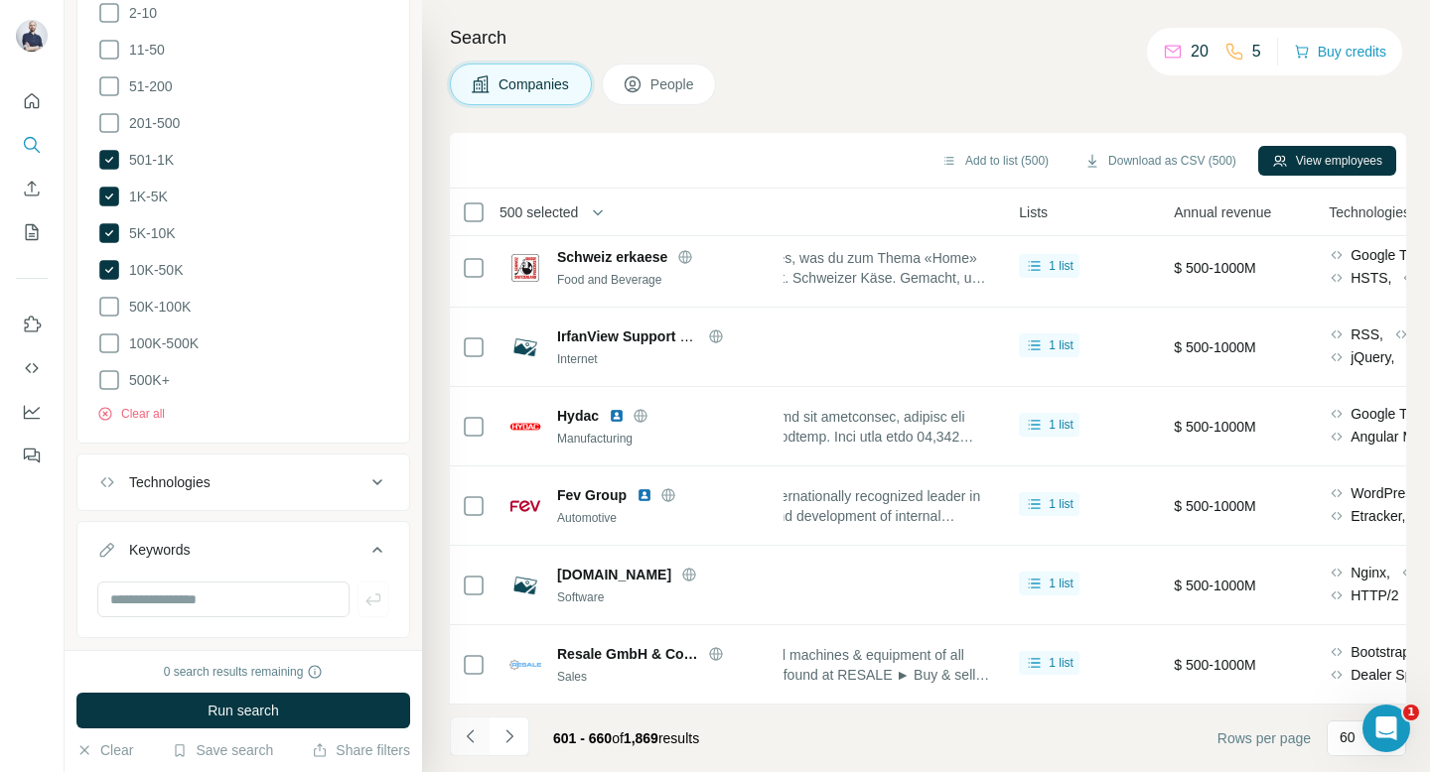
click at [478, 732] on icon "Navigate to previous page" at bounding box center [471, 737] width 20 height 20
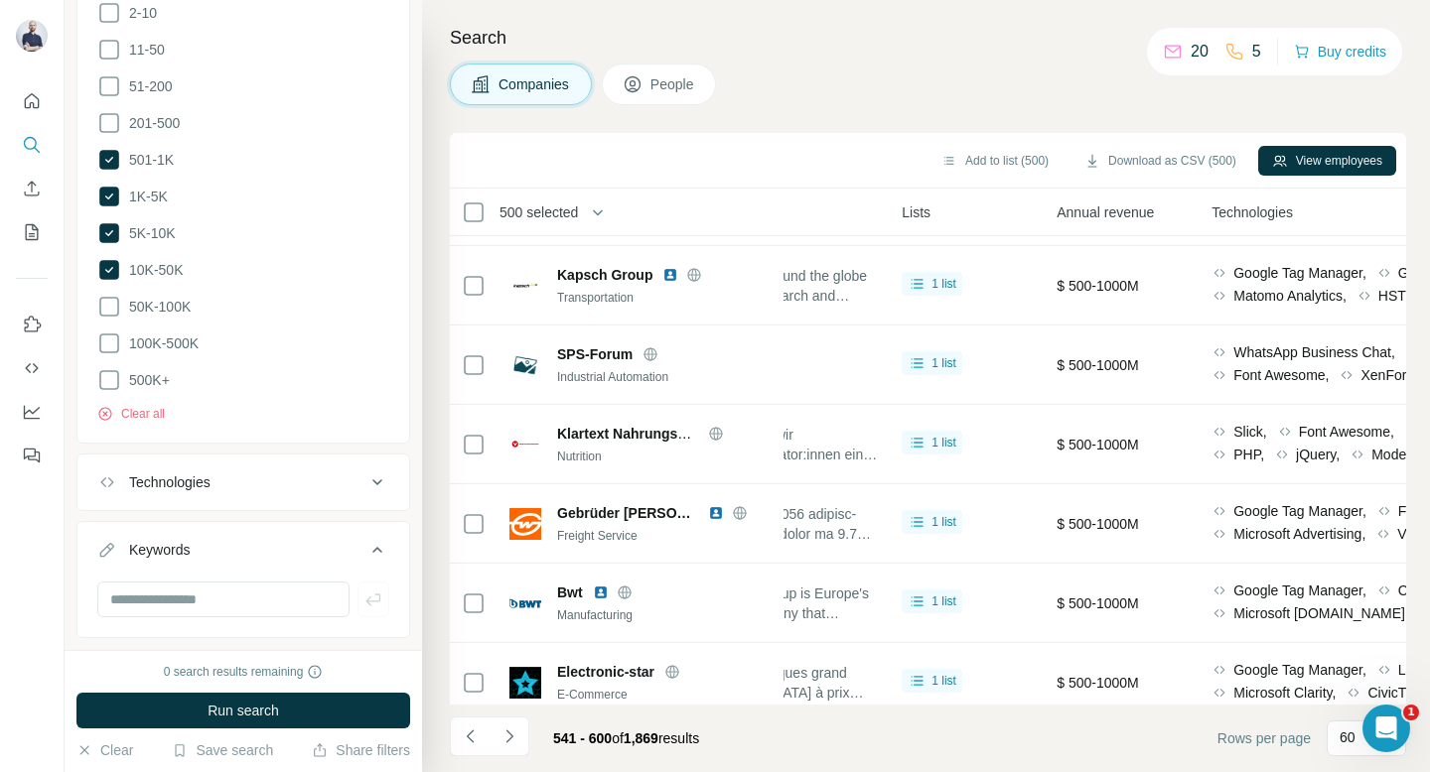
scroll to position [4297, 699]
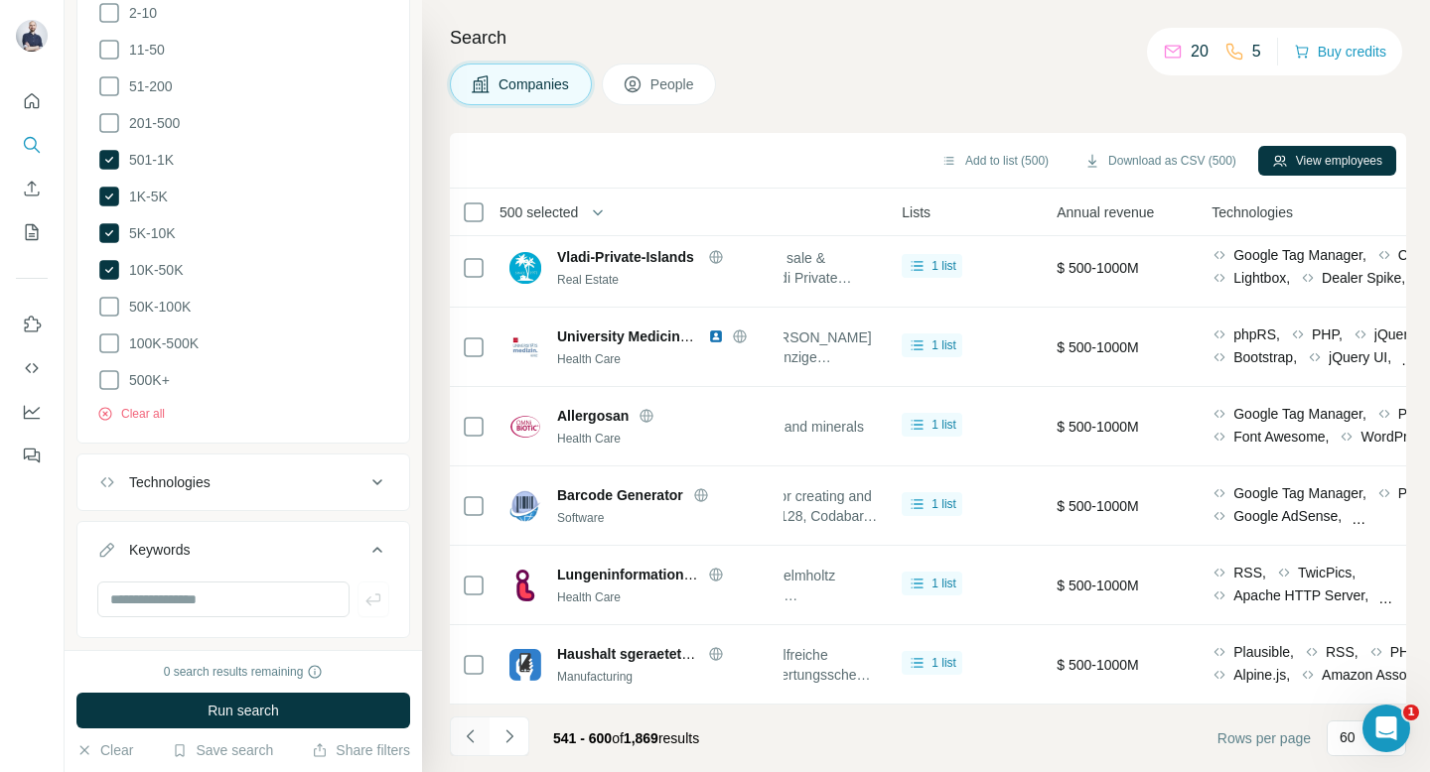
click at [480, 739] on button "Navigate to previous page" at bounding box center [470, 737] width 40 height 40
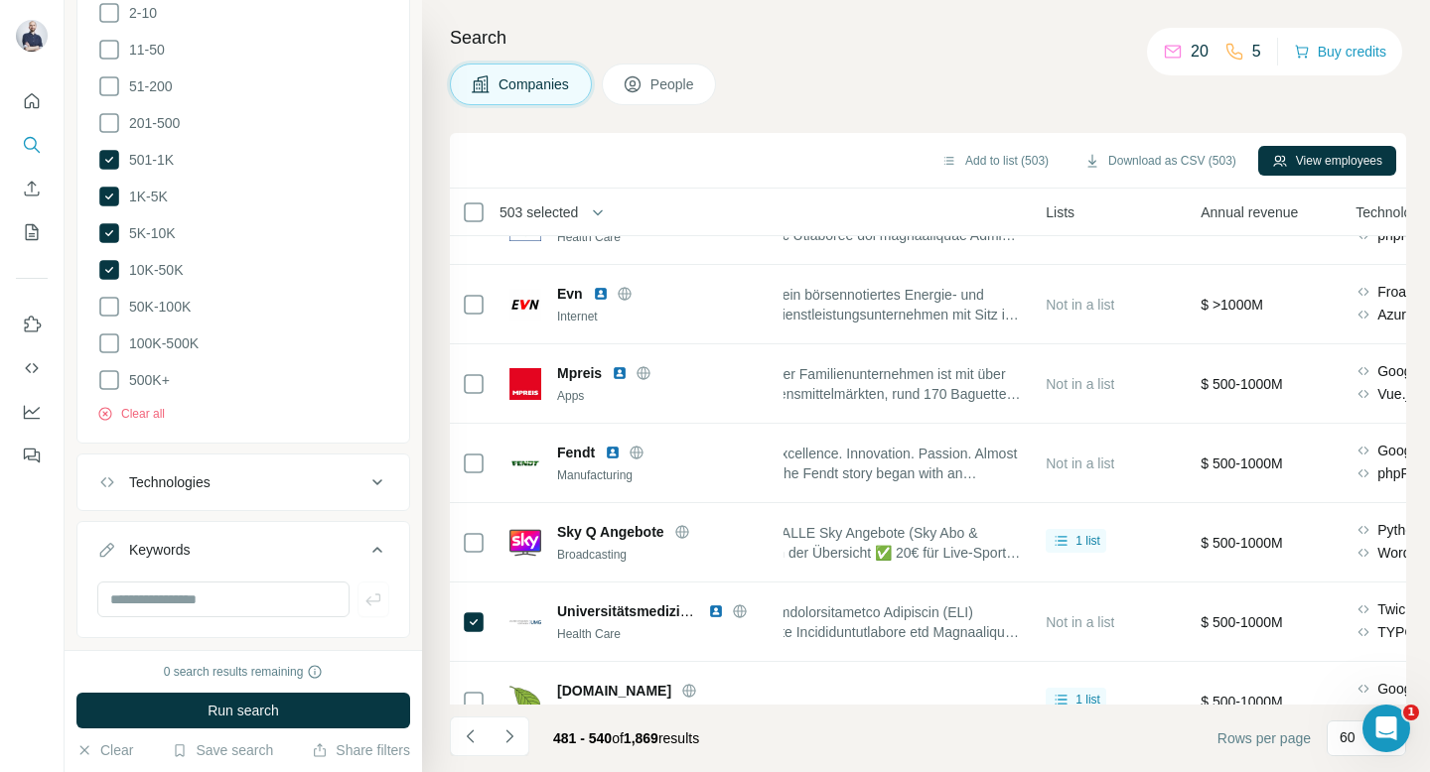
scroll to position [3929, 555]
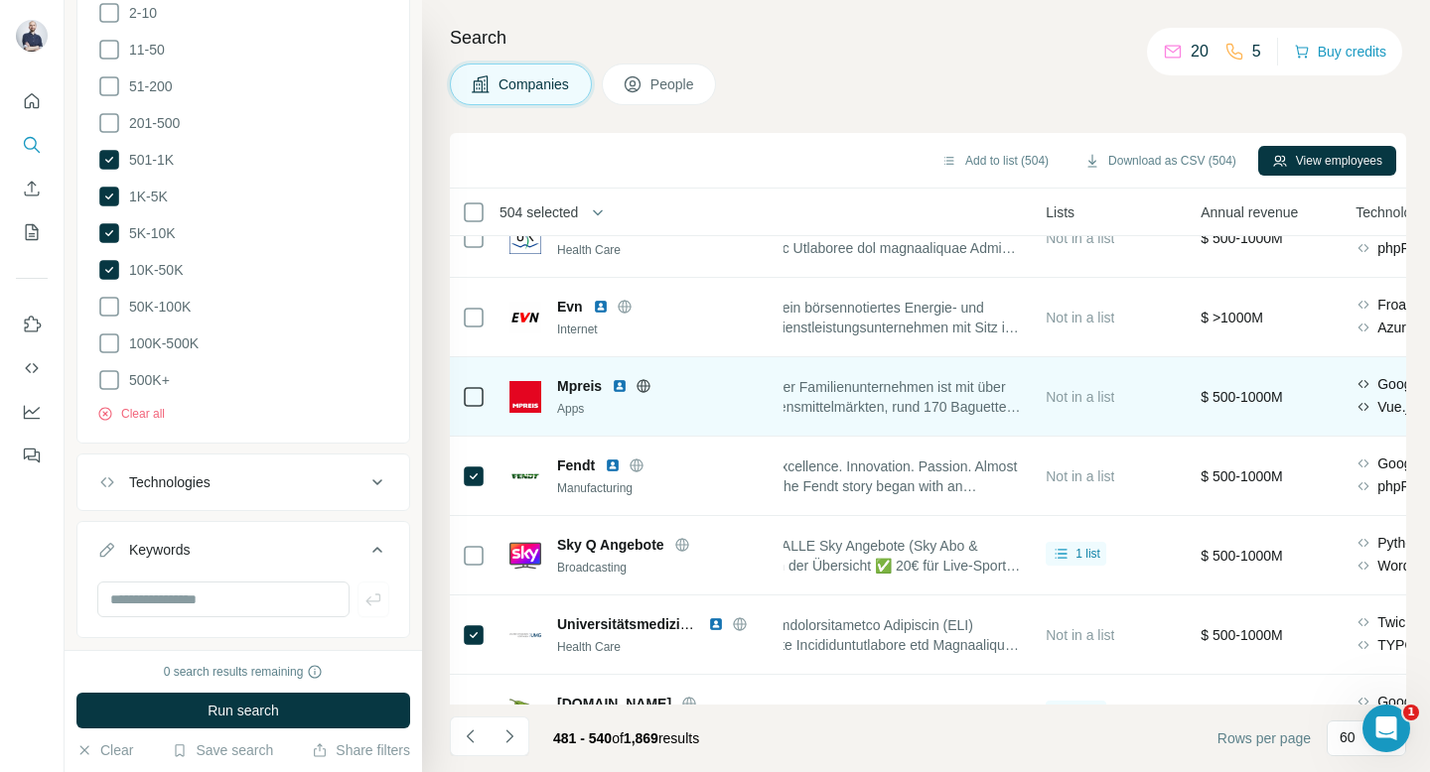
click at [476, 407] on icon at bounding box center [474, 397] width 24 height 24
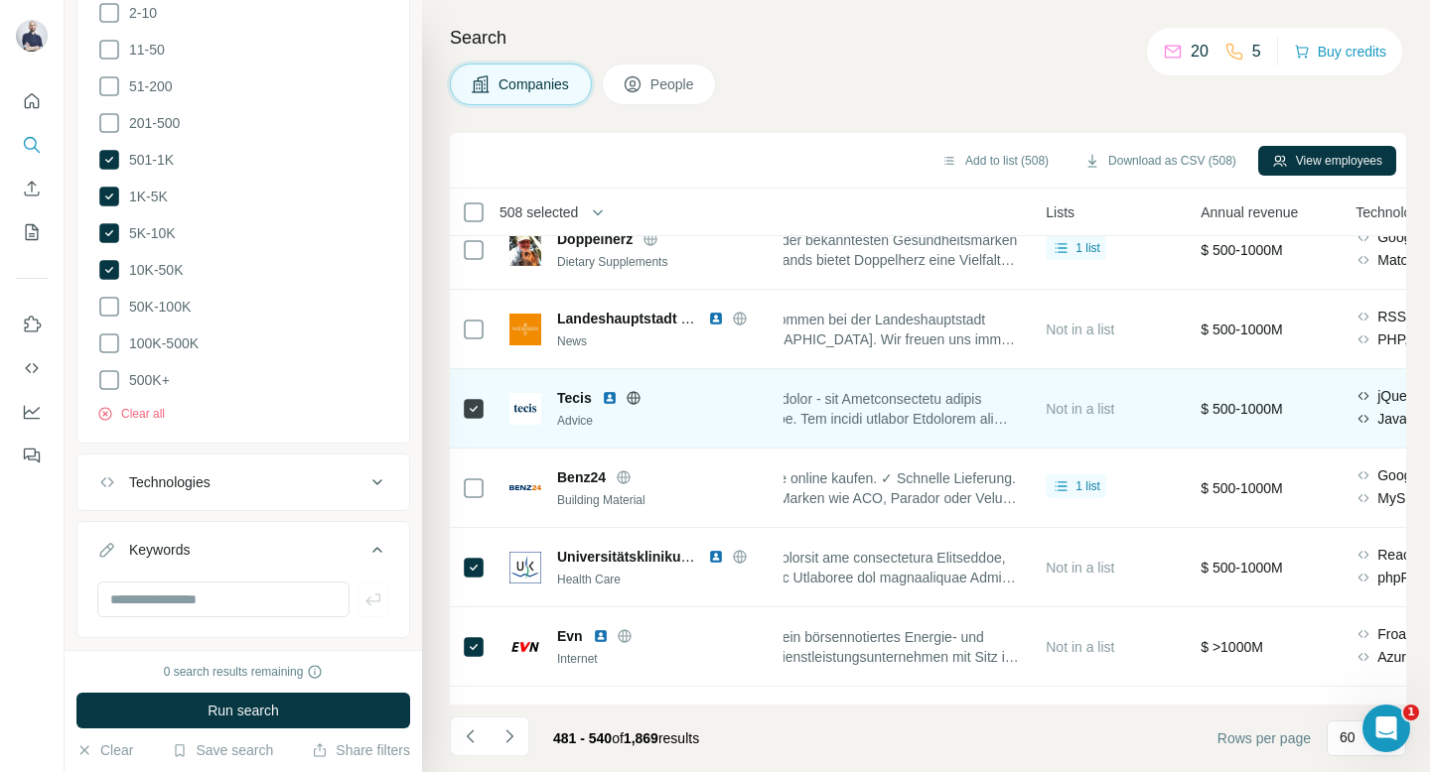
click at [467, 318] on icon at bounding box center [474, 330] width 24 height 24
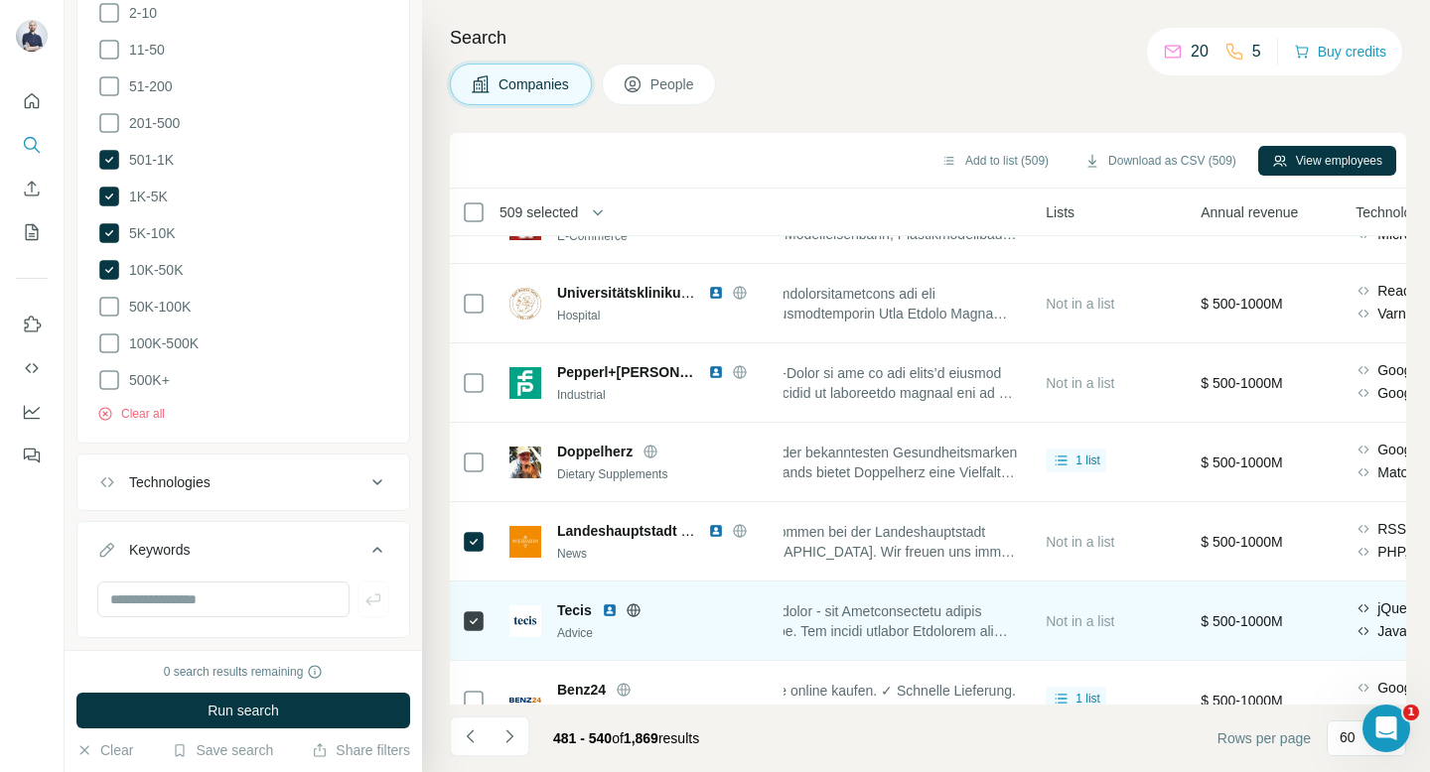
scroll to position [3389, 555]
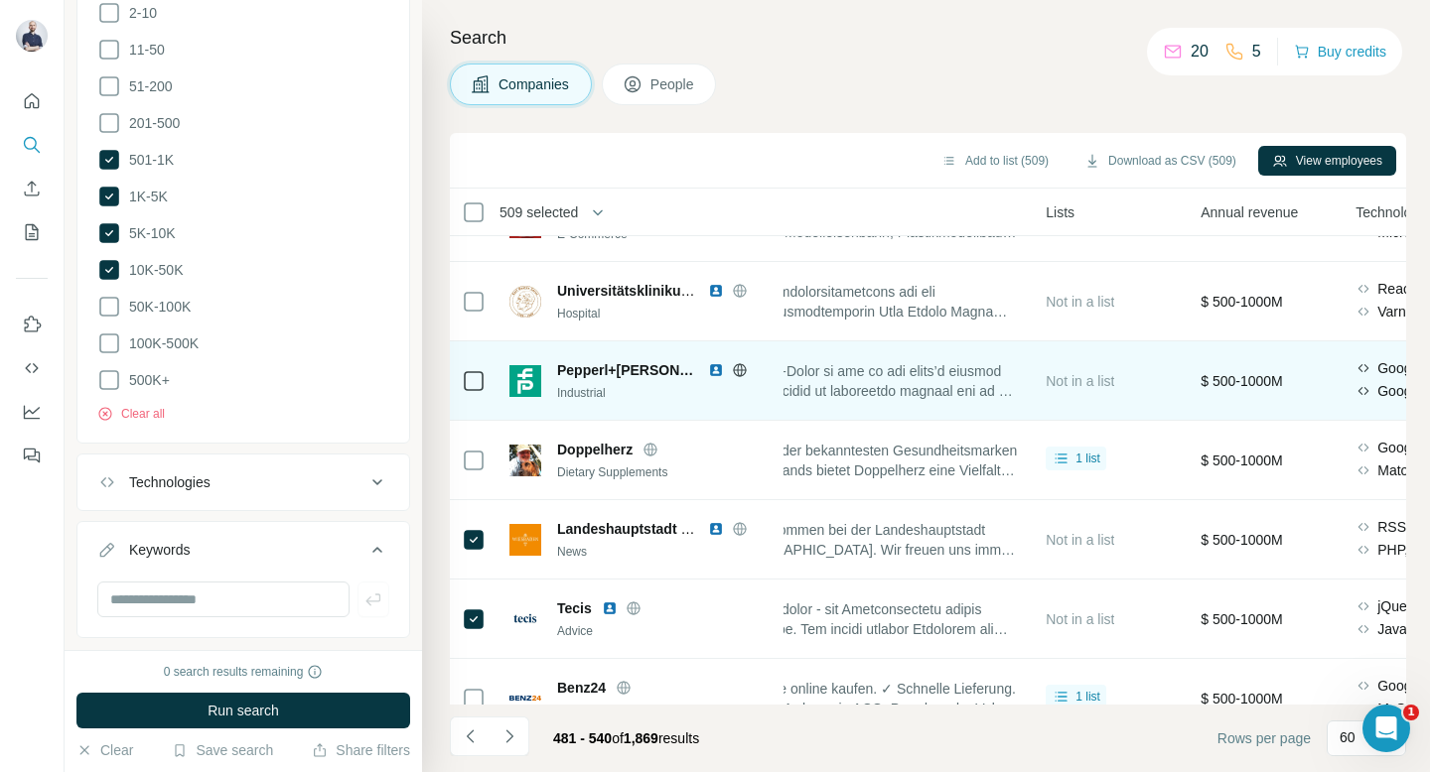
click at [469, 365] on div at bounding box center [474, 380] width 24 height 55
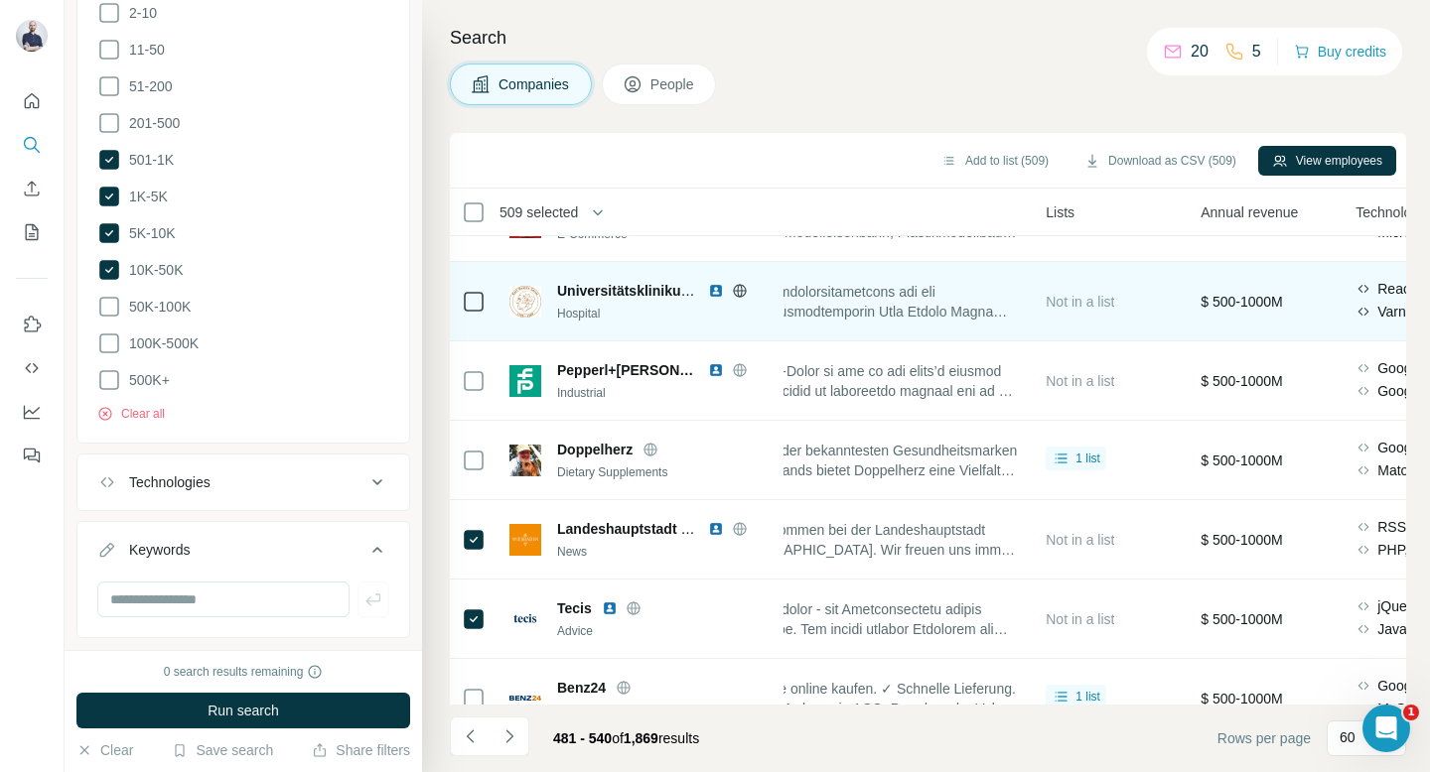
click at [469, 312] on icon at bounding box center [474, 302] width 24 height 24
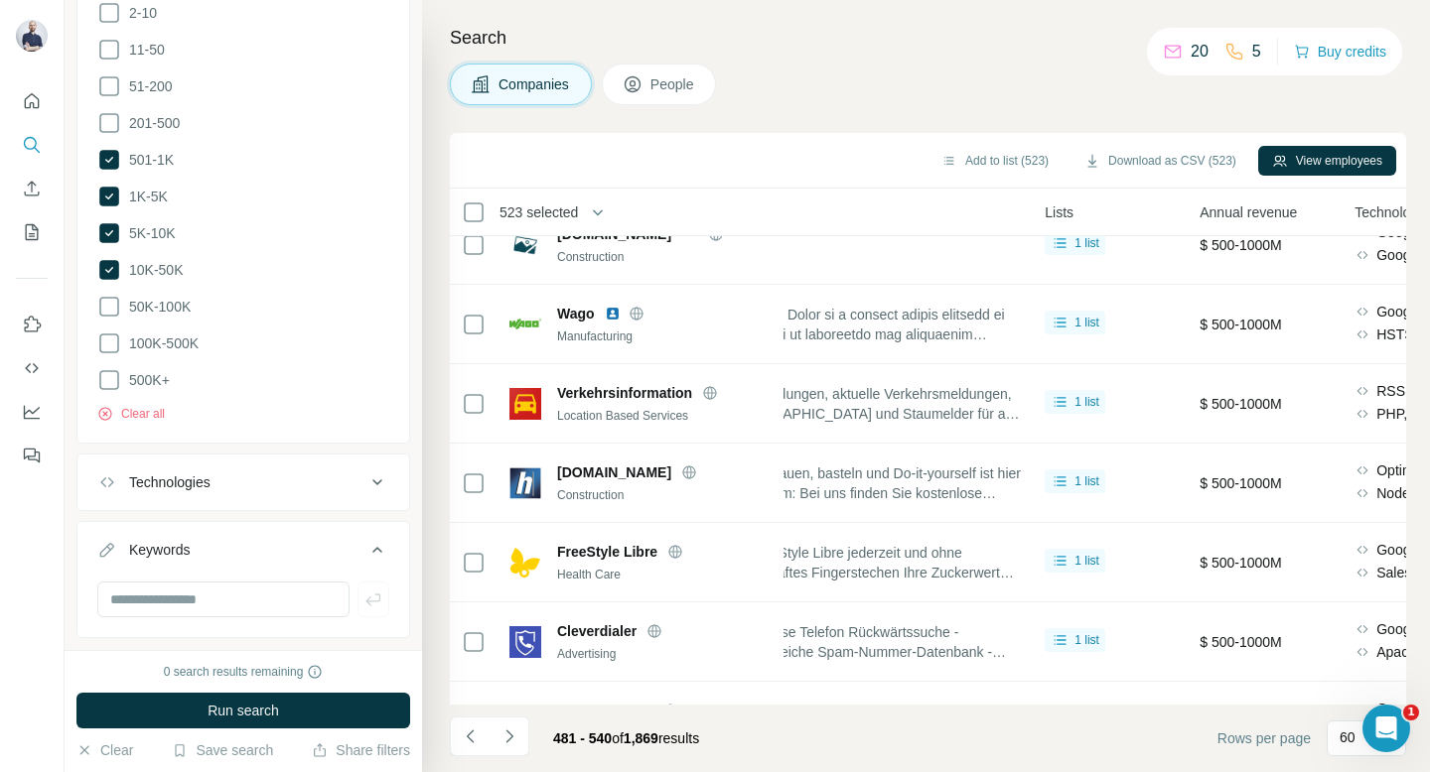
scroll to position [0, 556]
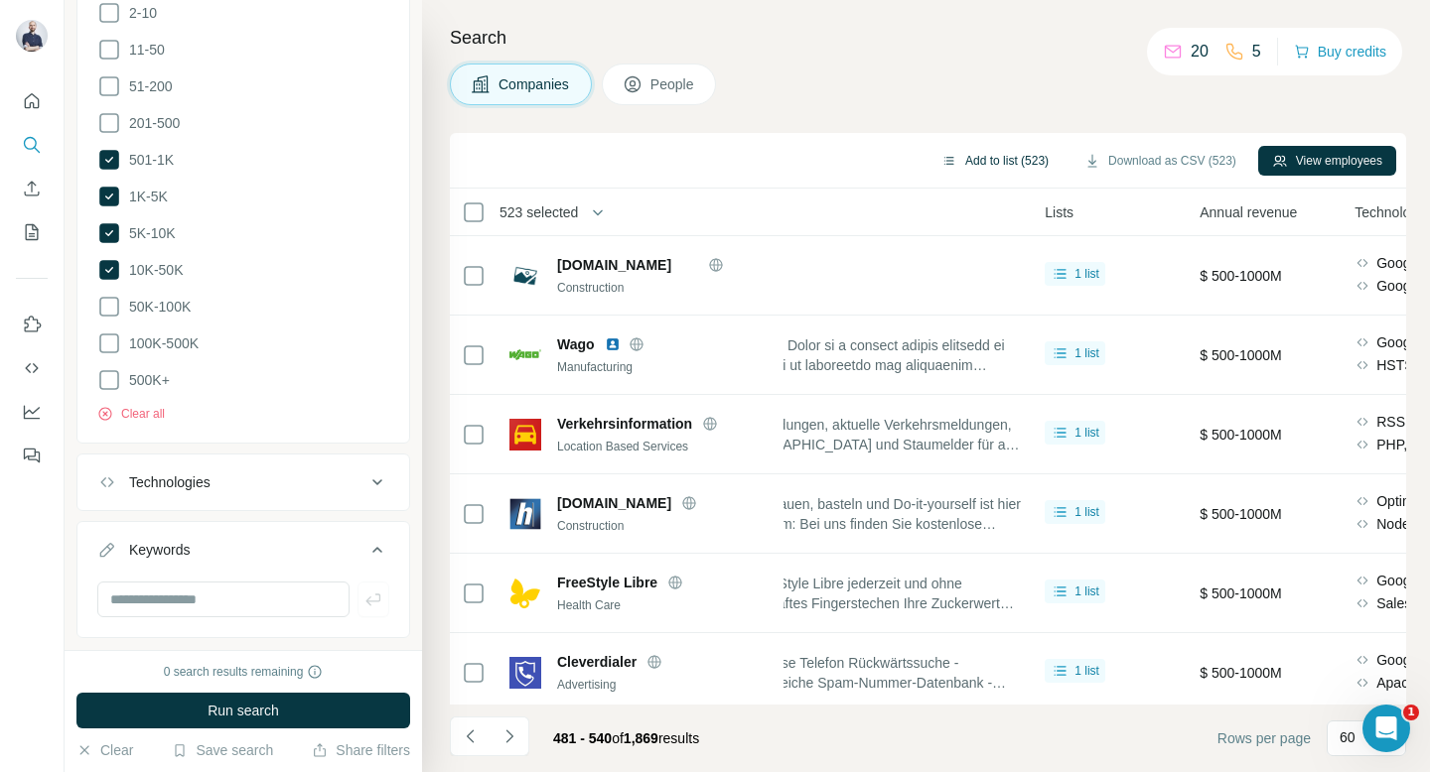
click at [973, 160] on button "Add to list (523)" at bounding box center [994, 161] width 135 height 30
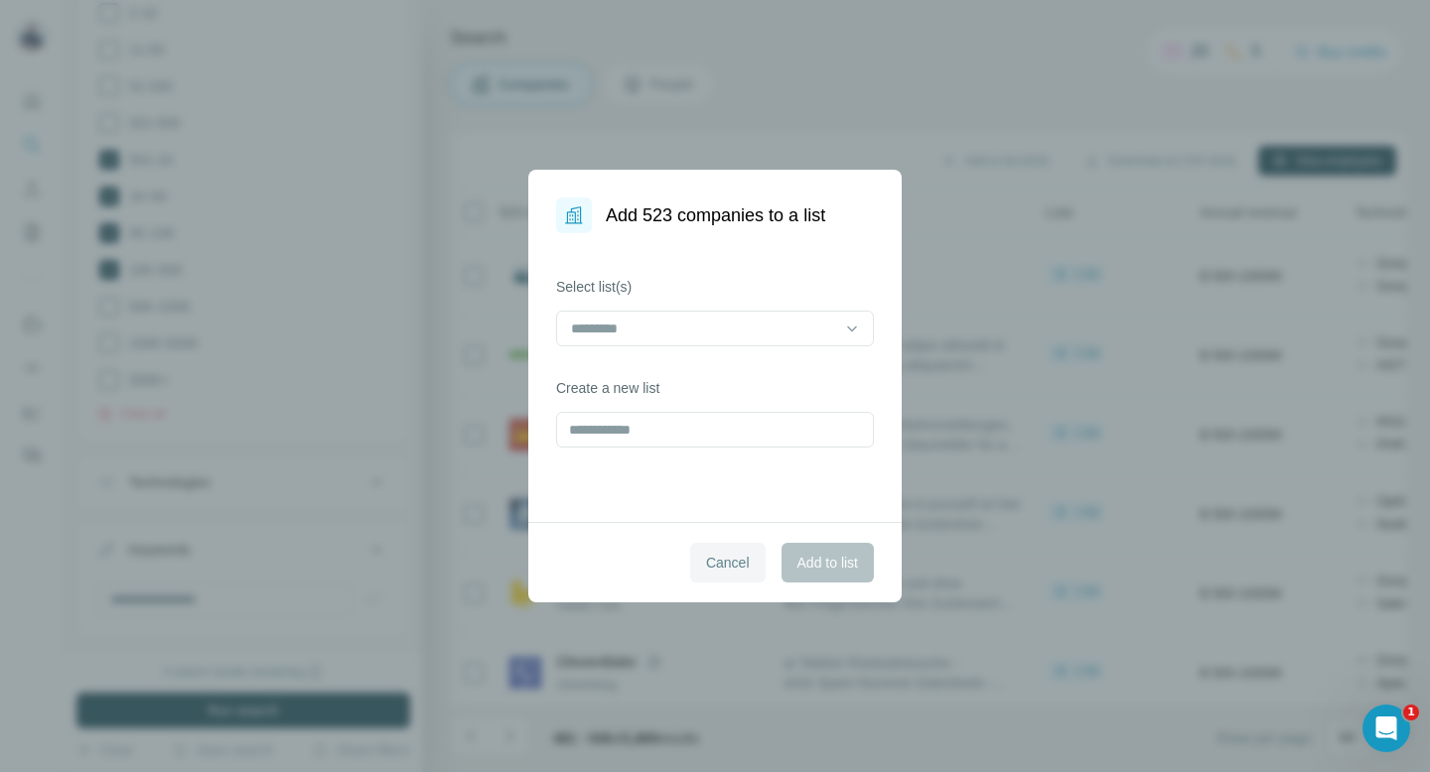
click at [718, 570] on span "Cancel" at bounding box center [728, 563] width 44 height 20
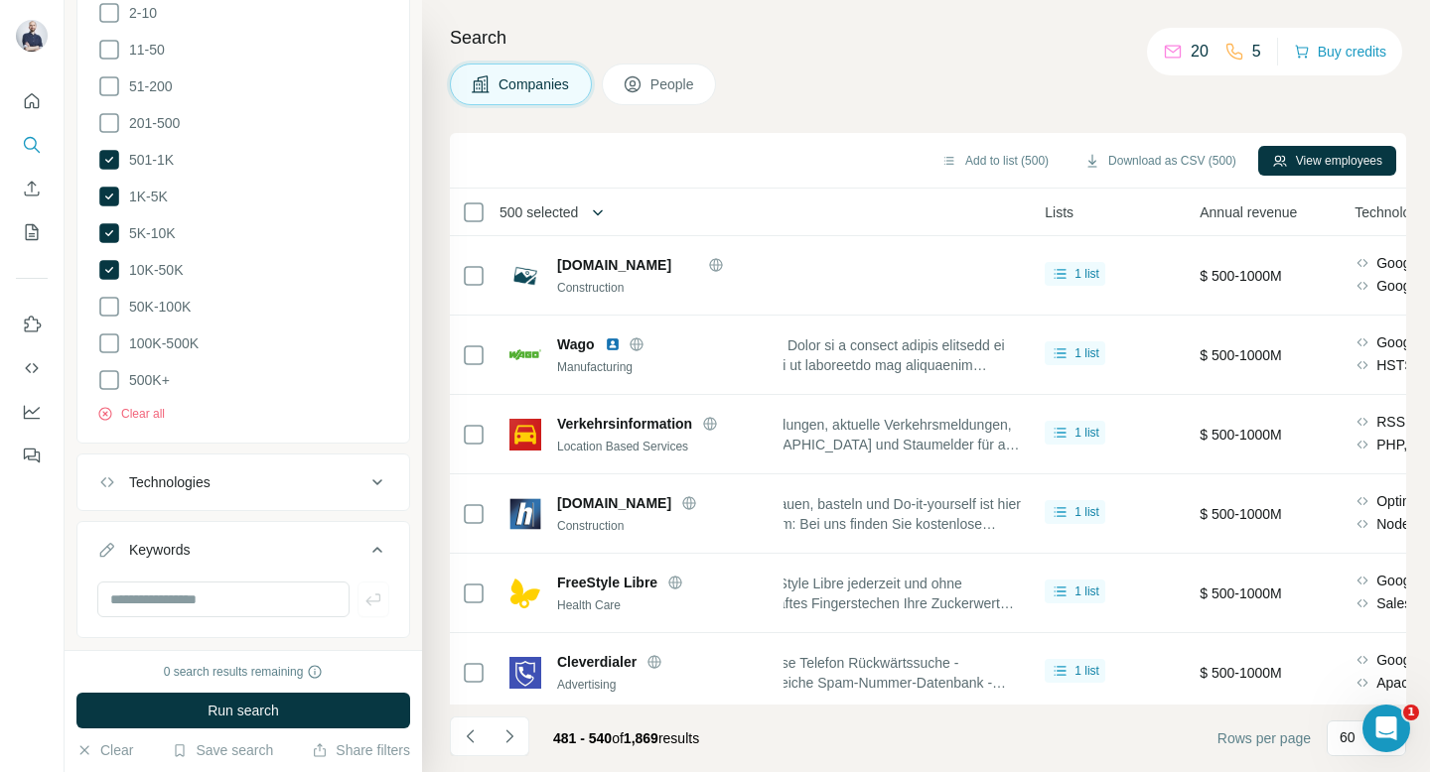
click at [589, 212] on button "button" at bounding box center [598, 213] width 40 height 40
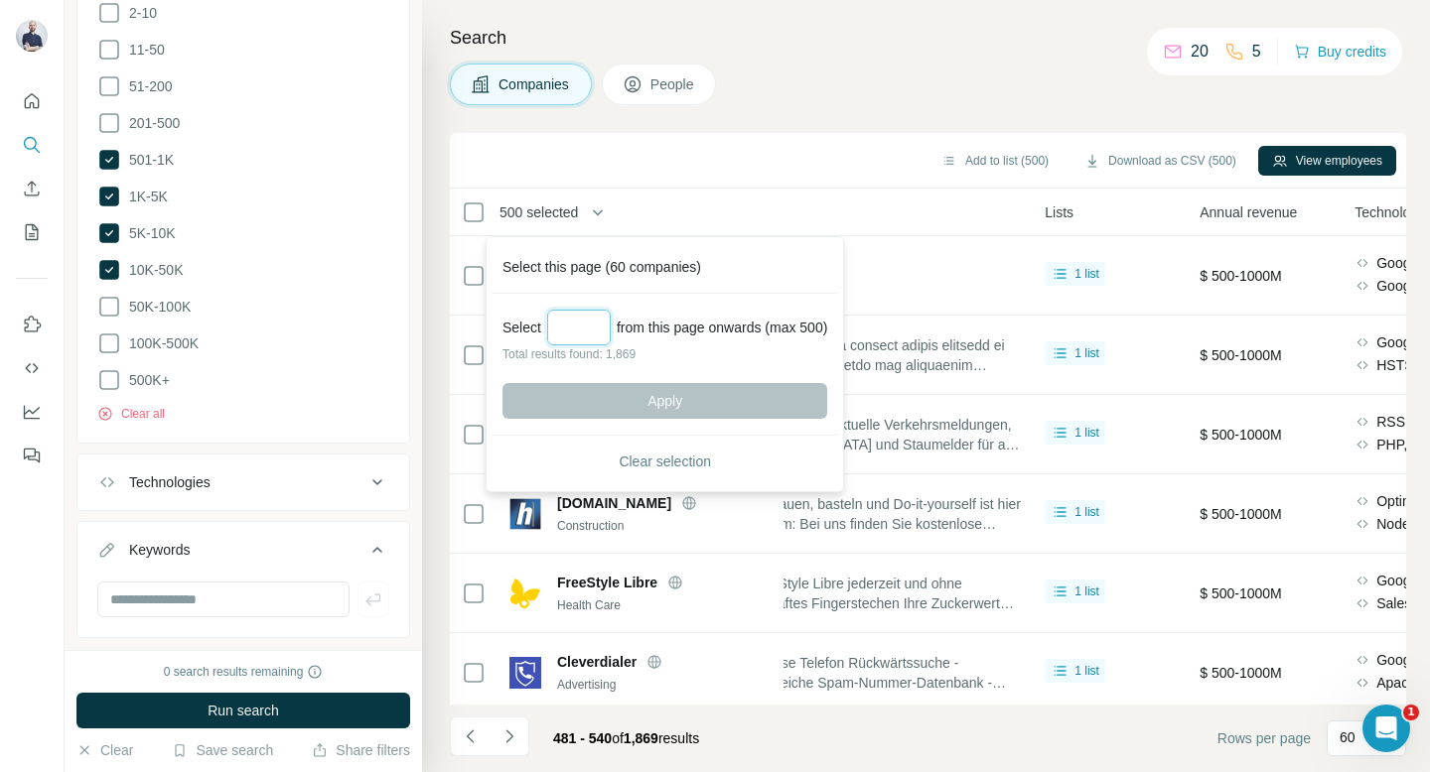
click at [590, 326] on input "Select a number (up to 500)" at bounding box center [579, 328] width 64 height 36
click at [648, 459] on span "Clear selection" at bounding box center [665, 462] width 92 height 20
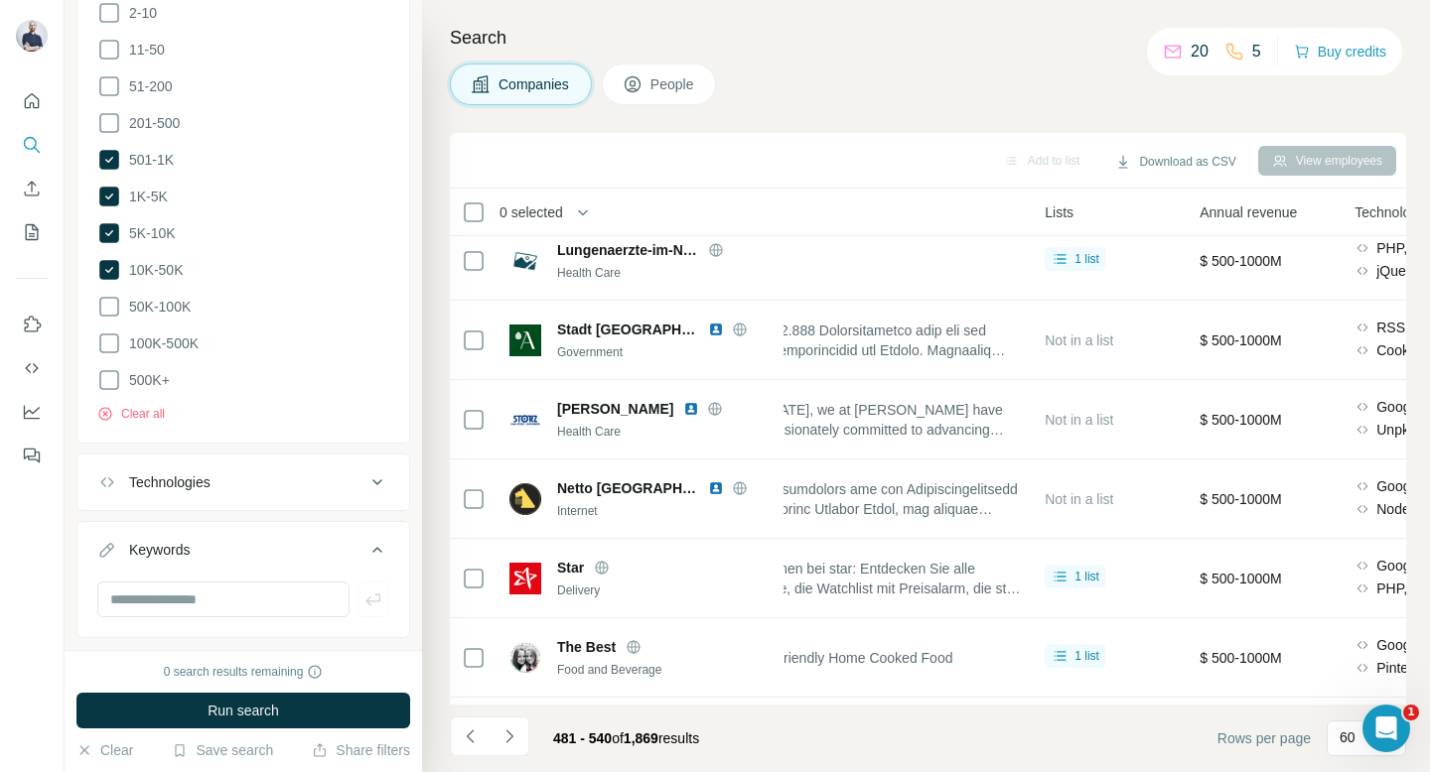
scroll to position [1506, 556]
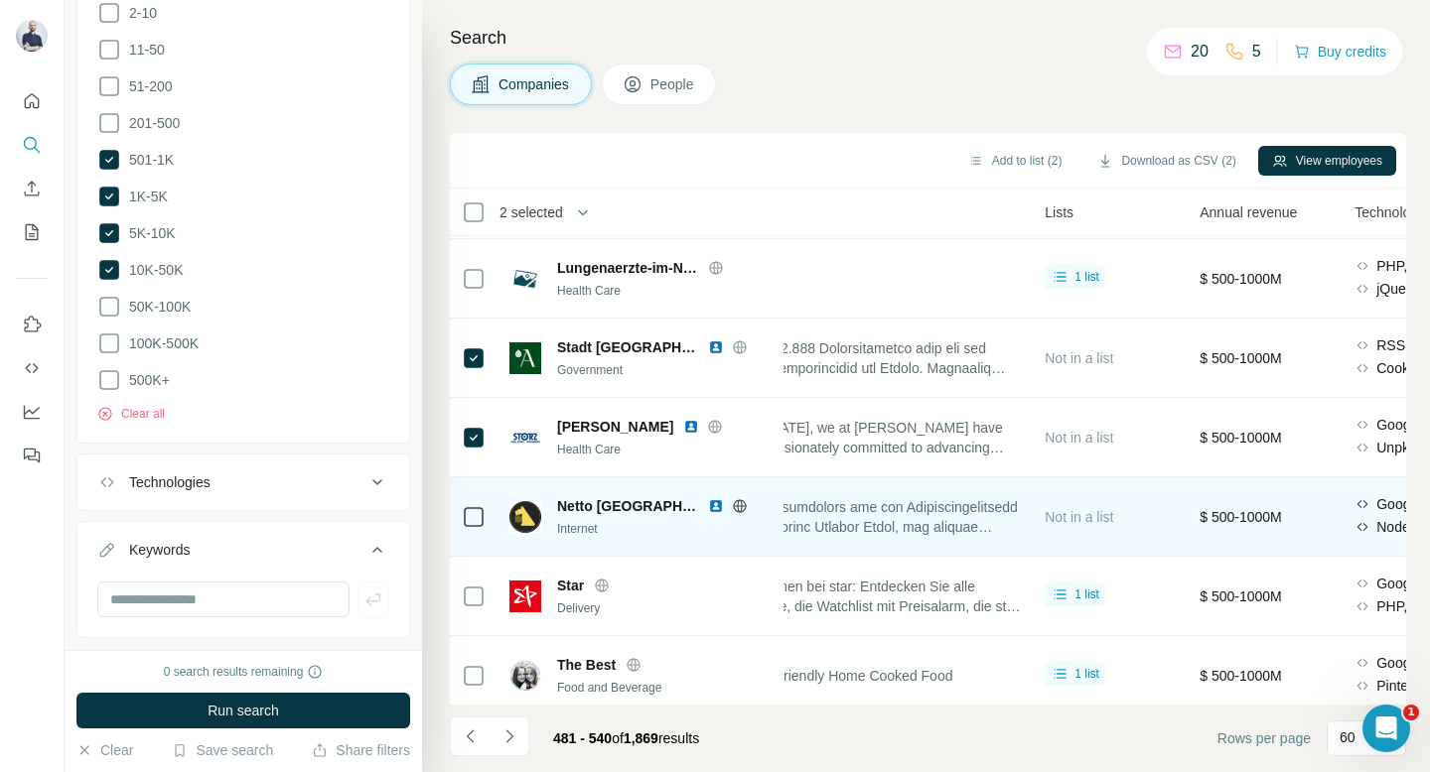
click at [475, 501] on div at bounding box center [474, 516] width 24 height 55
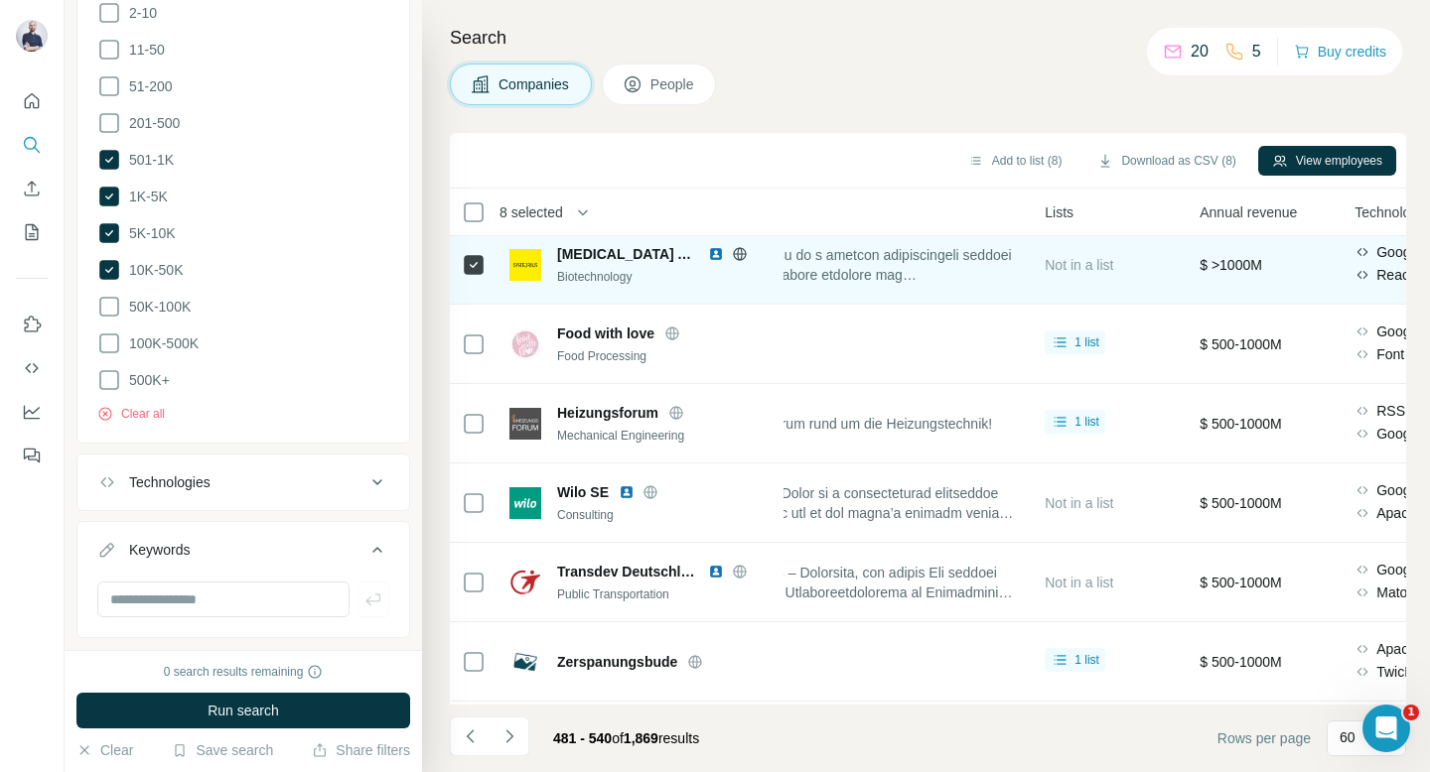
scroll to position [2432, 556]
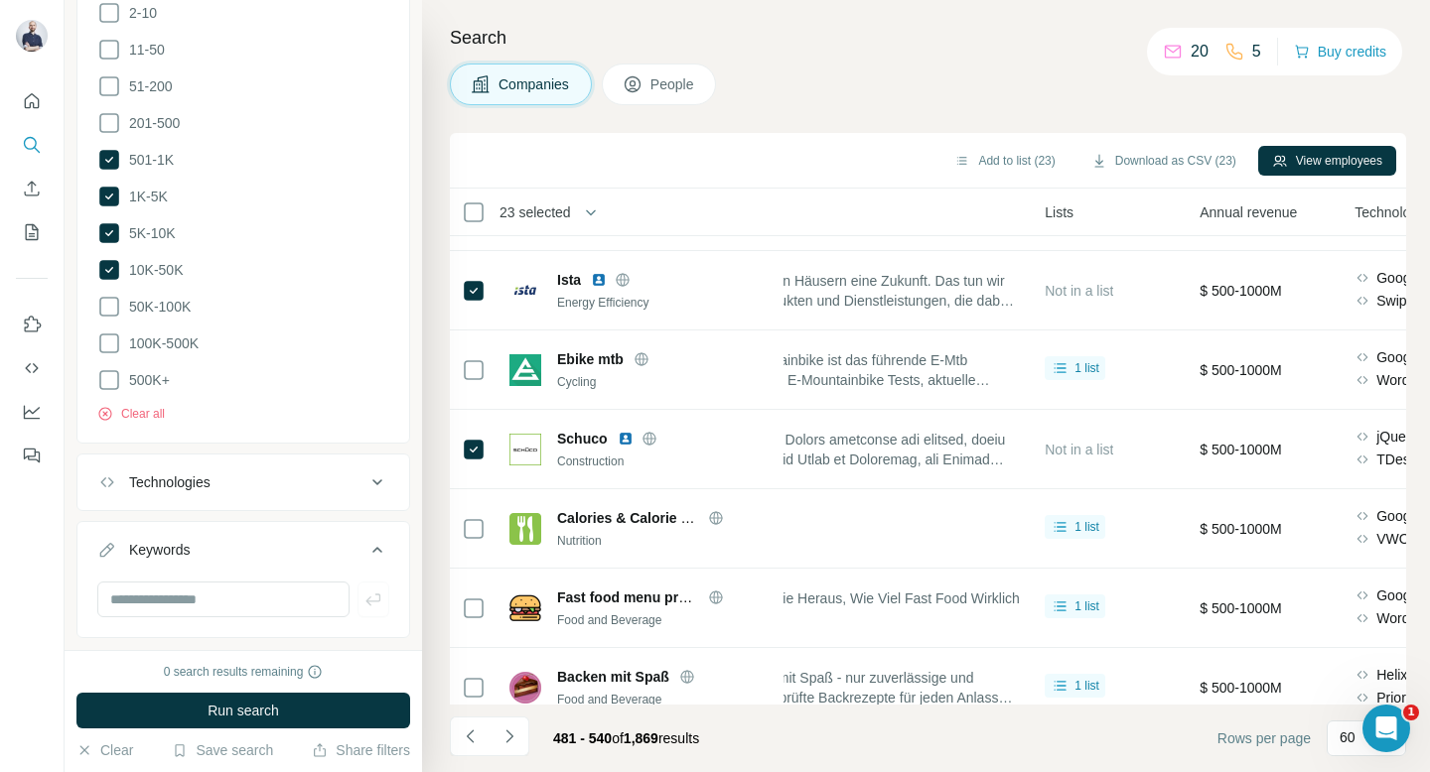
scroll to position [2712, 556]
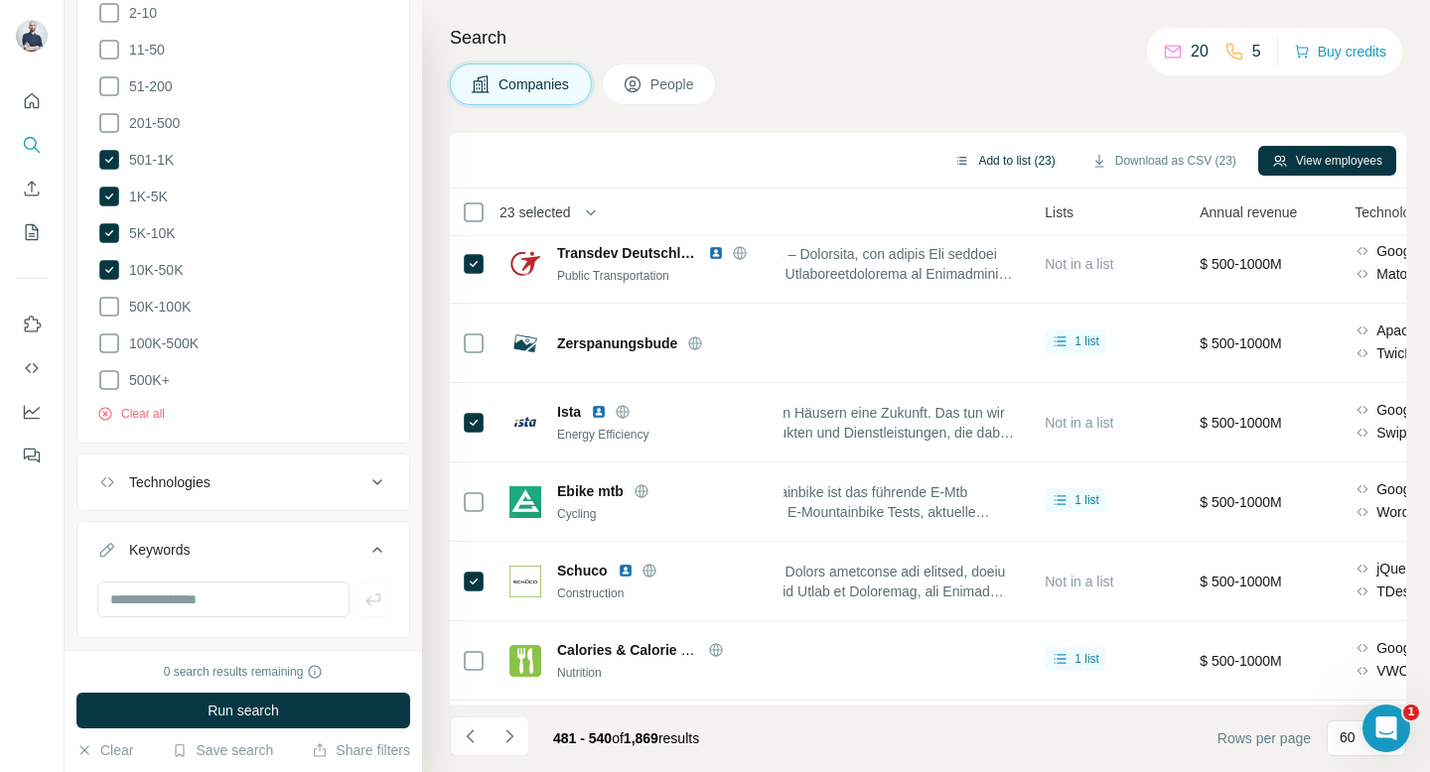
click at [1007, 161] on button "Add to list (23)" at bounding box center [1004, 161] width 128 height 30
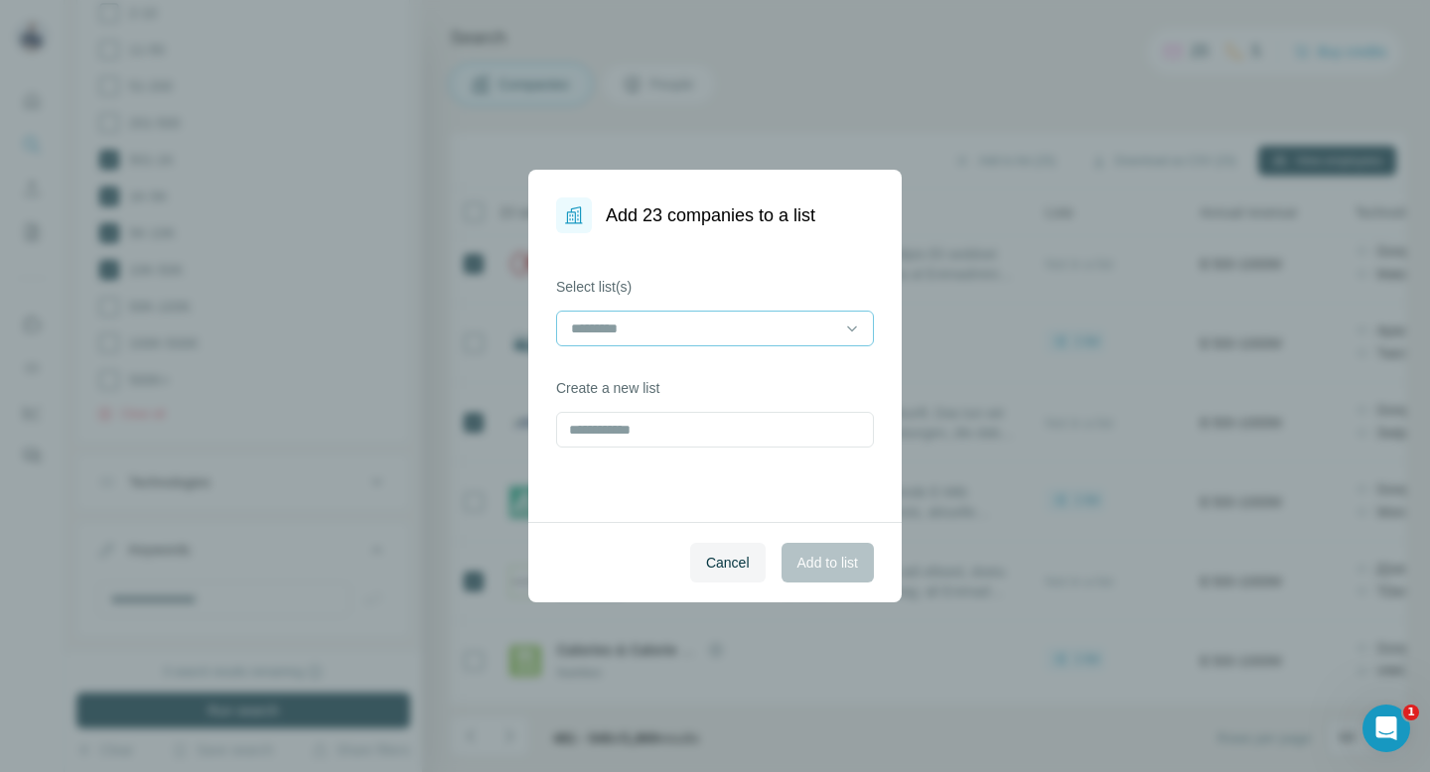
click at [745, 319] on input at bounding box center [703, 329] width 268 height 22
click at [704, 390] on div "Companies - DACH" at bounding box center [715, 373] width 308 height 36
click at [832, 572] on span "Add to list" at bounding box center [827, 563] width 61 height 20
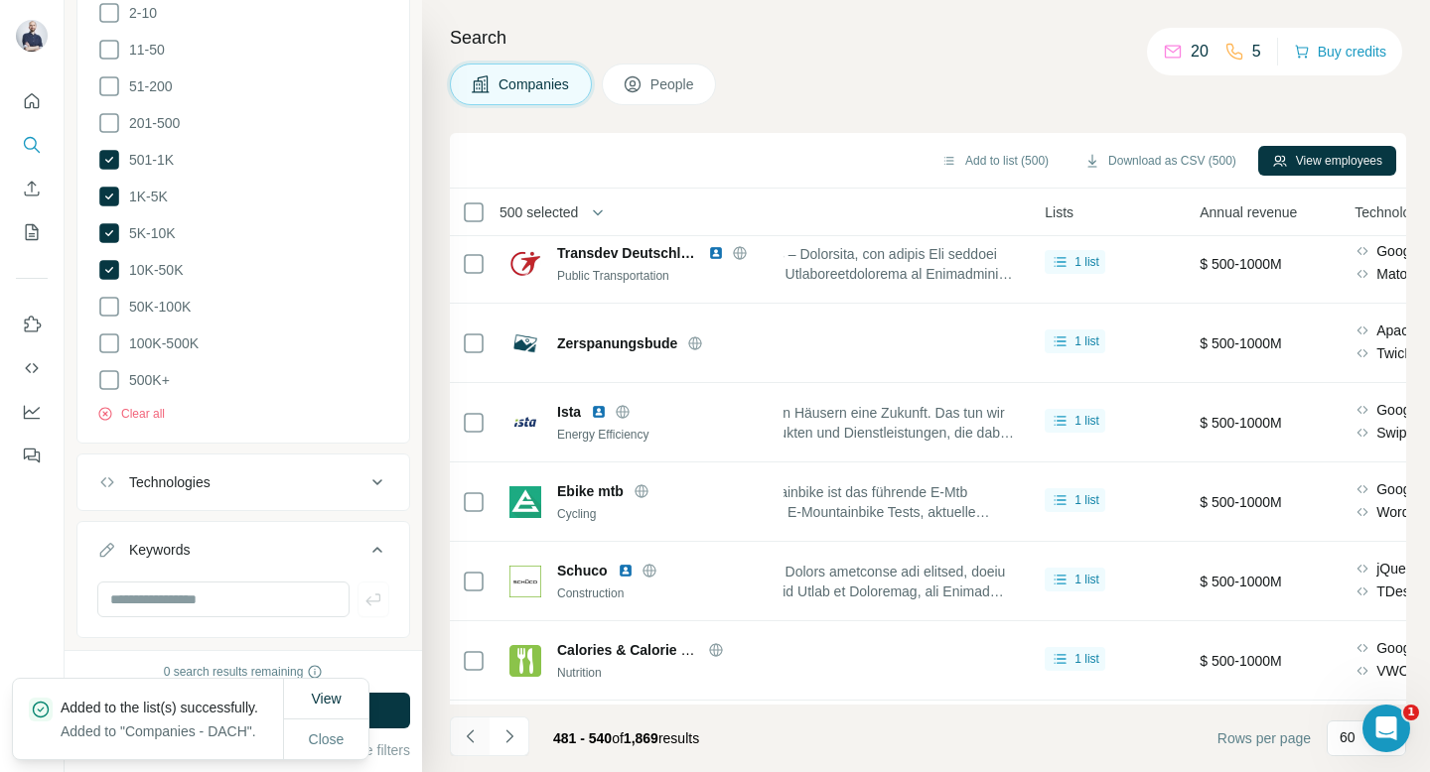
click at [470, 735] on icon "Navigate to previous page" at bounding box center [471, 737] width 20 height 20
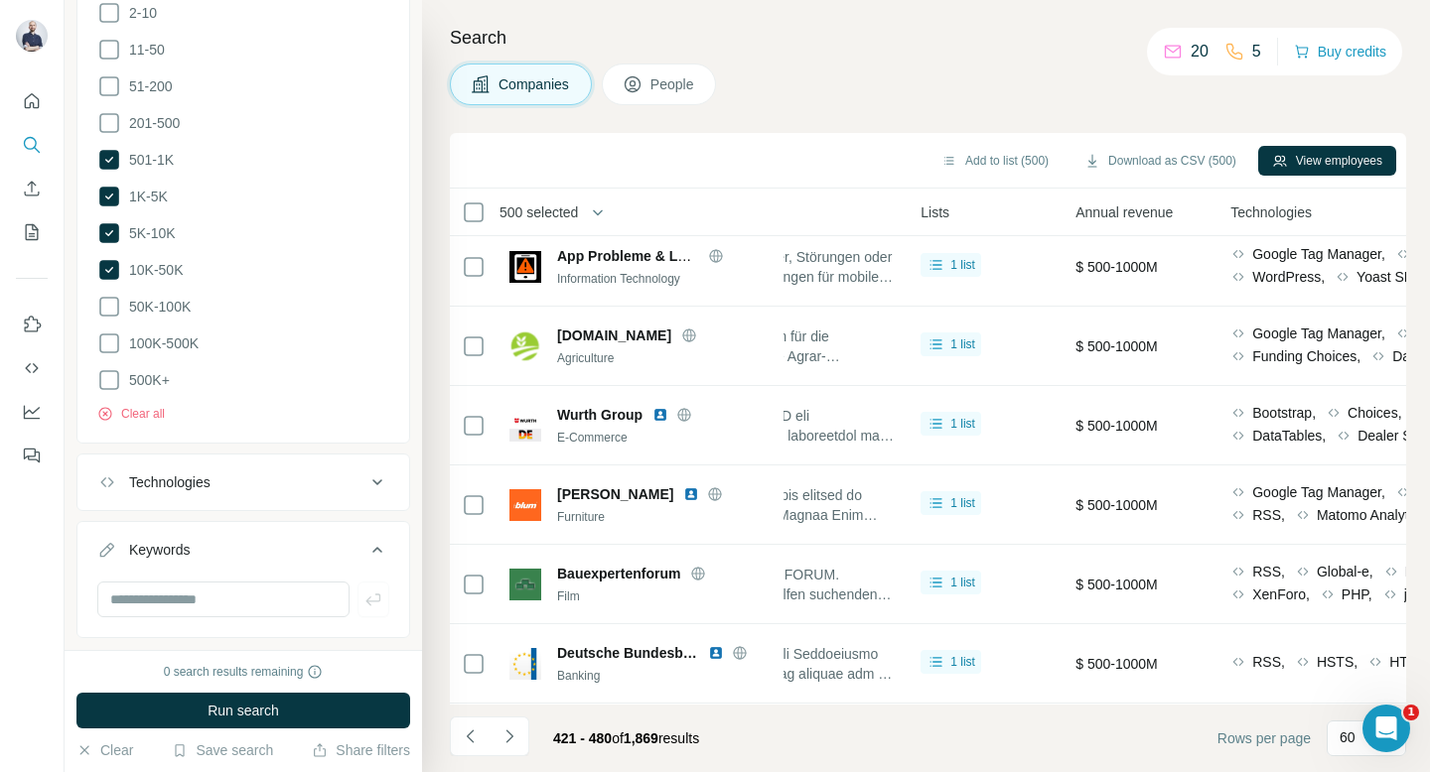
scroll to position [4297, 680]
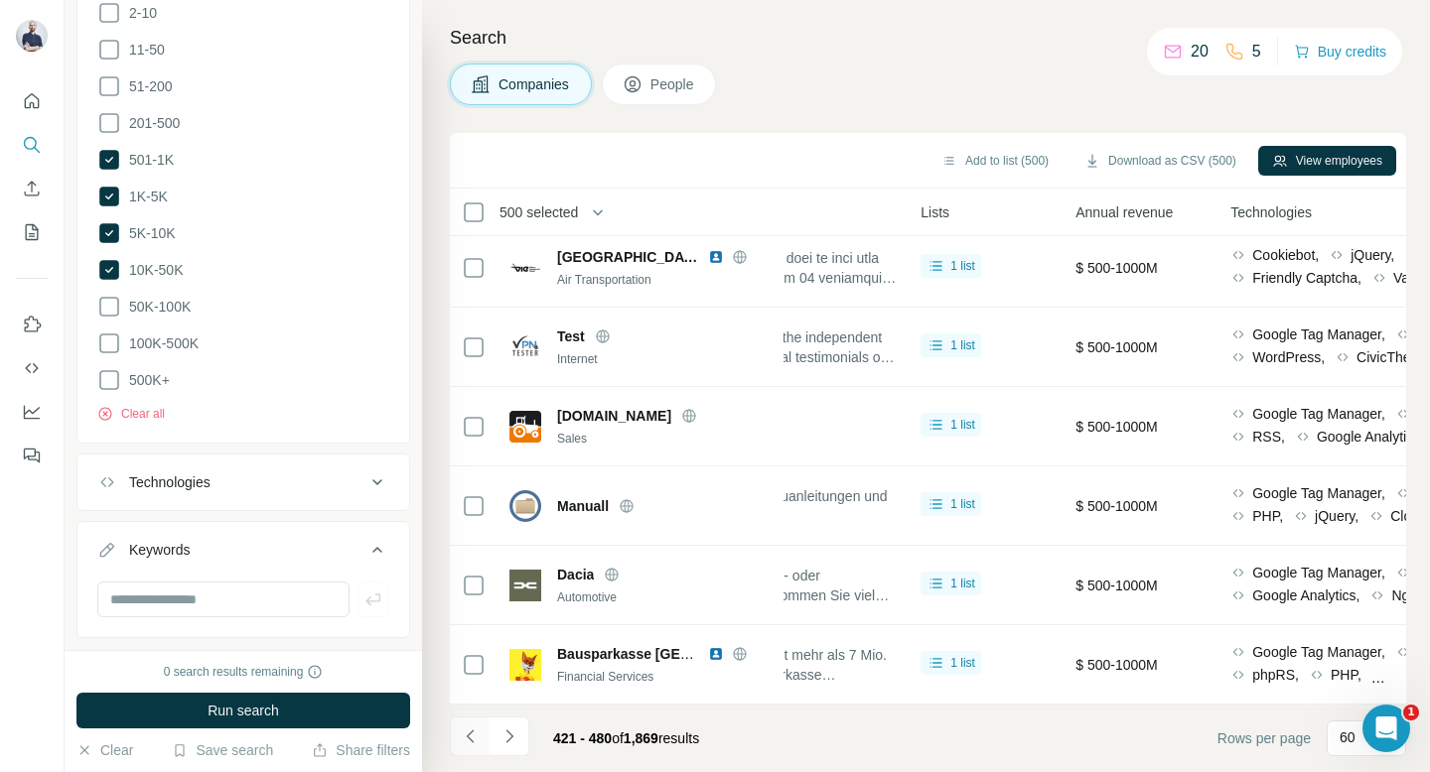
click at [479, 729] on icon "Navigate to previous page" at bounding box center [471, 737] width 20 height 20
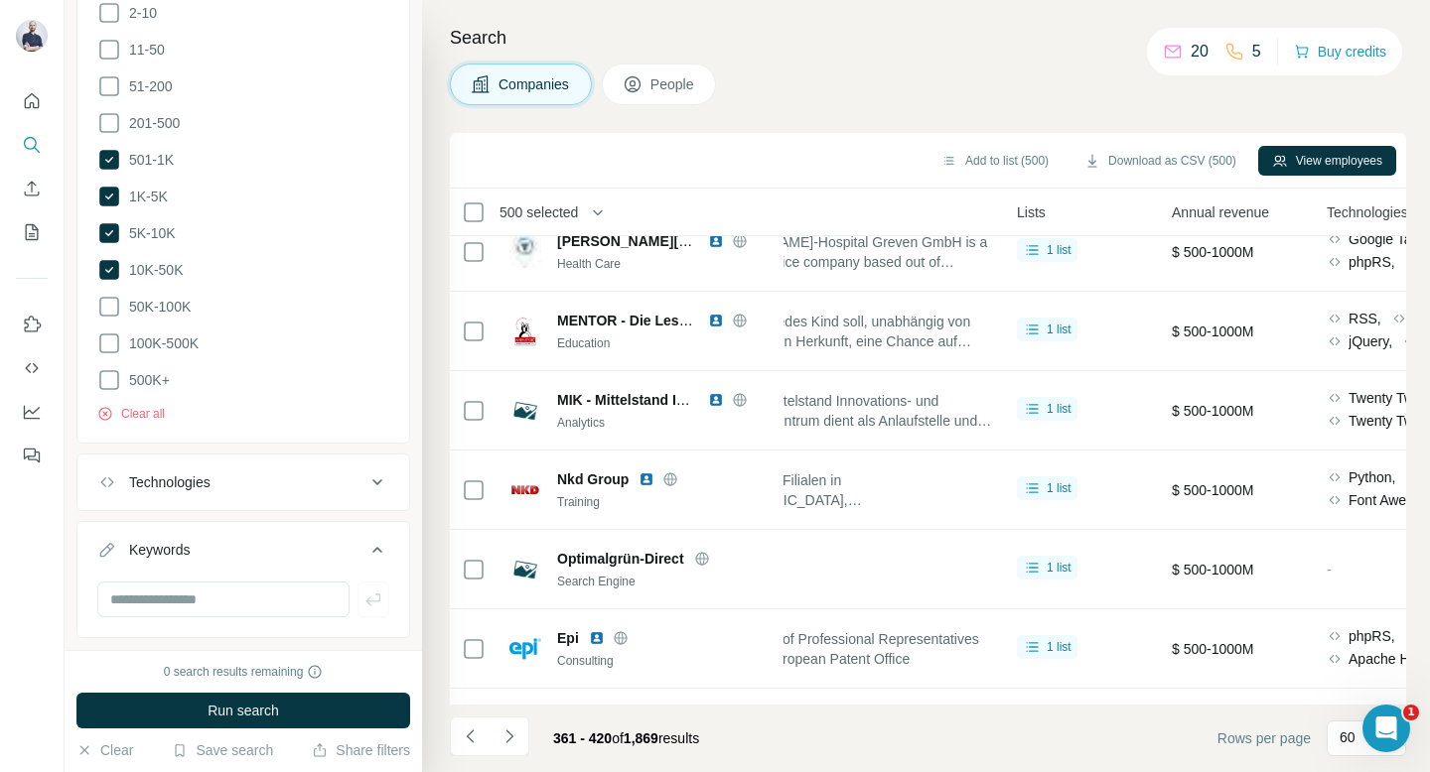
scroll to position [0, 592]
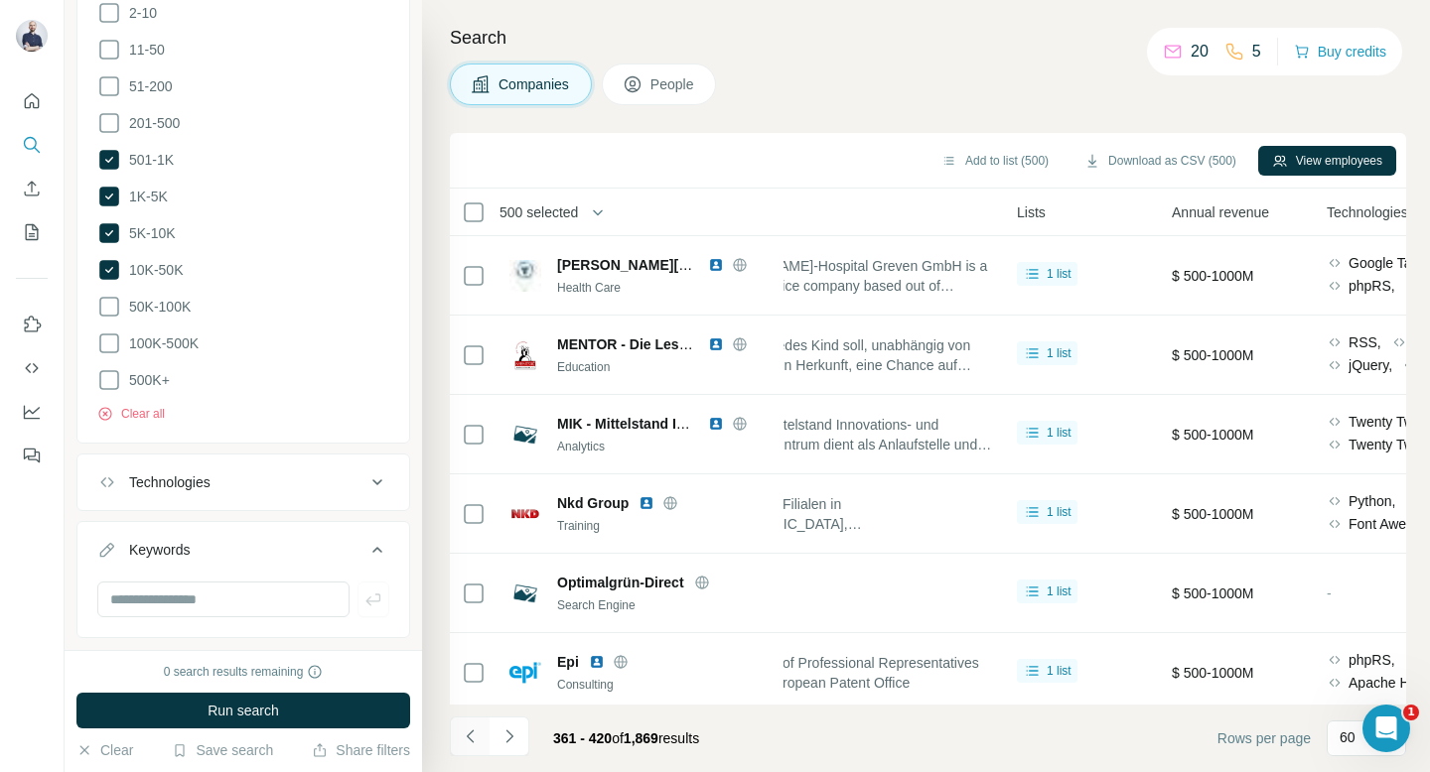
click at [470, 732] on icon "Navigate to previous page" at bounding box center [471, 737] width 20 height 20
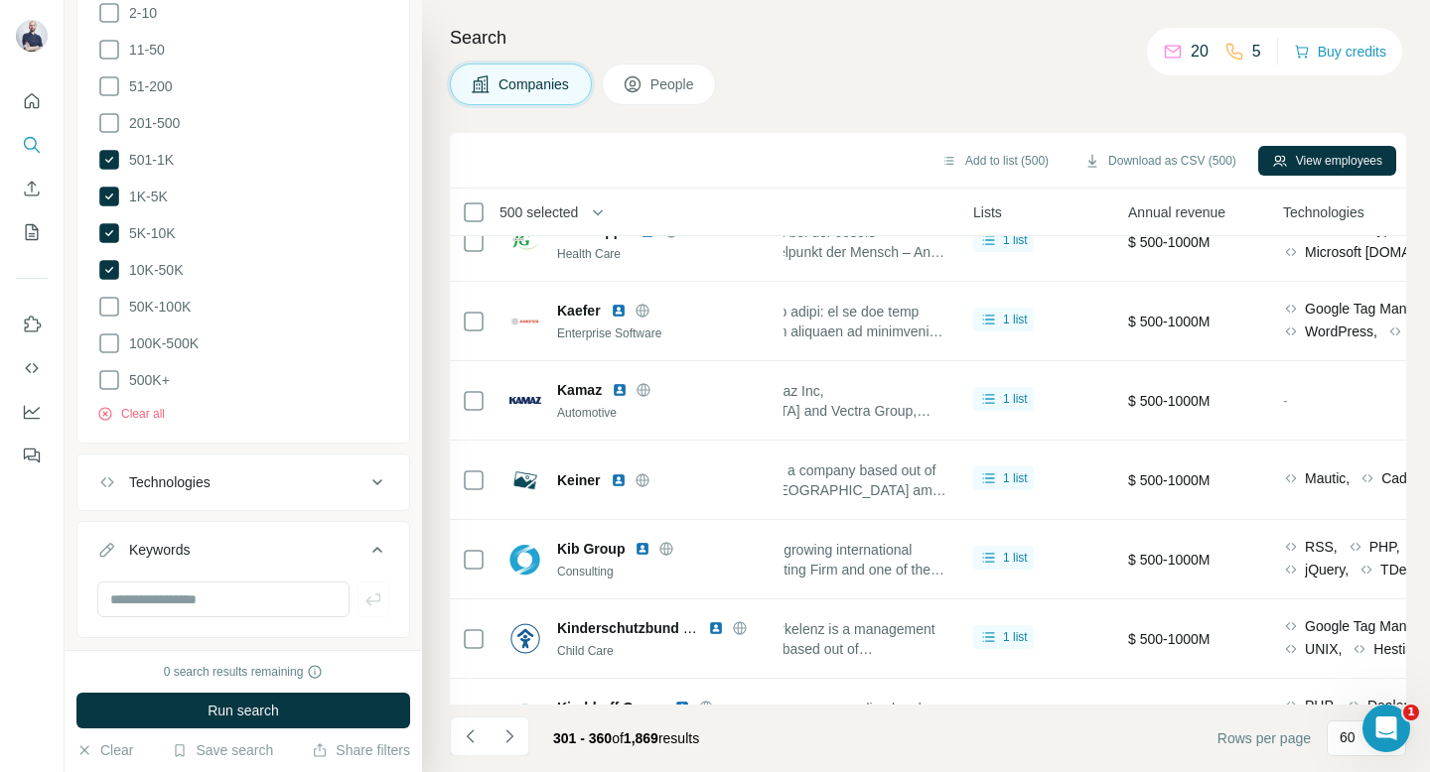
scroll to position [4297, 635]
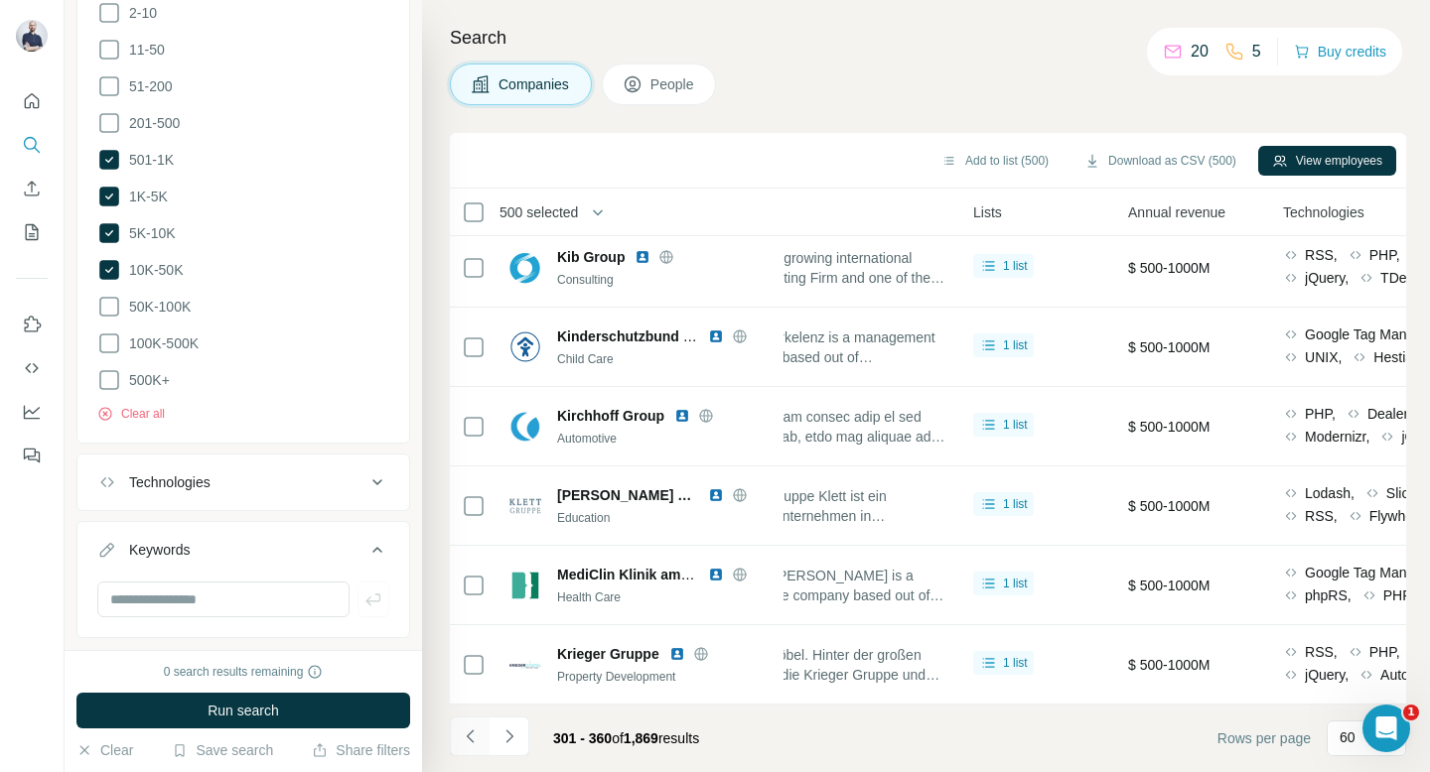
click at [478, 742] on icon "Navigate to previous page" at bounding box center [471, 737] width 20 height 20
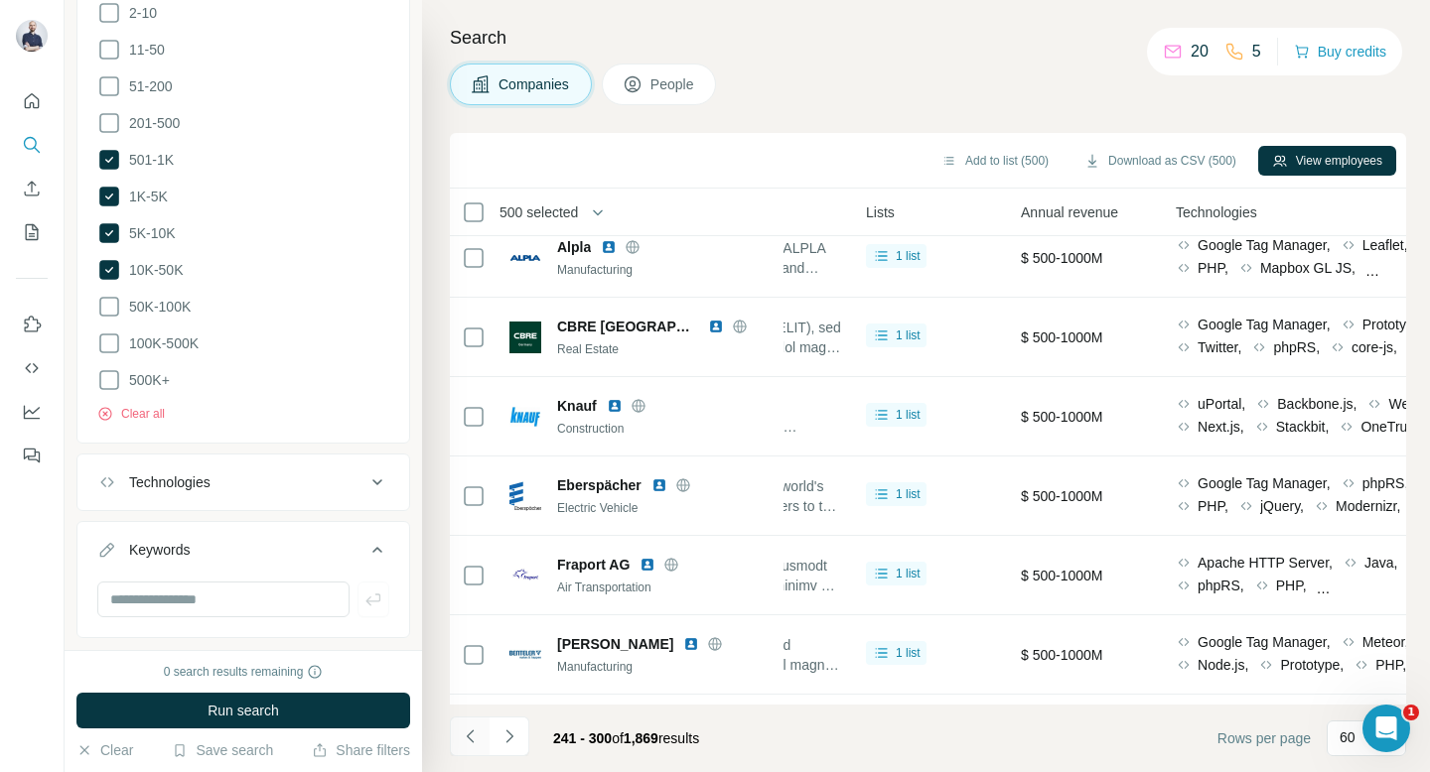
scroll to position [0, 743]
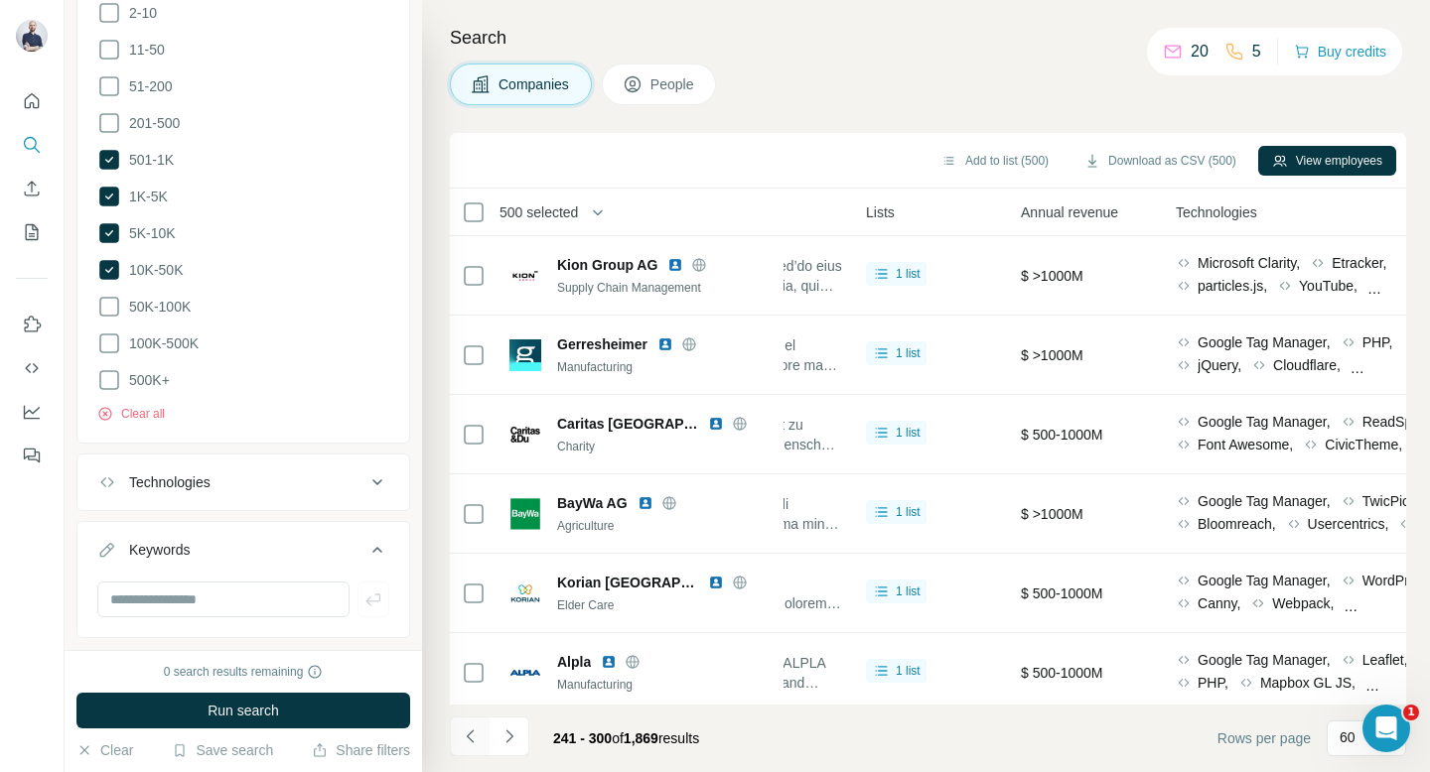
click at [470, 734] on icon "Navigate to previous page" at bounding box center [471, 737] width 20 height 20
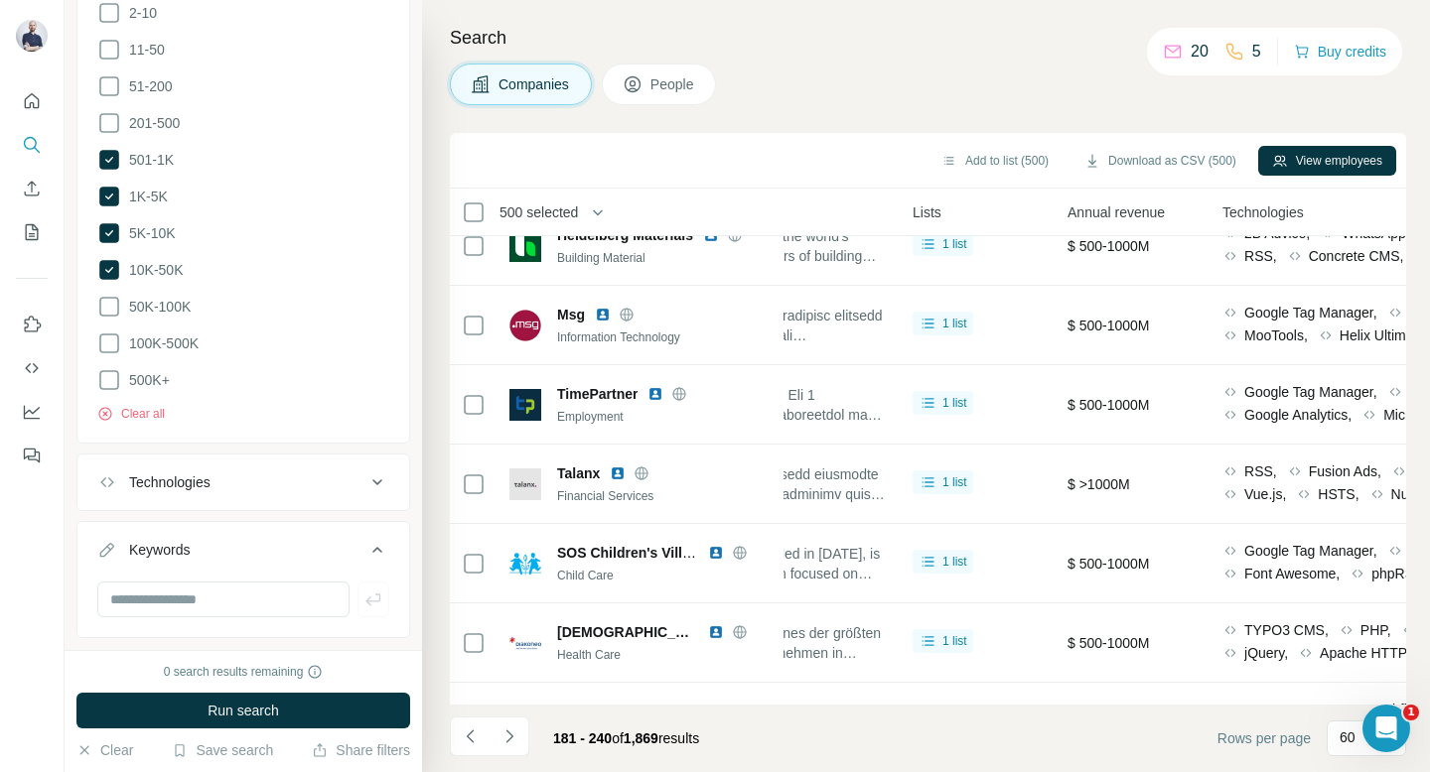
scroll to position [4297, 696]
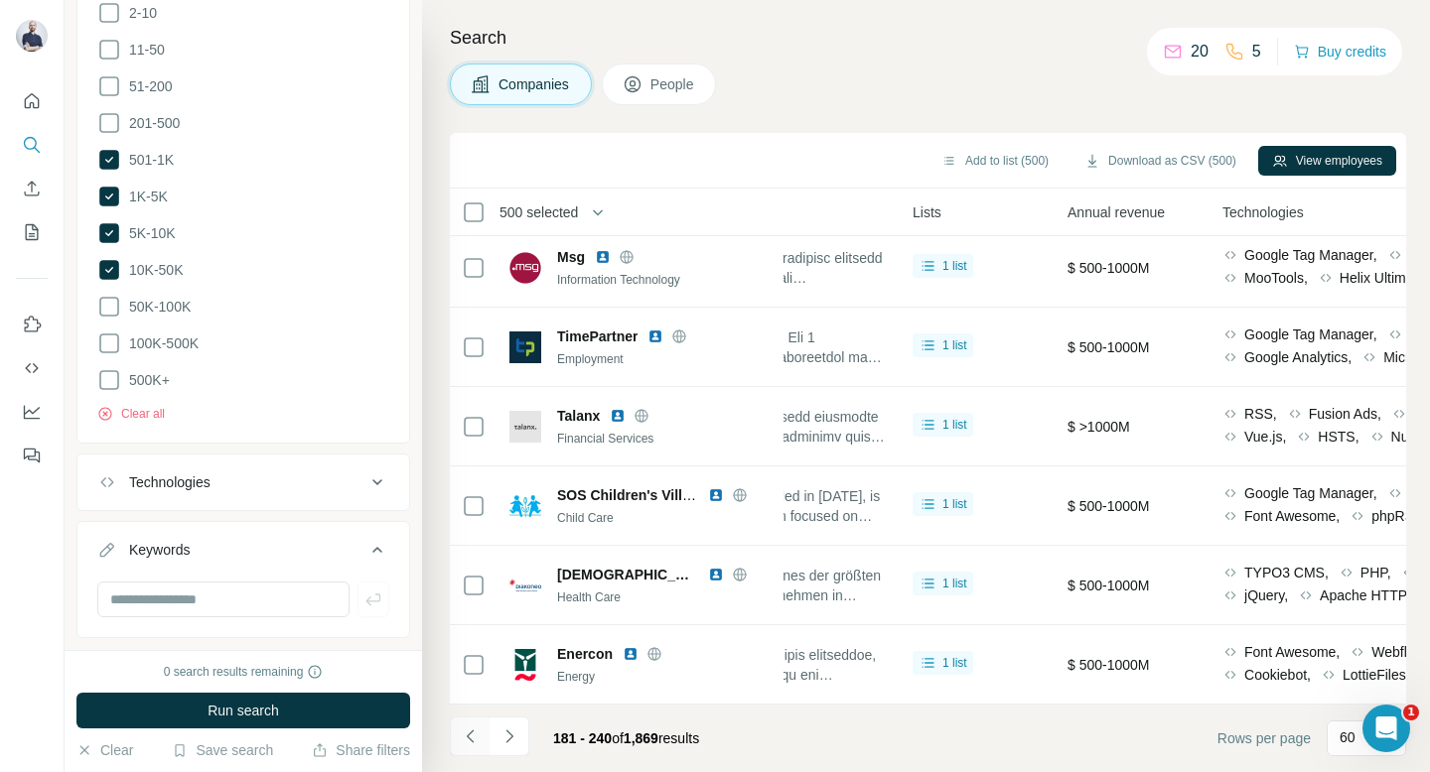
click at [478, 730] on icon "Navigate to previous page" at bounding box center [471, 737] width 20 height 20
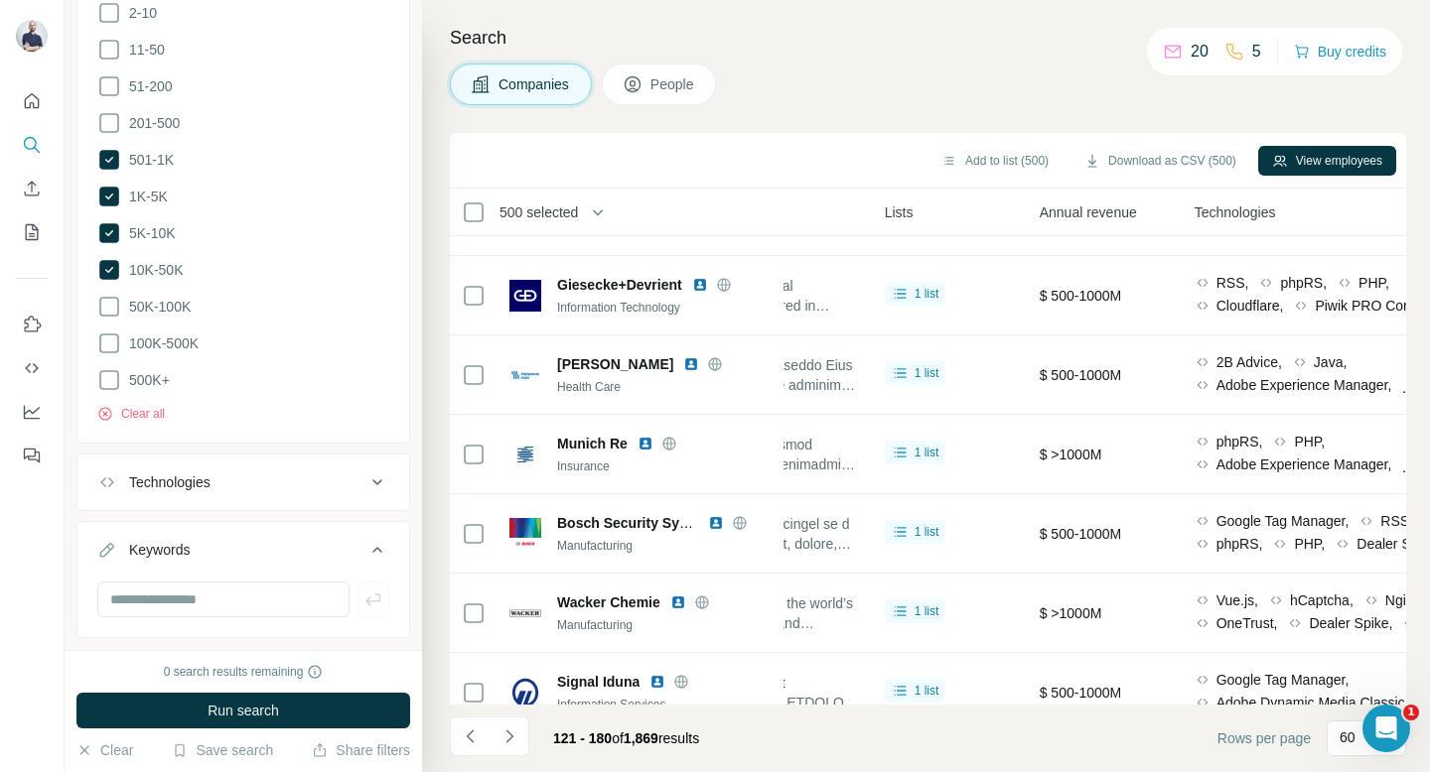
scroll to position [0, 731]
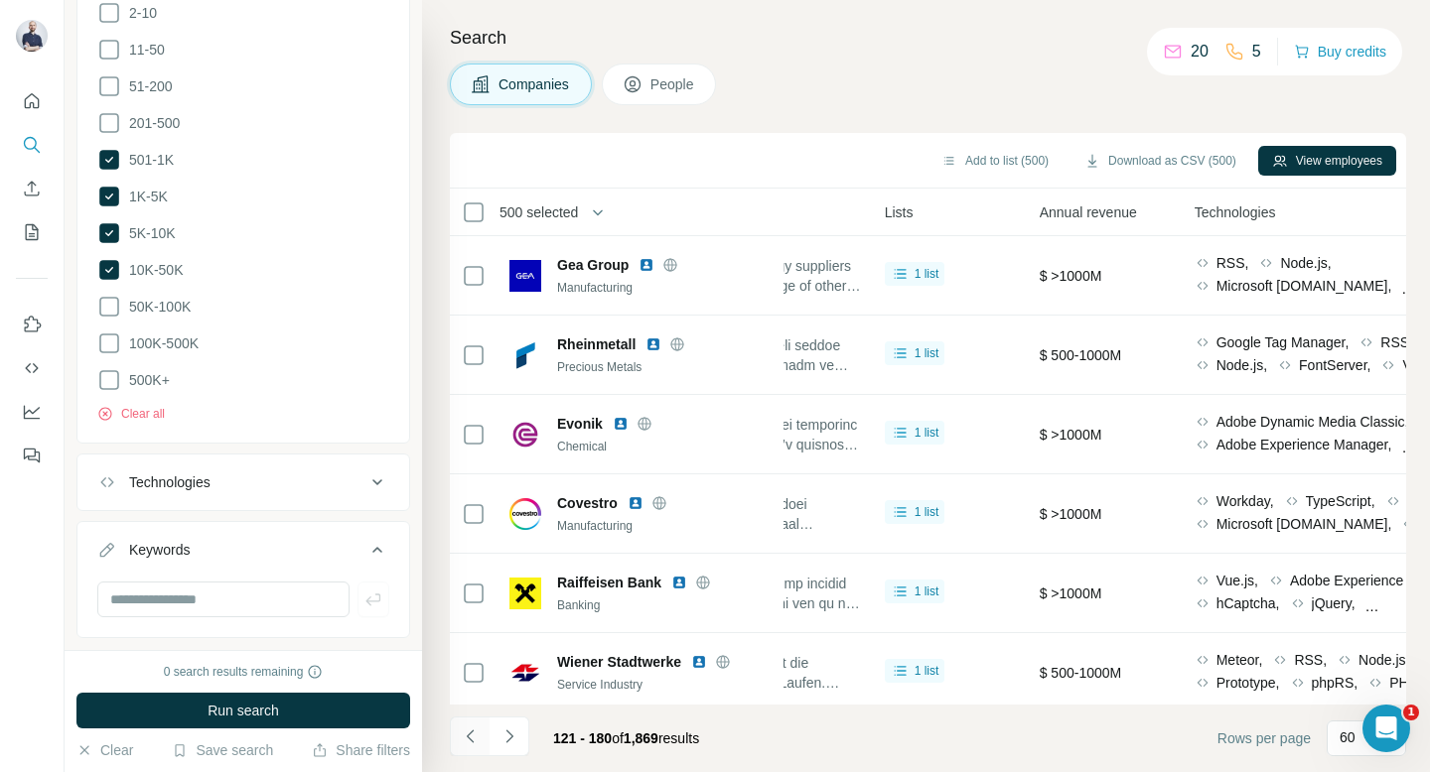
click at [472, 742] on icon "Navigate to previous page" at bounding box center [469, 736] width 7 height 13
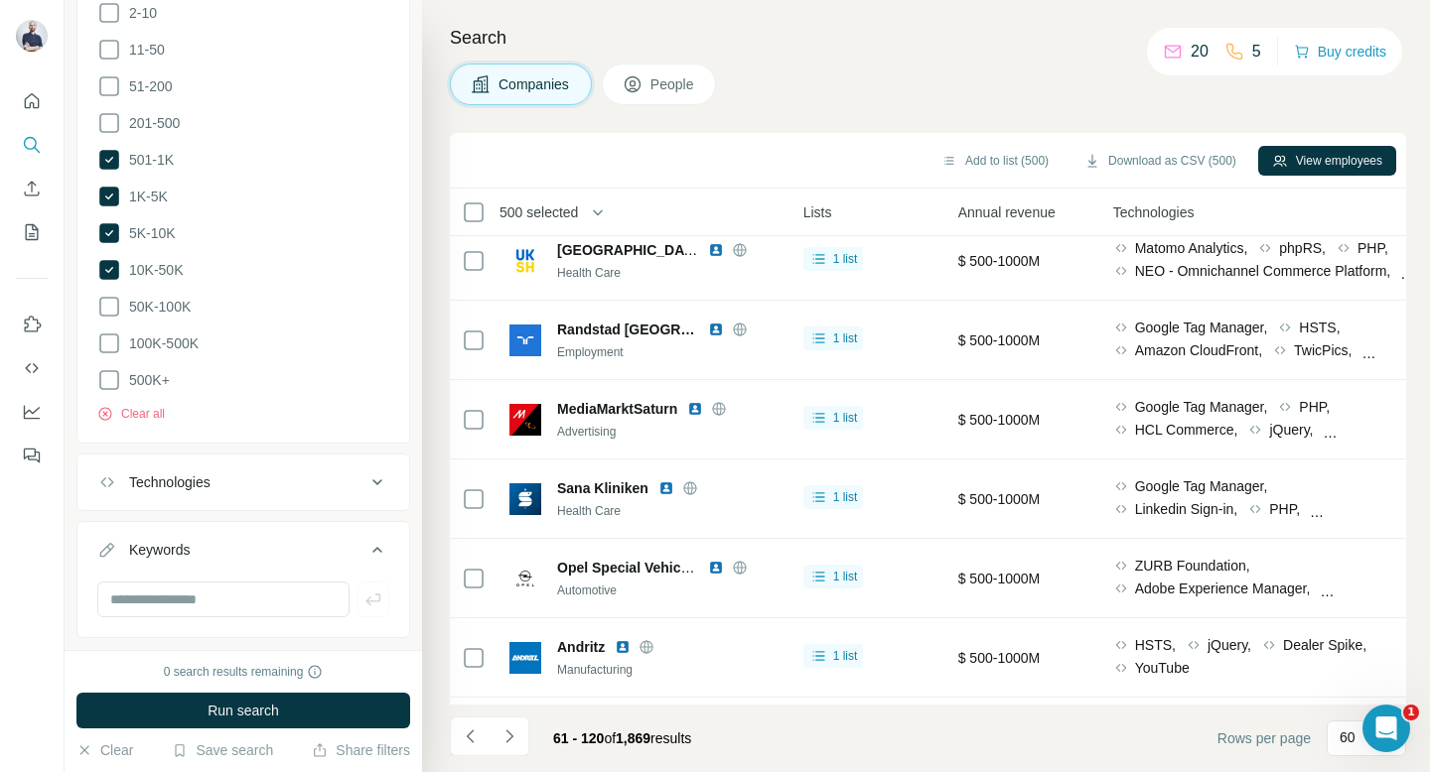
scroll to position [4297, 812]
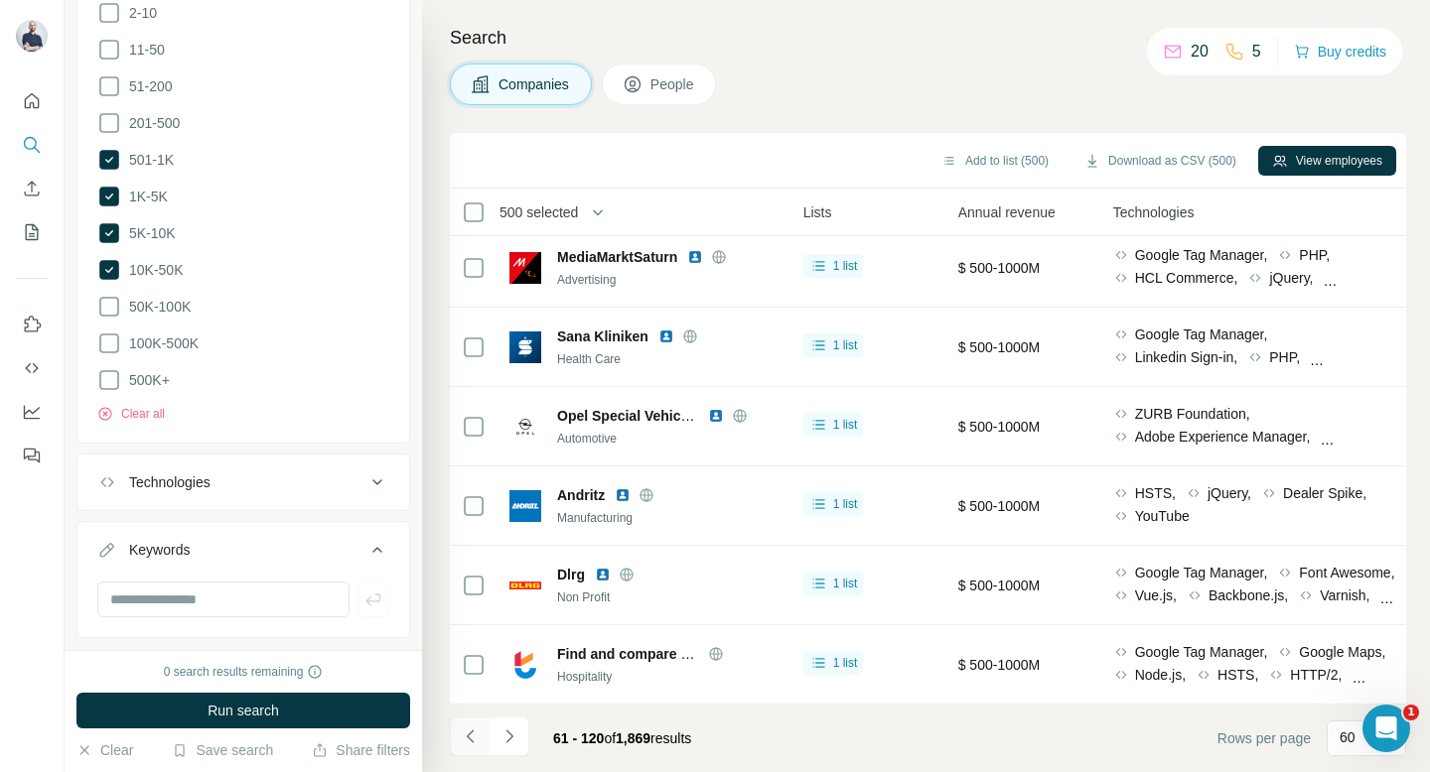
click at [461, 730] on icon "Navigate to previous page" at bounding box center [471, 737] width 20 height 20
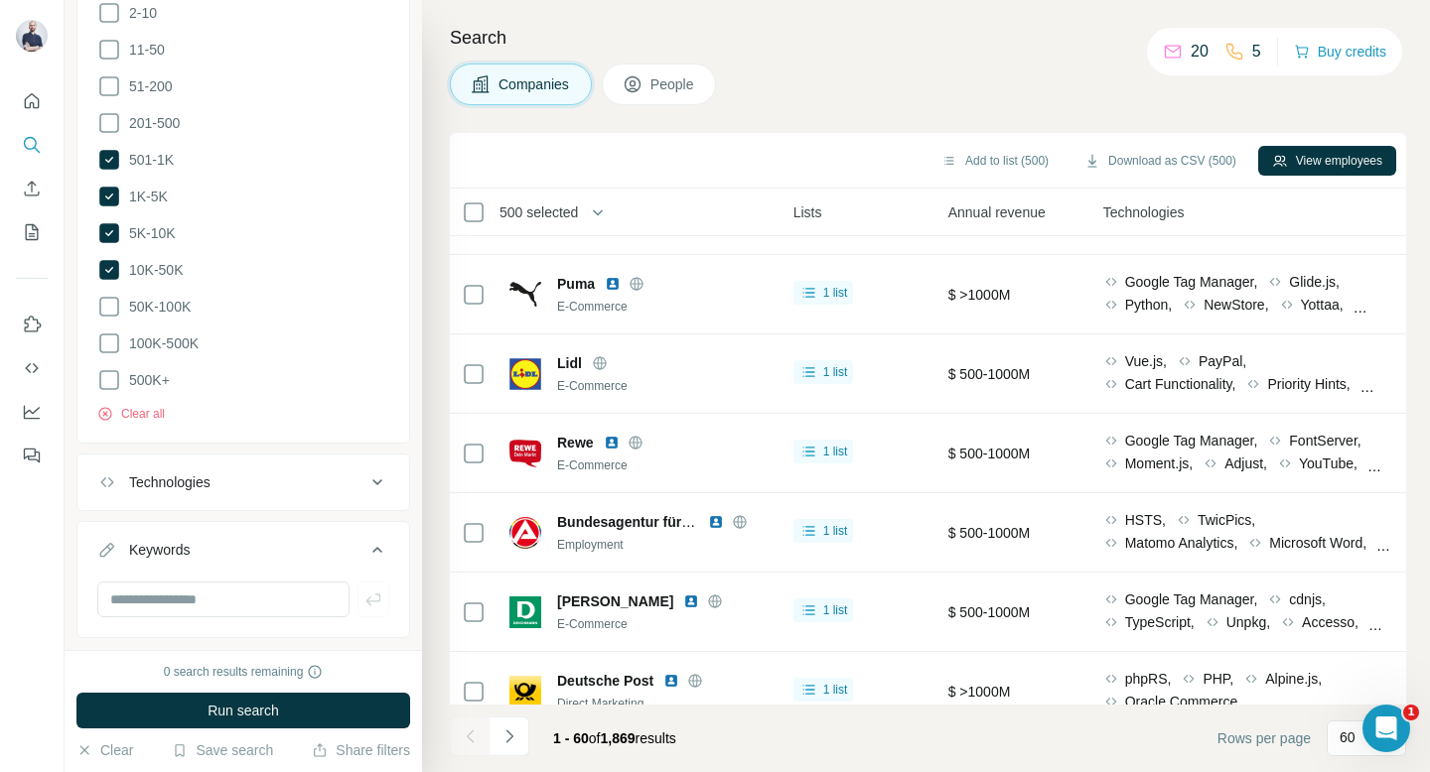
scroll to position [0, 822]
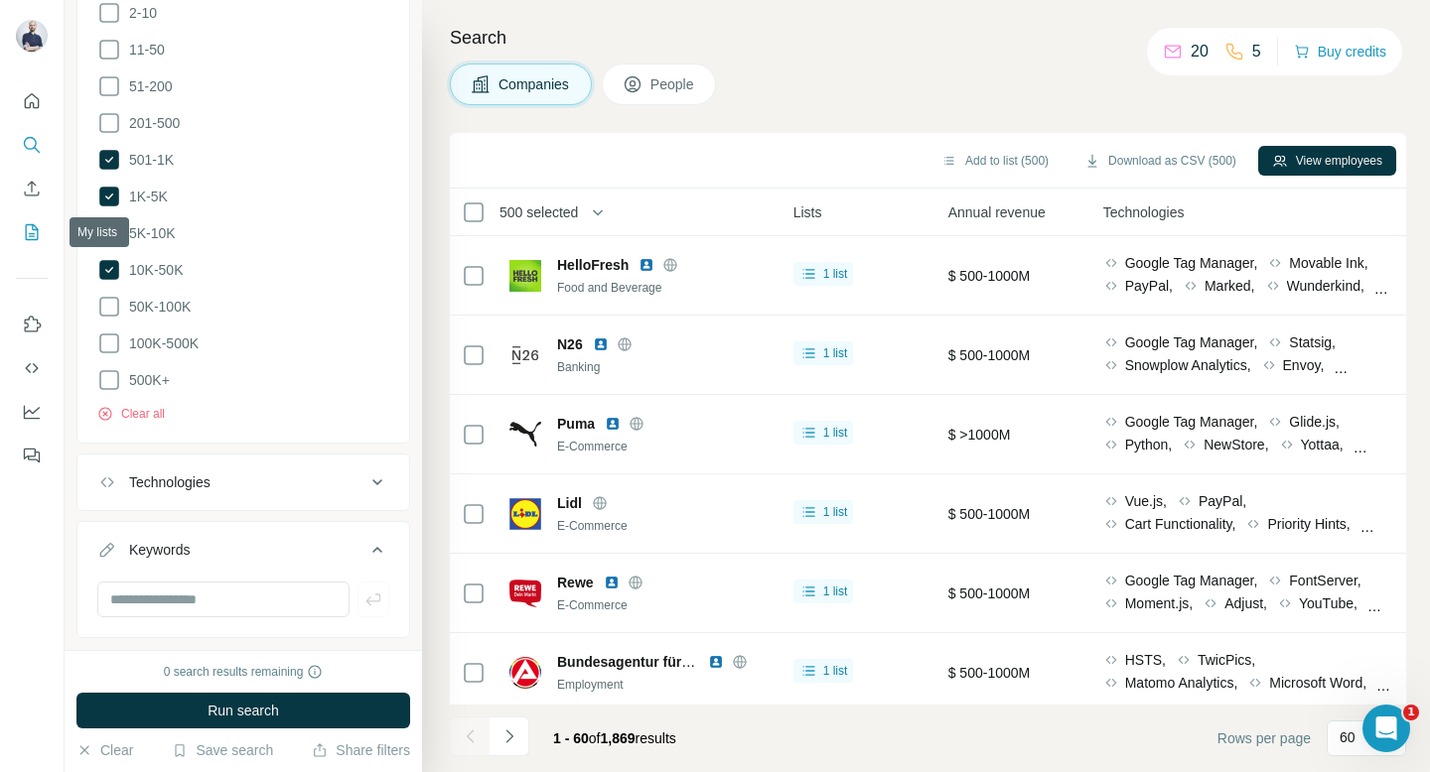
click at [42, 235] on button "My lists" at bounding box center [32, 232] width 32 height 36
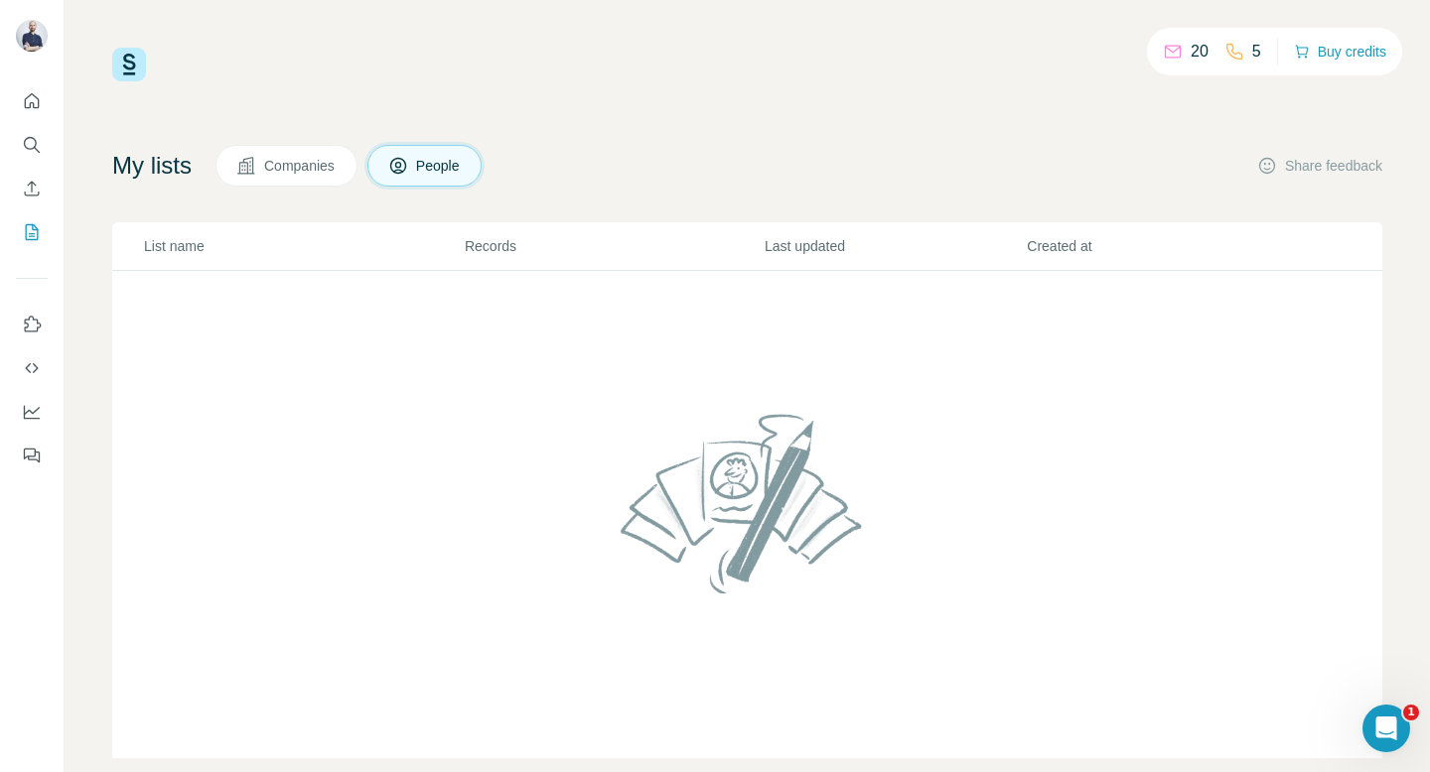
click at [292, 172] on span "Companies" at bounding box center [300, 166] width 72 height 20
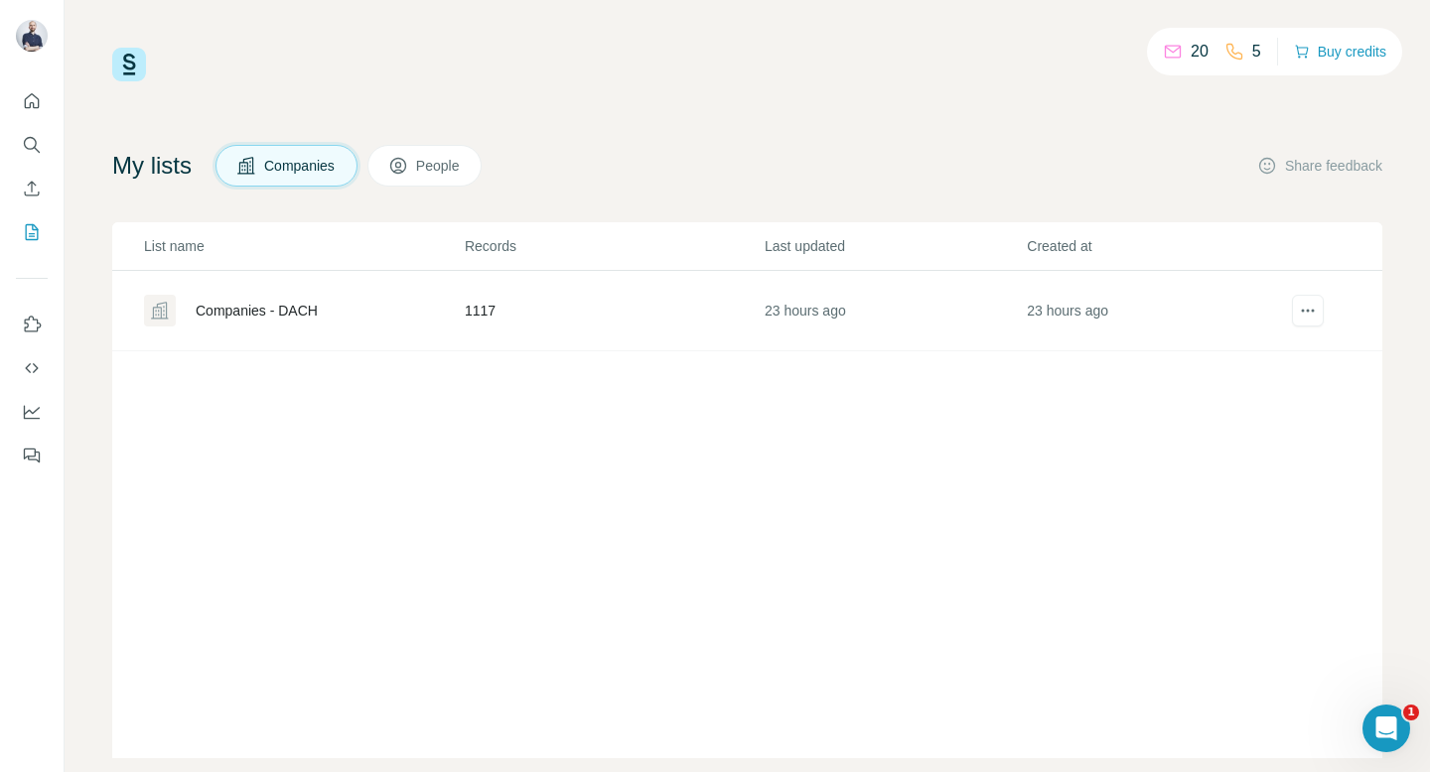
click at [268, 317] on div "Companies - DACH" at bounding box center [257, 311] width 122 height 20
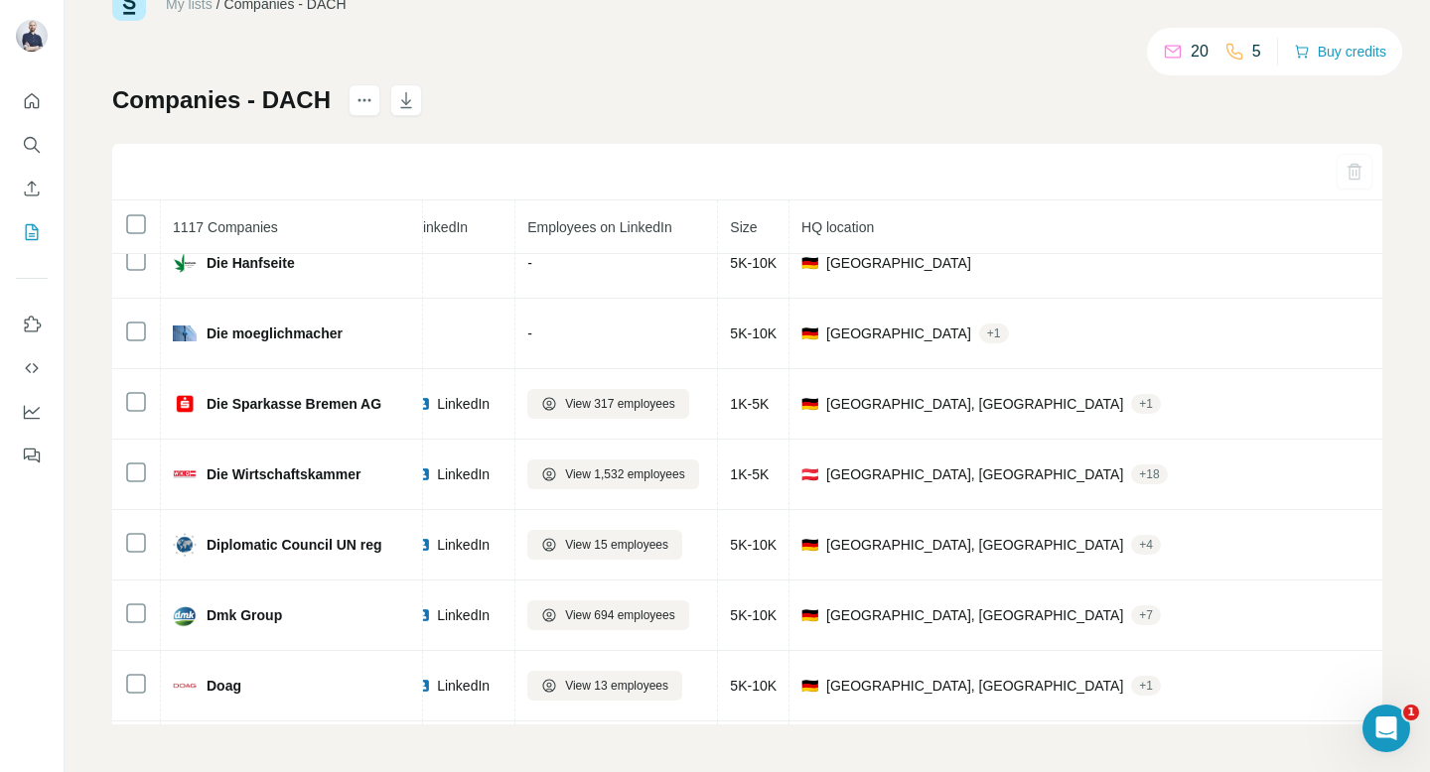
scroll to position [12492, 292]
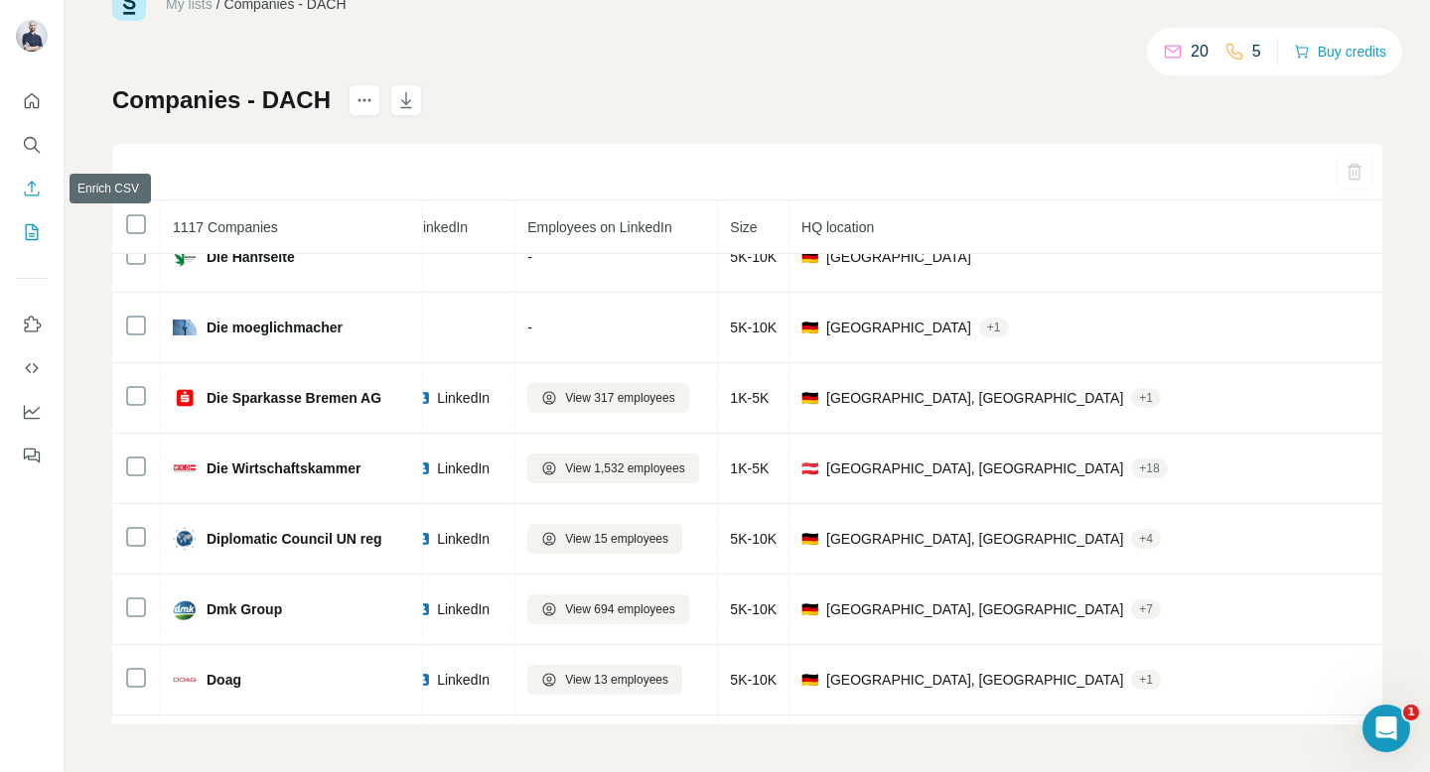
click at [29, 187] on icon "Enrich CSV" at bounding box center [32, 189] width 20 height 20
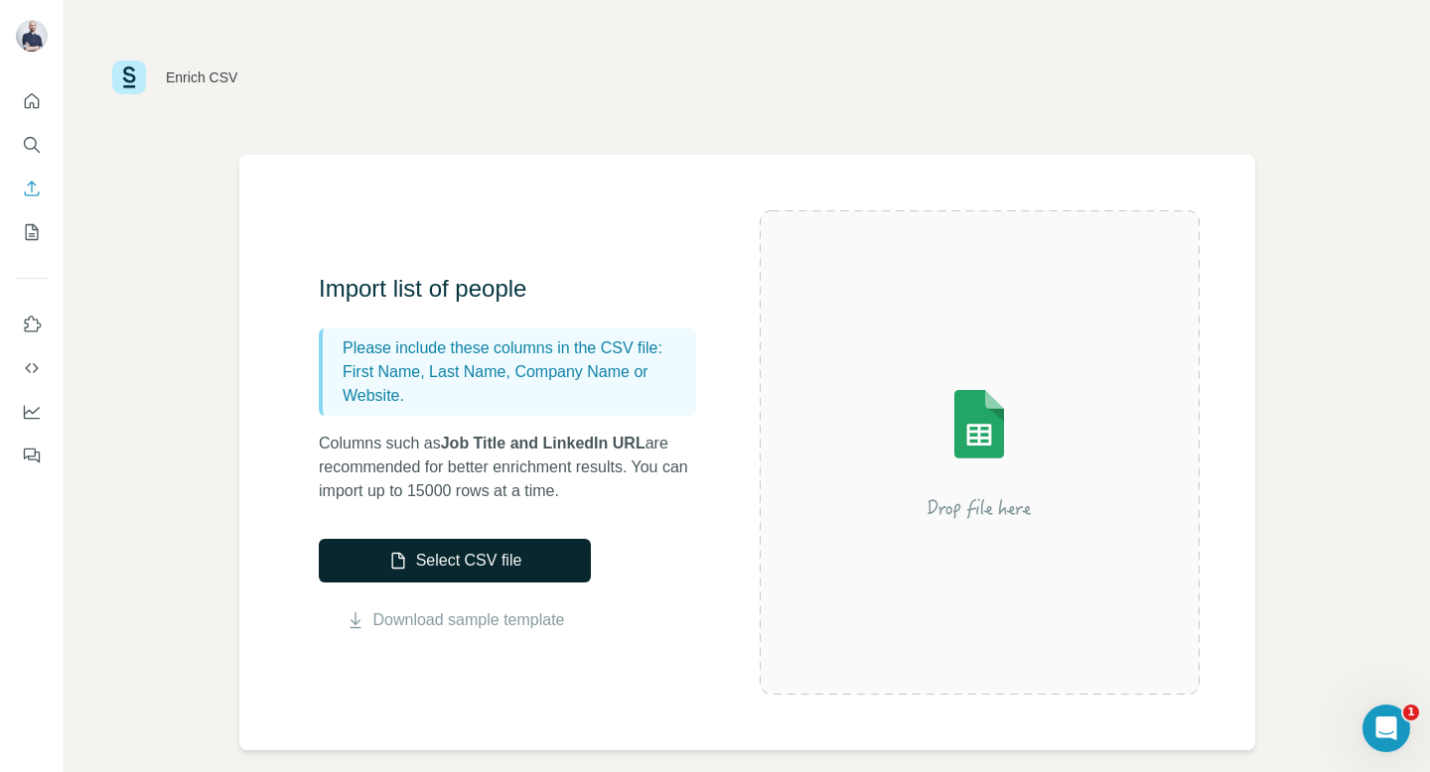
click at [409, 570] on button "Select CSV file" at bounding box center [455, 561] width 272 height 44
click at [39, 238] on icon "My lists" at bounding box center [32, 232] width 20 height 20
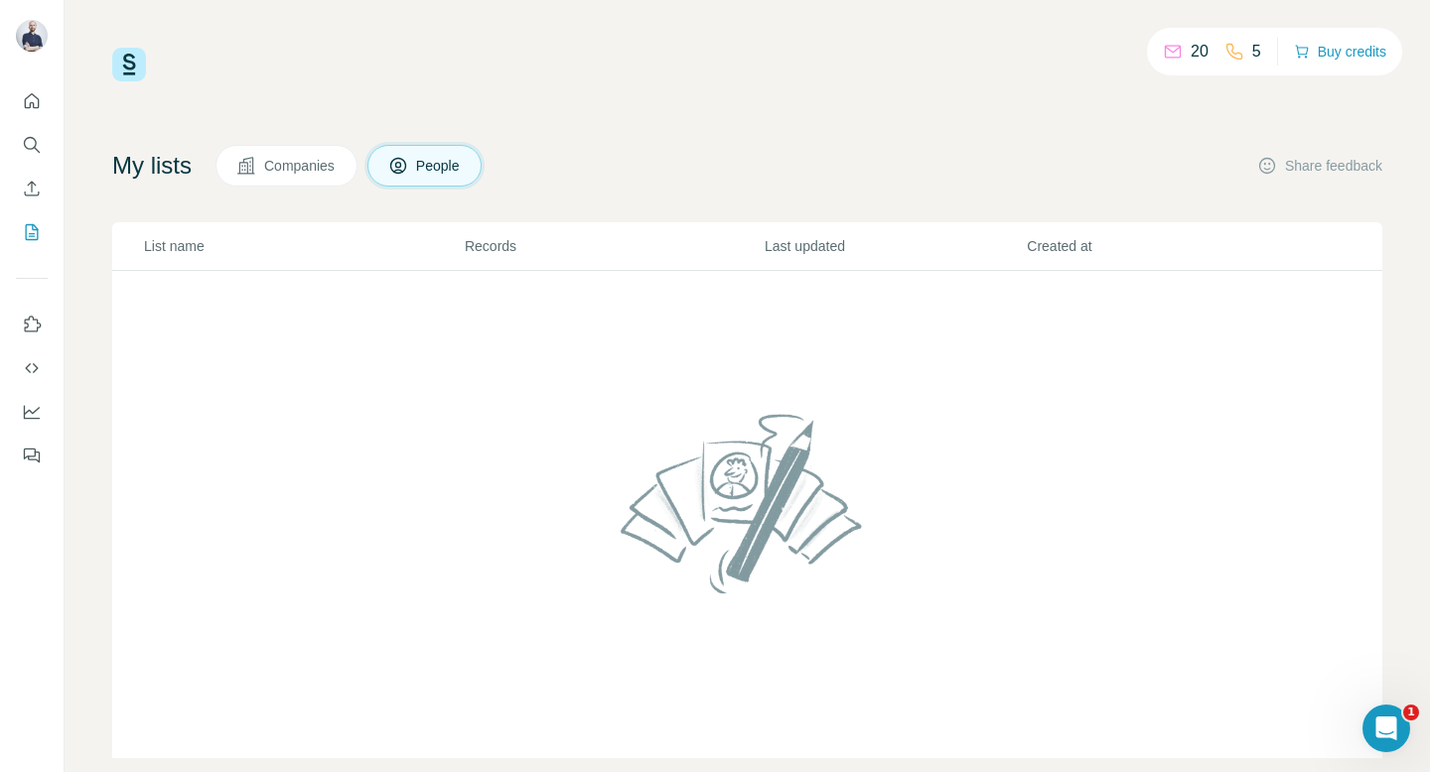
click at [303, 176] on button "Companies" at bounding box center [286, 166] width 142 height 42
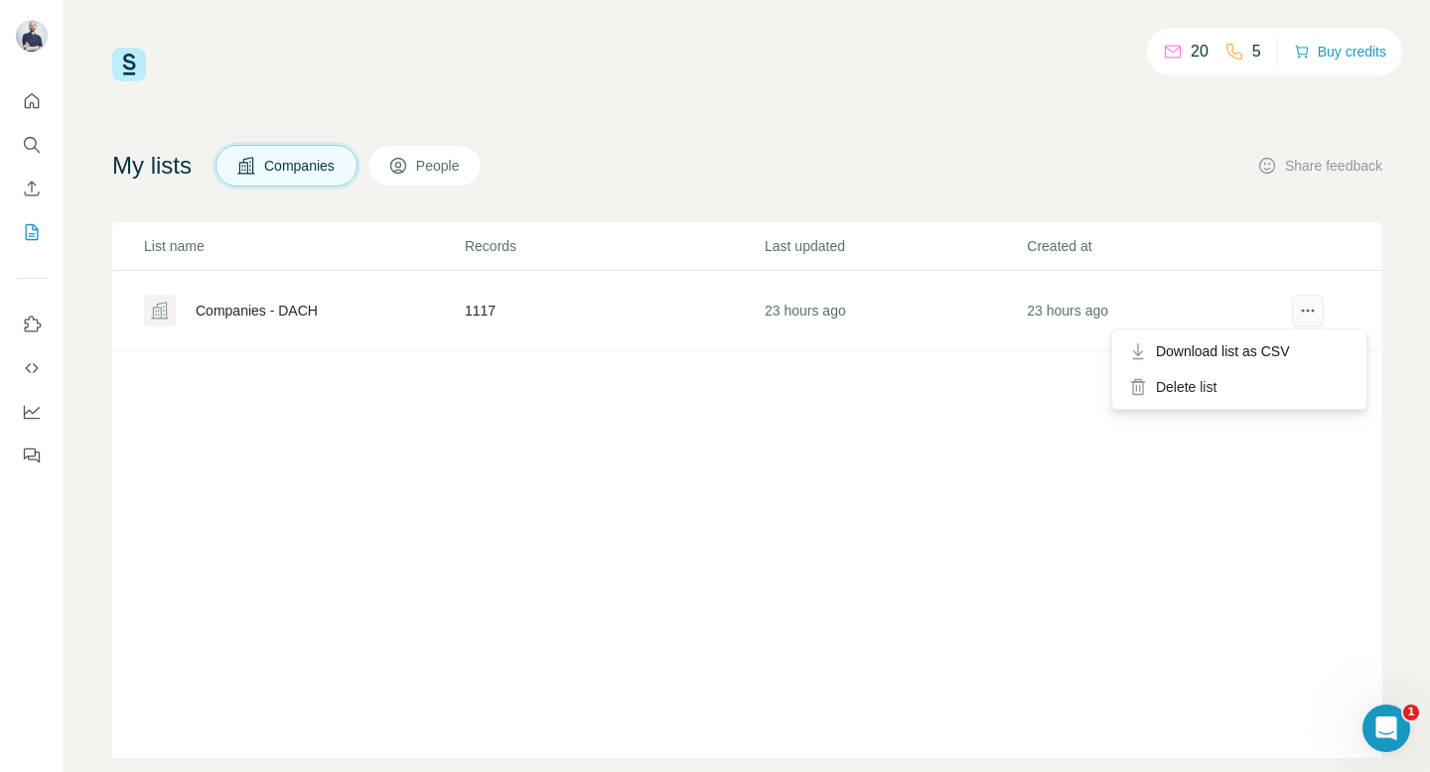
click at [1297, 320] on button "actions" at bounding box center [1308, 311] width 32 height 32
click at [1300, 311] on icon "actions" at bounding box center [1308, 311] width 20 height 20
click at [1381, 715] on icon "Open Intercom Messenger" at bounding box center [1383, 726] width 33 height 33
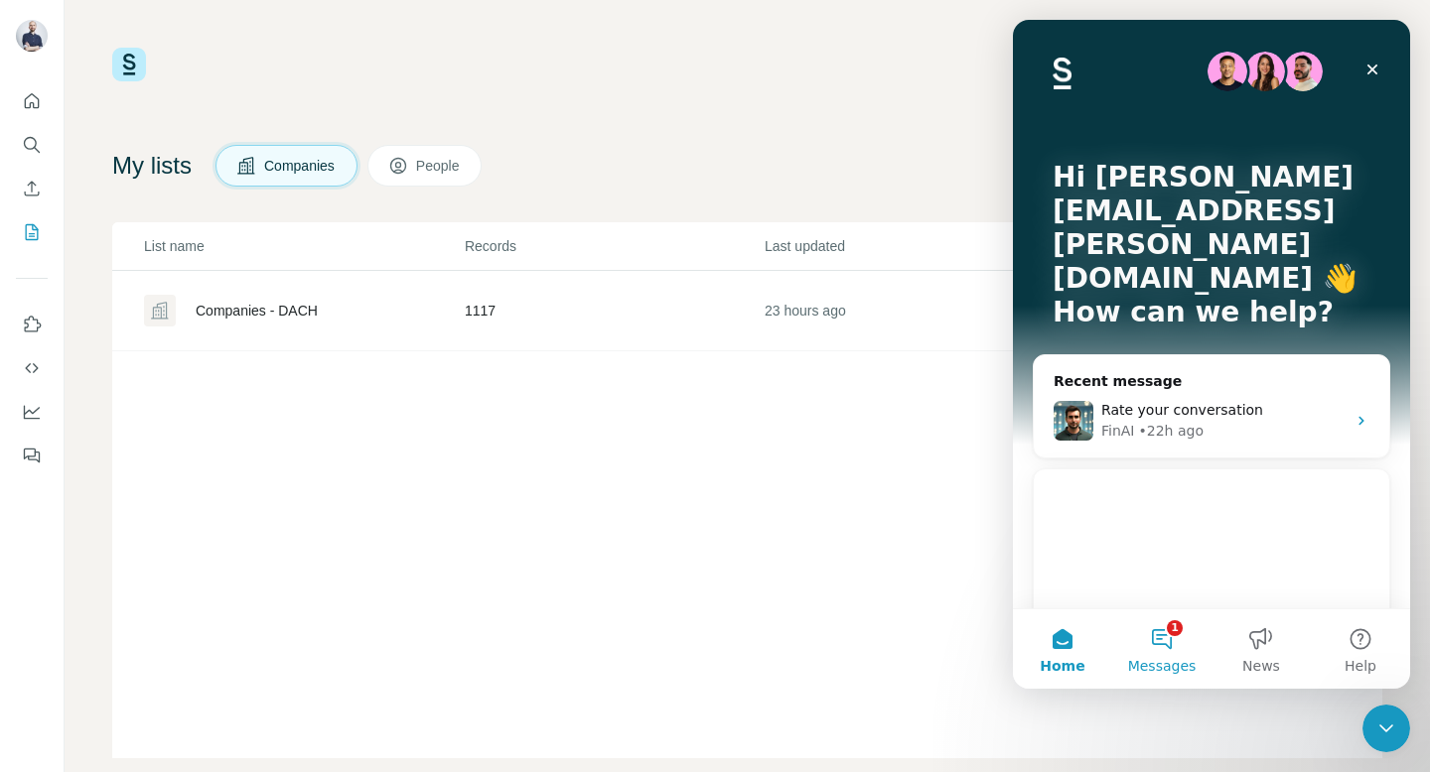
click at [1163, 650] on button "1 Messages" at bounding box center [1161, 649] width 99 height 79
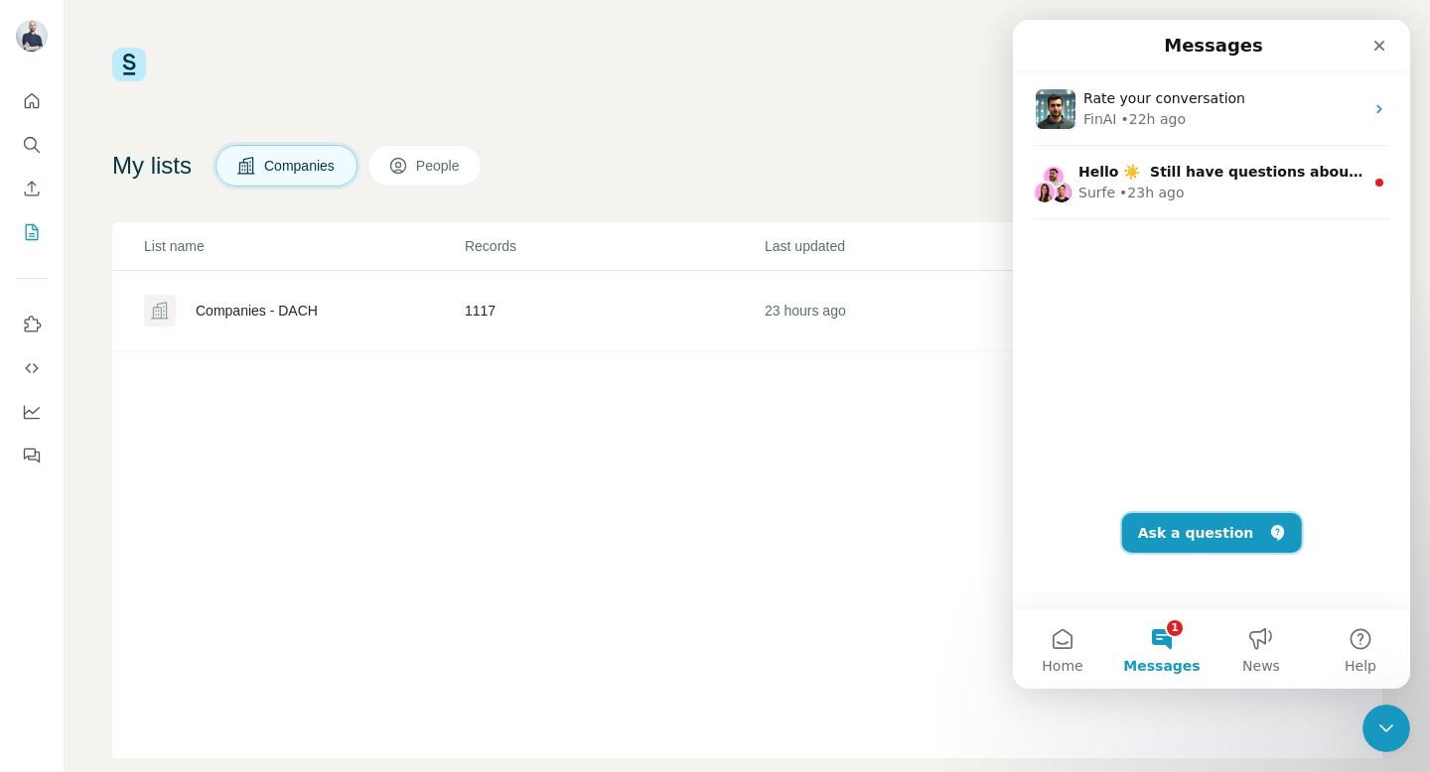
click at [1186, 544] on button "Ask a question" at bounding box center [1212, 533] width 180 height 40
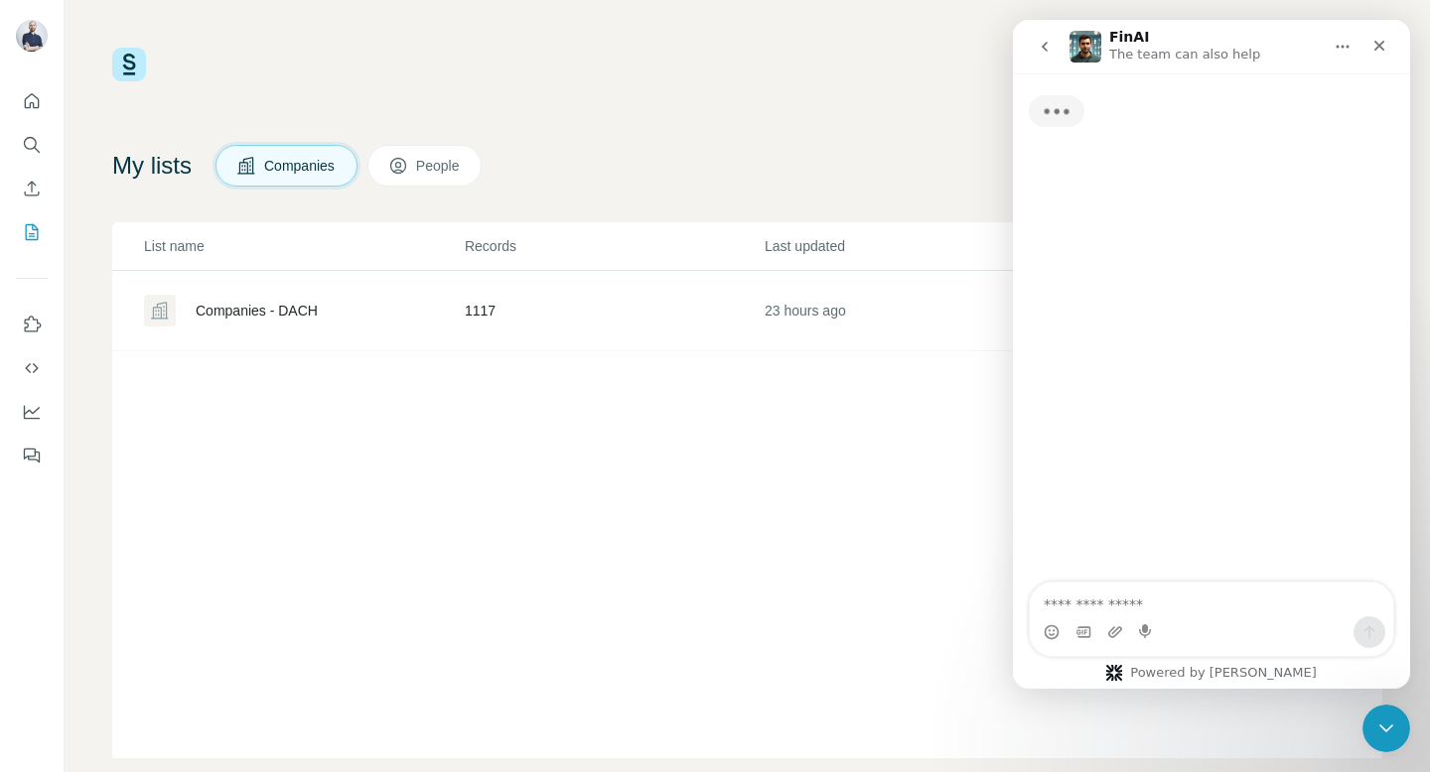
click at [1108, 589] on textarea "Ask a question…" at bounding box center [1211, 600] width 363 height 34
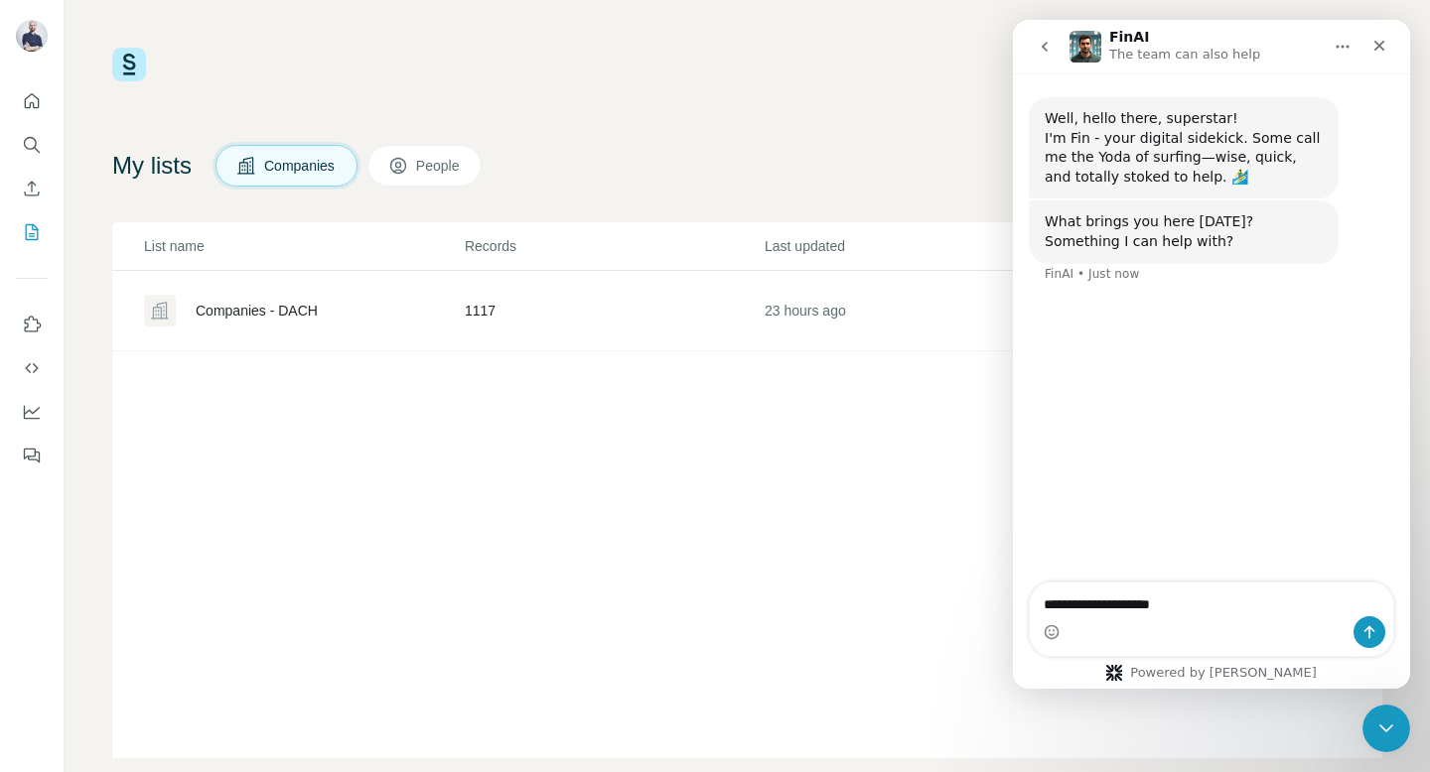
click at [1044, 603] on textarea "**********" at bounding box center [1211, 600] width 363 height 34
click at [1303, 590] on textarea "**********" at bounding box center [1211, 600] width 363 height 34
click at [1262, 608] on textarea "**********" at bounding box center [1211, 600] width 363 height 34
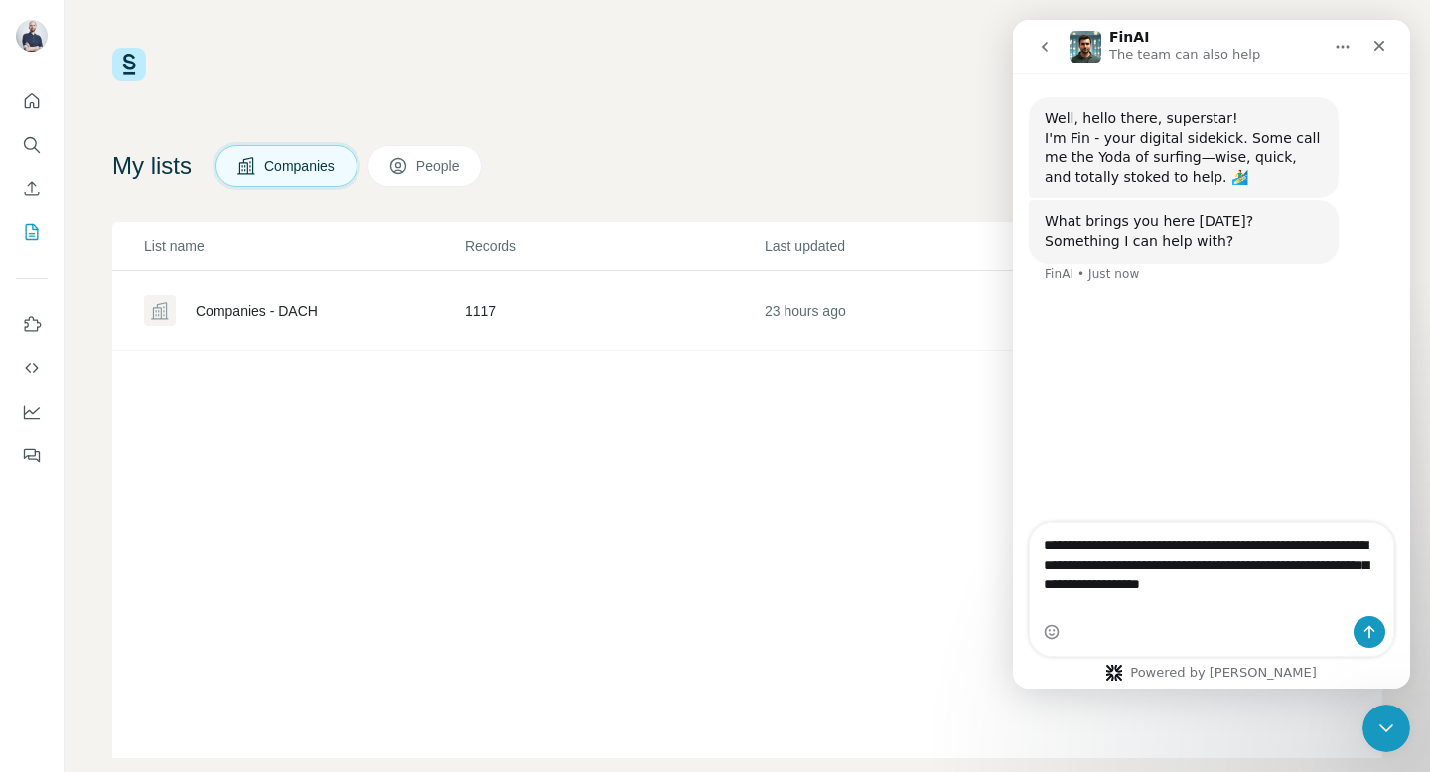
type textarea "**********"
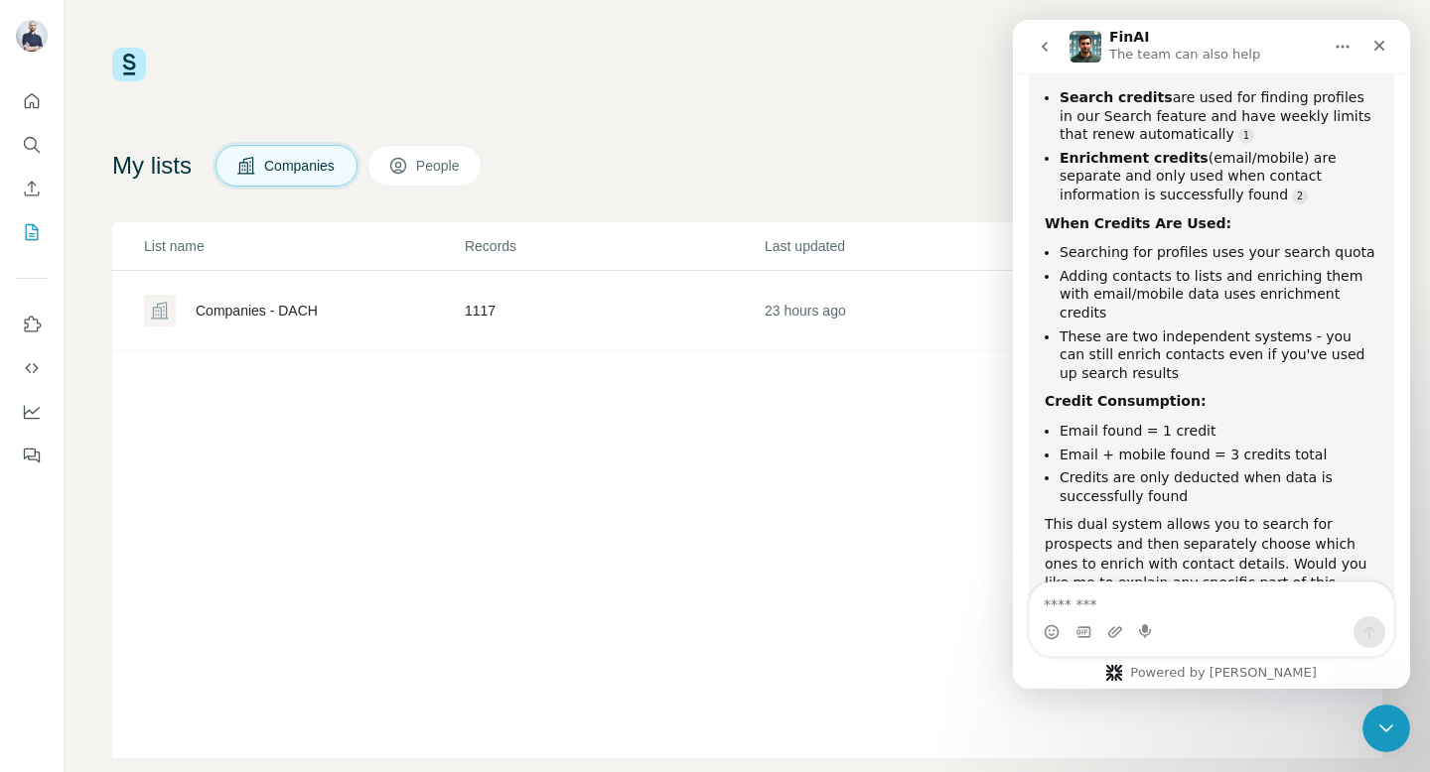
scroll to position [445, 0]
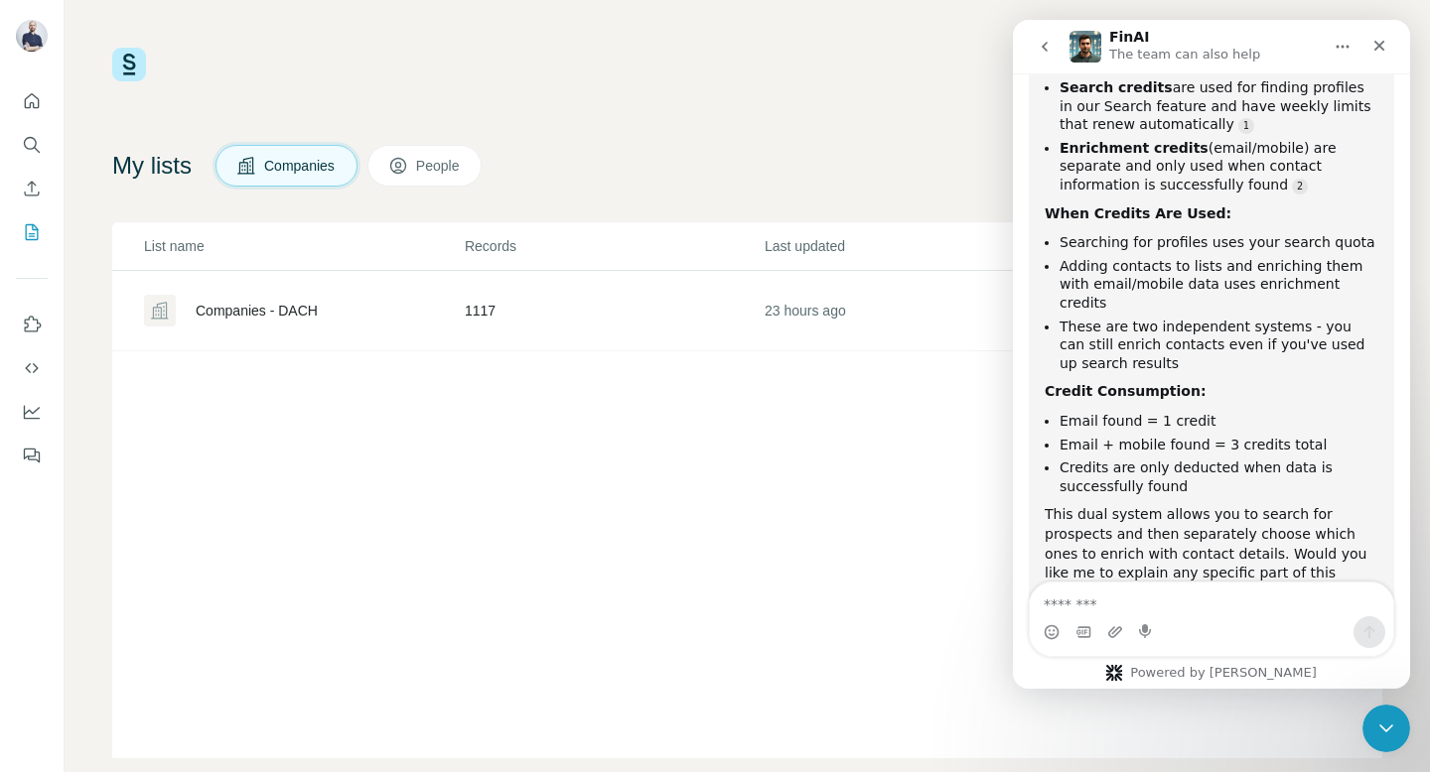
click at [1109, 602] on textarea "Message…" at bounding box center [1211, 600] width 363 height 34
type textarea "**********"
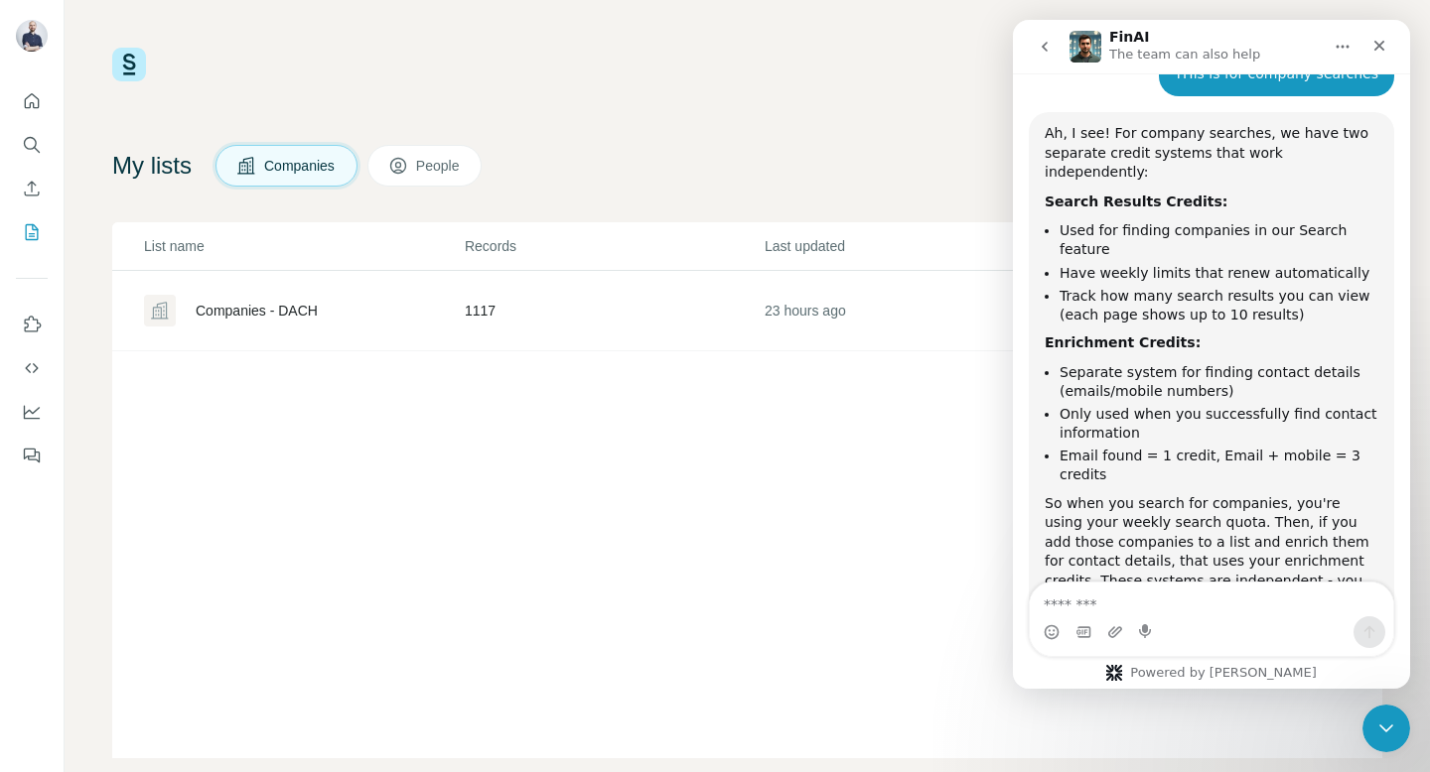
scroll to position [1087, 0]
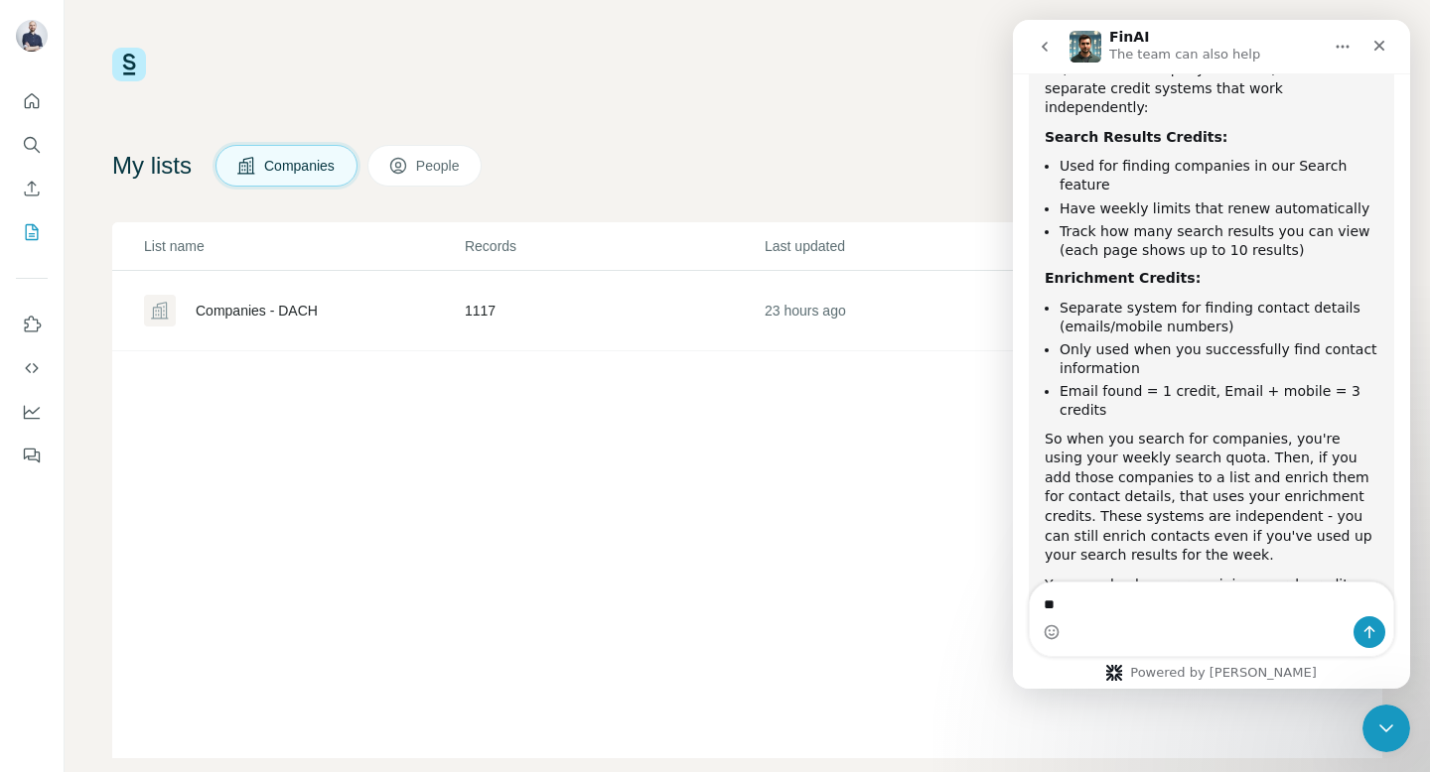
type textarea "*"
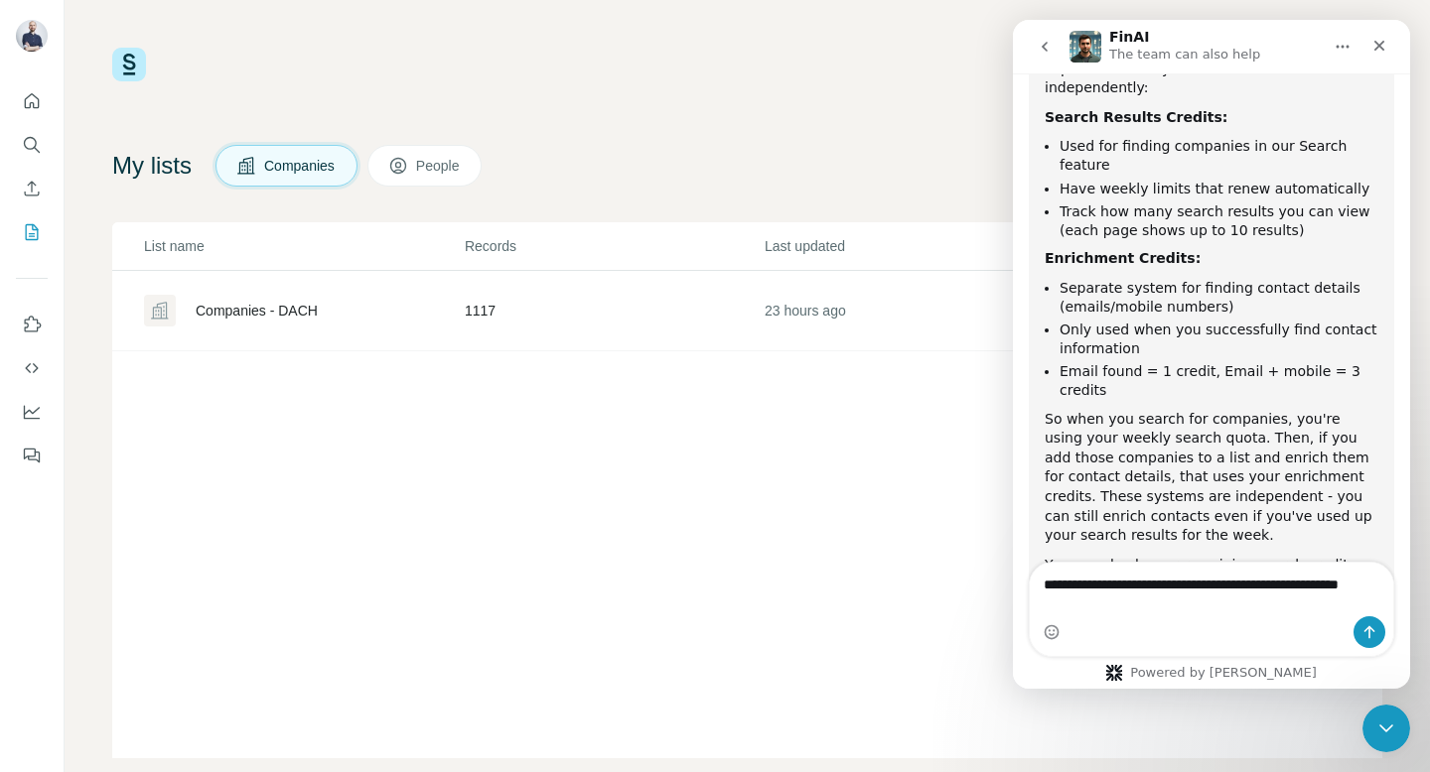
type textarea "**********"
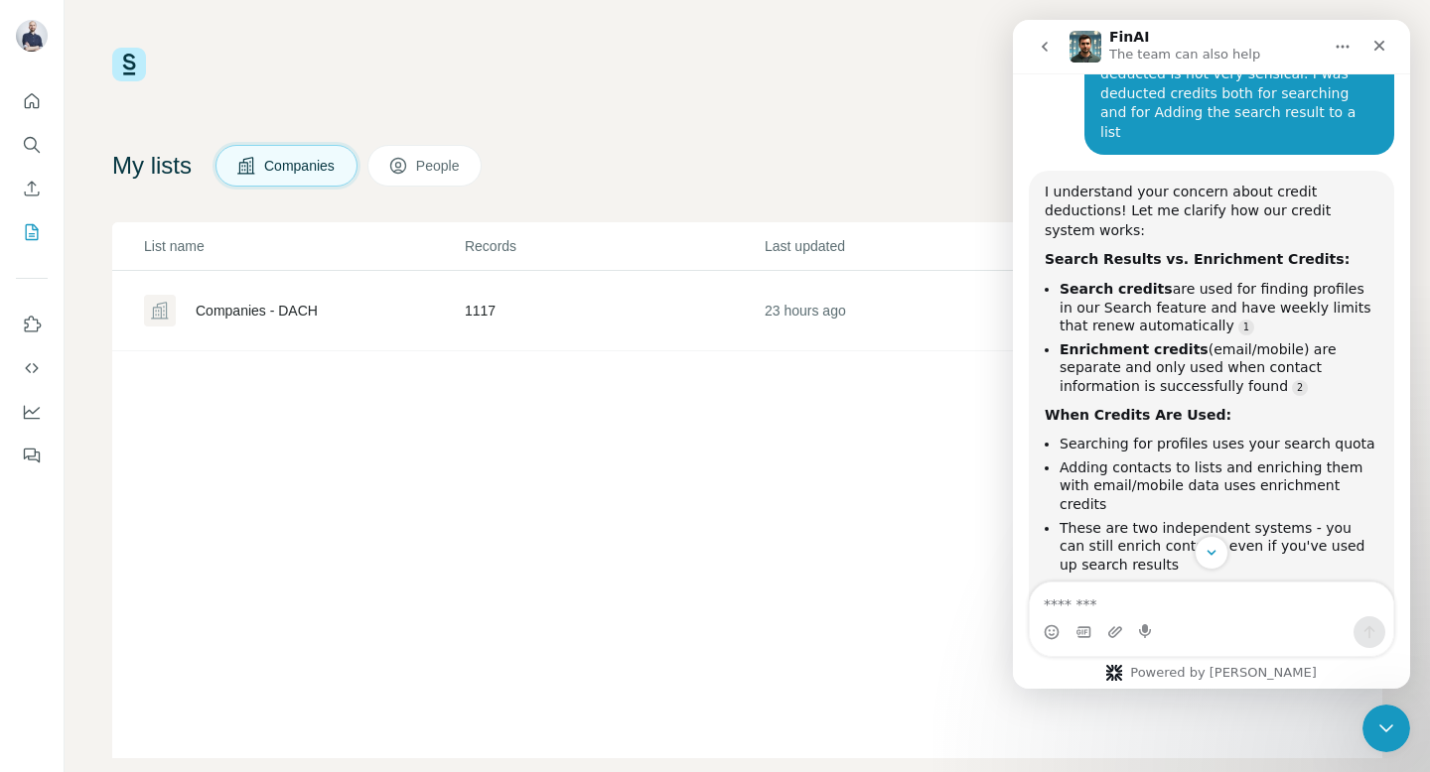
scroll to position [174, 0]
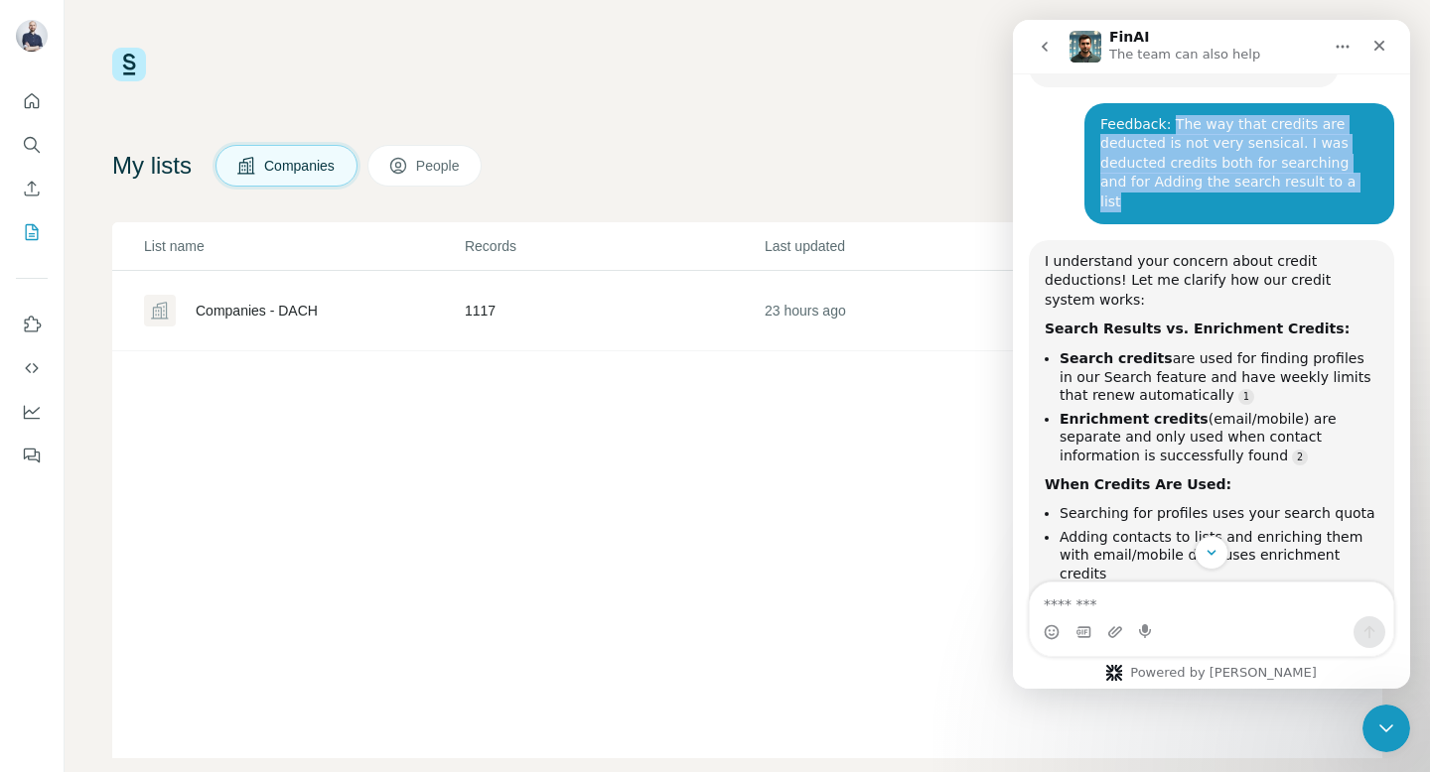
drag, startPoint x: 1171, startPoint y: 120, endPoint x: 1353, endPoint y: 184, distance: 192.5
click at [1353, 184] on div "Feedback: The way that credits are deducted is not very sensical. I was deducte…" at bounding box center [1239, 163] width 278 height 97
copy div "The way that credits are deducted is not very sensical. I was deducted credits …"
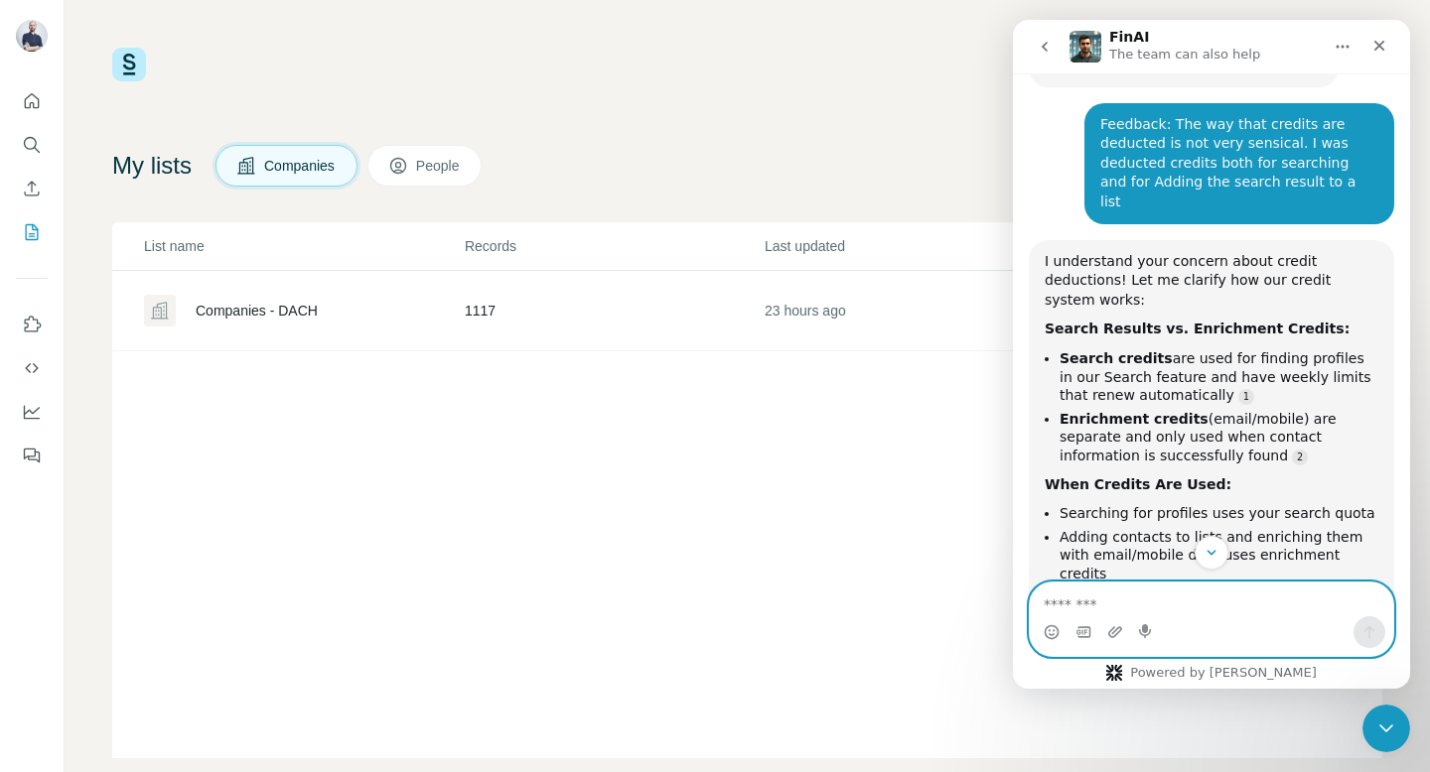
click at [1134, 602] on textarea "Message…" at bounding box center [1211, 600] width 363 height 34
paste textarea "**********"
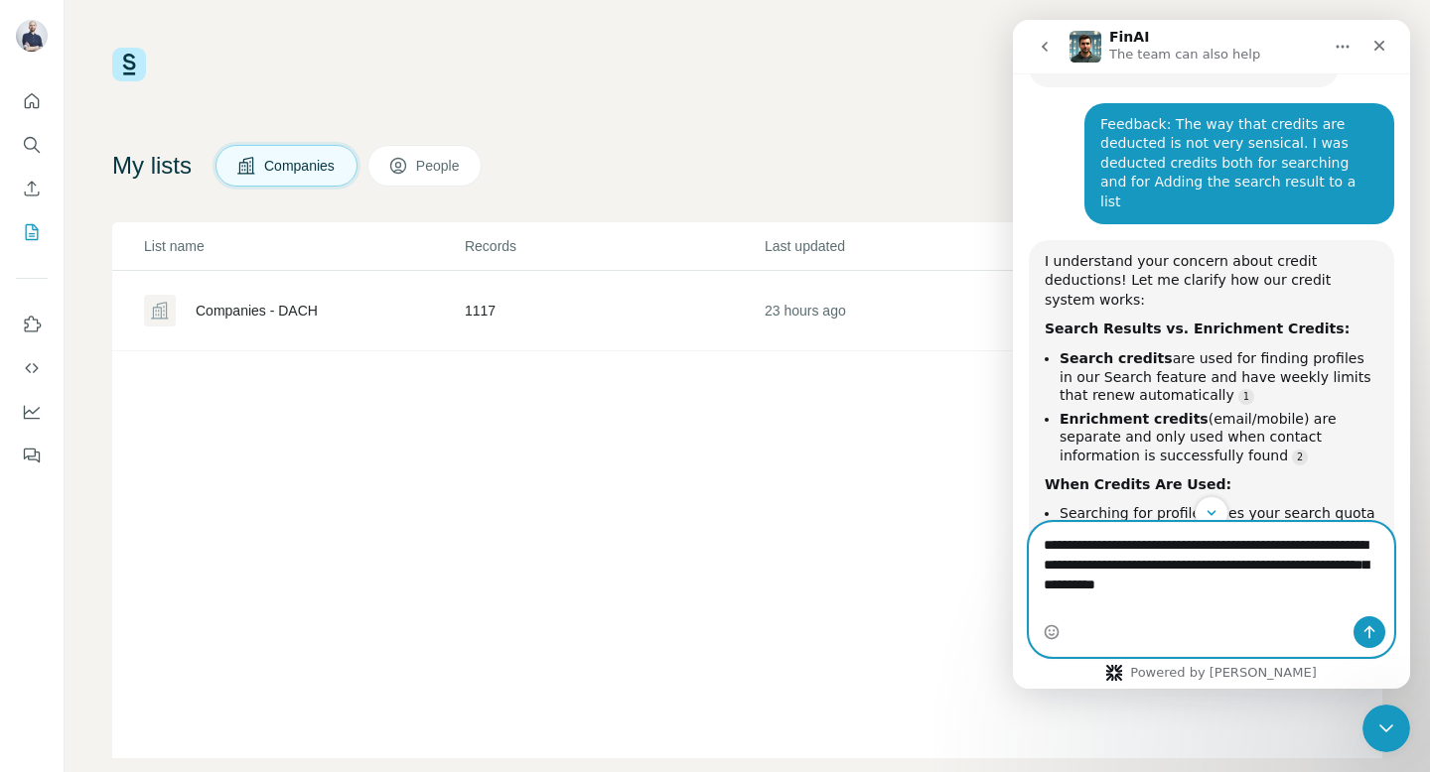
type textarea "**********"
click at [1372, 628] on icon "Send a message…" at bounding box center [1369, 632] width 16 height 16
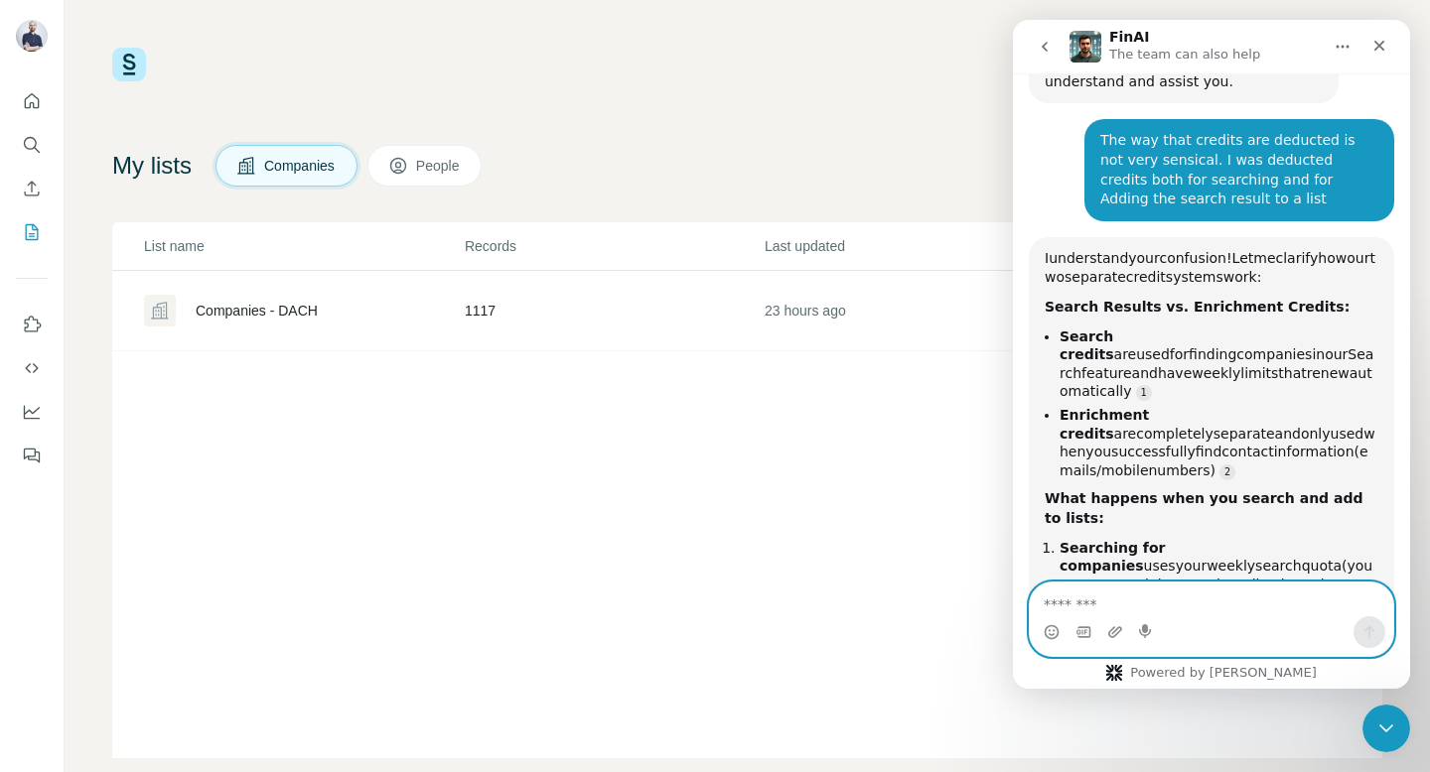
scroll to position [1910, 0]
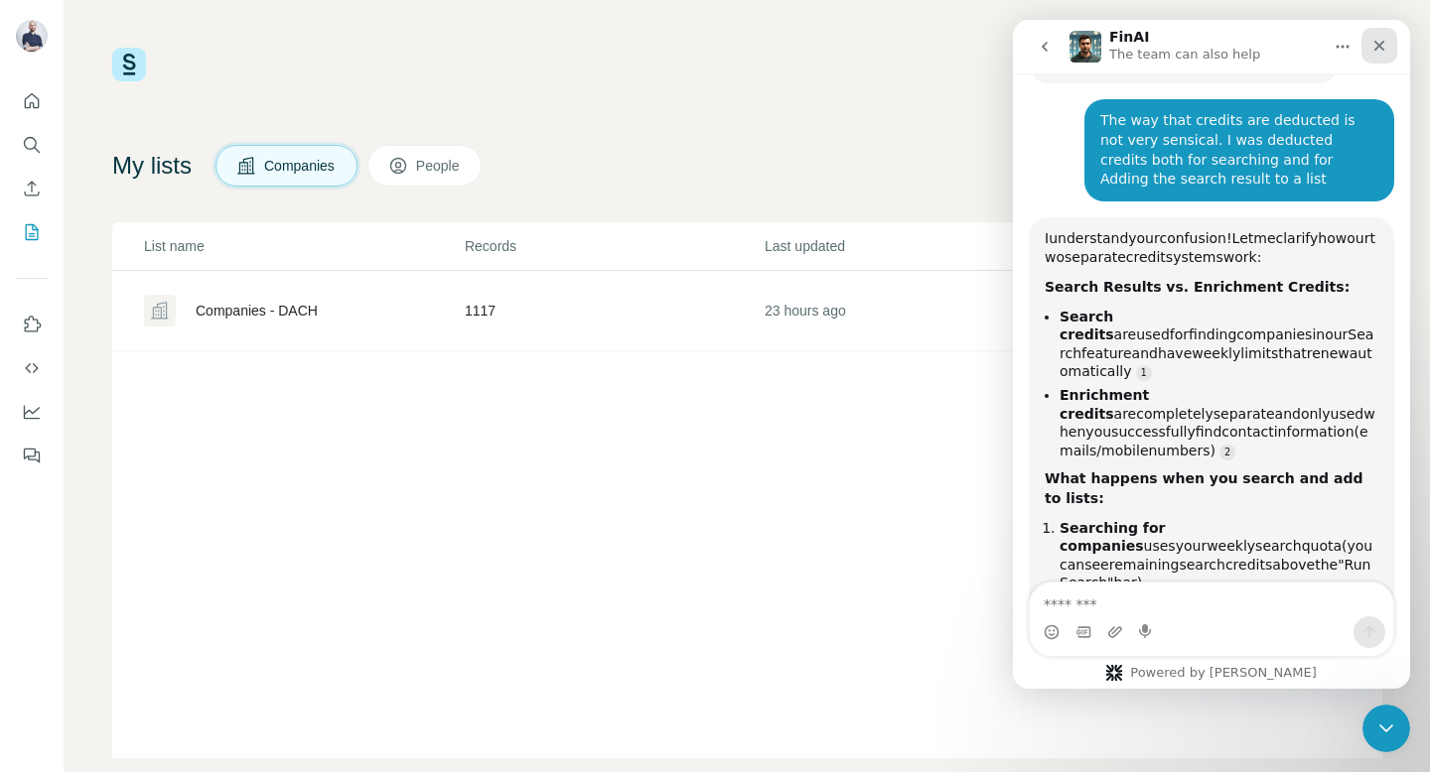
click at [1371, 49] on icon "Close" at bounding box center [1379, 46] width 16 height 16
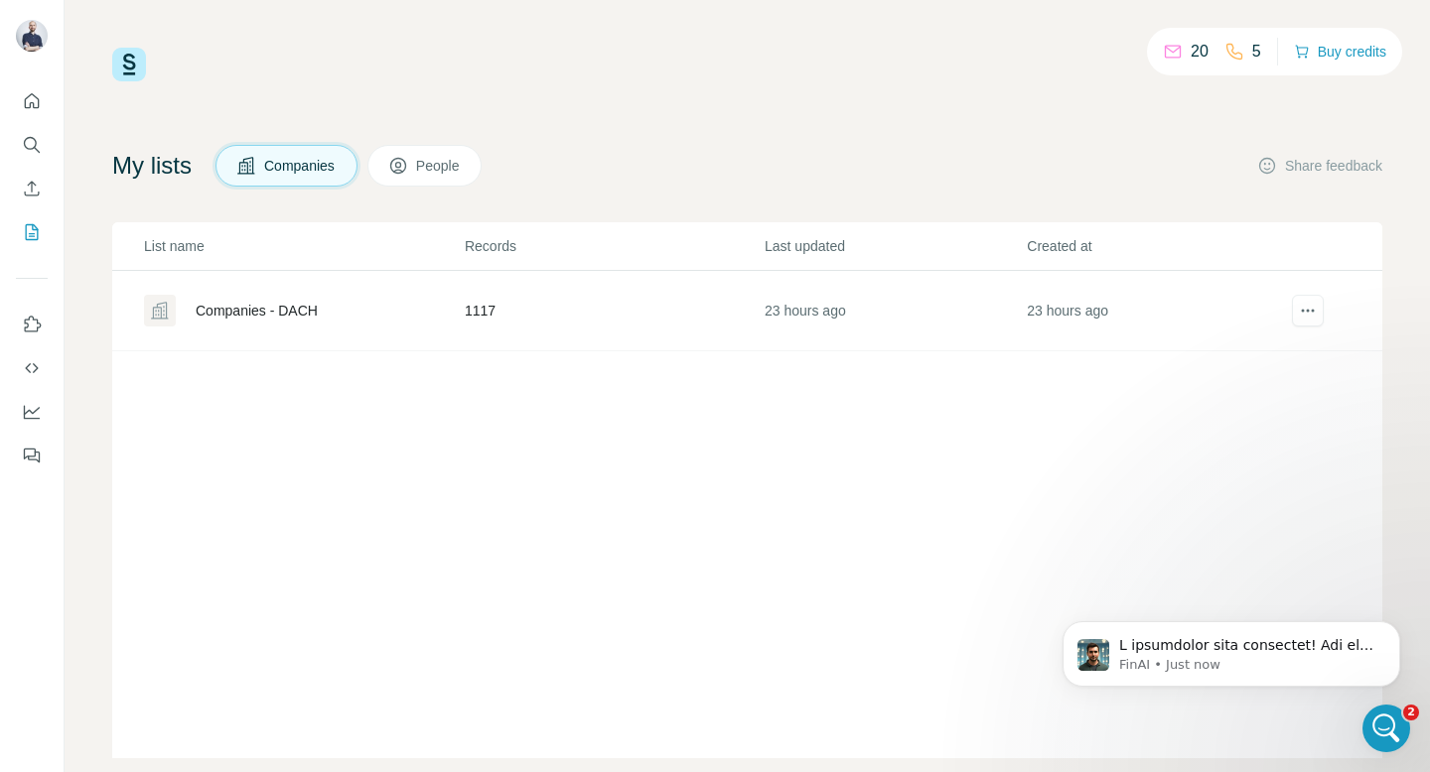
scroll to position [0, 0]
click at [630, 288] on td "1117" at bounding box center [614, 311] width 300 height 80
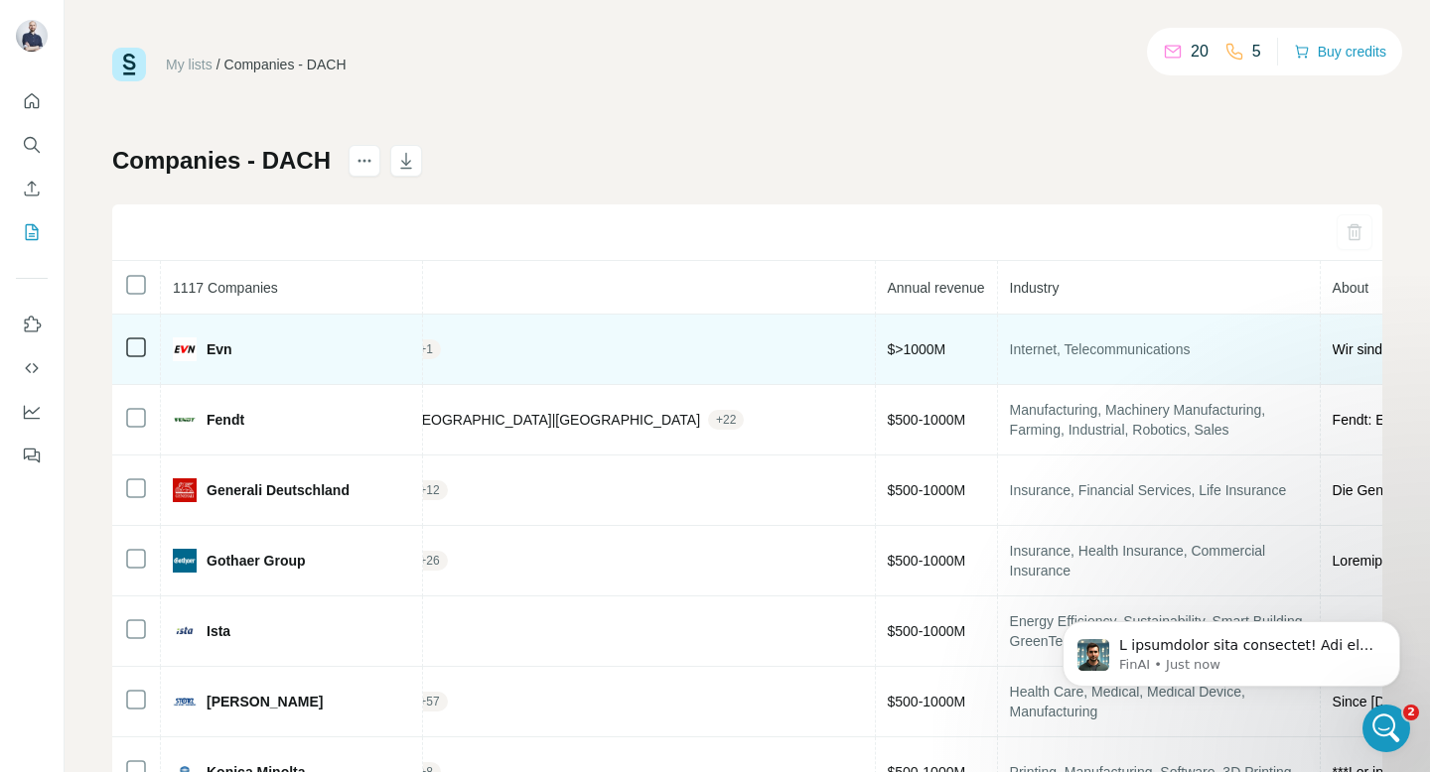
scroll to position [0, 1251]
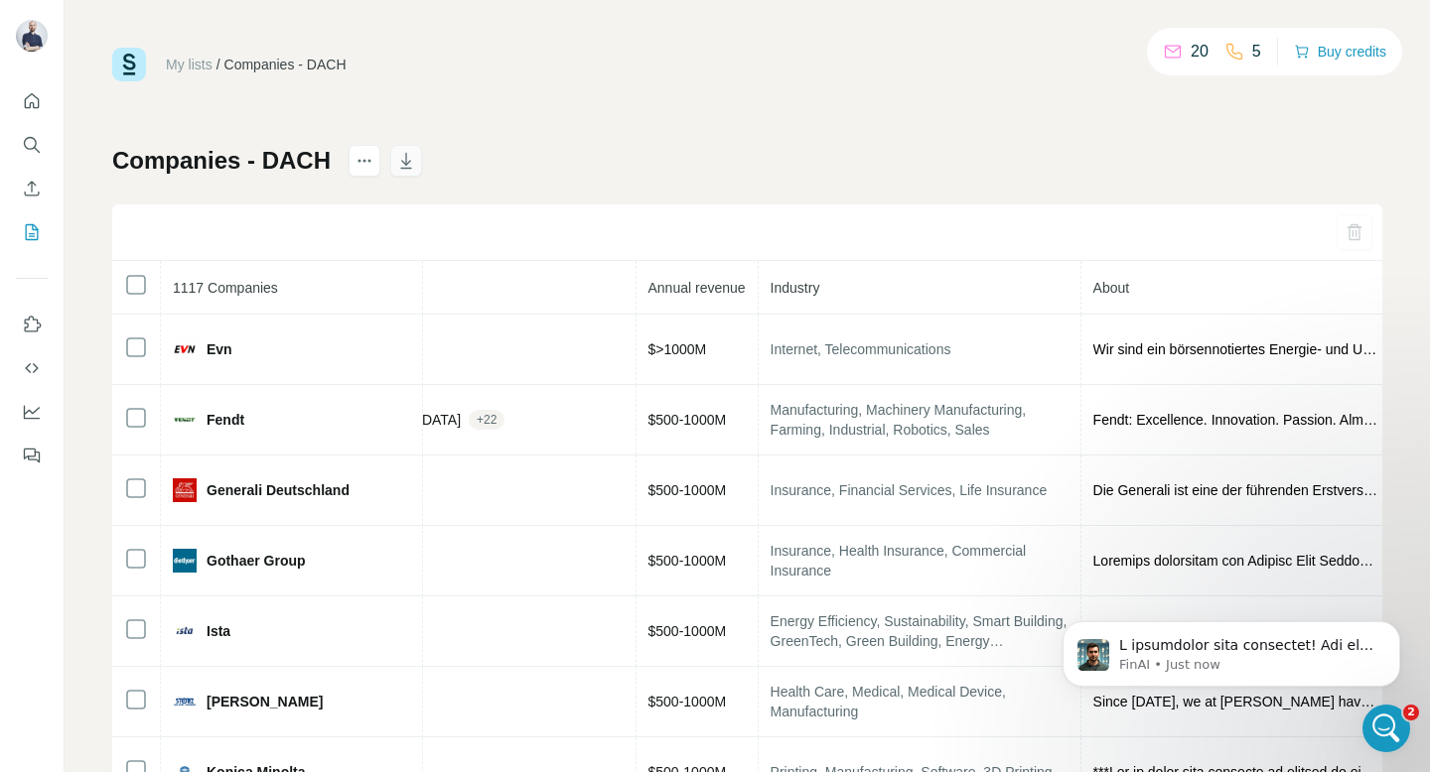
click at [401, 161] on icon "button" at bounding box center [406, 163] width 10 height 6
